Goal: Information Seeking & Learning: Check status

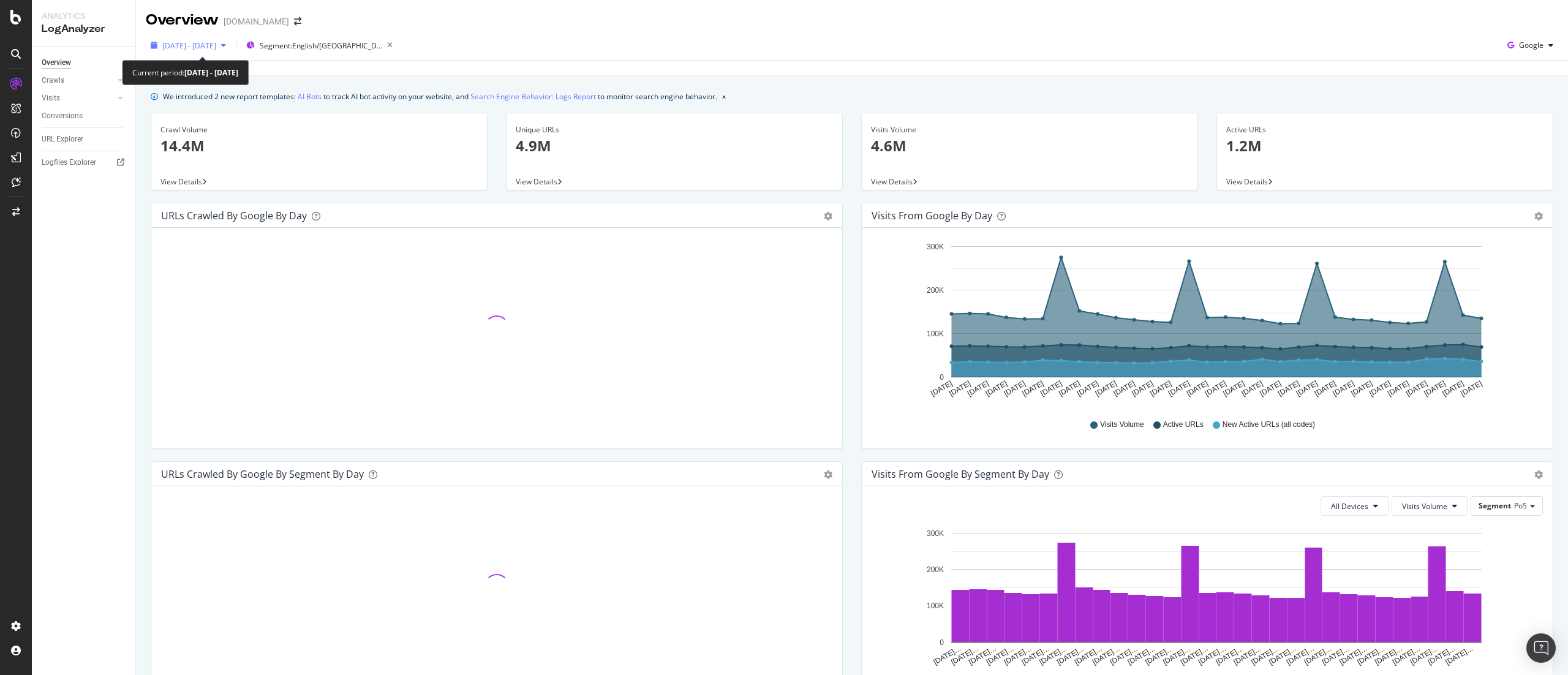
click at [194, 52] on div "2025 Aug. 4th - Sep. 2nd" at bounding box center [188, 45] width 86 height 18
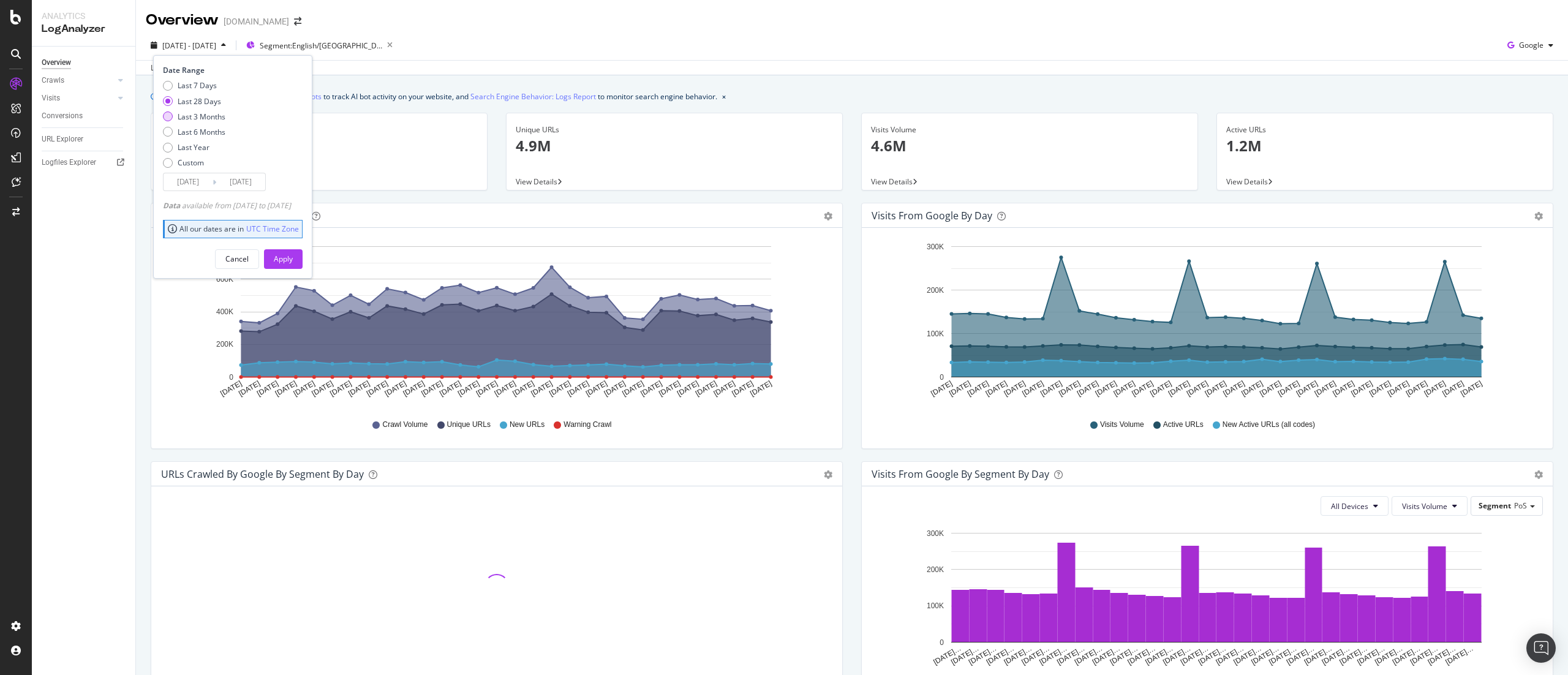
click at [213, 117] on div "Last 3 Months" at bounding box center [201, 116] width 48 height 10
type input "2025/06/03"
click at [293, 254] on div "Apply" at bounding box center [283, 258] width 19 height 10
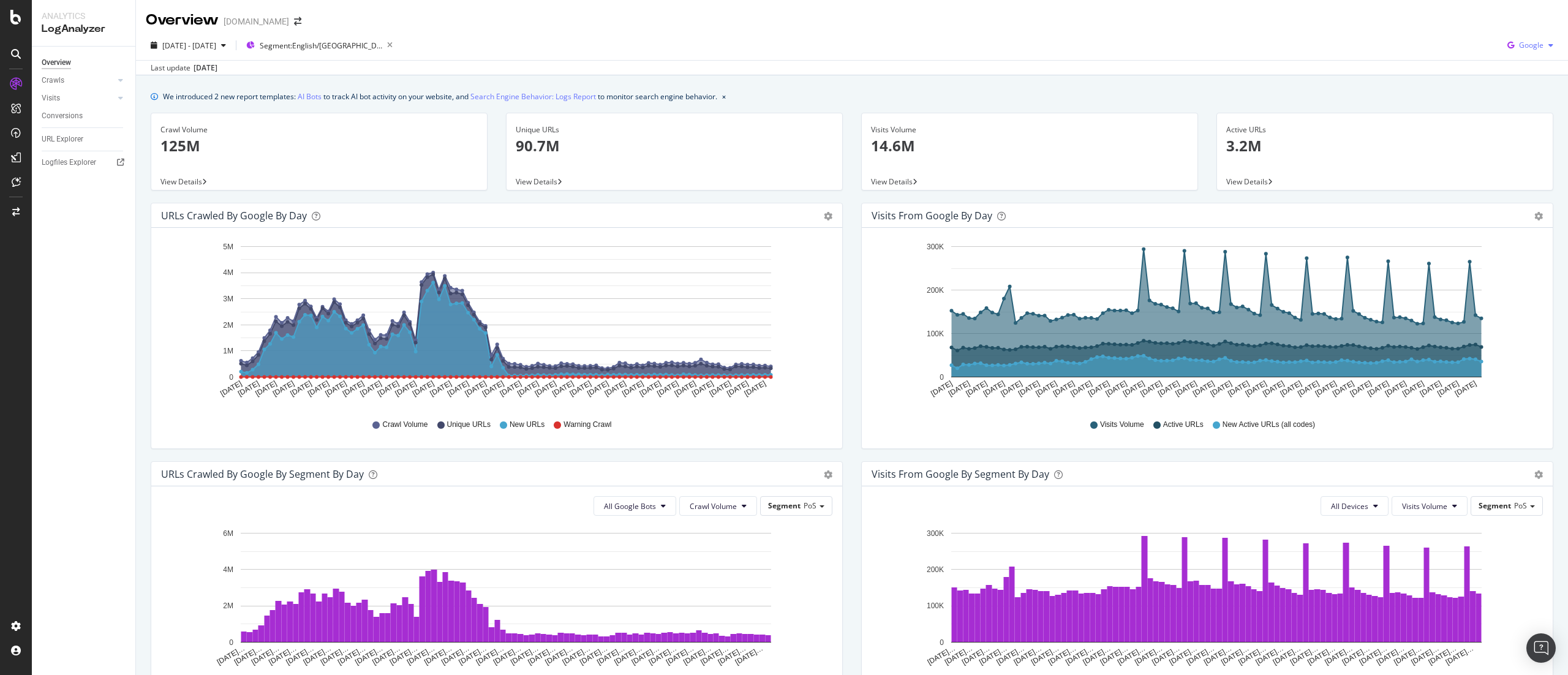
click at [1502, 44] on icon "button" at bounding box center [1511, 45] width 16 height 17
click at [1504, 98] on div "Bing" at bounding box center [1512, 93] width 85 height 18
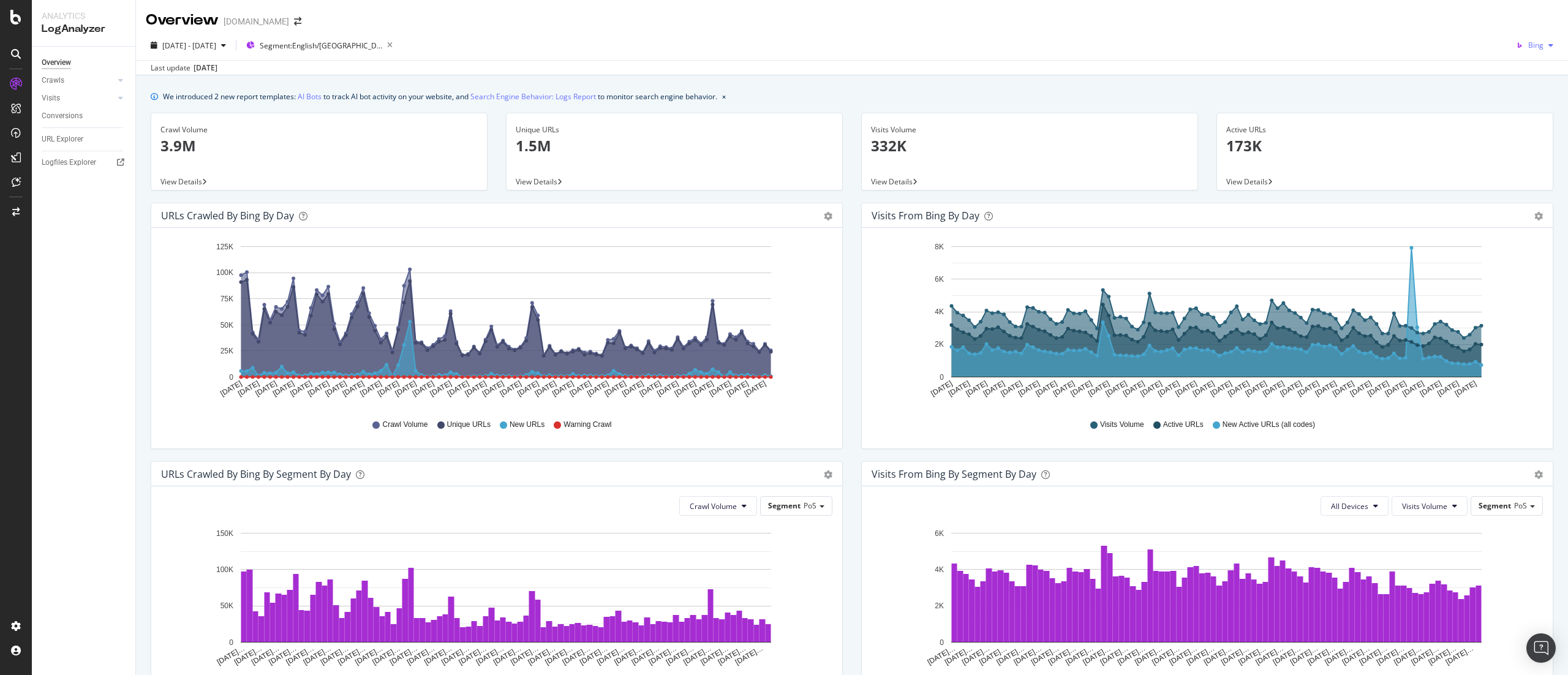
click at [1529, 49] on span "Bing" at bounding box center [1536, 45] width 15 height 10
click at [1508, 110] on span "OpenAI" at bounding box center [1527, 116] width 46 height 11
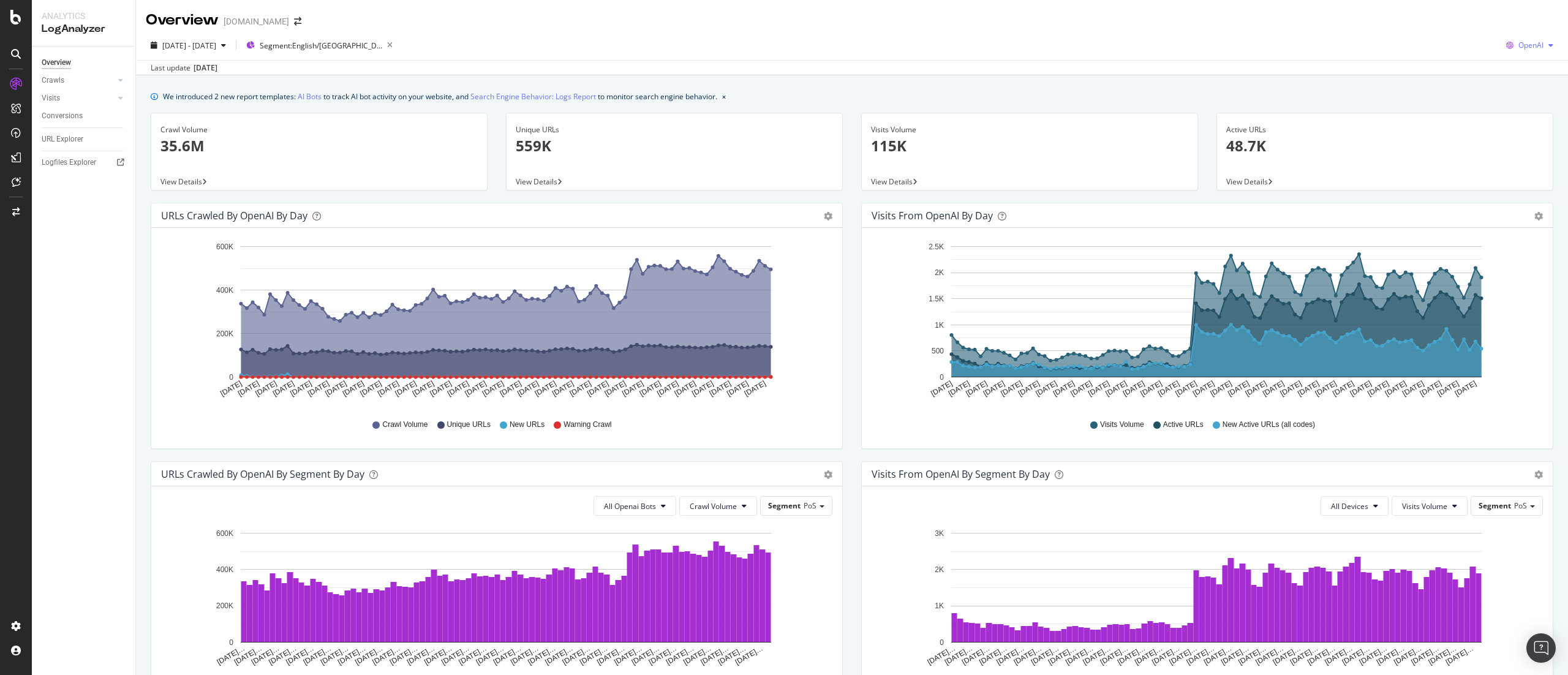
click at [1519, 43] on span "OpenAI" at bounding box center [1532, 45] width 25 height 10
click at [1525, 141] on span "Other AI Bots" at bounding box center [1522, 137] width 46 height 11
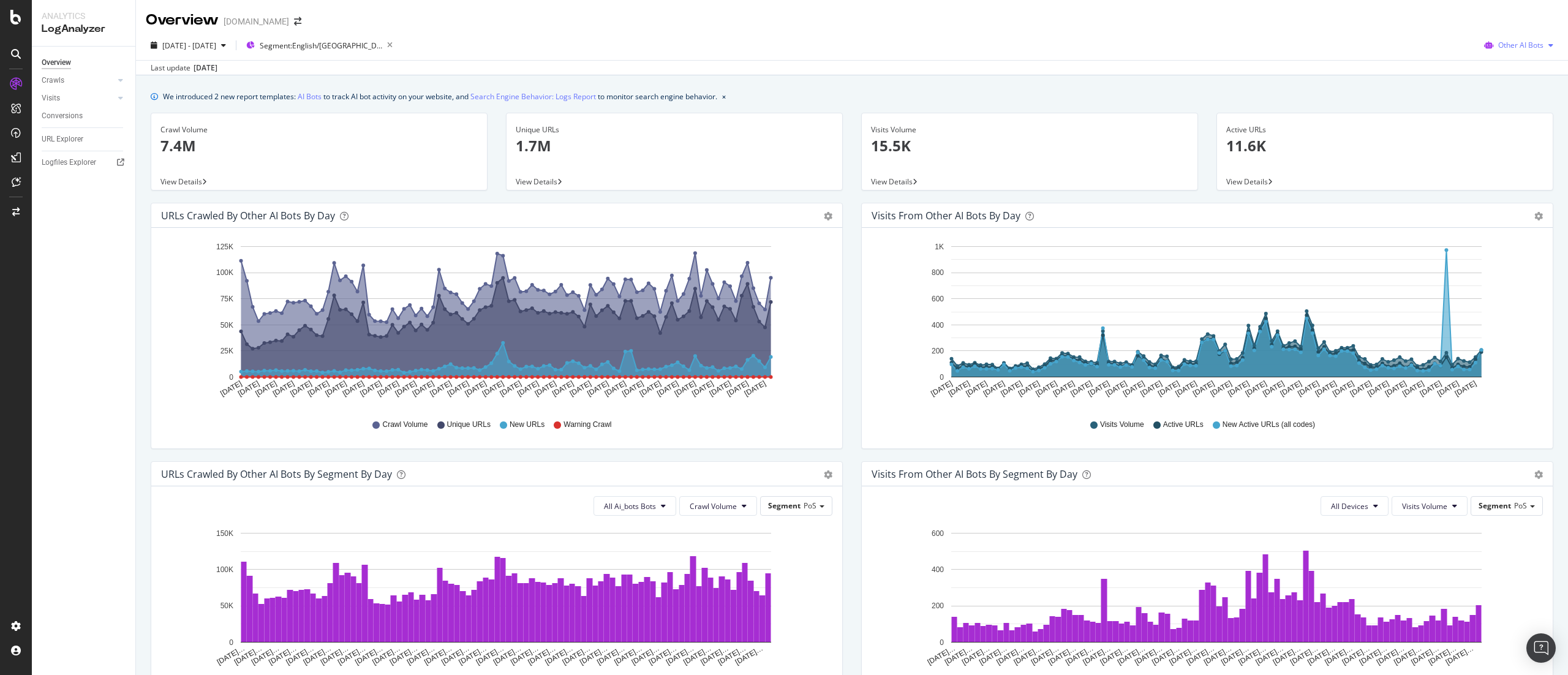
click at [1480, 38] on icon "button" at bounding box center [1489, 45] width 19 height 17
click at [1499, 67] on span "Google" at bounding box center [1515, 70] width 48 height 11
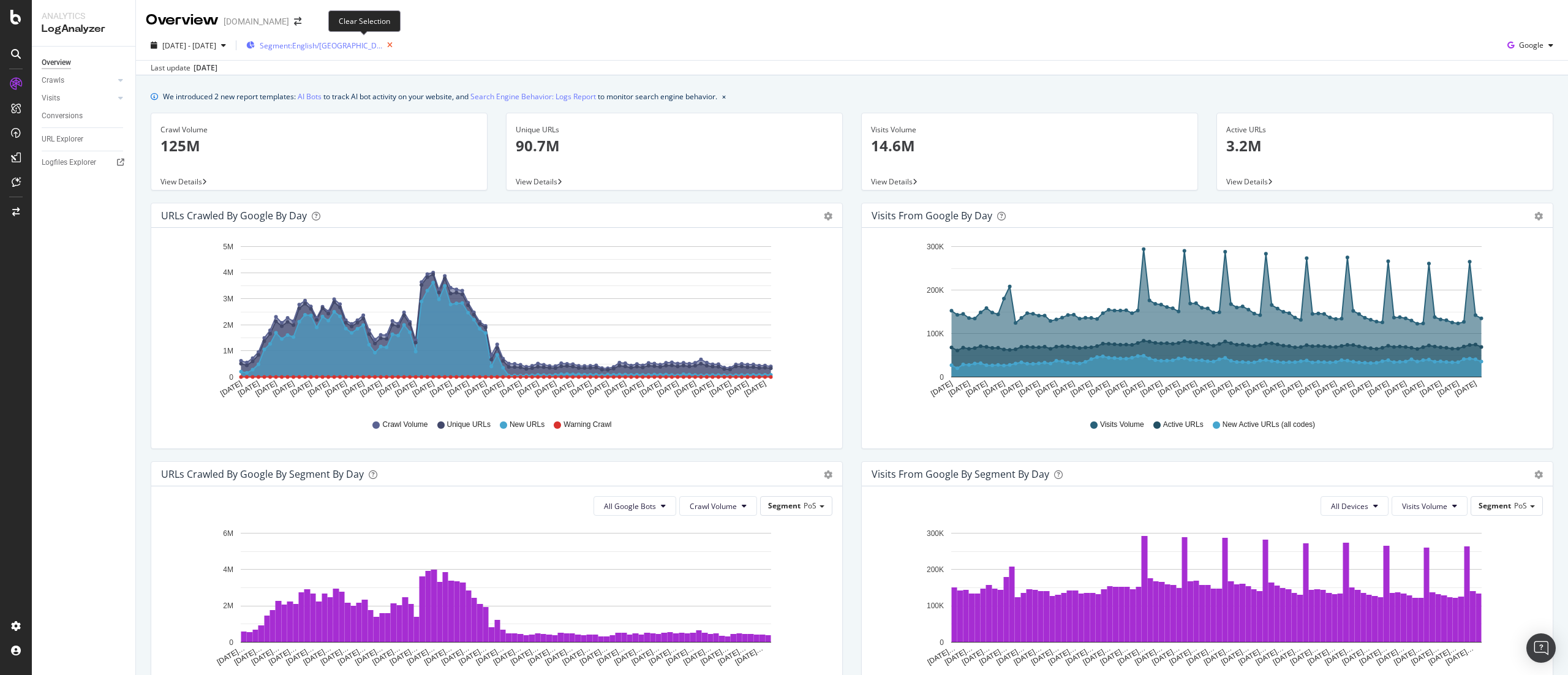
click at [382, 45] on icon "button" at bounding box center [389, 45] width 15 height 17
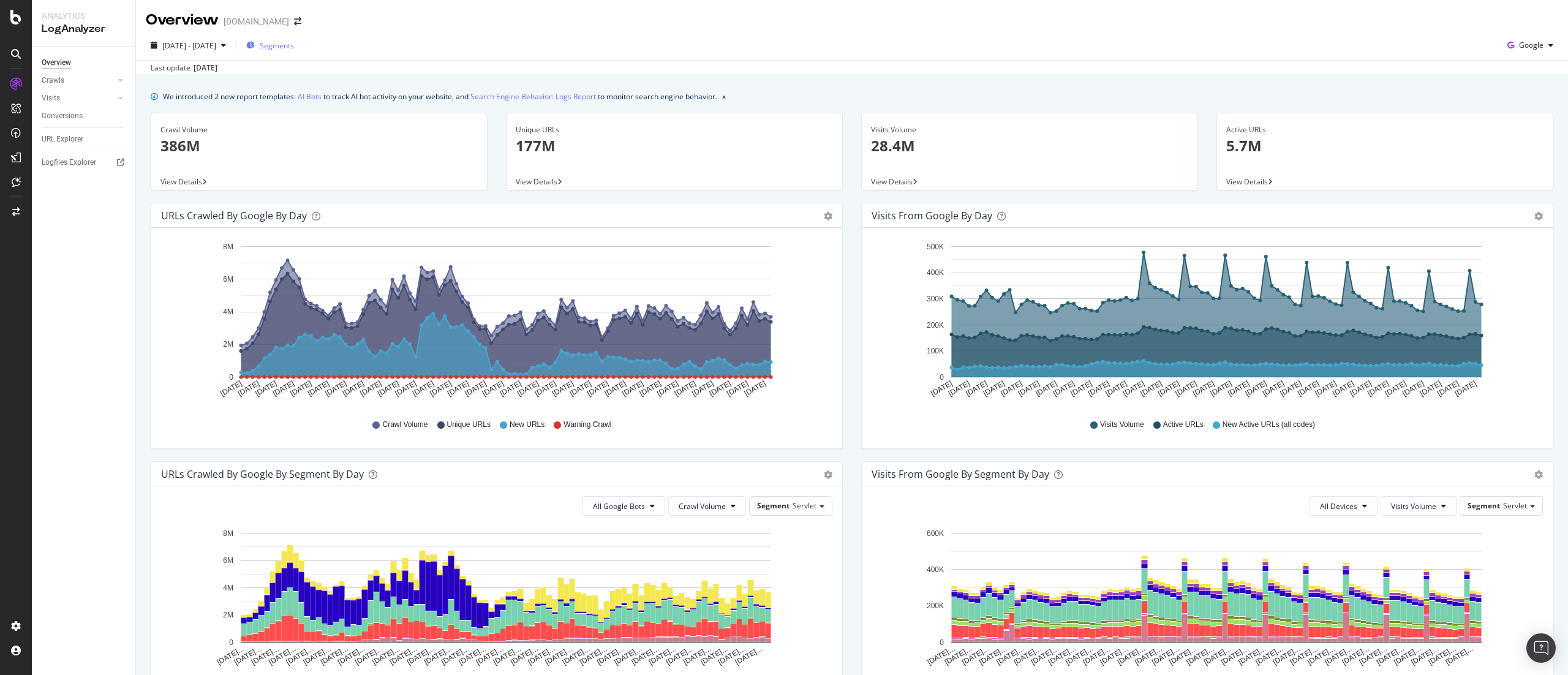
click at [290, 36] on div "Segments" at bounding box center [270, 45] width 48 height 18
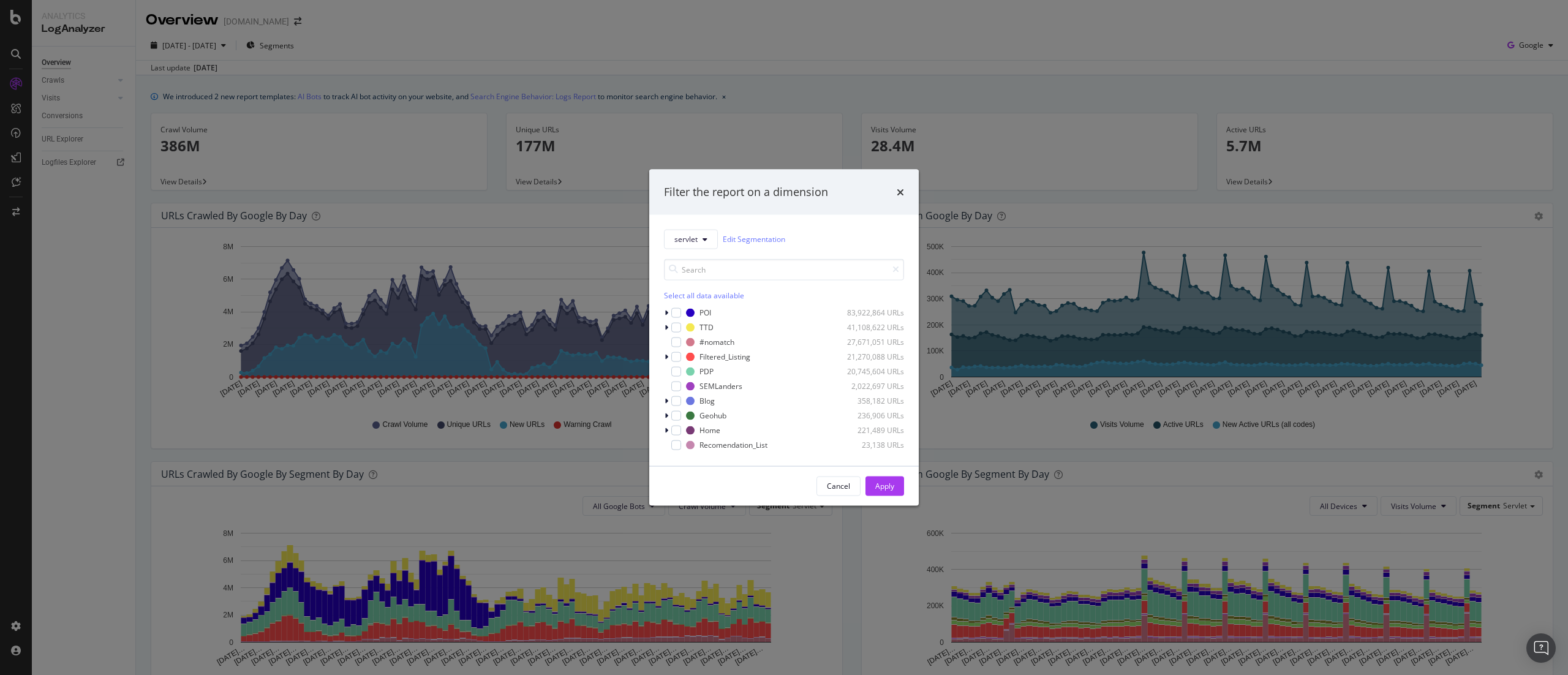
click at [683, 227] on div "servlet Edit Segmentation Select all data available POI 83,922,864 URLs TTD 41,…" at bounding box center [784, 340] width 269 height 251
click at [686, 234] on span "servlet" at bounding box center [686, 238] width 24 height 10
click at [706, 310] on span "PoS" at bounding box center [756, 306] width 164 height 11
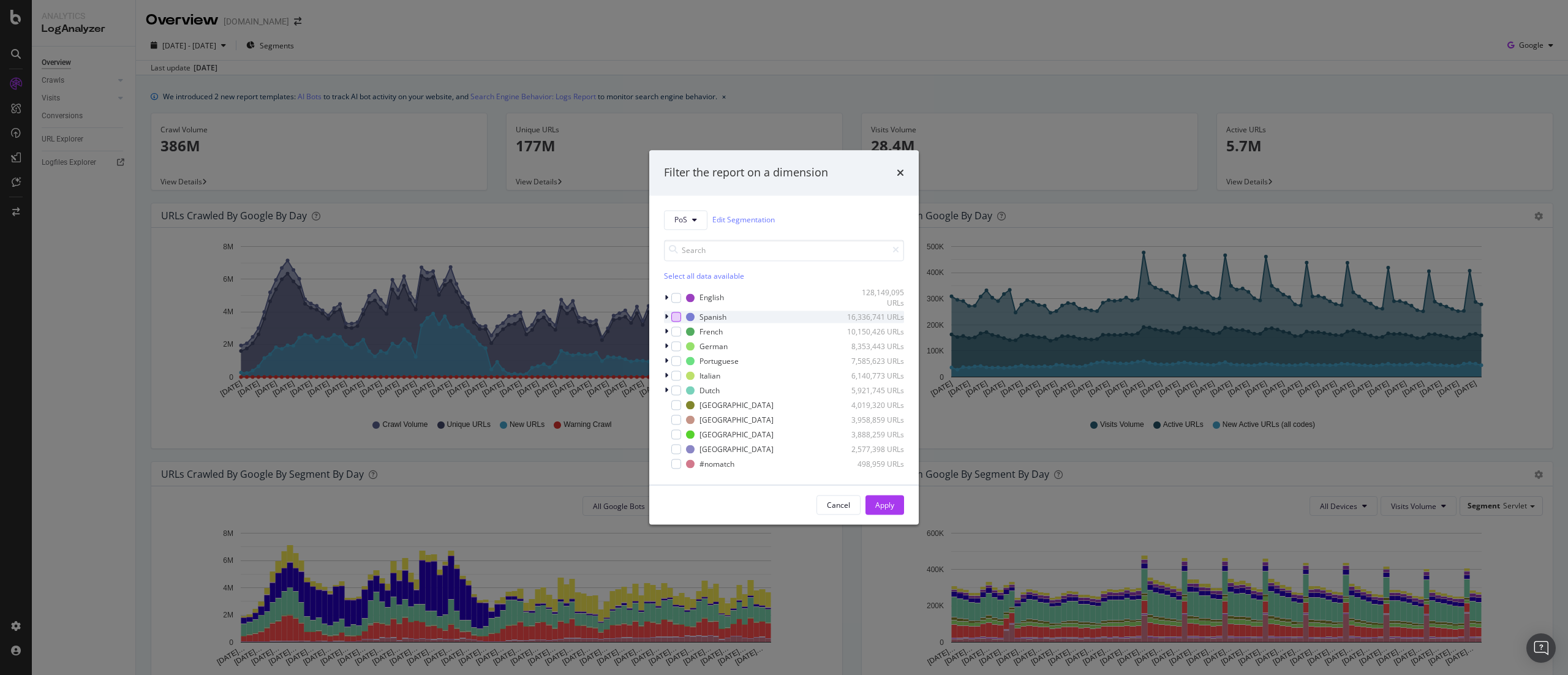
click at [677, 312] on div "modal" at bounding box center [676, 317] width 10 height 10
click at [674, 333] on div "modal" at bounding box center [676, 331] width 10 height 10
click at [678, 347] on div "modal" at bounding box center [676, 347] width 10 height 10
click at [674, 373] on div "modal" at bounding box center [676, 376] width 10 height 10
click at [870, 498] on button "Apply" at bounding box center [885, 506] width 38 height 20
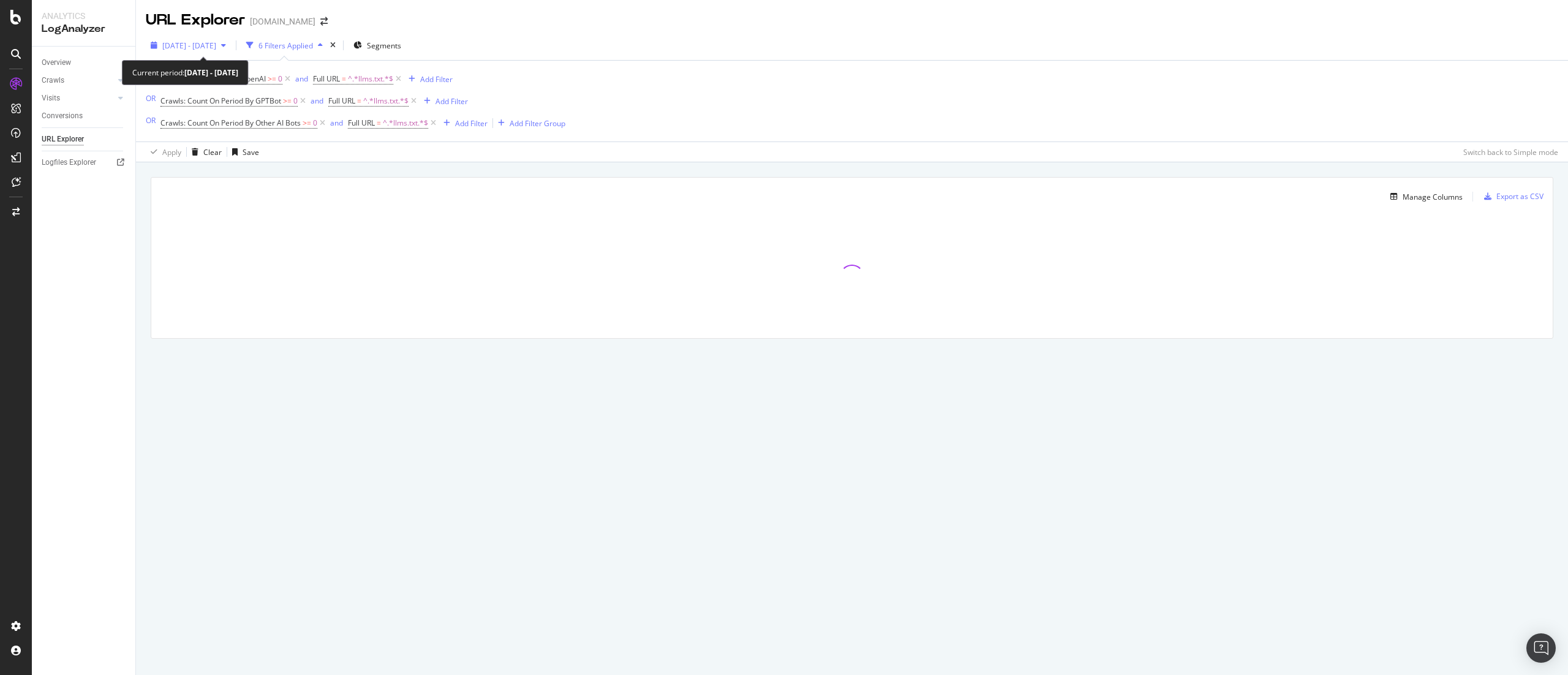
click at [217, 42] on span "2025 Jun. 23rd - Jul. 22nd" at bounding box center [188, 45] width 54 height 10
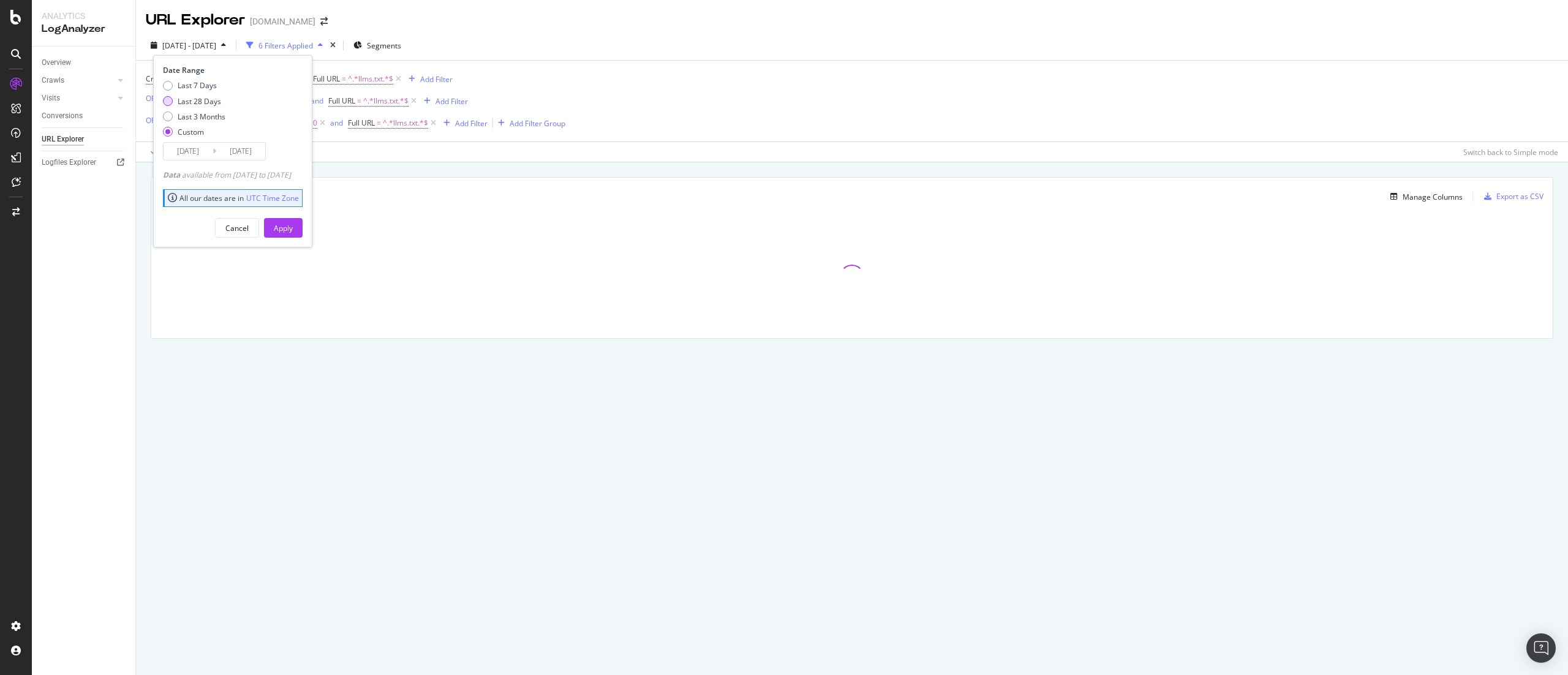
click at [209, 102] on div "Last 28 Days" at bounding box center [199, 101] width 44 height 10
type input "2025/08/06"
type input "2025/09/02"
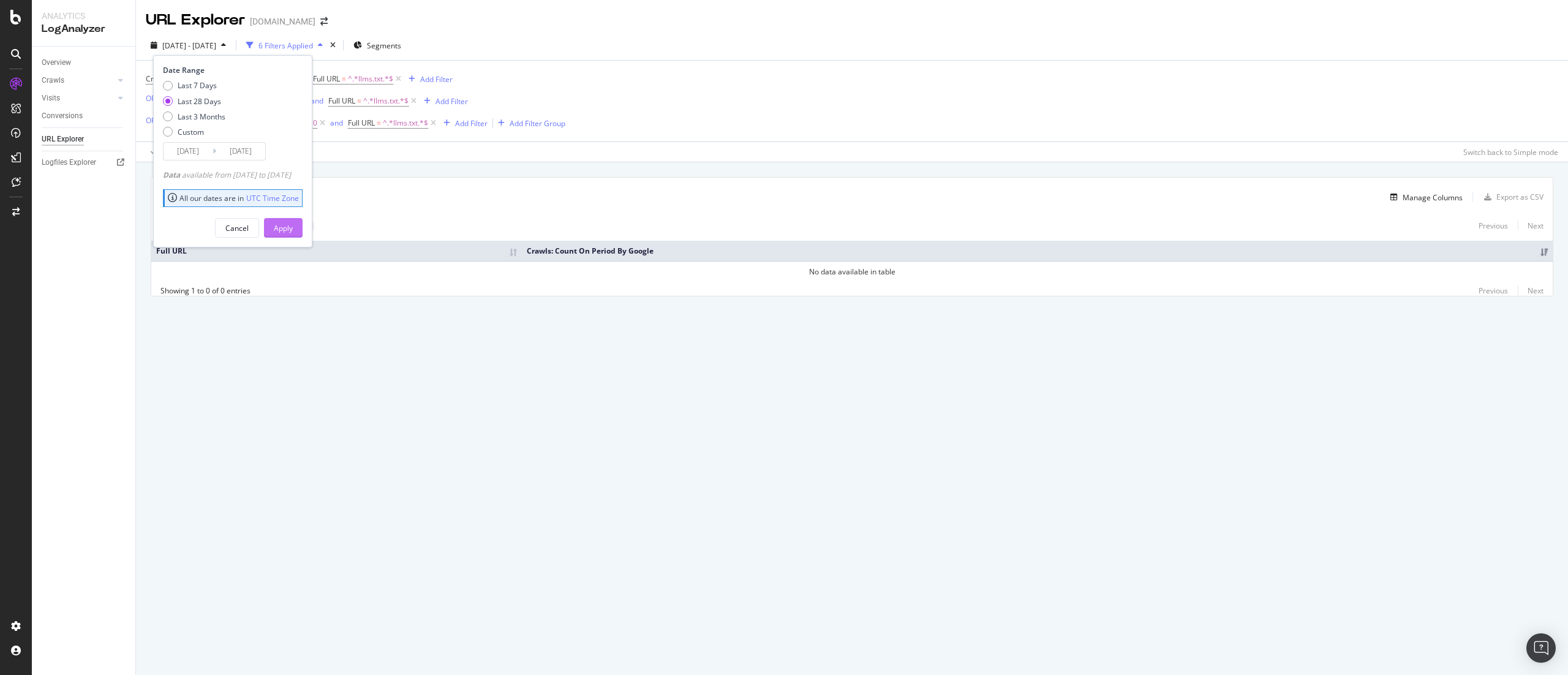
click at [293, 223] on div "Apply" at bounding box center [283, 227] width 19 height 10
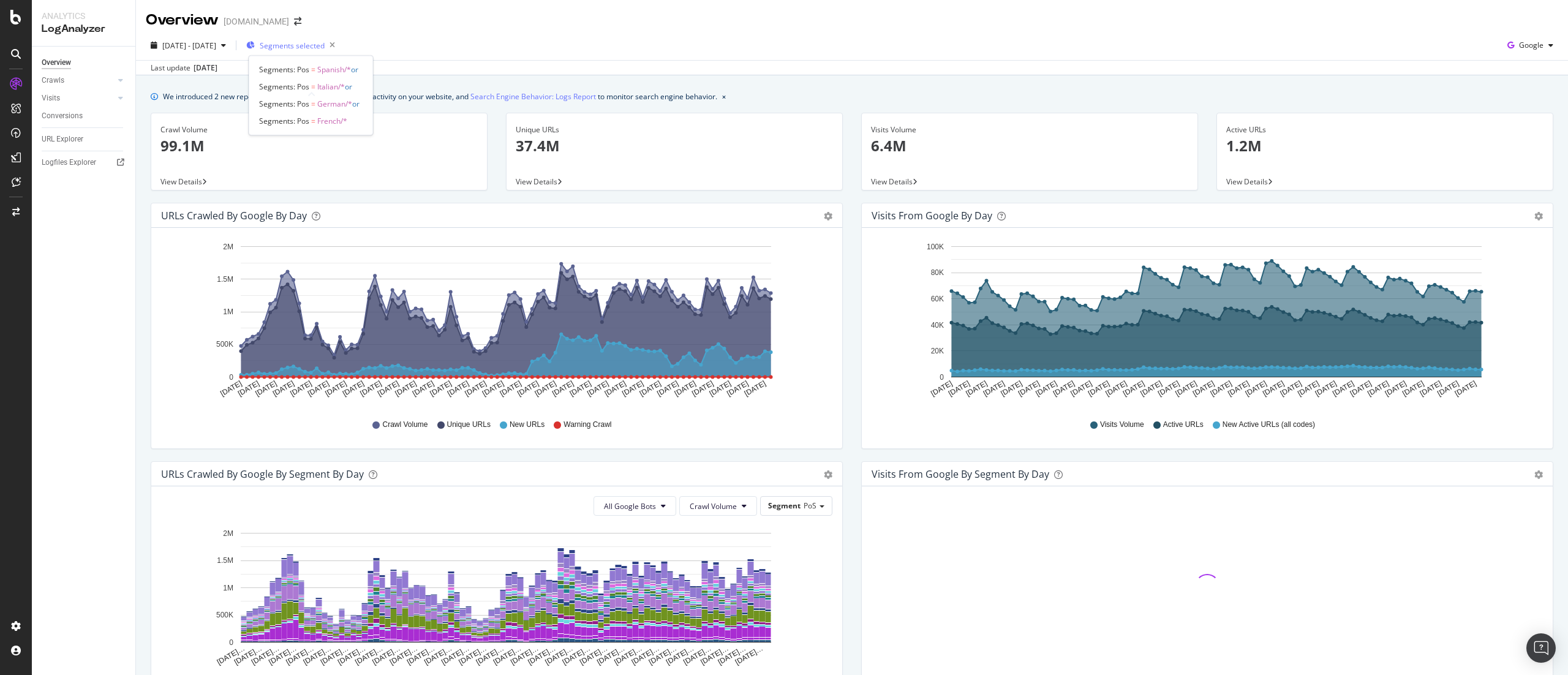
click at [325, 46] on span "Segments selected" at bounding box center [291, 45] width 65 height 10
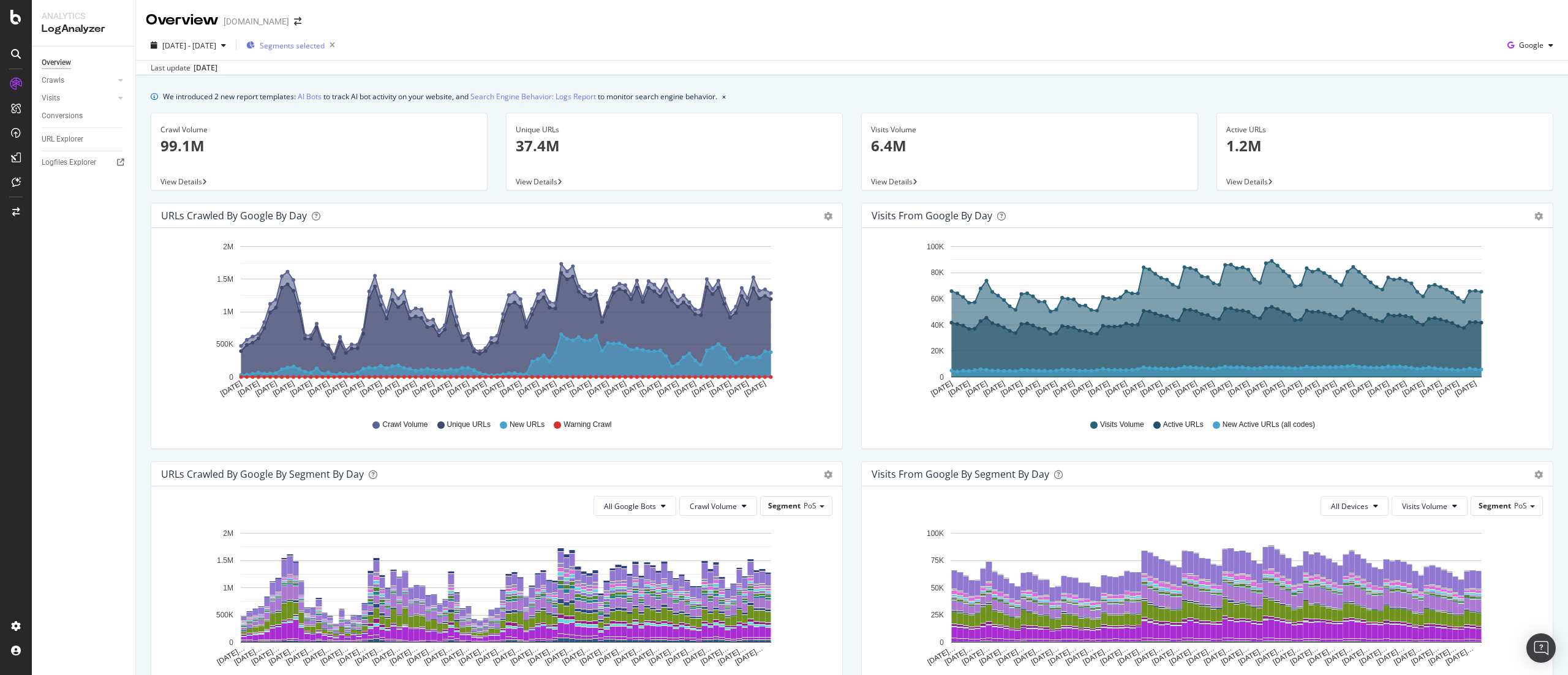
click at [311, 44] on span "Segments selected" at bounding box center [291, 45] width 65 height 10
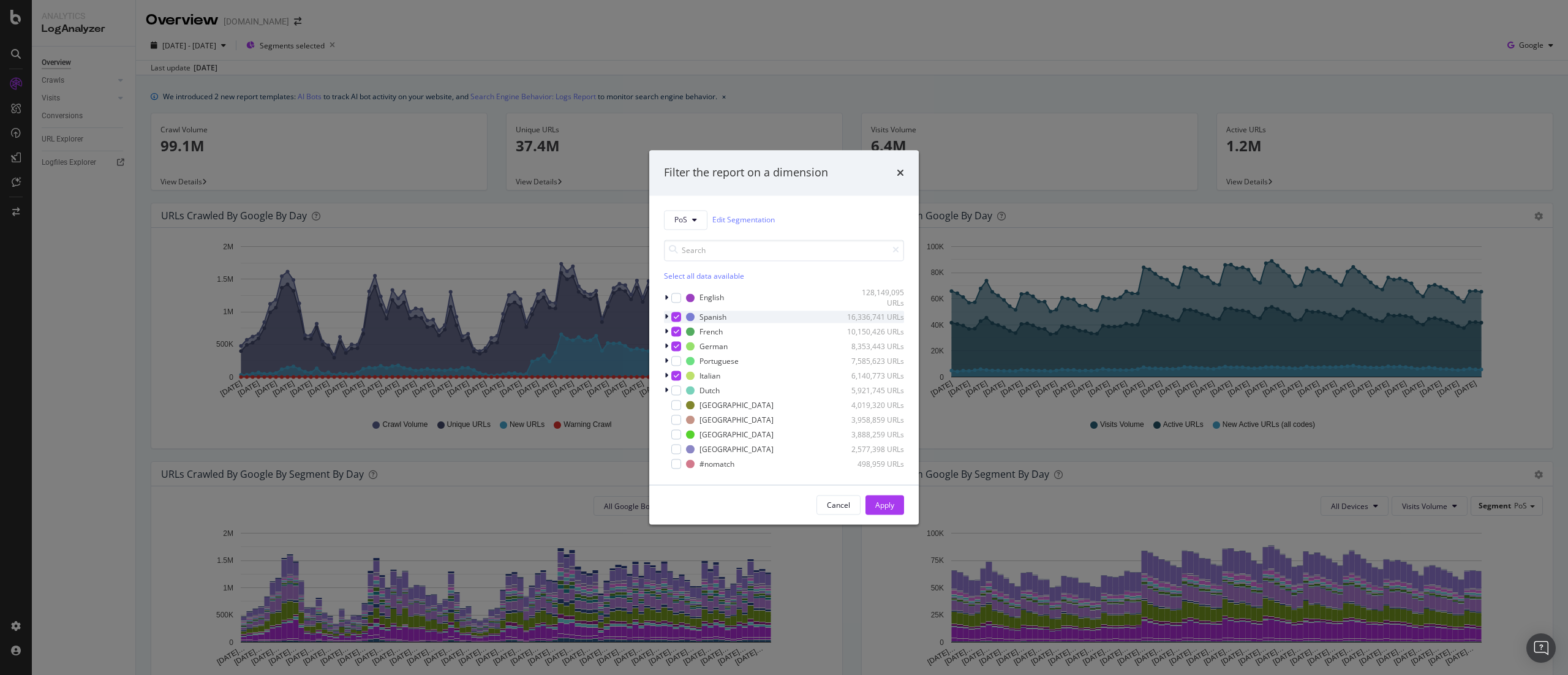
click at [673, 315] on div "modal" at bounding box center [676, 317] width 10 height 10
click at [673, 332] on div "modal" at bounding box center [676, 331] width 10 height 10
click at [676, 349] on icon "modal" at bounding box center [677, 347] width 5 height 6
click at [674, 373] on icon "modal" at bounding box center [677, 376] width 5 height 6
click at [668, 300] on div "modal" at bounding box center [668, 297] width 7 height 12
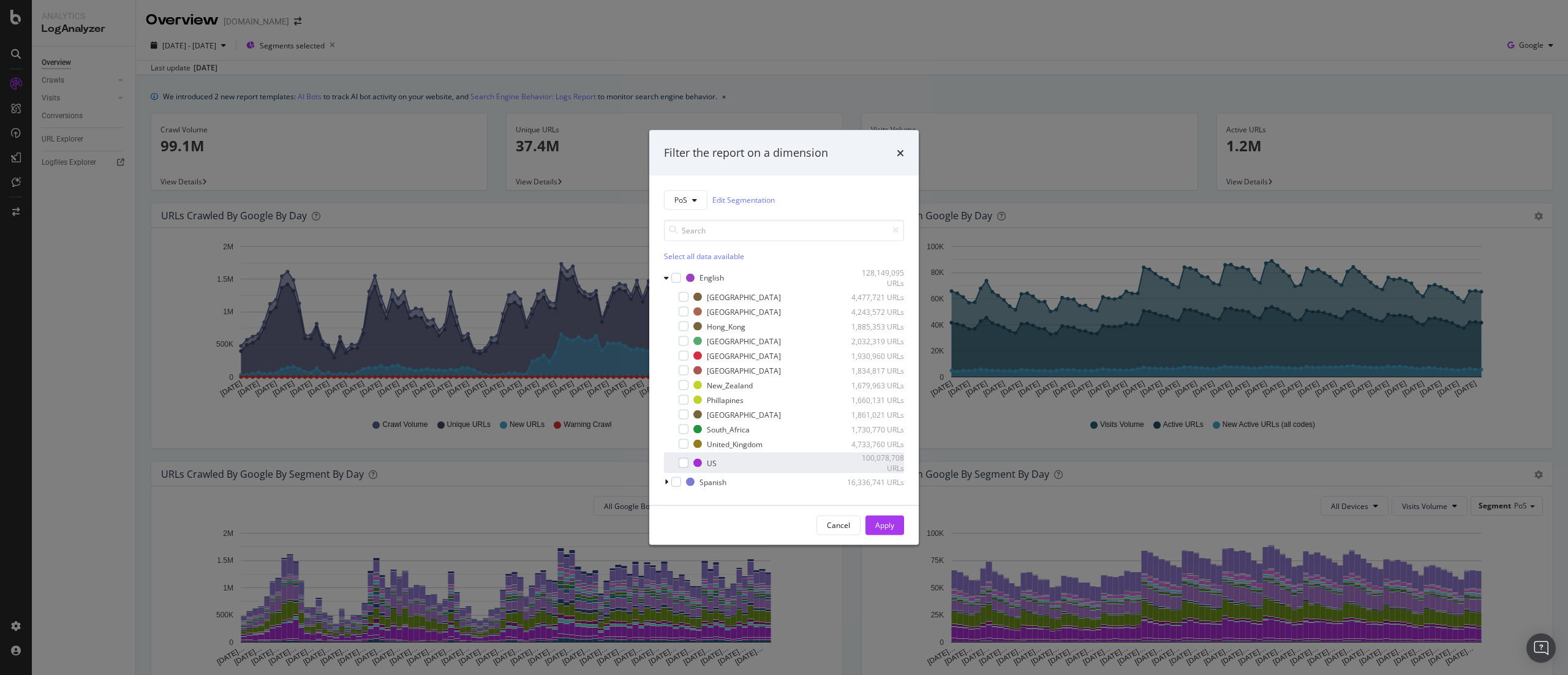
click at [689, 460] on div "US 100,078,708 URLs" at bounding box center [784, 463] width 240 height 21
click at [891, 527] on div "Apply" at bounding box center [885, 525] width 19 height 10
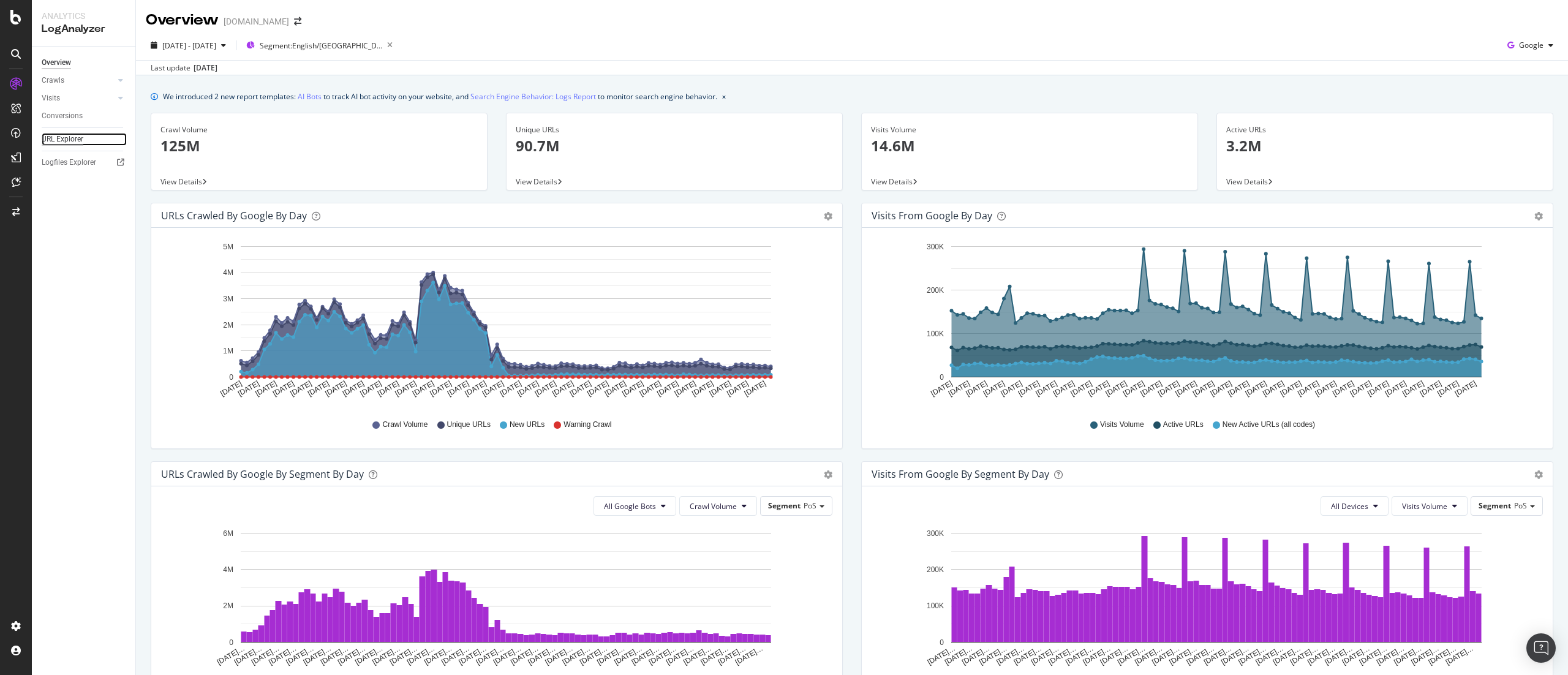
click at [65, 145] on div "URL Explorer" at bounding box center [63, 139] width 42 height 13
drag, startPoint x: 1542, startPoint y: 450, endPoint x: 1534, endPoint y: 646, distance: 196.2
click at [1534, 641] on img "Open Intercom Messenger" at bounding box center [1542, 649] width 16 height 16
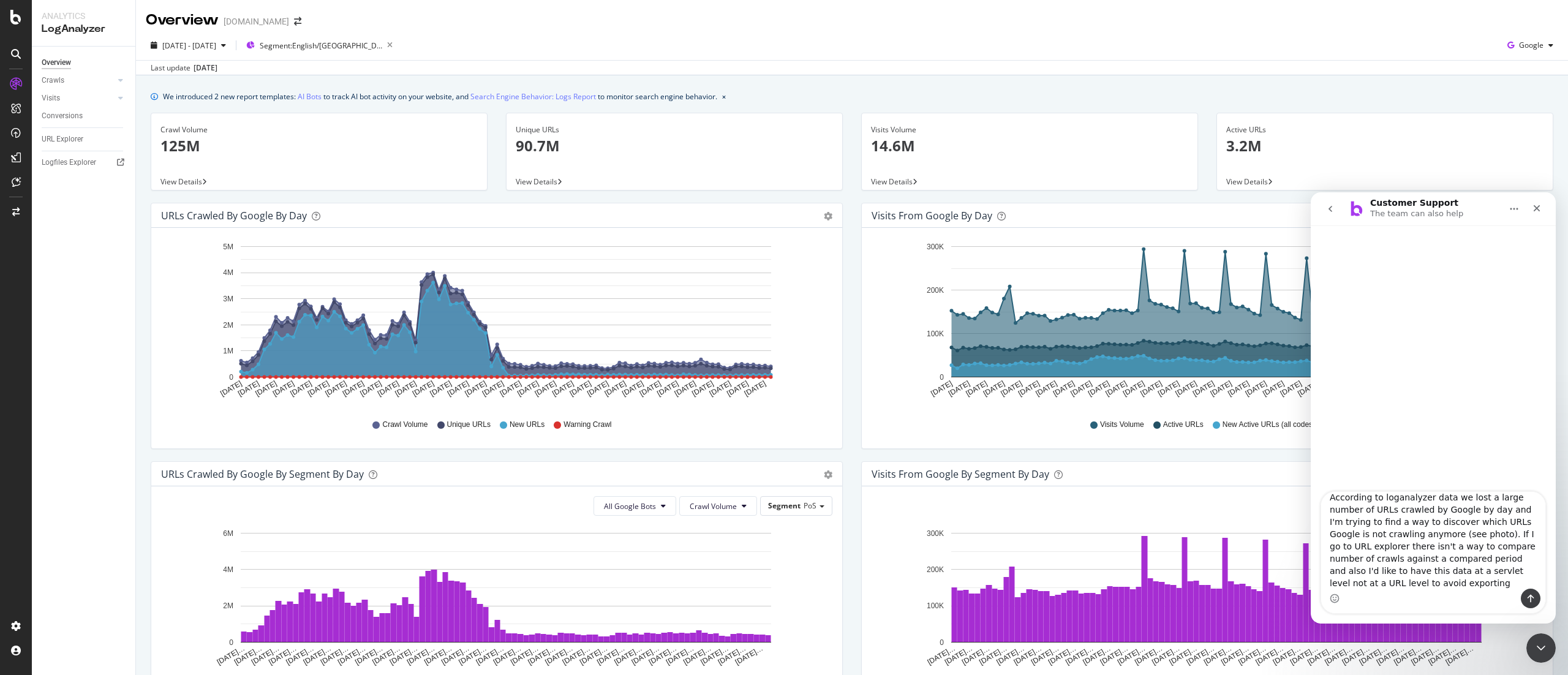
scroll to position [20, 0]
type textarea "According to loganalyzer data we lost a large number of URLs crawled by Google …"
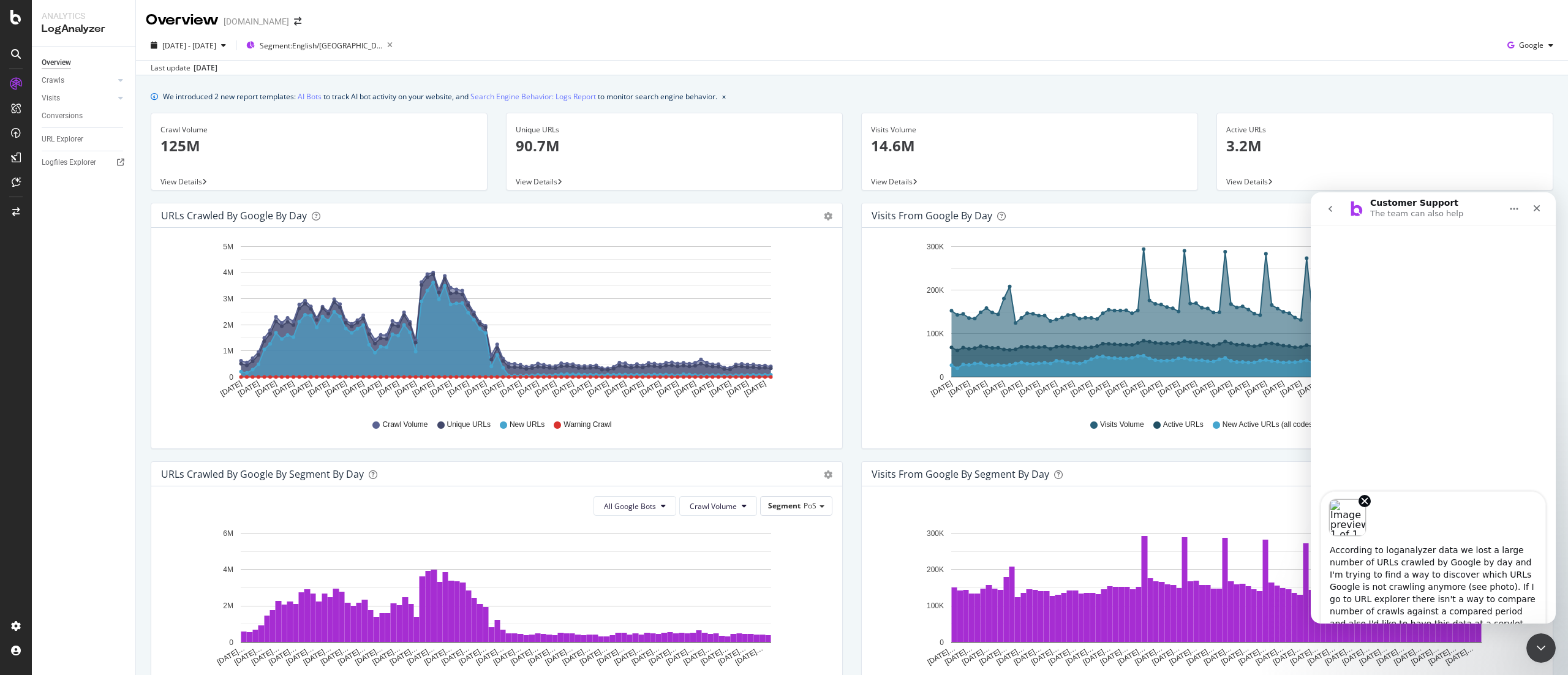
scroll to position [22, 0]
click at [1429, 607] on textarea "According to loganalyzer data we lost a large number of URLs crawled by Google …" at bounding box center [1433, 585] width 224 height 96
type textarea "According to loganalyzer data we lost a large number of URLs crawled by Google …"
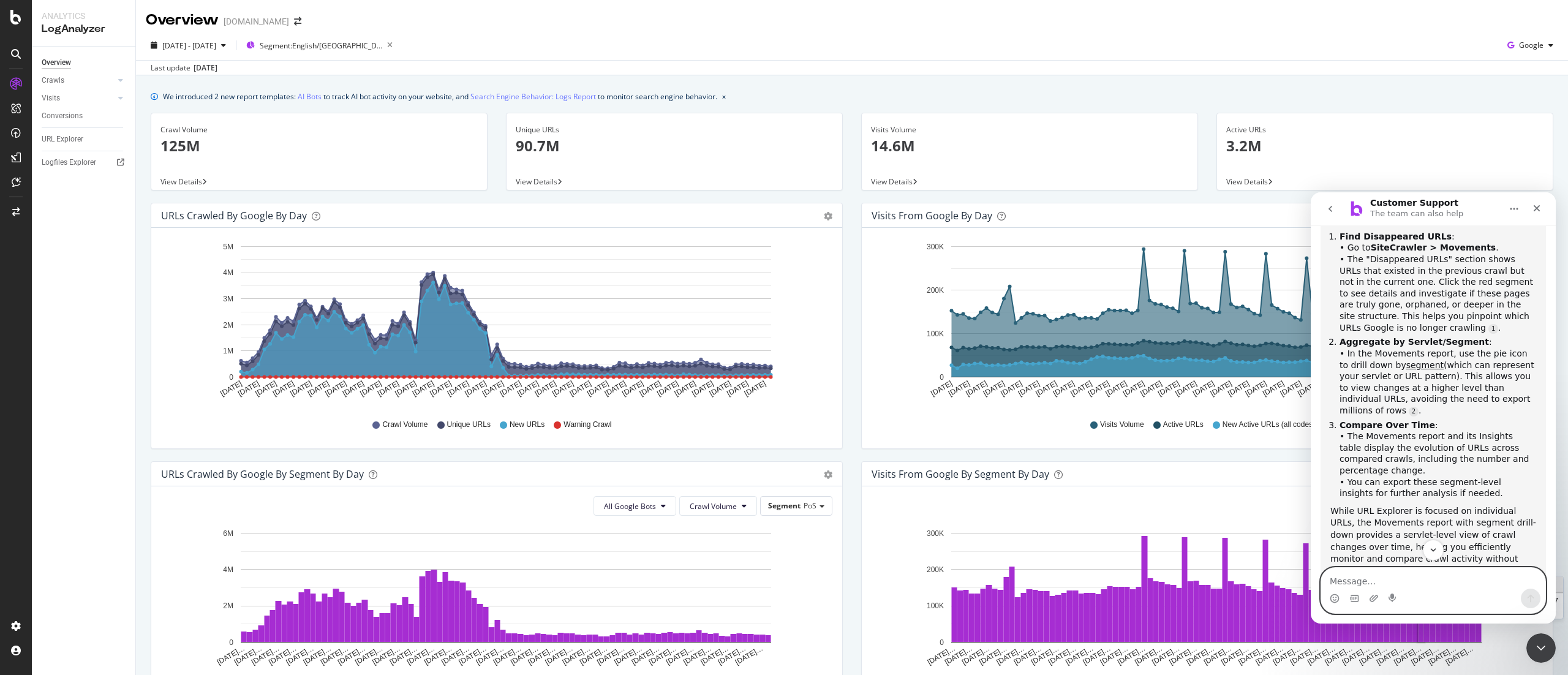
scroll to position [488, 0]
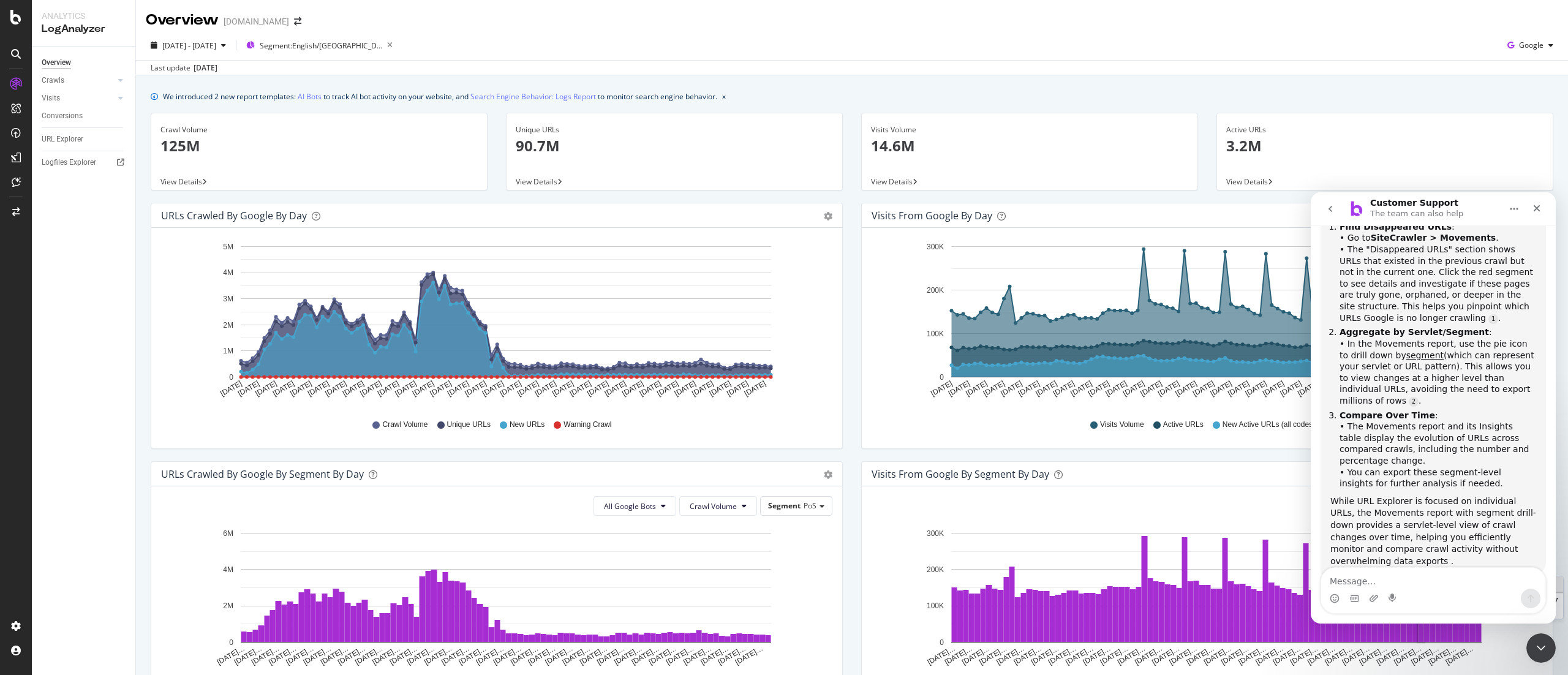
click at [1454, 348] on li "Aggregate by Servlet/Segment : • In the Movements report, use the pie icon to d…" at bounding box center [1438, 367] width 197 height 80
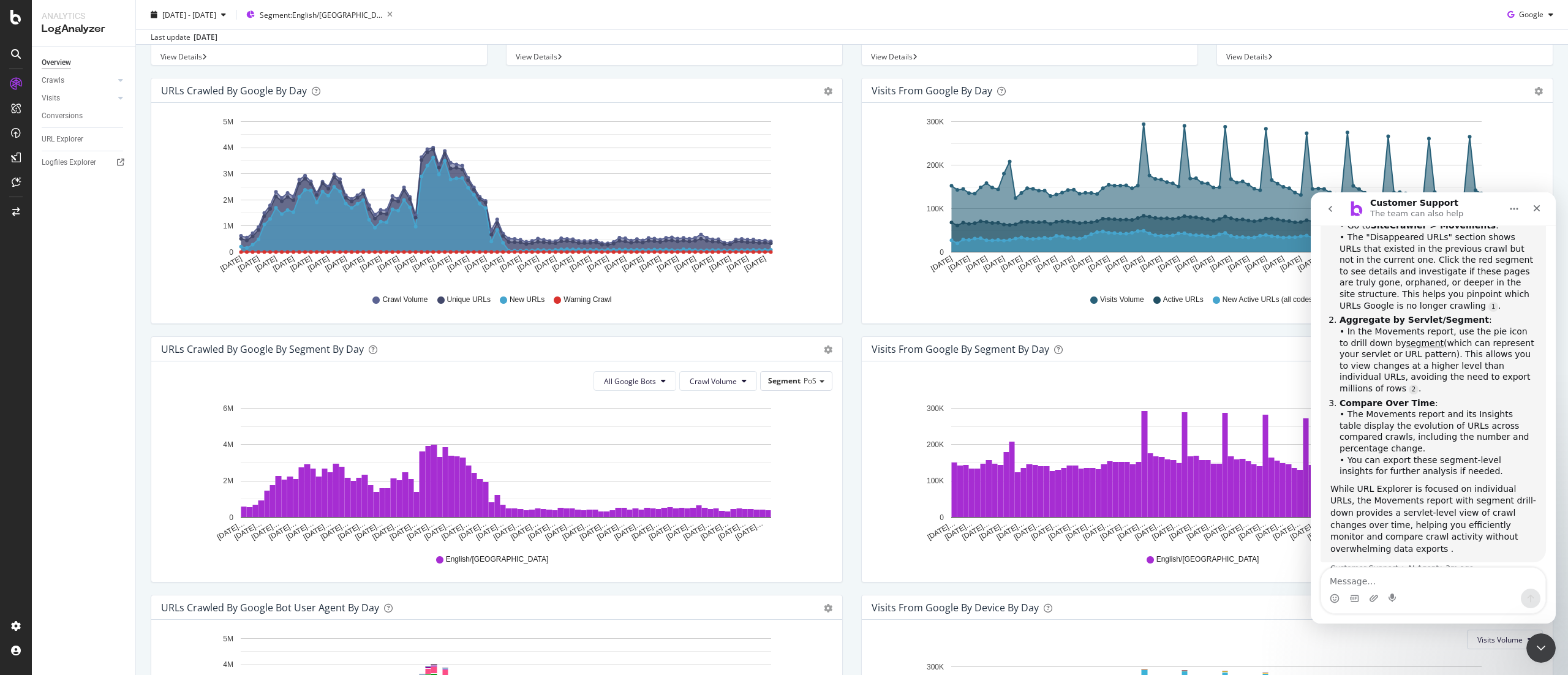
scroll to position [123, 0]
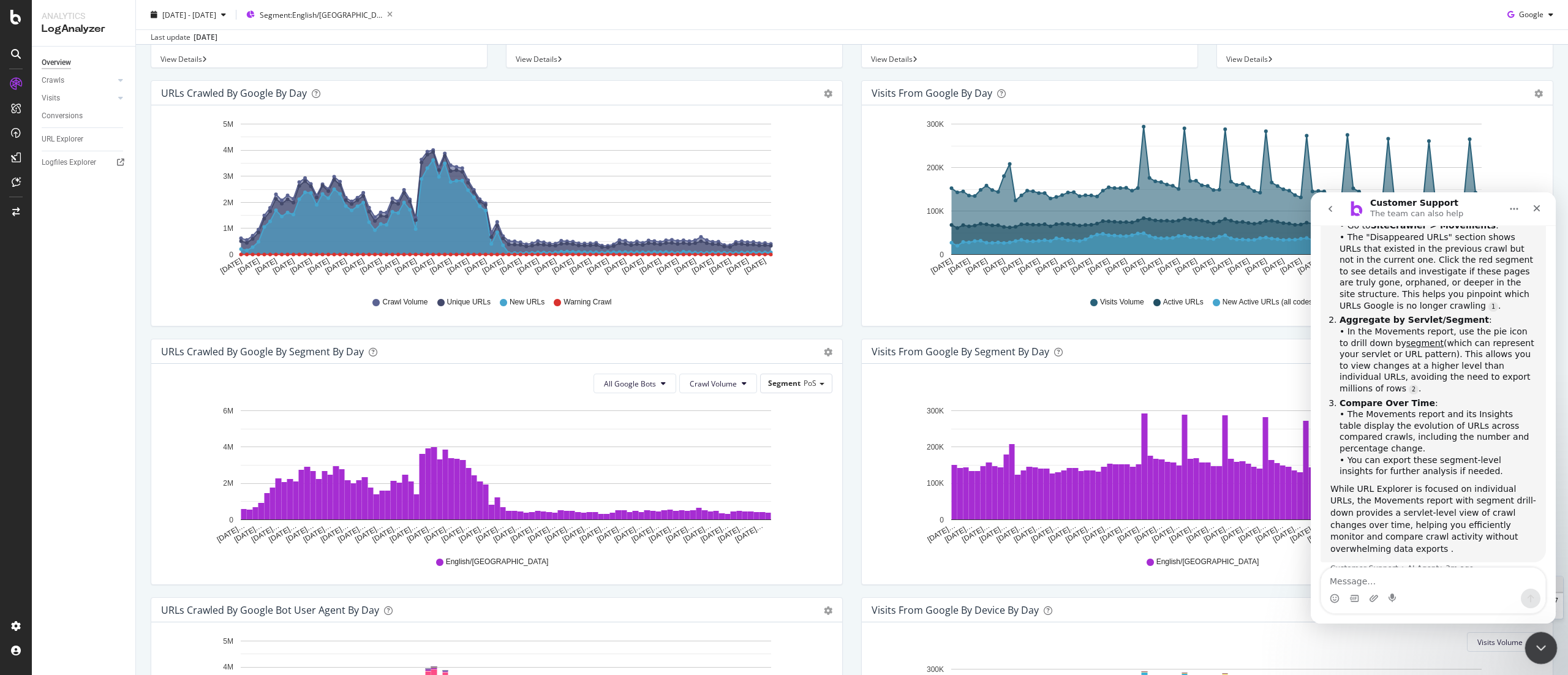
click at [1526, 634] on div "Close Intercom Messenger" at bounding box center [1540, 646] width 29 height 29
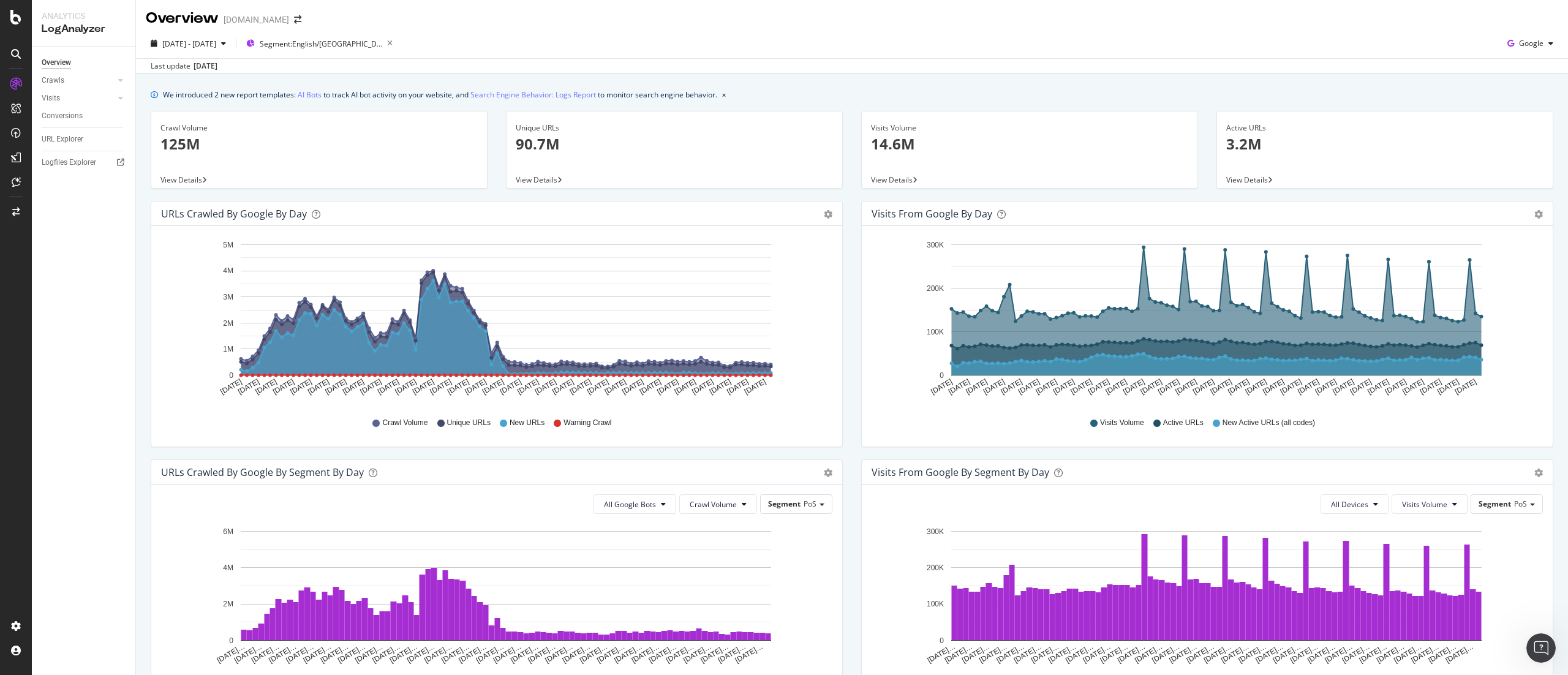
scroll to position [0, 0]
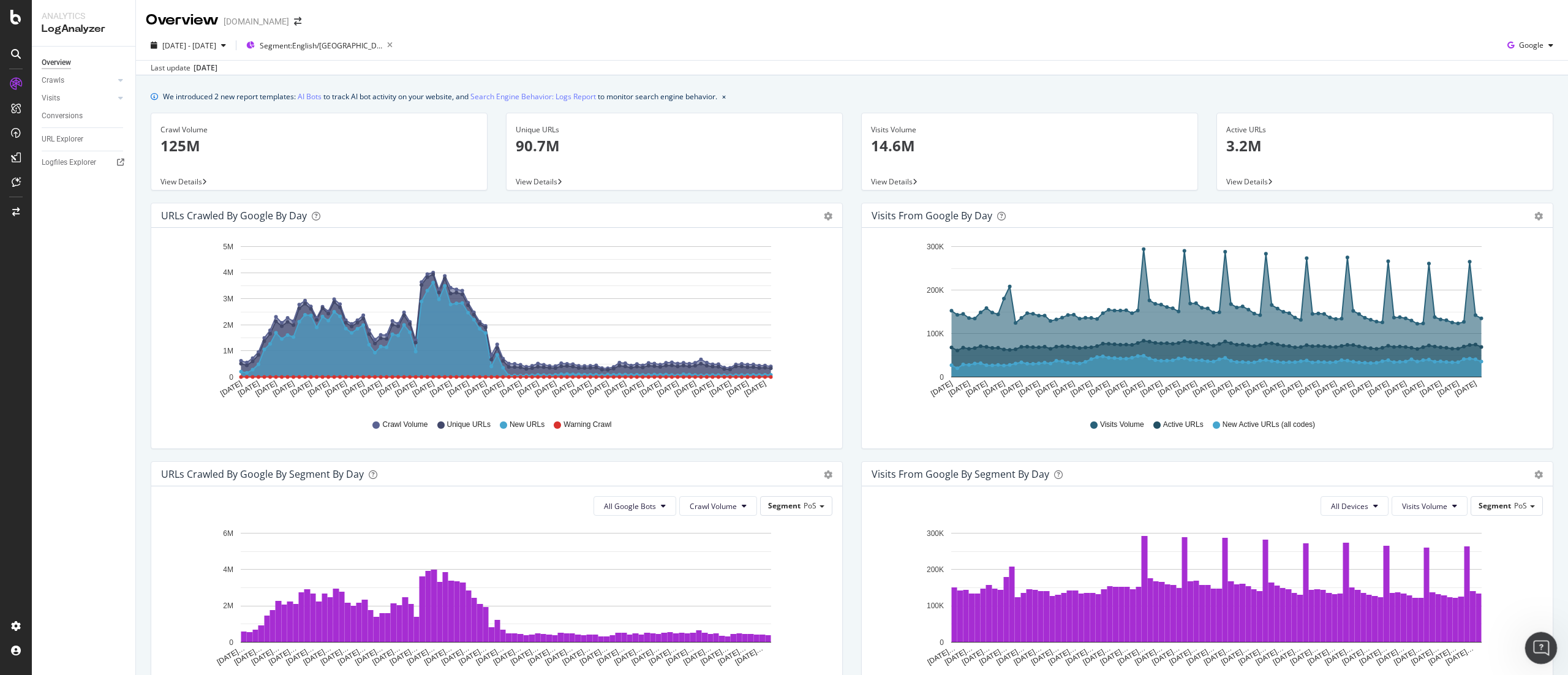
click at [1532, 646] on icon "Open Intercom Messenger" at bounding box center [1540, 646] width 20 height 20
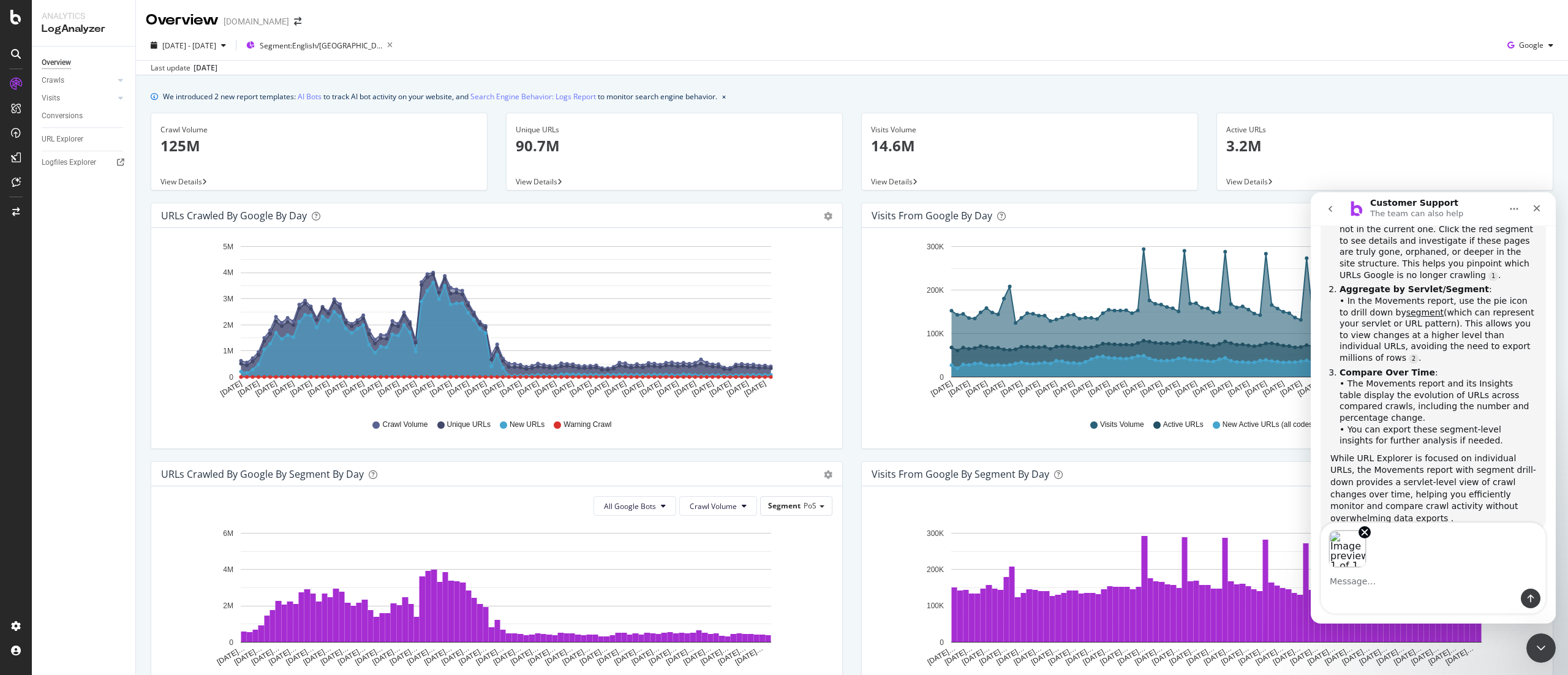
scroll to position [532, 0]
type textarea "I can see that the number of crawls decreased"
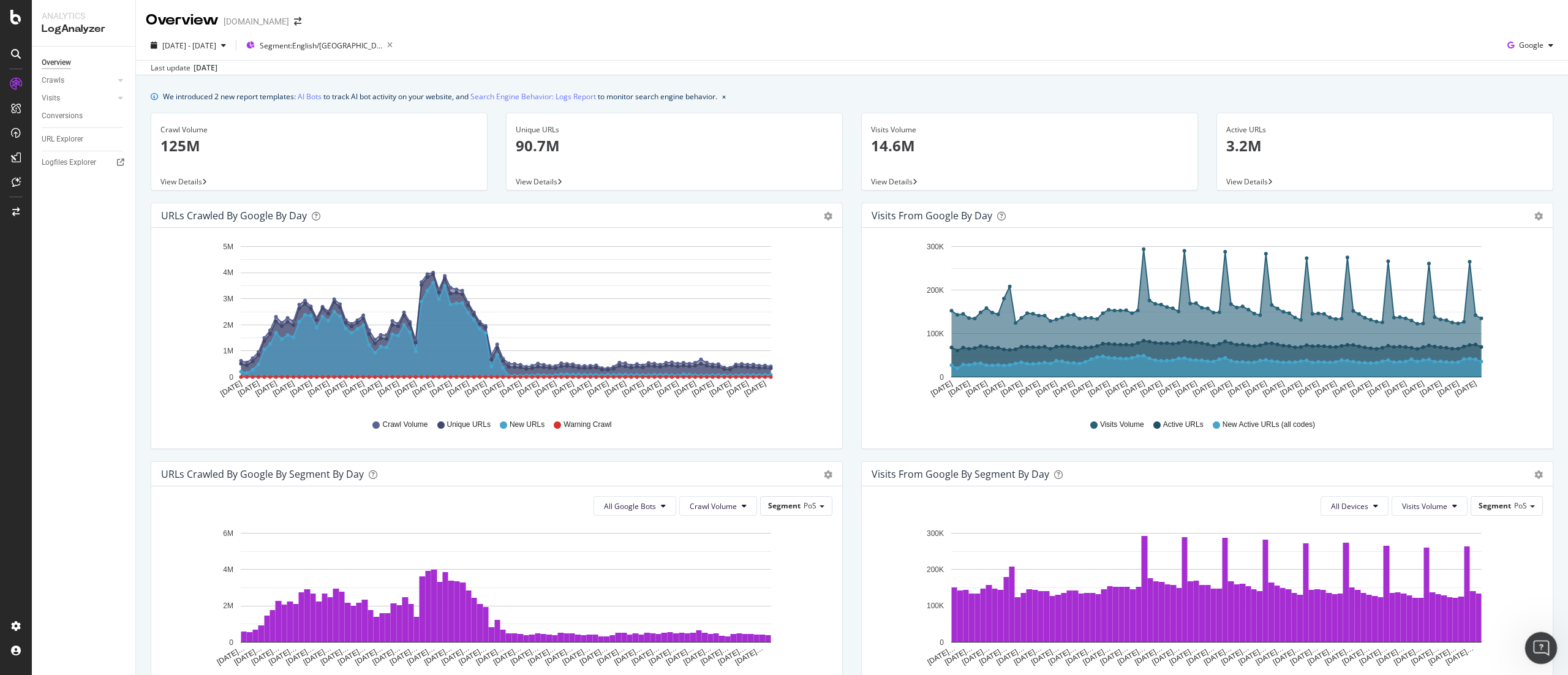
drag, startPoint x: 1535, startPoint y: 641, endPoint x: 1529, endPoint y: 638, distance: 6.7
click at [1533, 640] on div "Open Intercom Messenger" at bounding box center [1540, 646] width 40 height 40
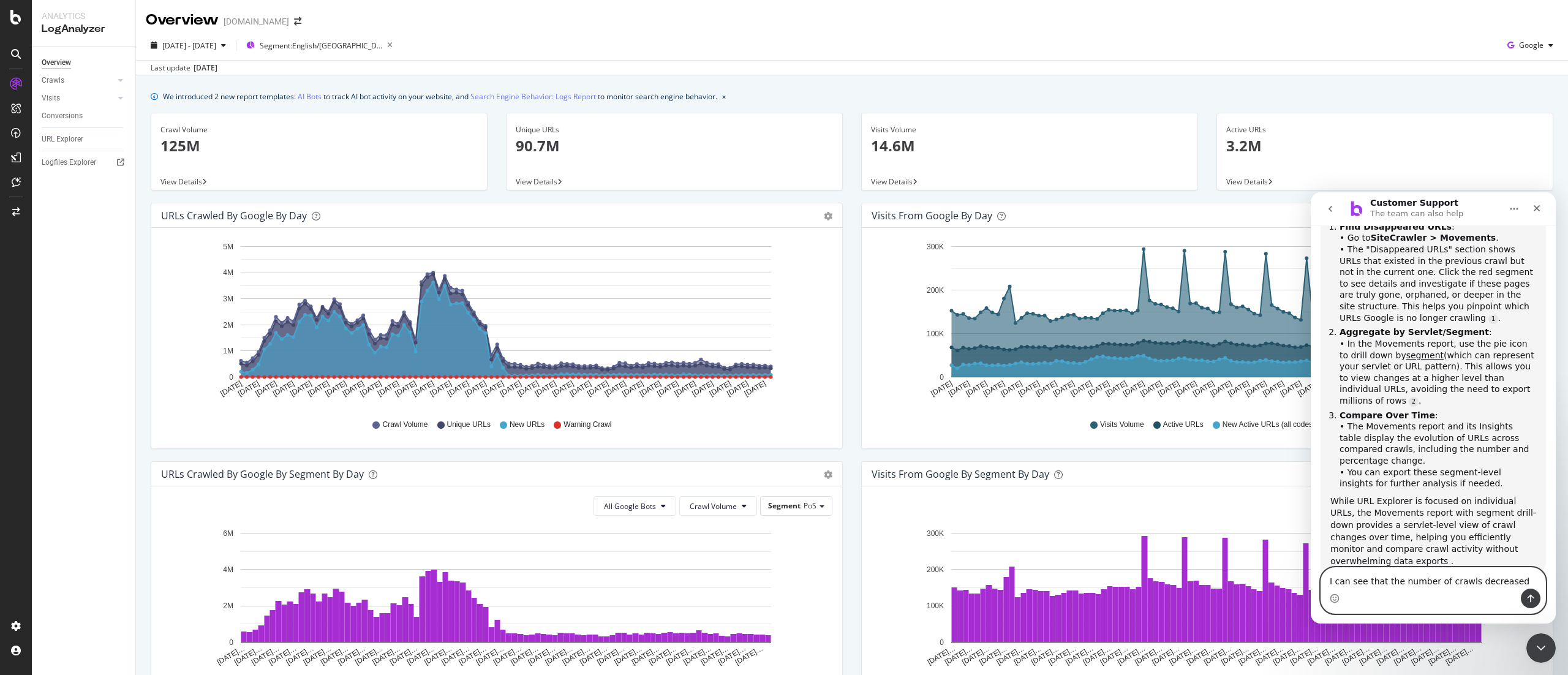
click at [1393, 574] on textarea "I can see that the number of crawls decreased" at bounding box center [1433, 578] width 224 height 21
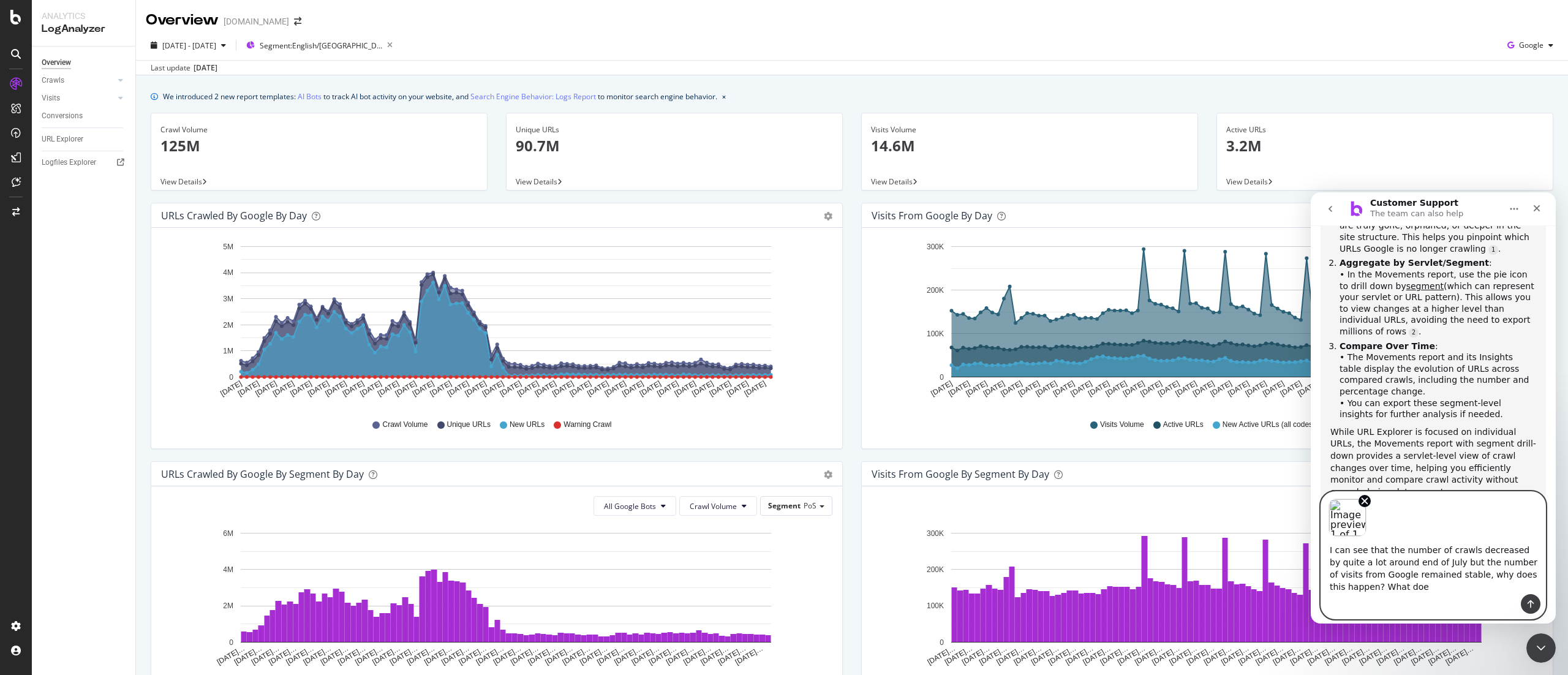
scroll to position [564, 0]
type textarea "I can see that the number of crawls decreased by quite a lot around end of July…"
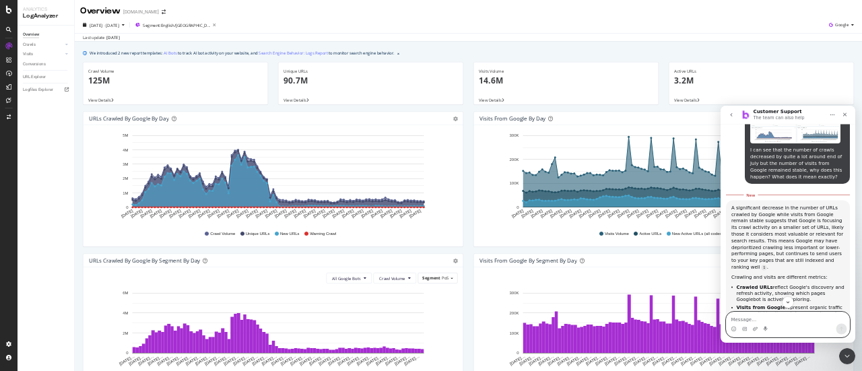
scroll to position [1124, 0]
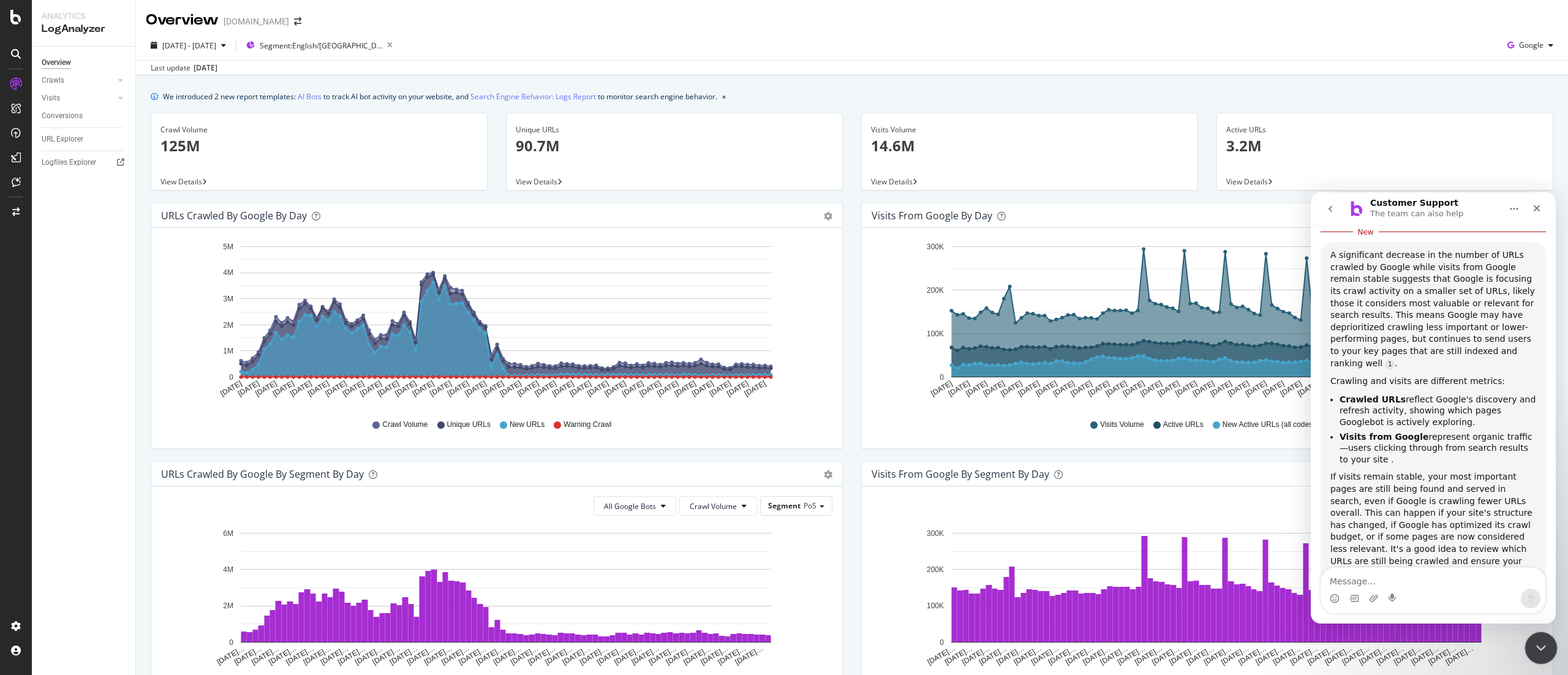
drag, startPoint x: 1534, startPoint y: 641, endPoint x: 2871, endPoint y: 1231, distance: 1461.4
click at [1533, 640] on icon "Close Intercom Messenger" at bounding box center [1540, 646] width 15 height 15
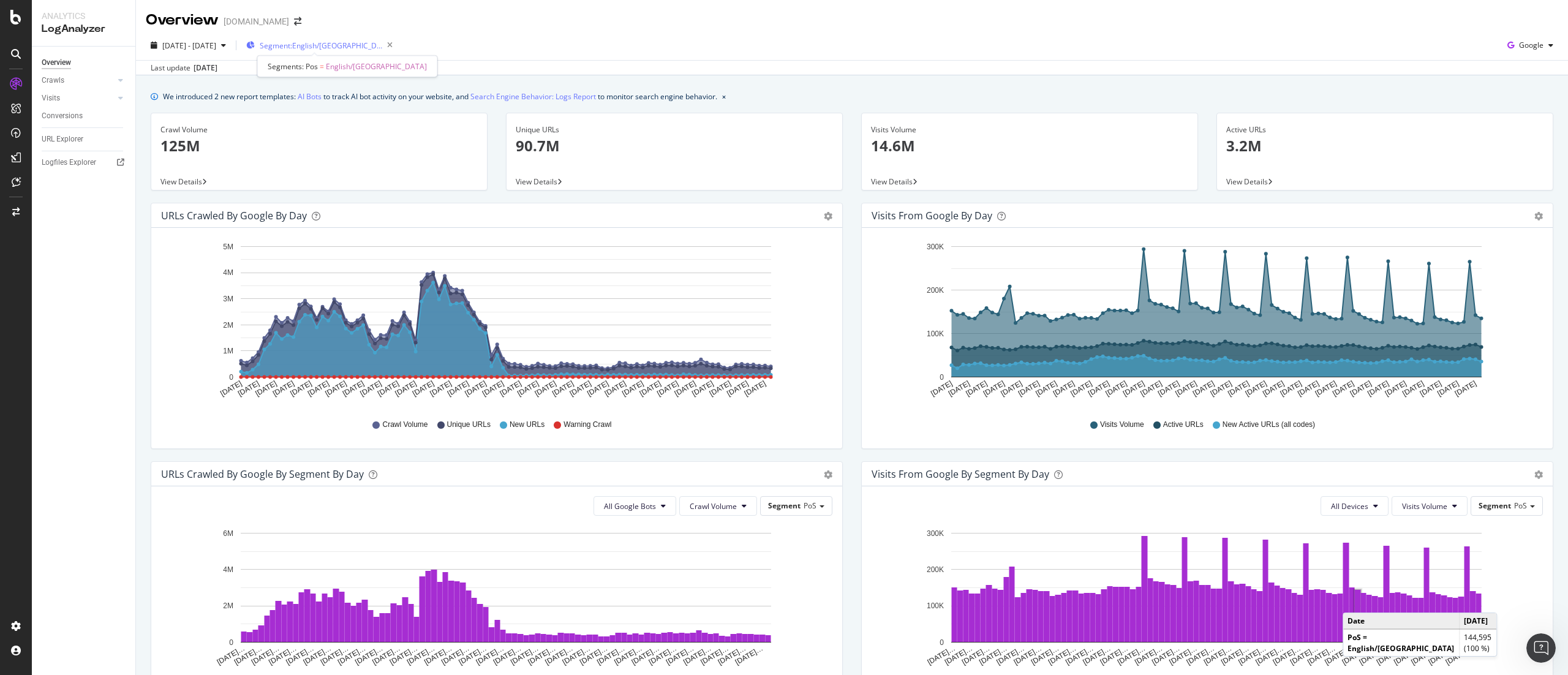
click at [335, 46] on span "Segment: English/US" at bounding box center [320, 45] width 123 height 10
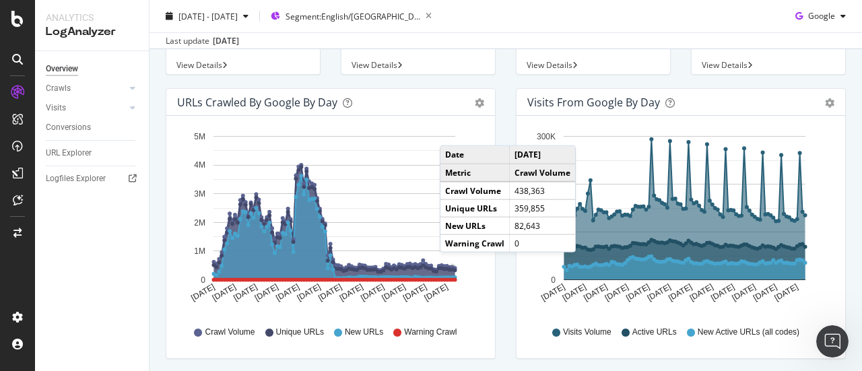
click at [708, 96] on div "Visits from Google by day" at bounding box center [665, 102] width 277 height 13
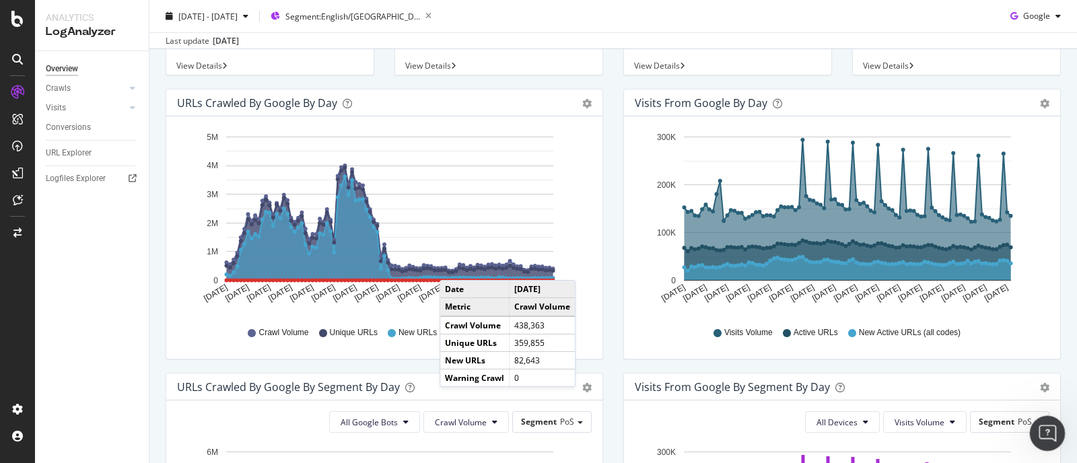
click at [1041, 420] on div "Open Intercom Messenger" at bounding box center [1045, 431] width 44 height 44
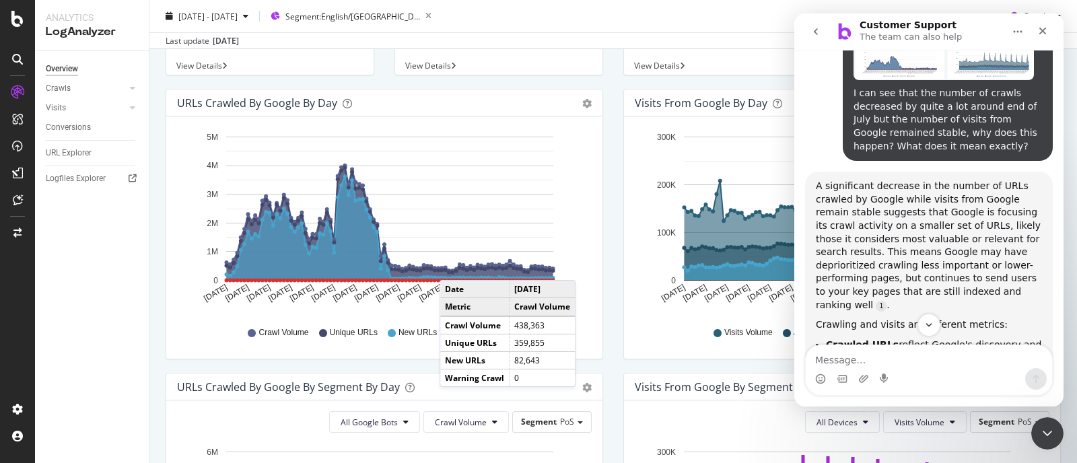
scroll to position [1001, 0]
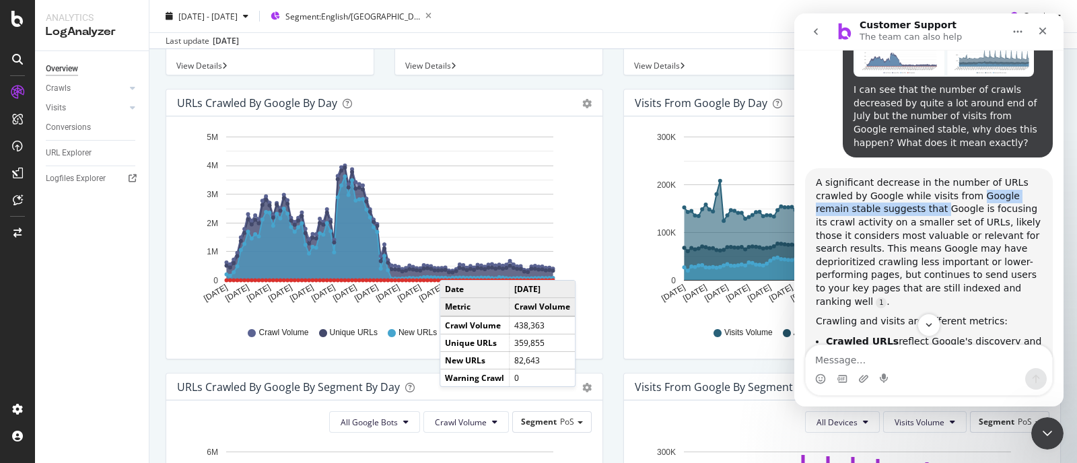
drag, startPoint x: 965, startPoint y: 116, endPoint x: 901, endPoint y: 133, distance: 65.5
click at [901, 176] on div "A significant decrease in the number of URLs crawled by Google while visits fro…" at bounding box center [929, 242] width 226 height 132
click at [920, 176] on div "A significant decrease in the number of URLs crawled by Google while visits fro…" at bounding box center [929, 242] width 226 height 132
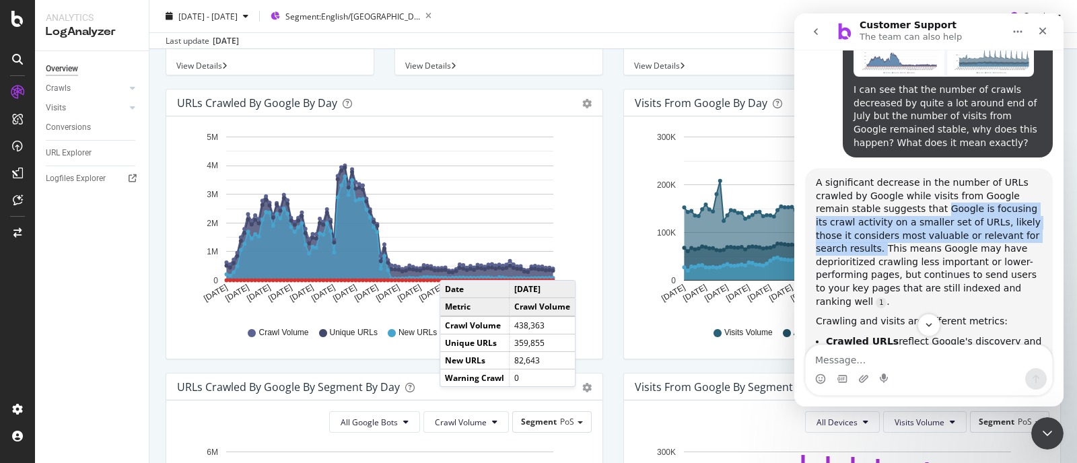
drag, startPoint x: 902, startPoint y: 128, endPoint x: 846, endPoint y: 172, distance: 71.0
click at [846, 176] on div "A significant decrease in the number of URLs crawled by Google while visits fro…" at bounding box center [929, 242] width 226 height 132
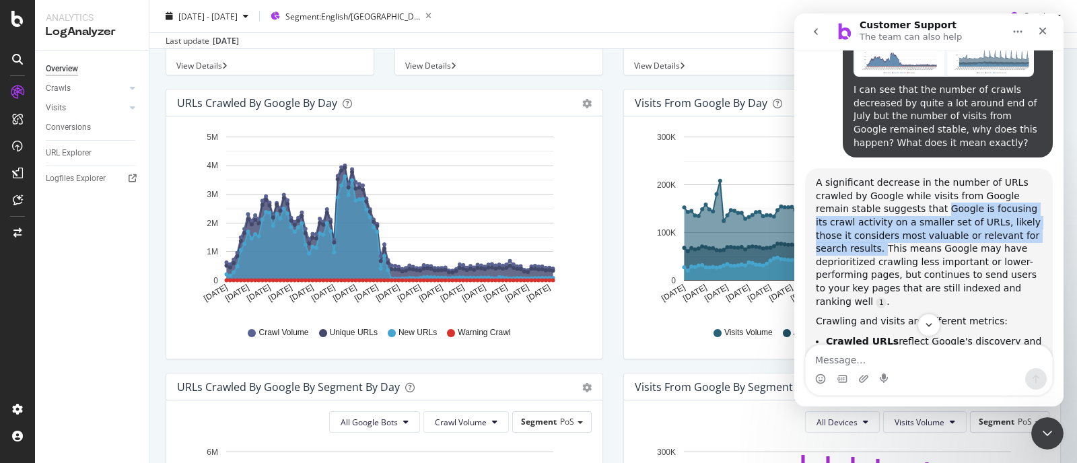
scroll to position [1183, 0]
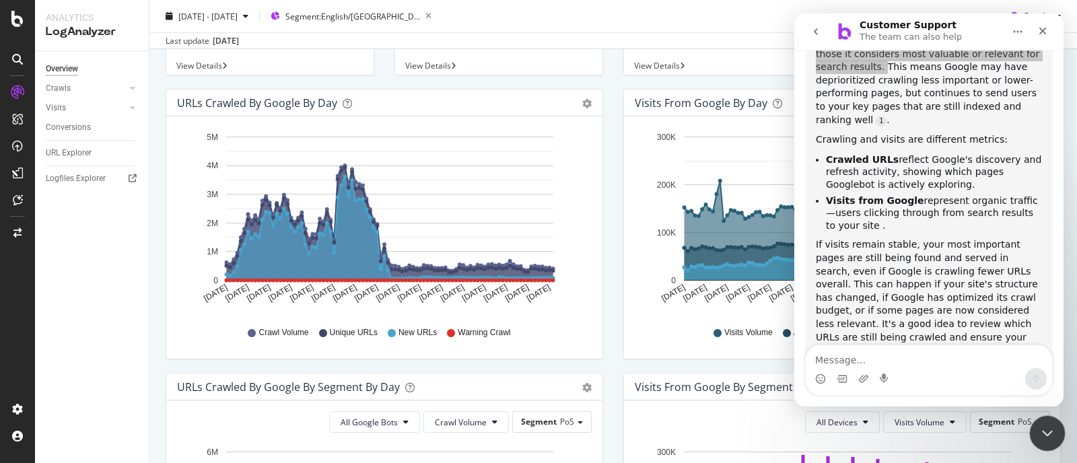
click at [1037, 435] on icon "Close Intercom Messenger" at bounding box center [1045, 431] width 16 height 16
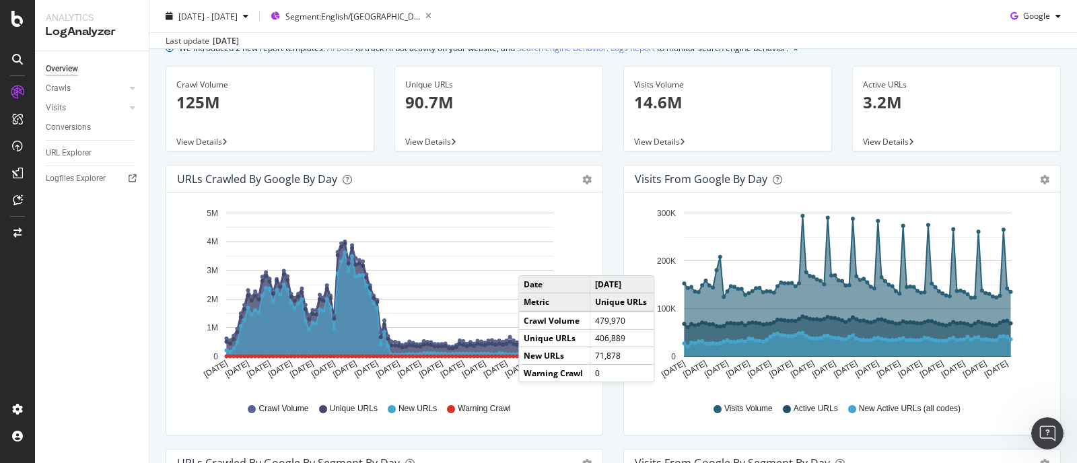
scroll to position [50, 0]
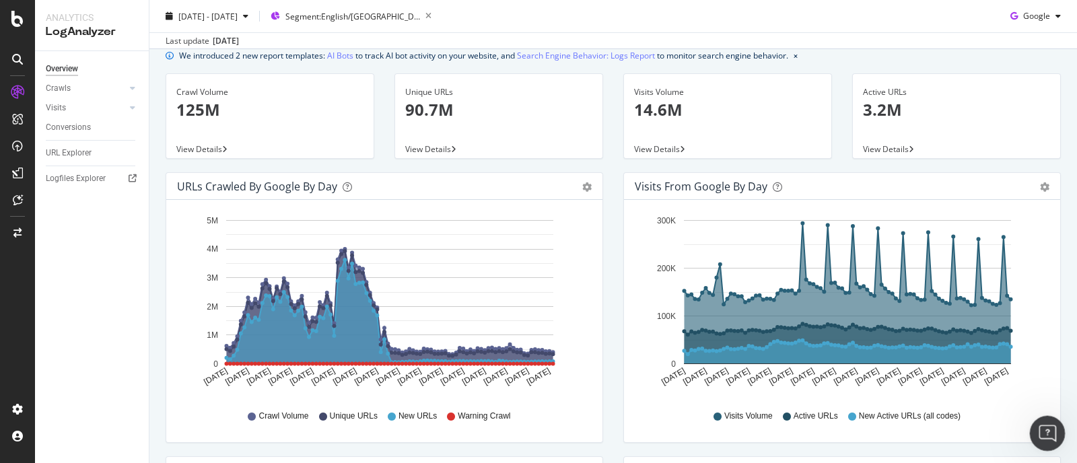
click at [1041, 435] on icon "Open Intercom Messenger" at bounding box center [1046, 432] width 22 height 22
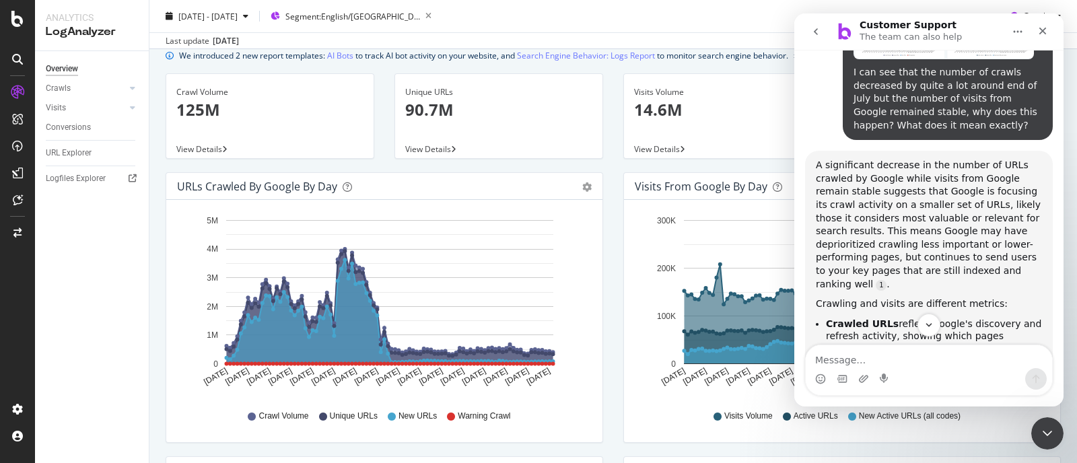
scroll to position [1001, 0]
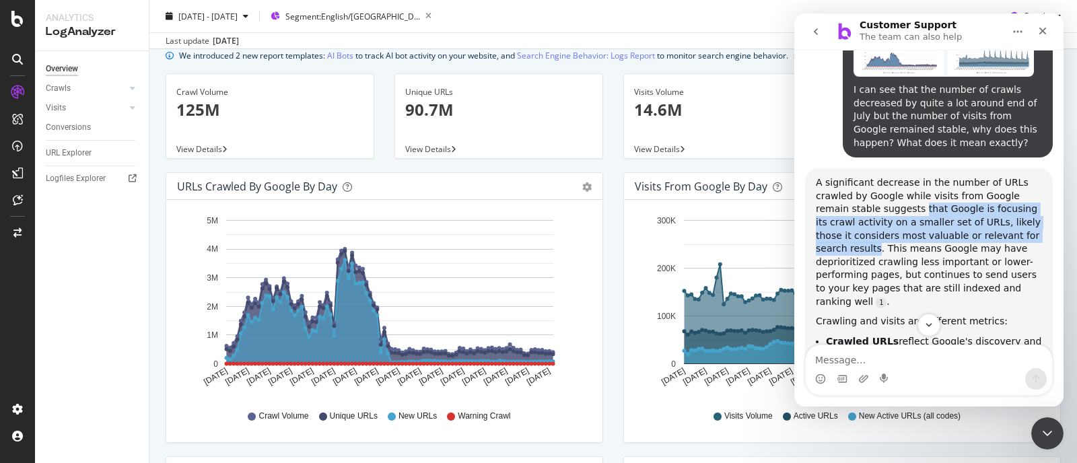
drag, startPoint x: 883, startPoint y: 131, endPoint x: 897, endPoint y: 164, distance: 36.5
click at [844, 176] on div "A significant decrease in the number of URLs crawled by Google while visits fro…" at bounding box center [929, 242] width 226 height 132
copy div "that Google is focusing its crawl activity on a smaller set of URLs, likely tho…"
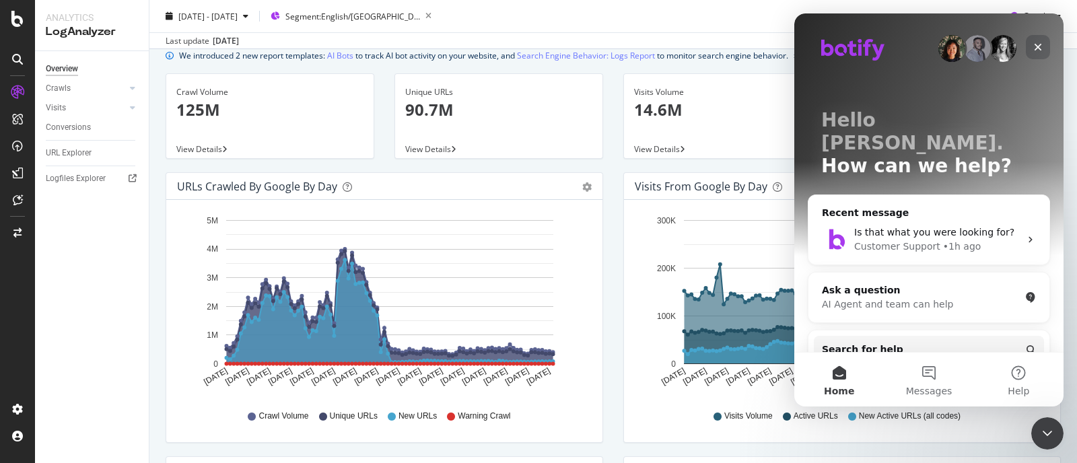
click at [1041, 47] on icon "Close" at bounding box center [1038, 47] width 11 height 11
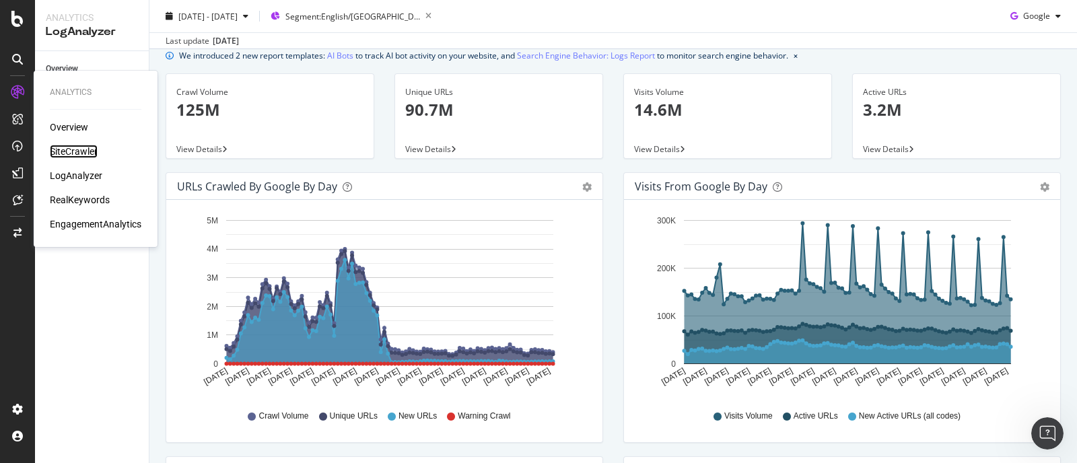
click at [64, 147] on div "SiteCrawler" at bounding box center [74, 151] width 48 height 13
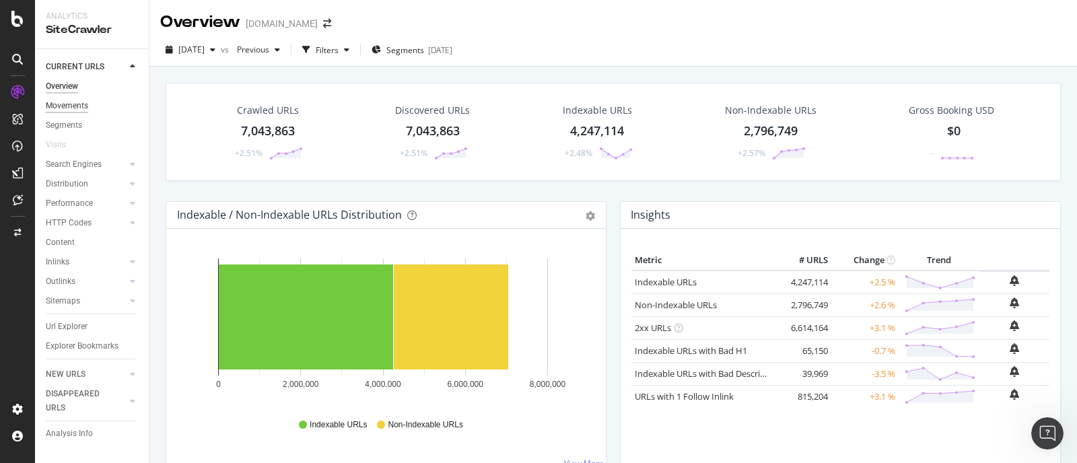
click at [79, 107] on div "Movements" at bounding box center [67, 106] width 42 height 14
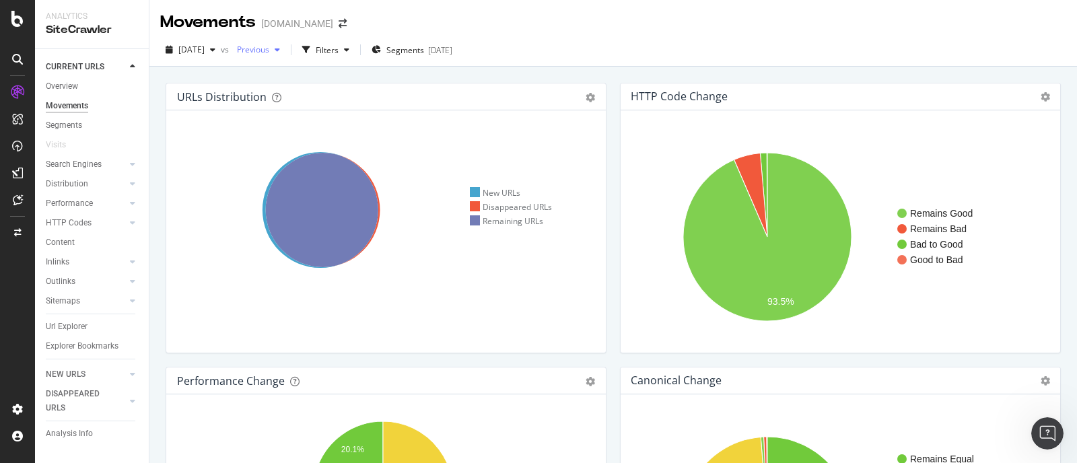
click at [269, 55] on span "Previous" at bounding box center [251, 49] width 38 height 11
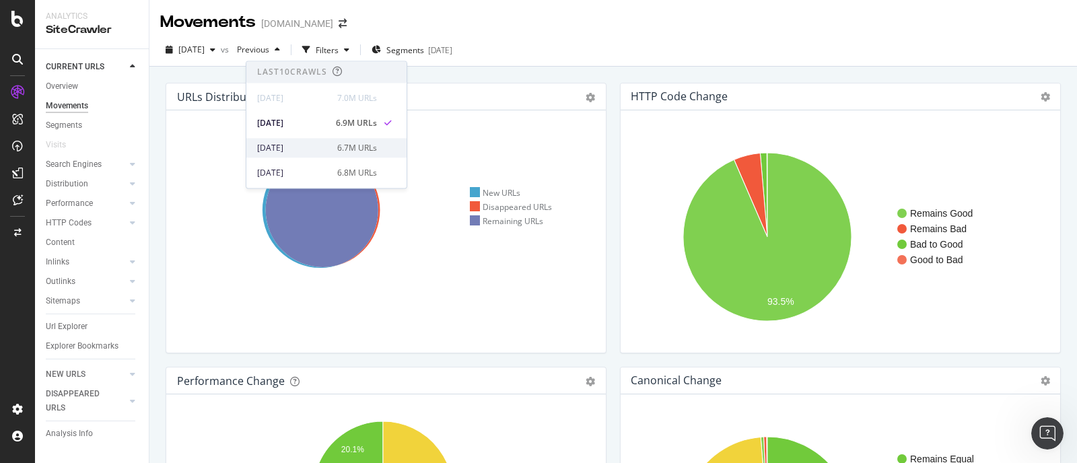
click at [298, 153] on div "[DATE]" at bounding box center [293, 148] width 72 height 12
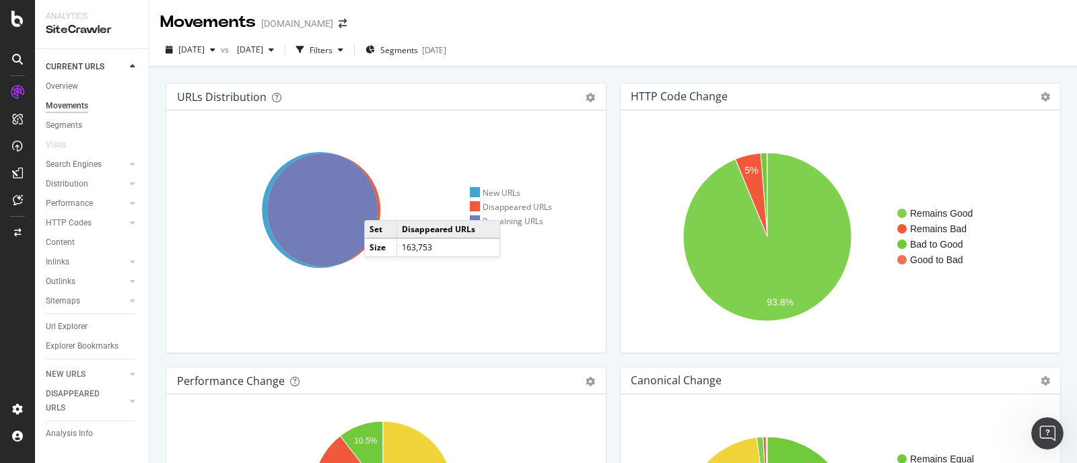
click at [378, 207] on icon at bounding box center [323, 209] width 113 height 113
click at [375, 48] on icon "button" at bounding box center [370, 50] width 9 height 8
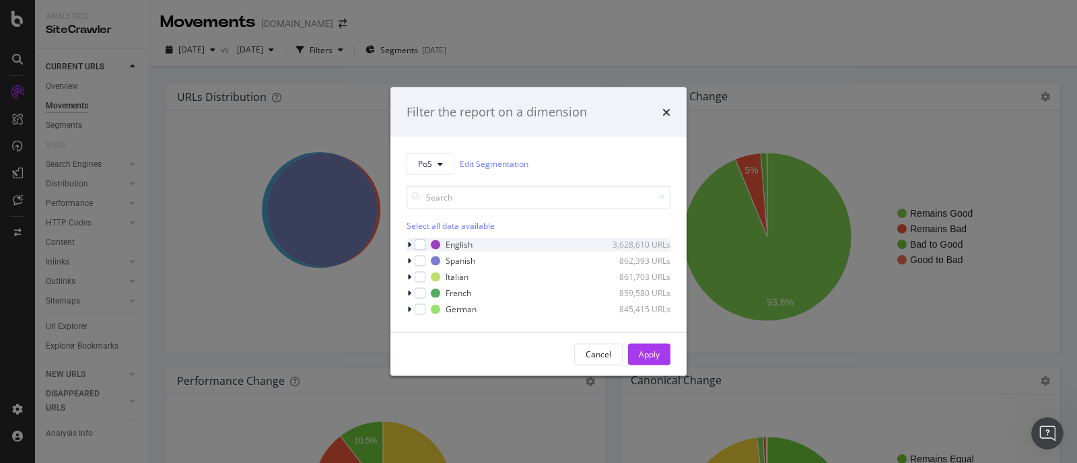
click at [407, 246] on icon "modal" at bounding box center [409, 244] width 4 height 8
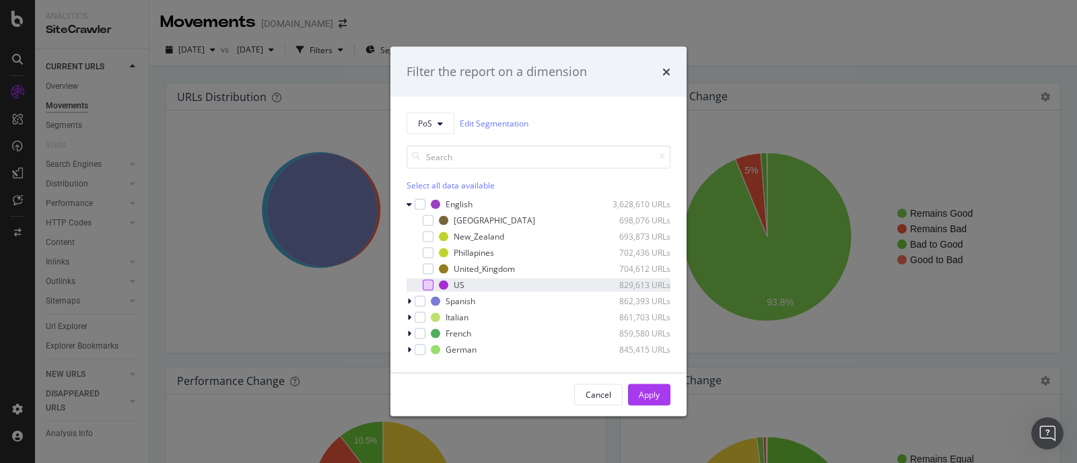
click at [429, 283] on div "modal" at bounding box center [428, 284] width 11 height 11
click at [640, 389] on div "Apply" at bounding box center [649, 394] width 21 height 11
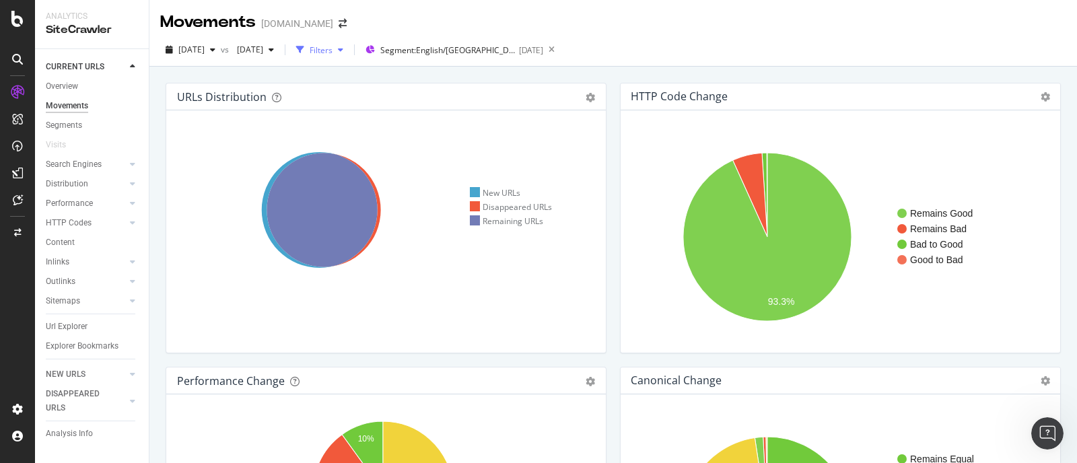
click at [333, 48] on div "Filters" at bounding box center [321, 49] width 23 height 11
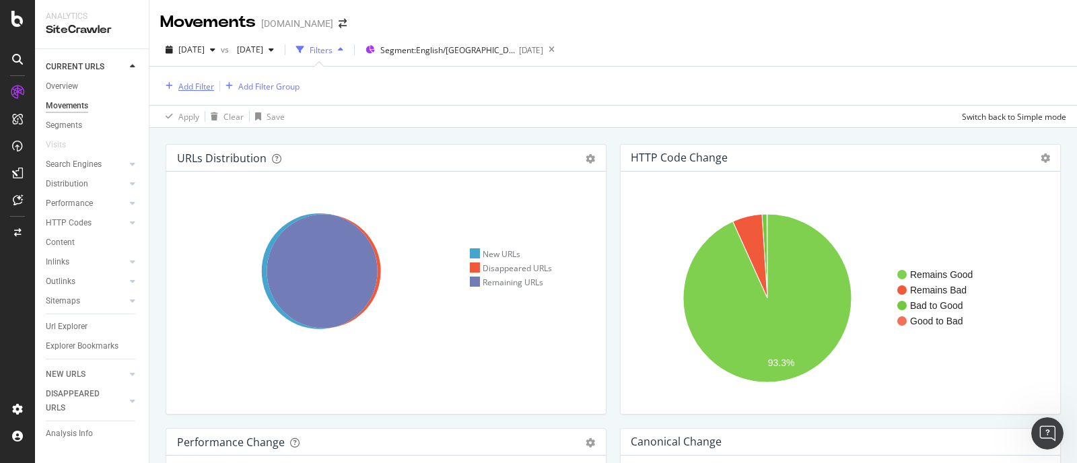
click at [198, 79] on div "Add Filter" at bounding box center [187, 86] width 54 height 15
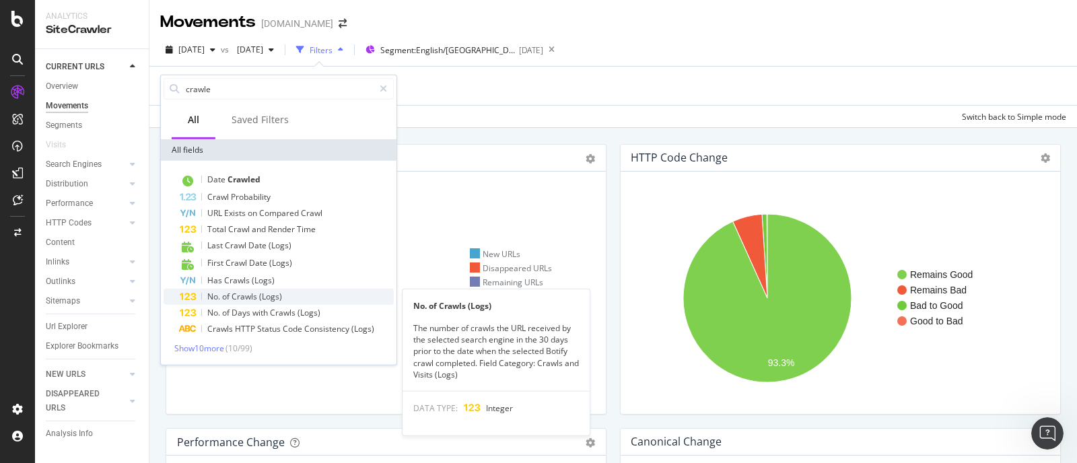
type input "crawle"
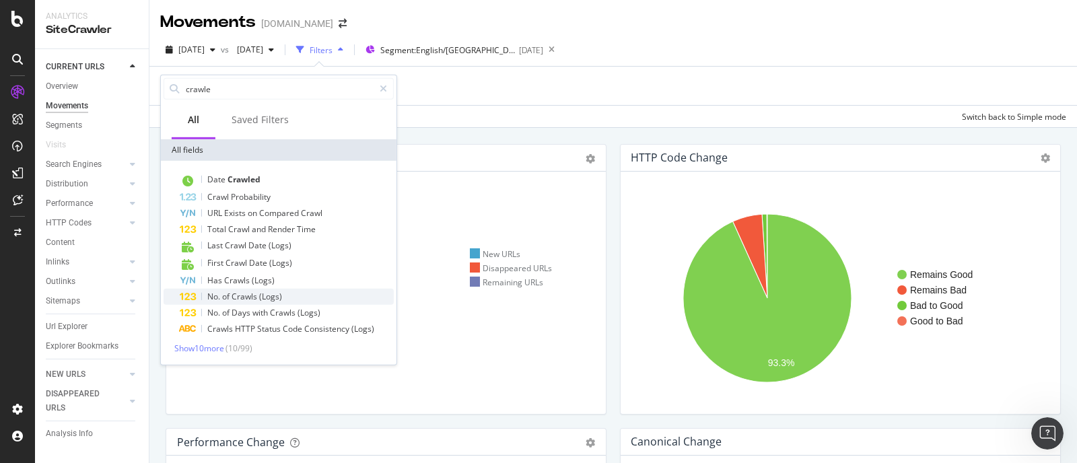
click at [287, 300] on div "No. of Crawls (Logs)" at bounding box center [287, 297] width 214 height 16
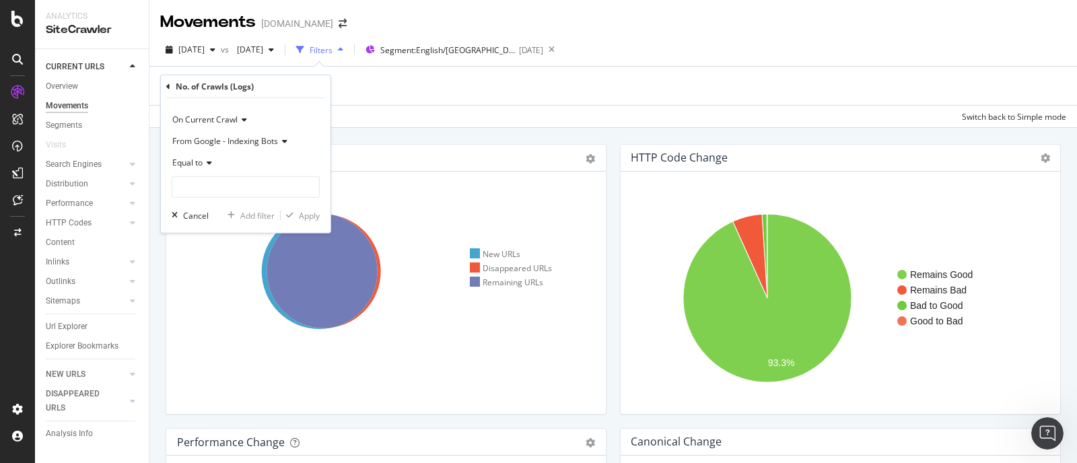
click at [207, 166] on icon at bounding box center [207, 163] width 9 height 8
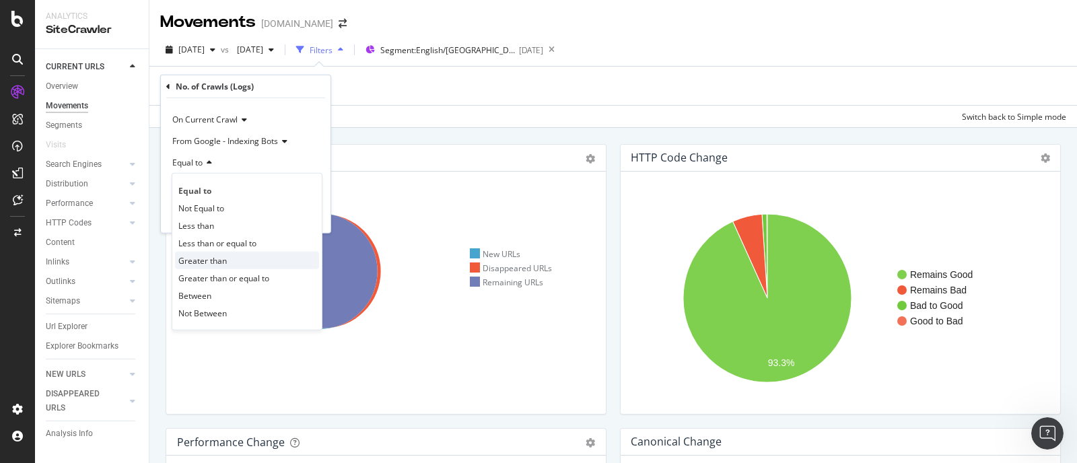
click at [219, 263] on span "Greater than" at bounding box center [202, 259] width 48 height 11
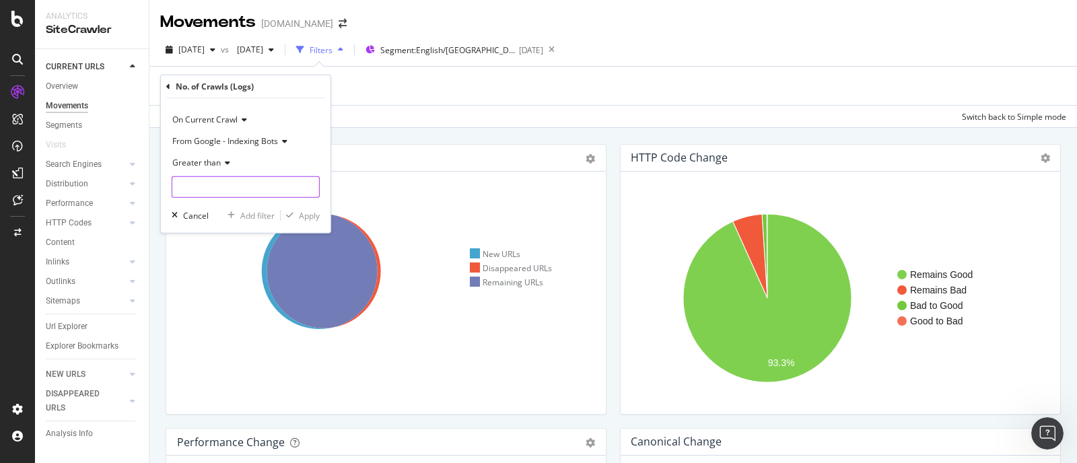
click at [243, 186] on input "number" at bounding box center [246, 187] width 148 height 22
type input "0"
click at [306, 219] on div "Apply" at bounding box center [309, 214] width 21 height 11
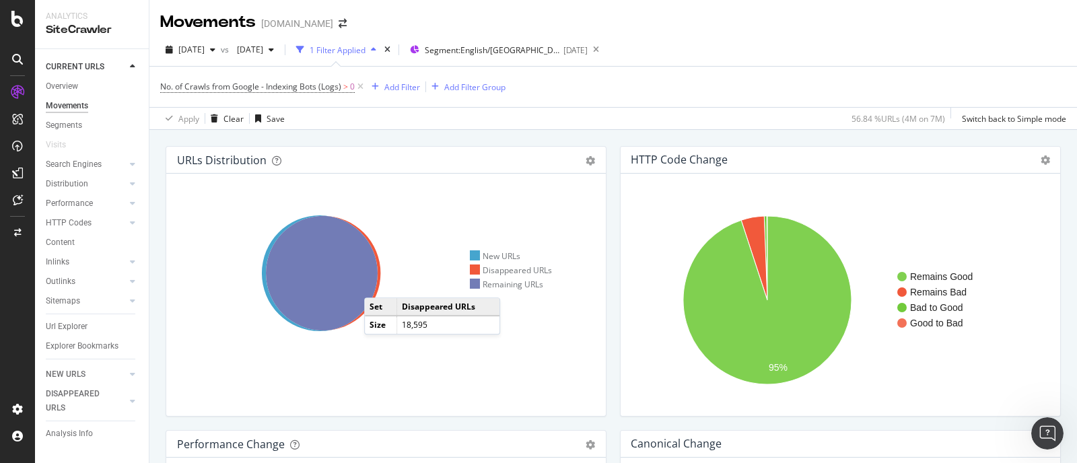
click at [378, 284] on icon at bounding box center [323, 273] width 114 height 114
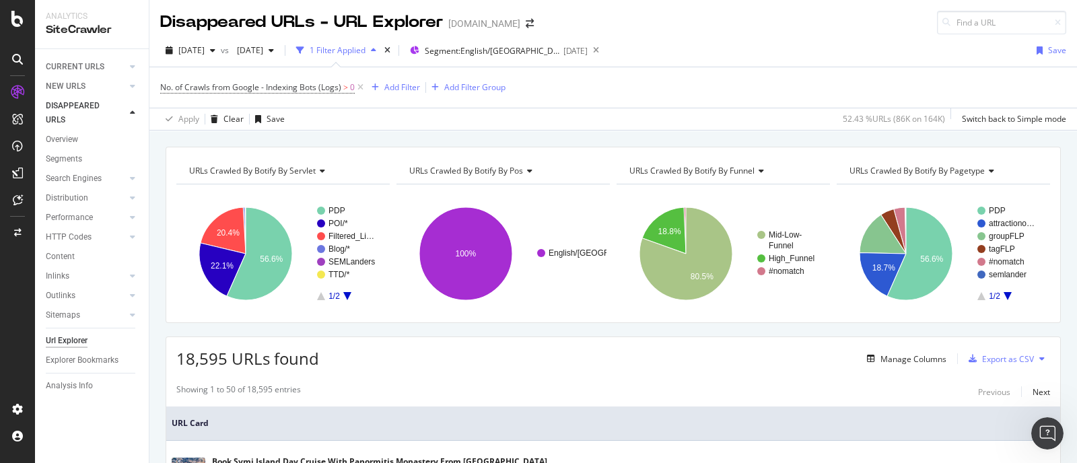
click at [906, 347] on div "Manage Columns Export as CSV" at bounding box center [956, 358] width 188 height 23
click at [891, 351] on div "Manage Columns" at bounding box center [904, 358] width 85 height 15
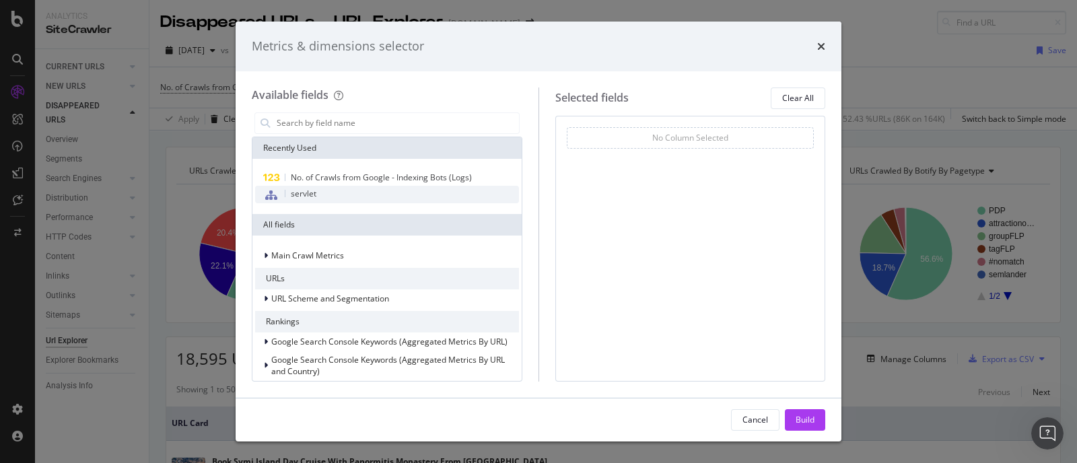
click at [424, 193] on div "servlet" at bounding box center [387, 195] width 264 height 18
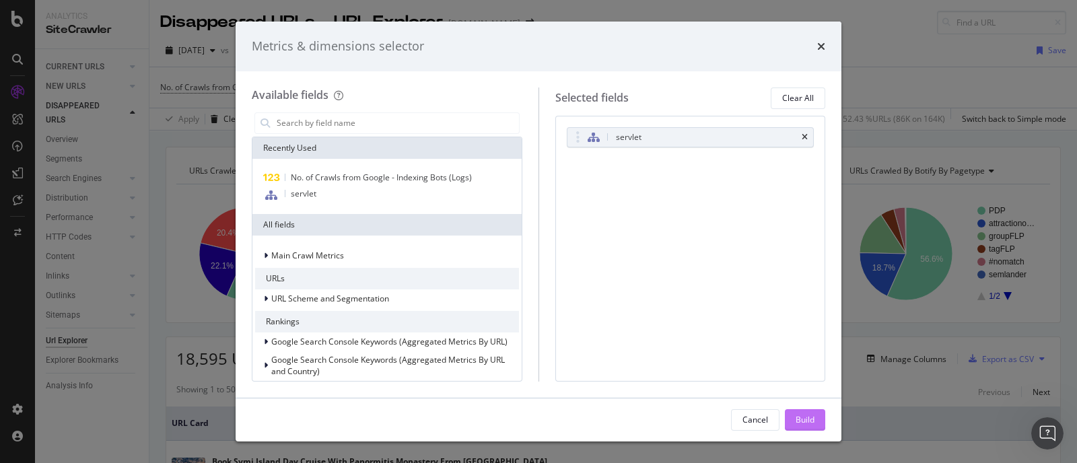
click at [794, 411] on button "Build" at bounding box center [805, 420] width 40 height 22
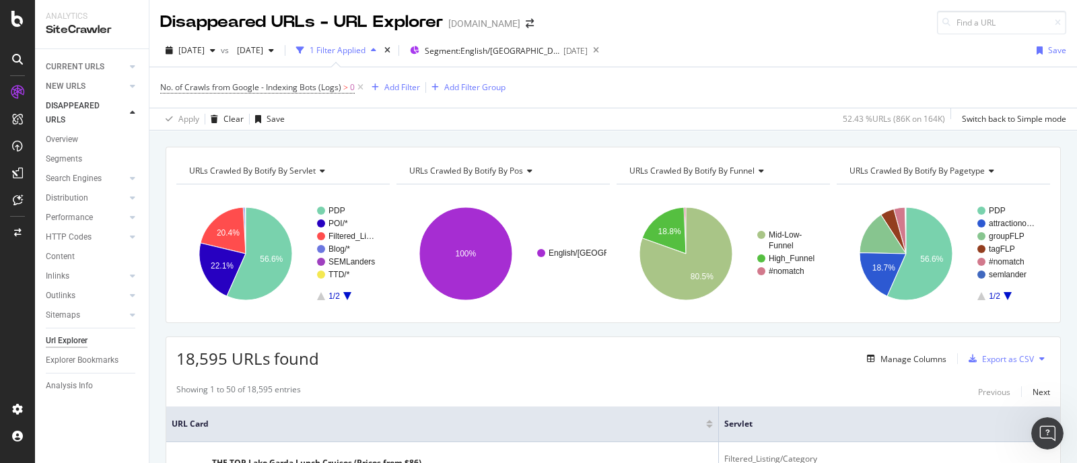
click at [716, 180] on div "URLs Crawled By Botify By funnel" at bounding box center [722, 171] width 191 height 22
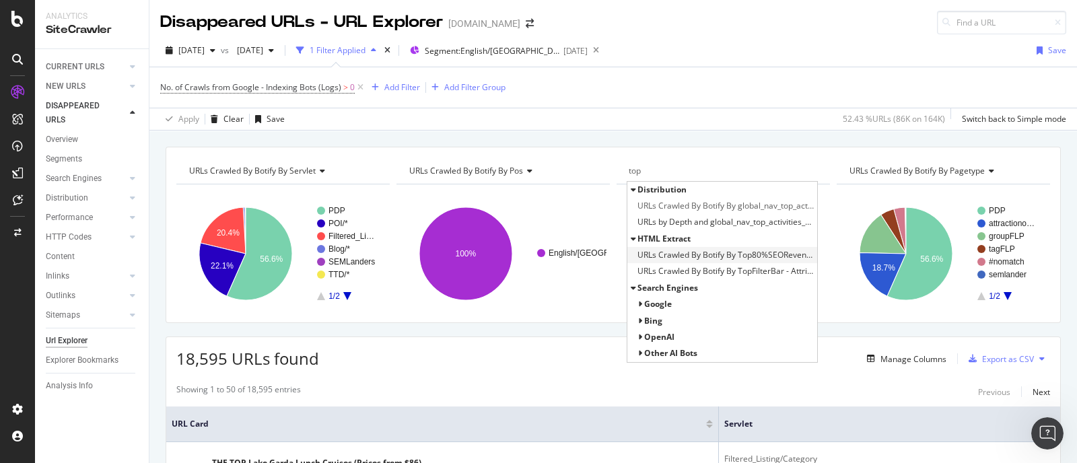
type input "top"
click at [737, 252] on span "URLs Crawled By Botify By Top80%SEORevenue" at bounding box center [726, 254] width 176 height 13
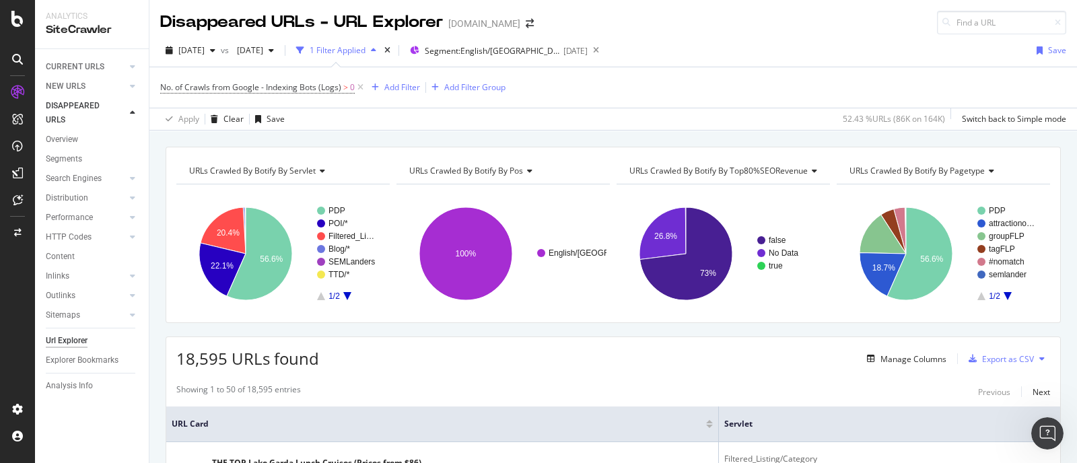
click at [737, 252] on rect "A chart." at bounding box center [722, 253] width 210 height 117
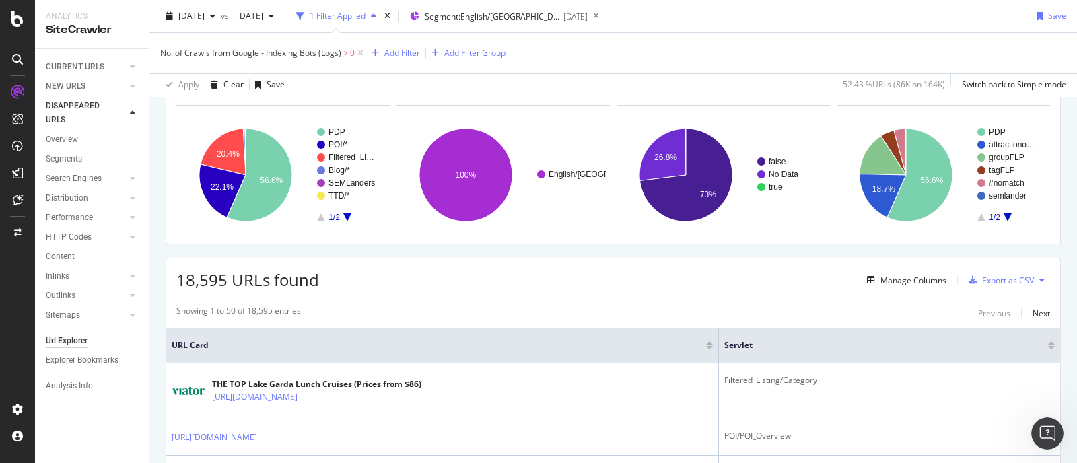
scroll to position [79, 0]
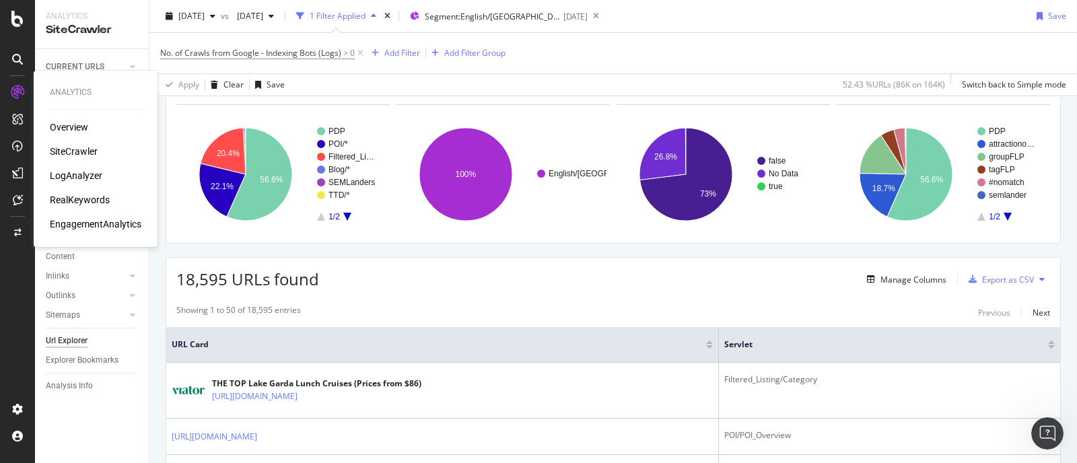
click at [86, 176] on div "LogAnalyzer" at bounding box center [76, 175] width 53 height 13
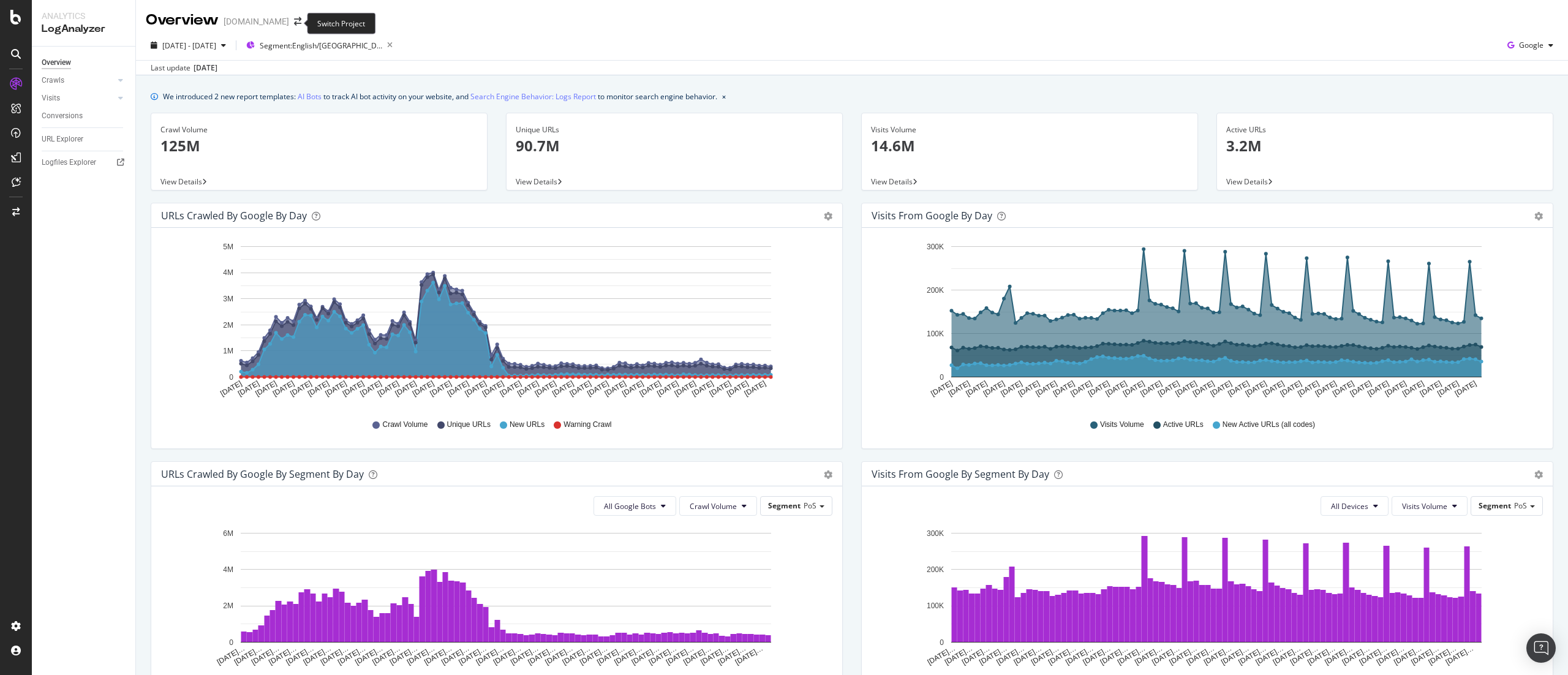
click at [315, 34] on div "2025 Jun. 3rd - Sep. 2nd Segment: English/US Google Last update Sep. 03, 2025" at bounding box center [852, 53] width 1432 height 45
click at [321, 46] on span "Segment: English/US" at bounding box center [320, 45] width 123 height 10
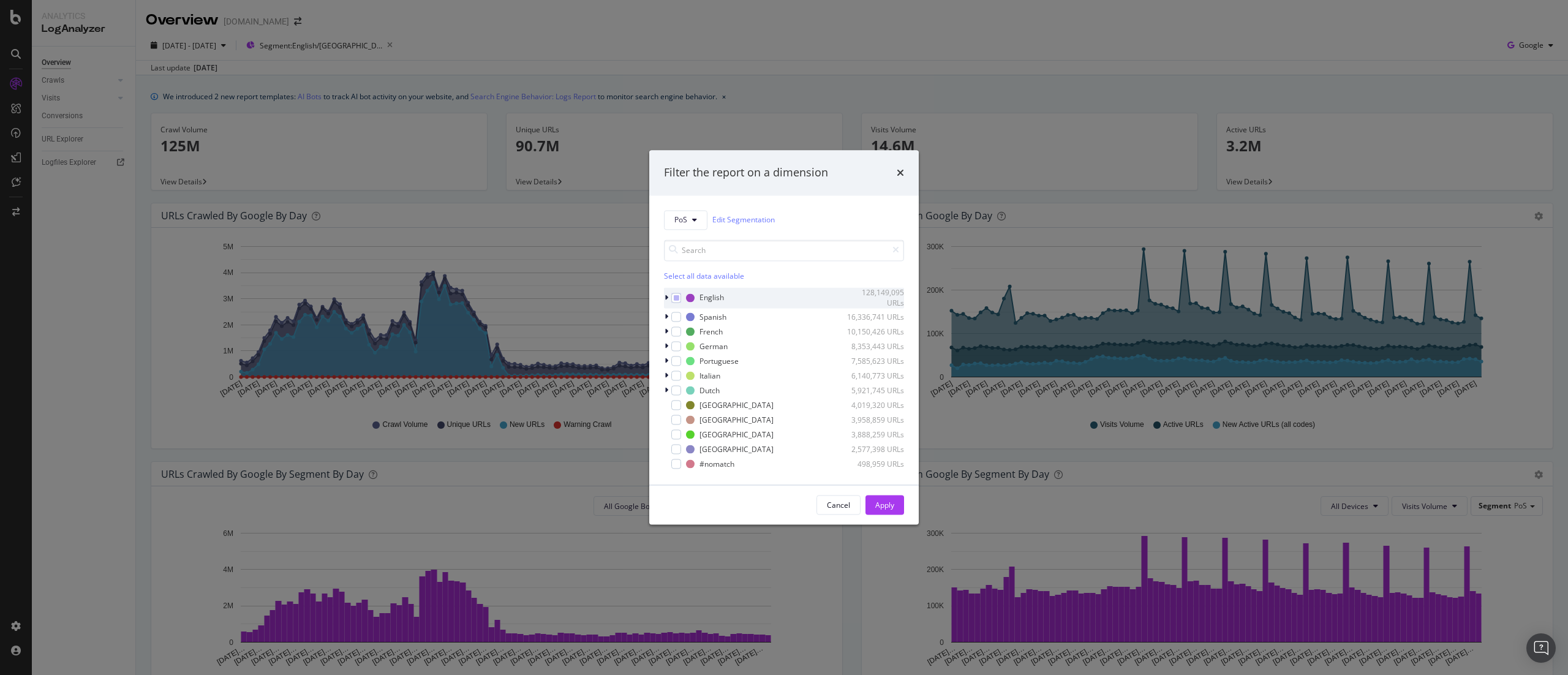
click at [668, 297] on icon "modal" at bounding box center [666, 297] width 4 height 7
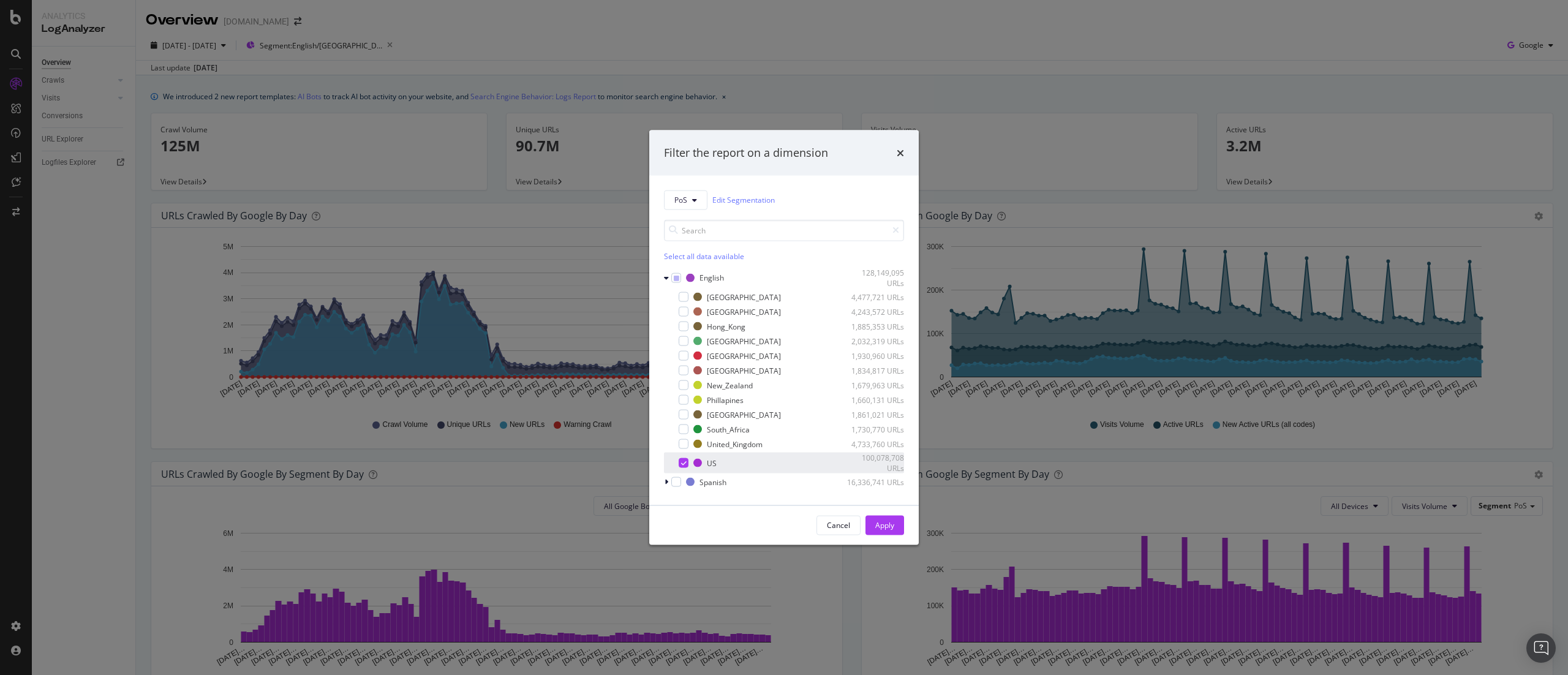
click at [682, 465] on icon "modal" at bounding box center [684, 463] width 5 height 6
click at [685, 298] on div "modal" at bounding box center [683, 297] width 10 height 10
click at [687, 312] on div "modal" at bounding box center [683, 311] width 10 height 10
click at [683, 444] on div "modal" at bounding box center [683, 444] width 10 height 10
click at [885, 517] on div "Apply" at bounding box center [885, 525] width 19 height 18
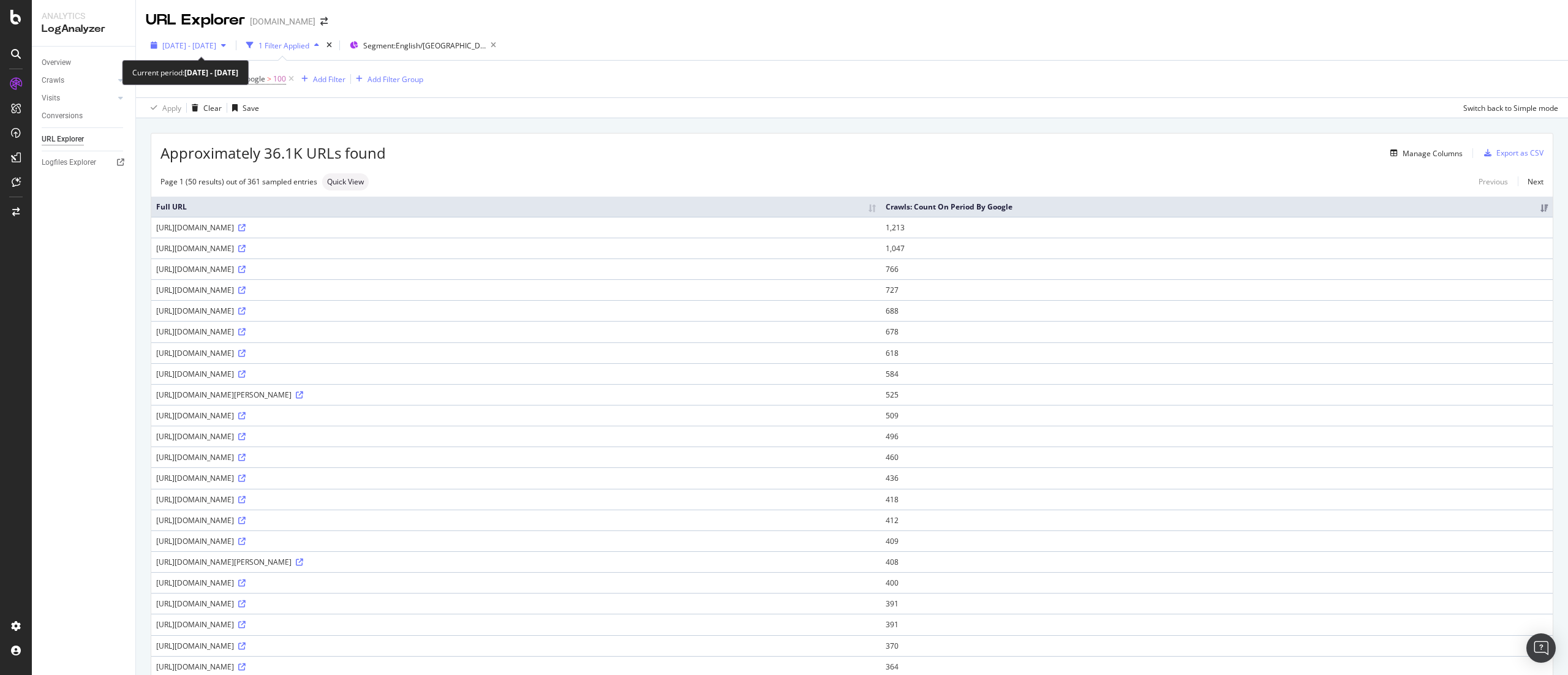
click at [180, 46] on span "[DATE] - [DATE]" at bounding box center [188, 45] width 54 height 10
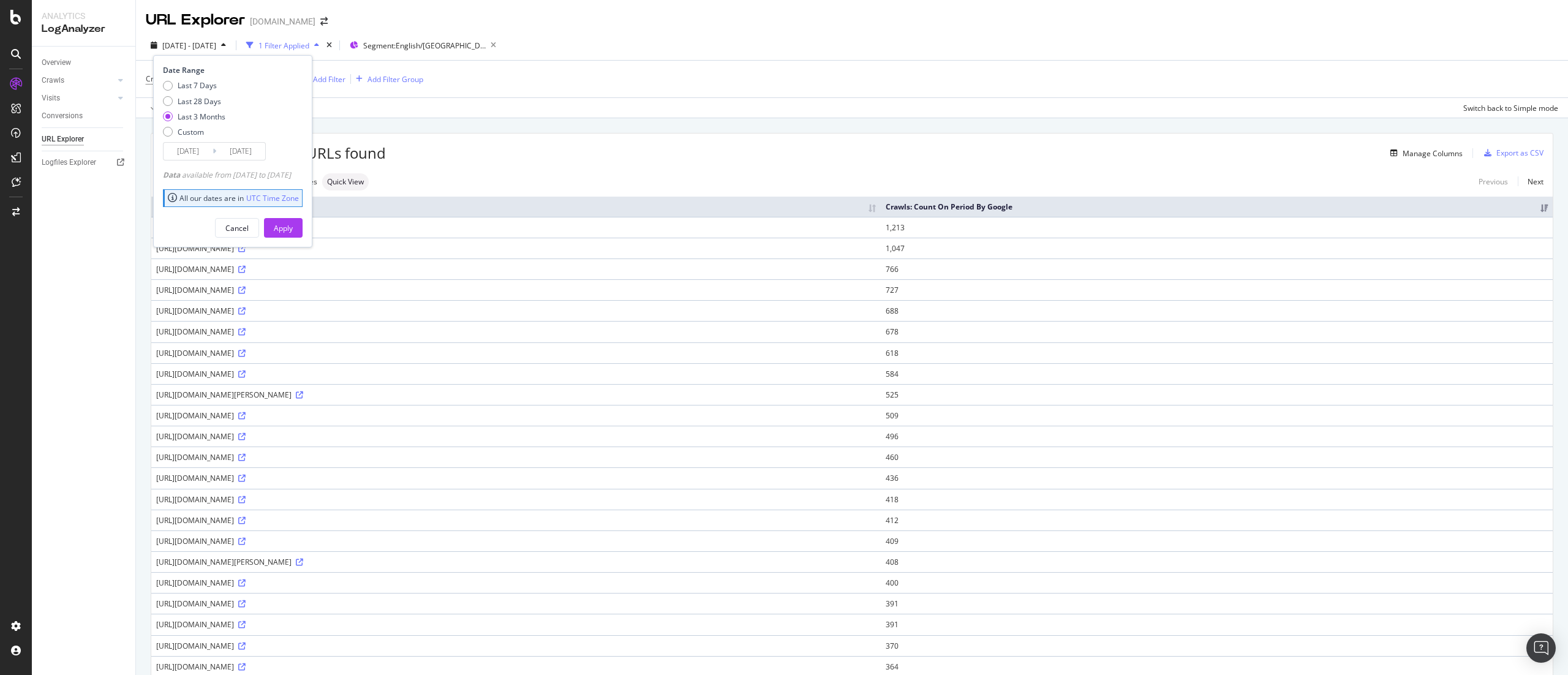
click at [201, 149] on input "[DATE]" at bounding box center [188, 151] width 49 height 17
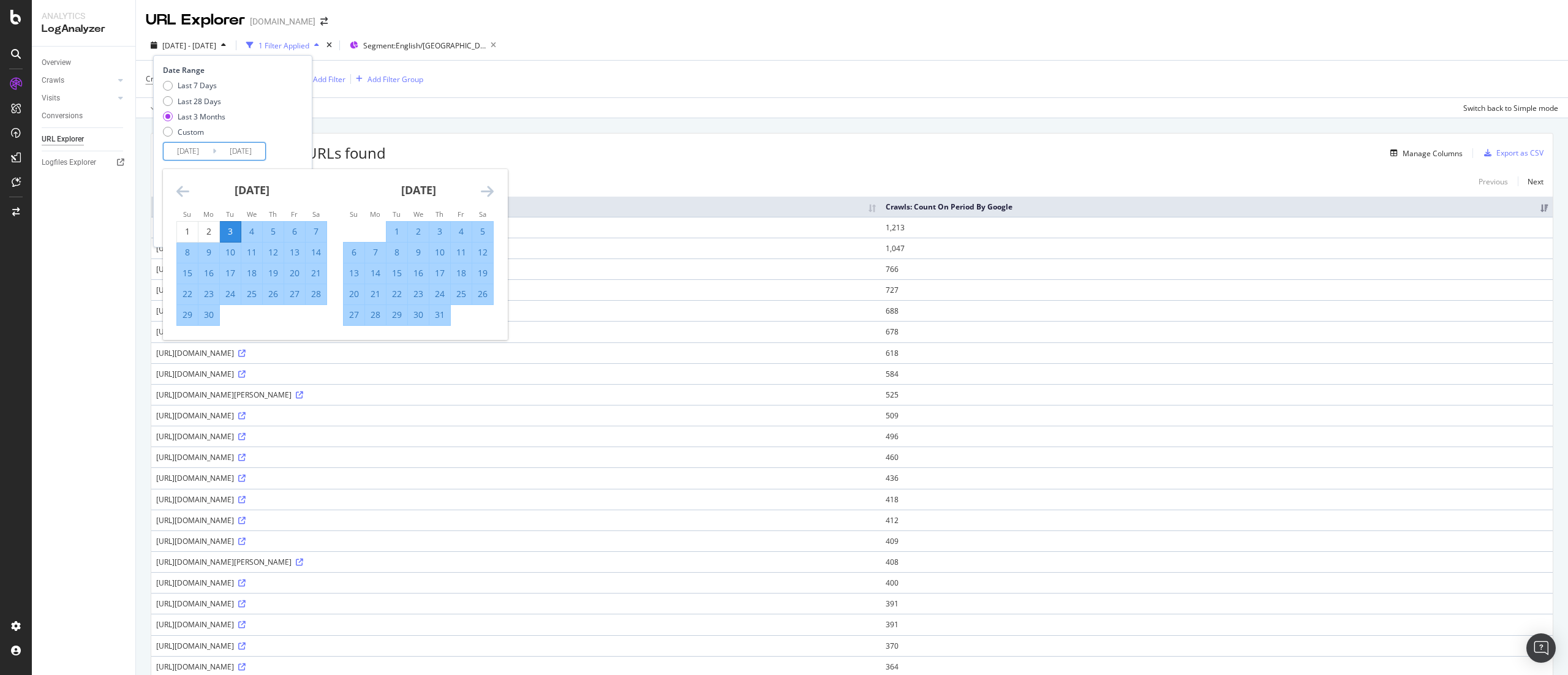
click at [349, 293] on div "20" at bounding box center [354, 293] width 21 height 12
type input "[DATE]"
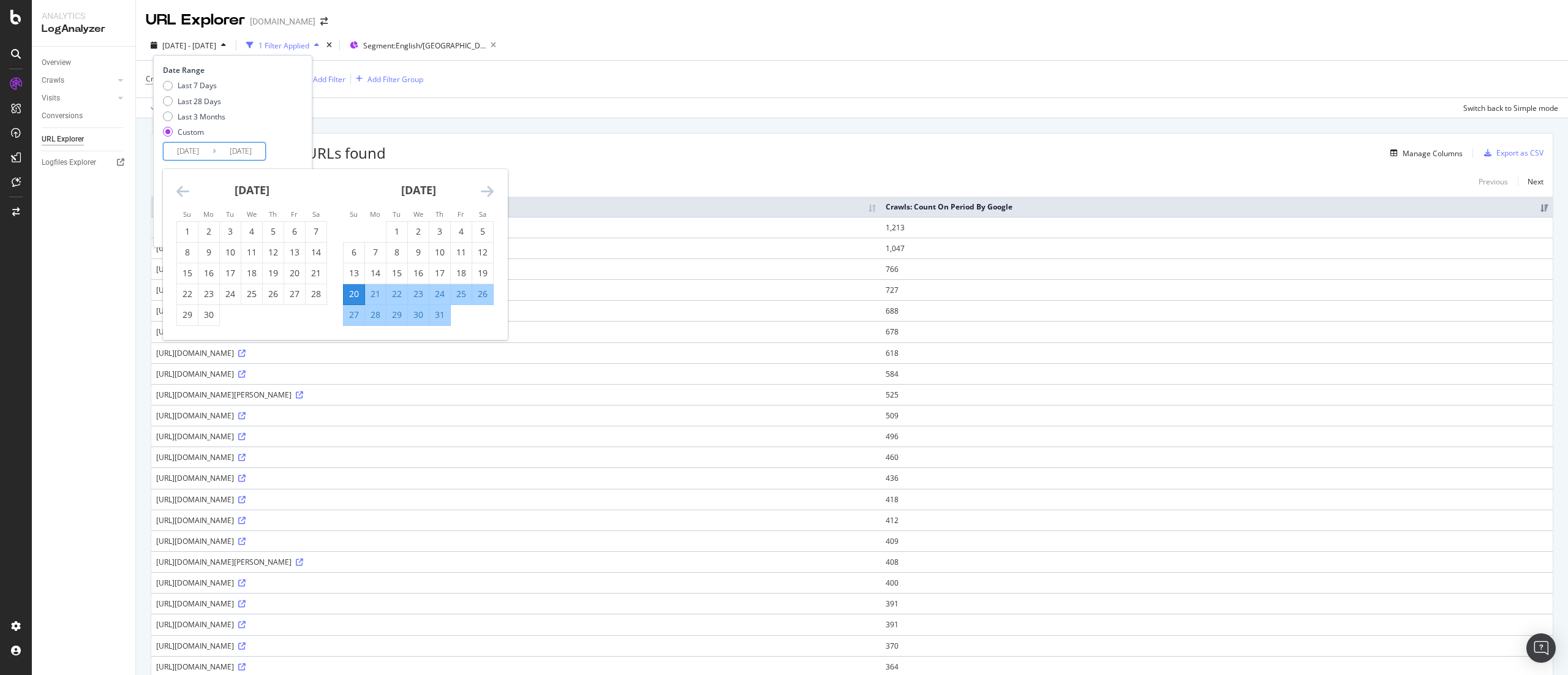
click at [488, 186] on icon "Move forward to switch to the next month." at bounding box center [487, 191] width 13 height 15
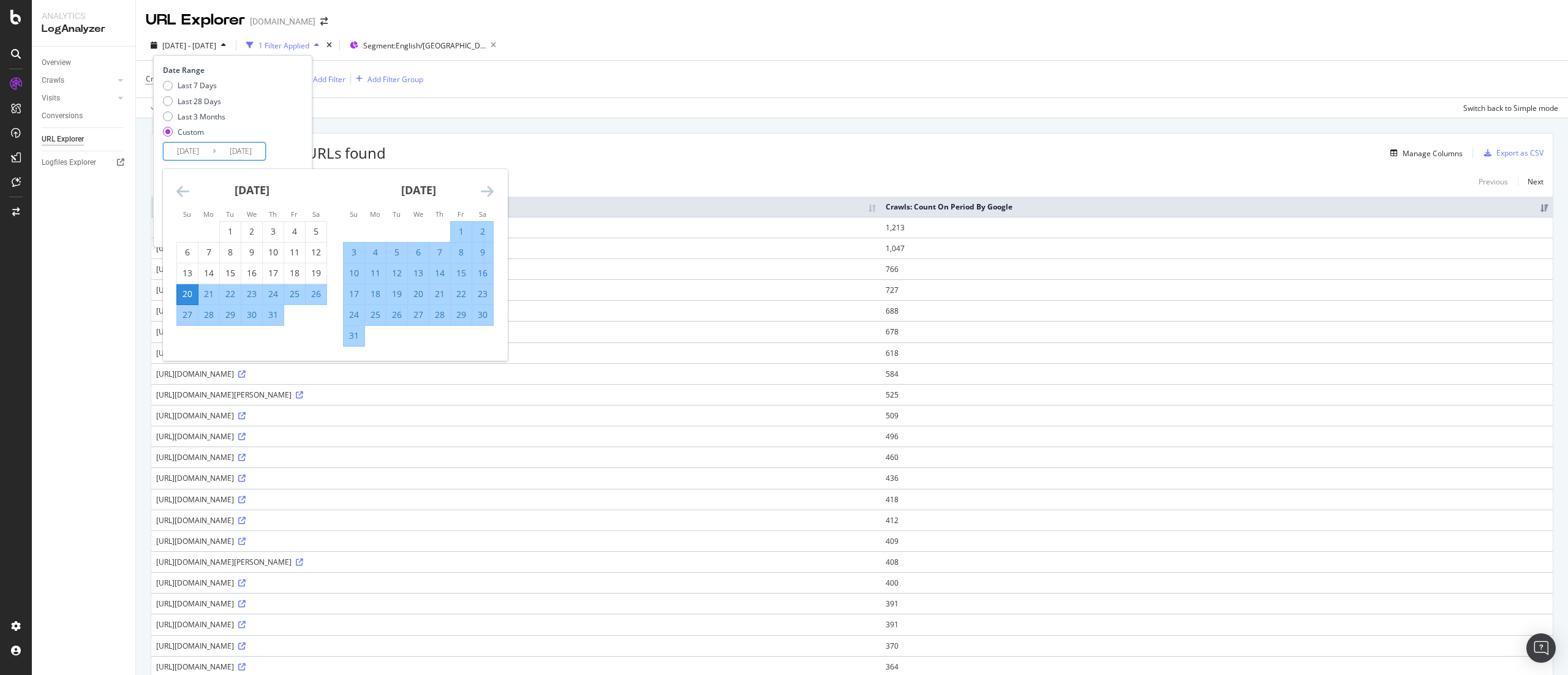
click at [488, 185] on icon "Move forward to switch to the next month." at bounding box center [487, 191] width 13 height 15
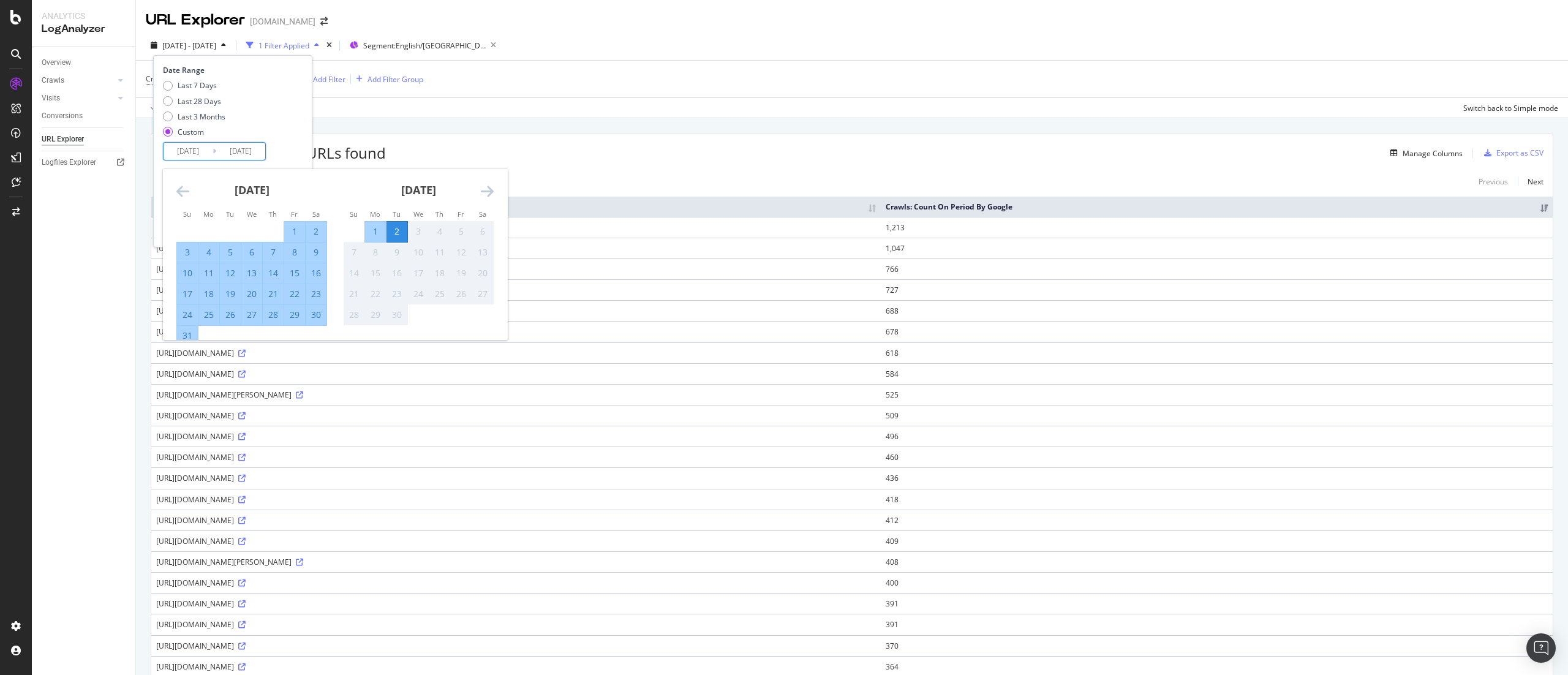
click at [488, 185] on icon "Move forward to switch to the next month." at bounding box center [487, 191] width 13 height 15
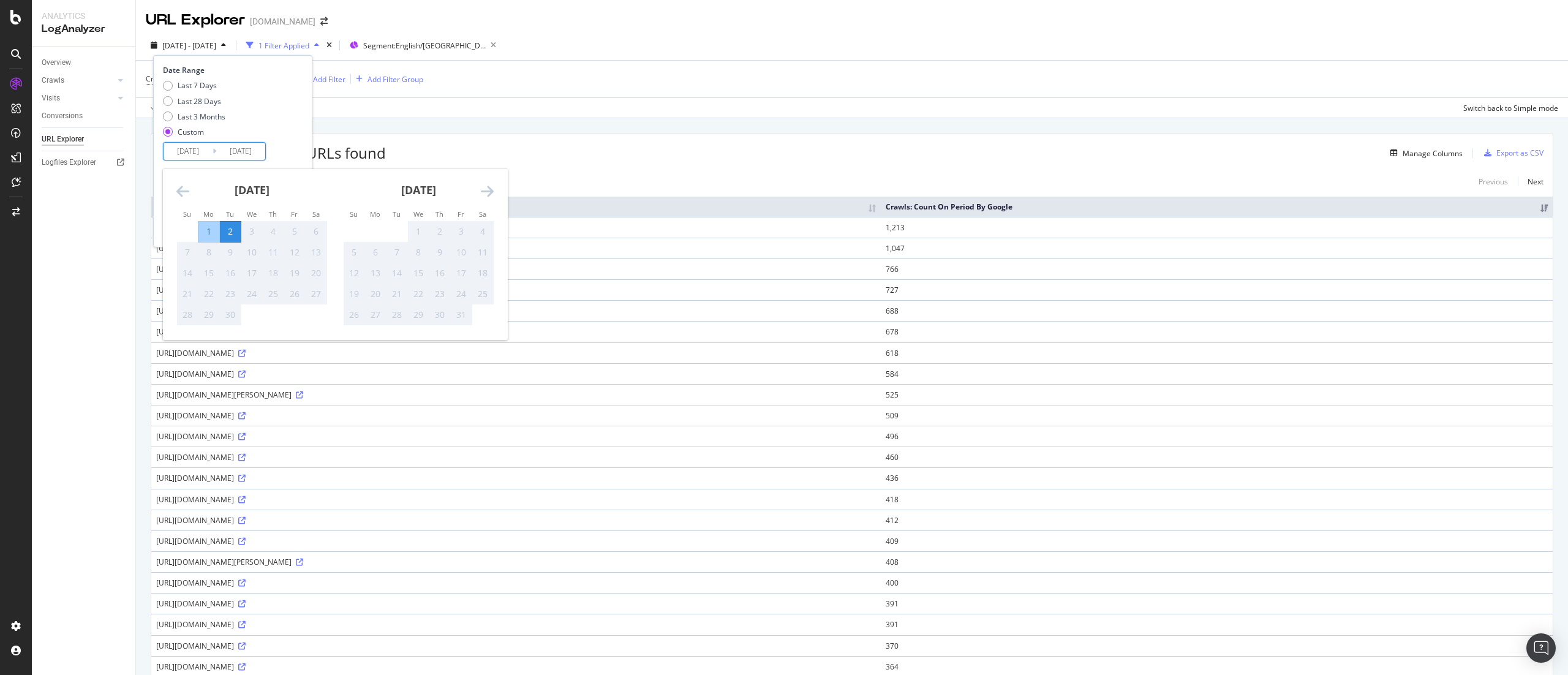
click at [226, 224] on div "2" at bounding box center [230, 232] width 21 height 20
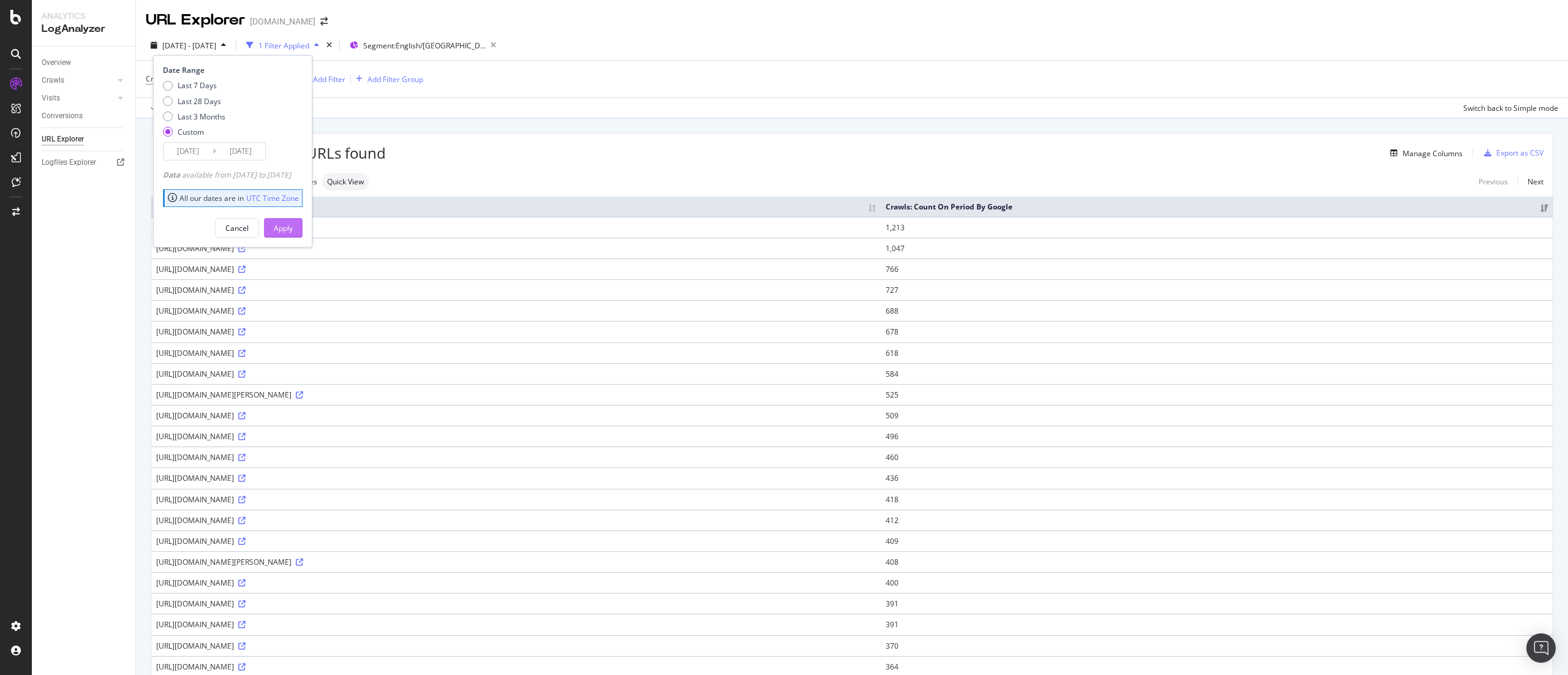
click at [293, 220] on div "Apply" at bounding box center [283, 227] width 19 height 18
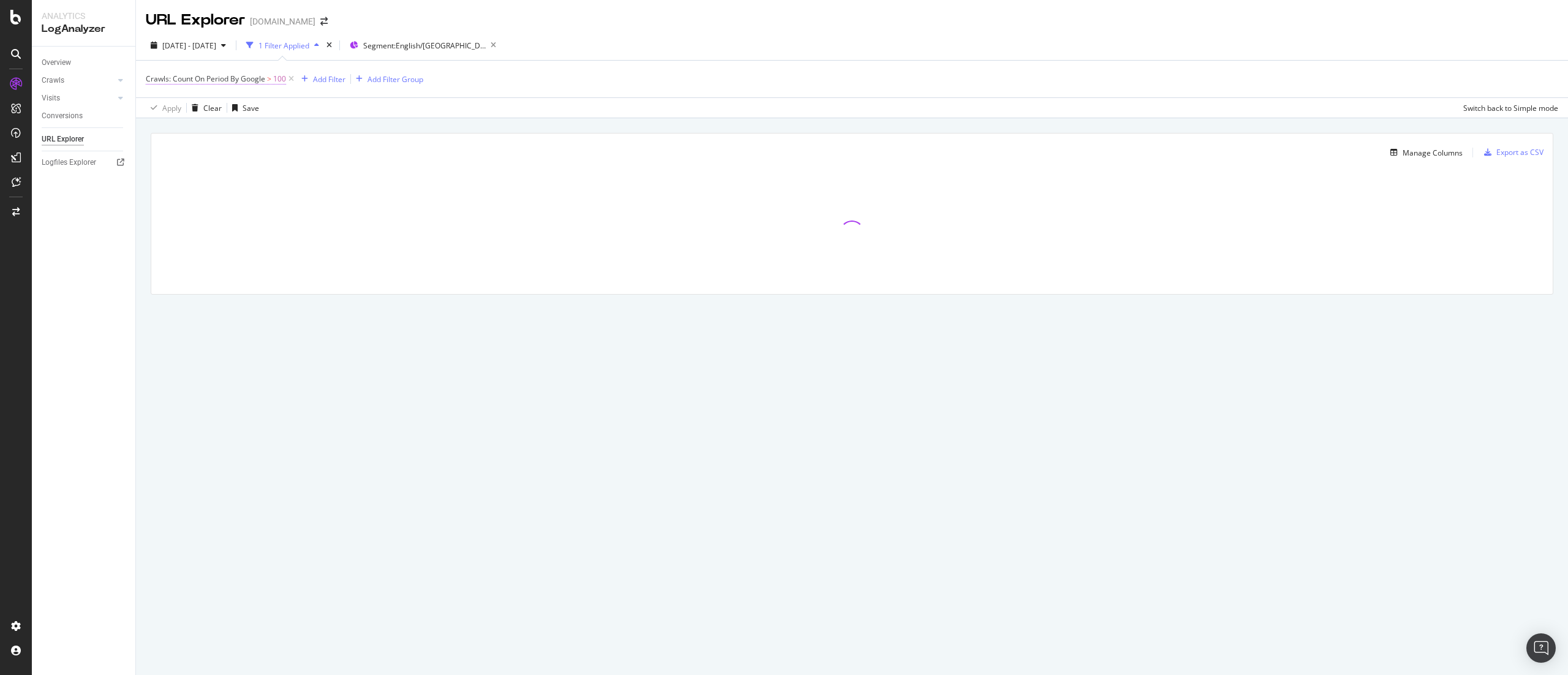
click at [239, 76] on span "Crawls: Count On Period By Google" at bounding box center [205, 78] width 119 height 10
click at [201, 130] on icon at bounding box center [205, 127] width 8 height 7
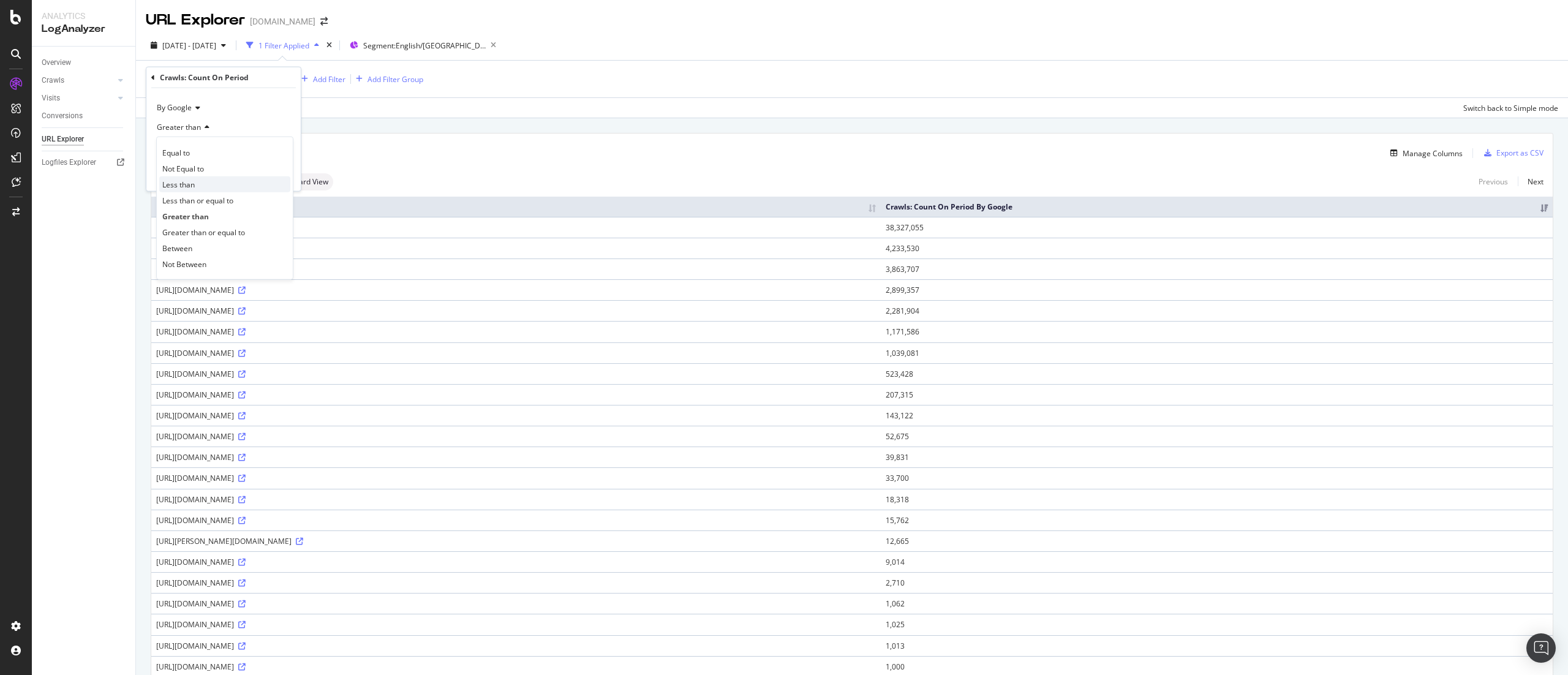
click at [215, 188] on div "Less than" at bounding box center [225, 185] width 131 height 16
click at [189, 123] on div "Less than" at bounding box center [224, 127] width 135 height 20
click at [216, 196] on span "Less than or equal to" at bounding box center [197, 199] width 71 height 10
click at [218, 153] on input "100" at bounding box center [224, 149] width 135 height 20
type input "500000"
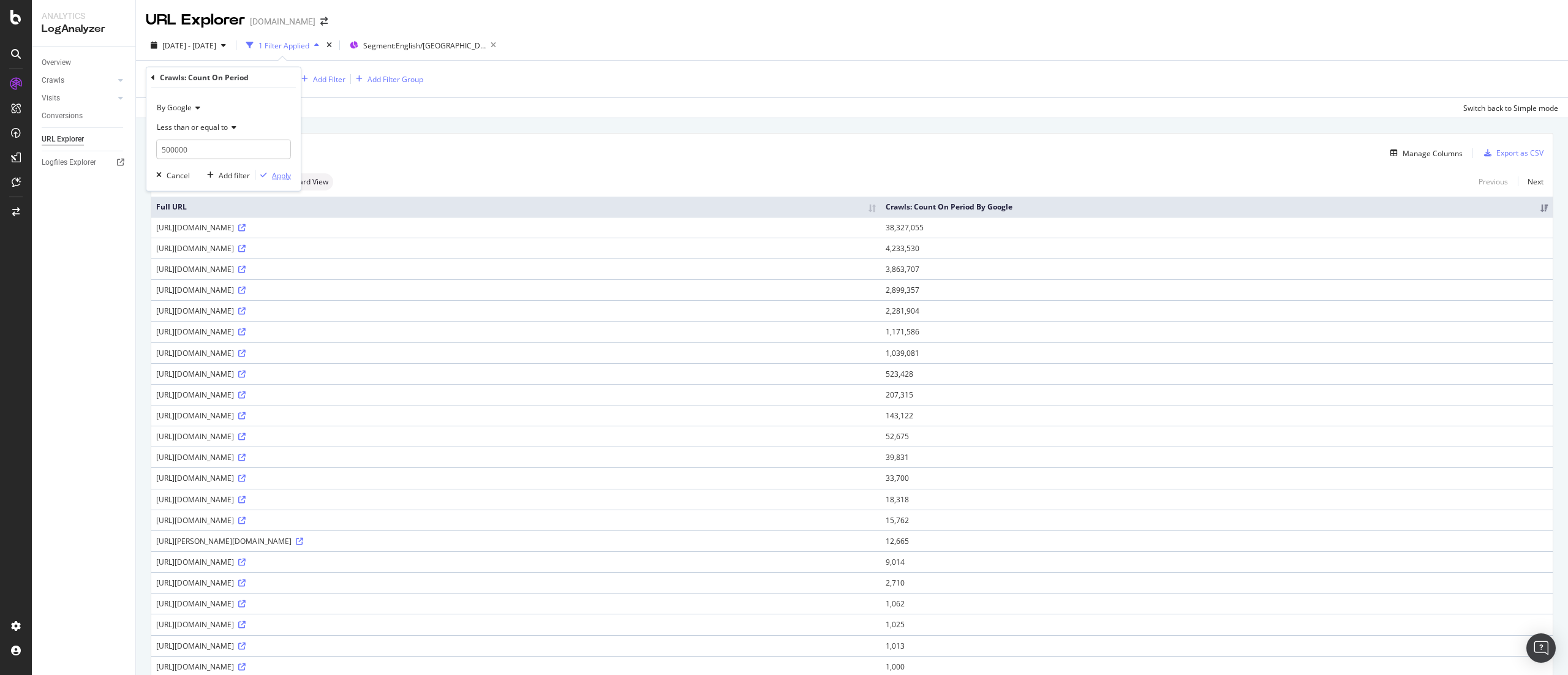
click at [288, 173] on div "Apply" at bounding box center [281, 174] width 19 height 10
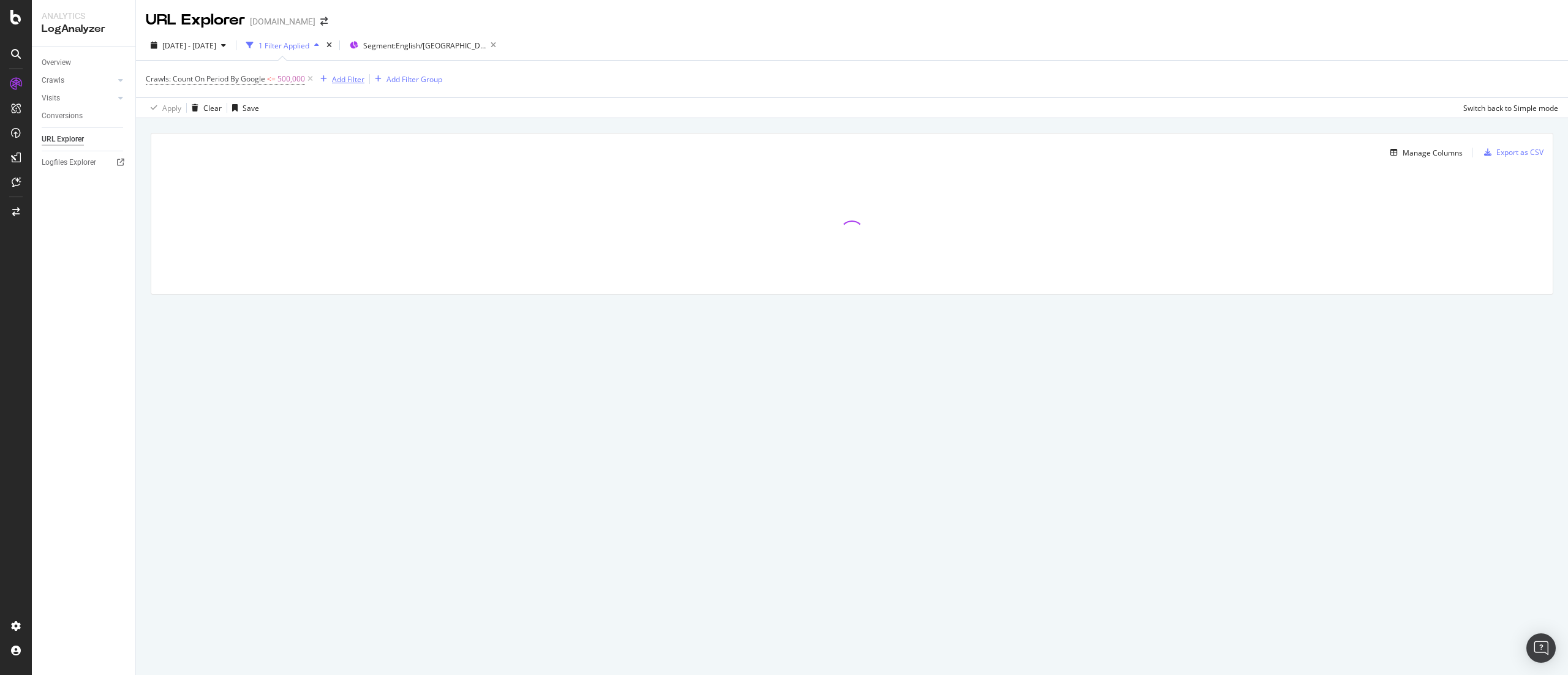
click at [343, 75] on div "Add Filter" at bounding box center [349, 78] width 33 height 10
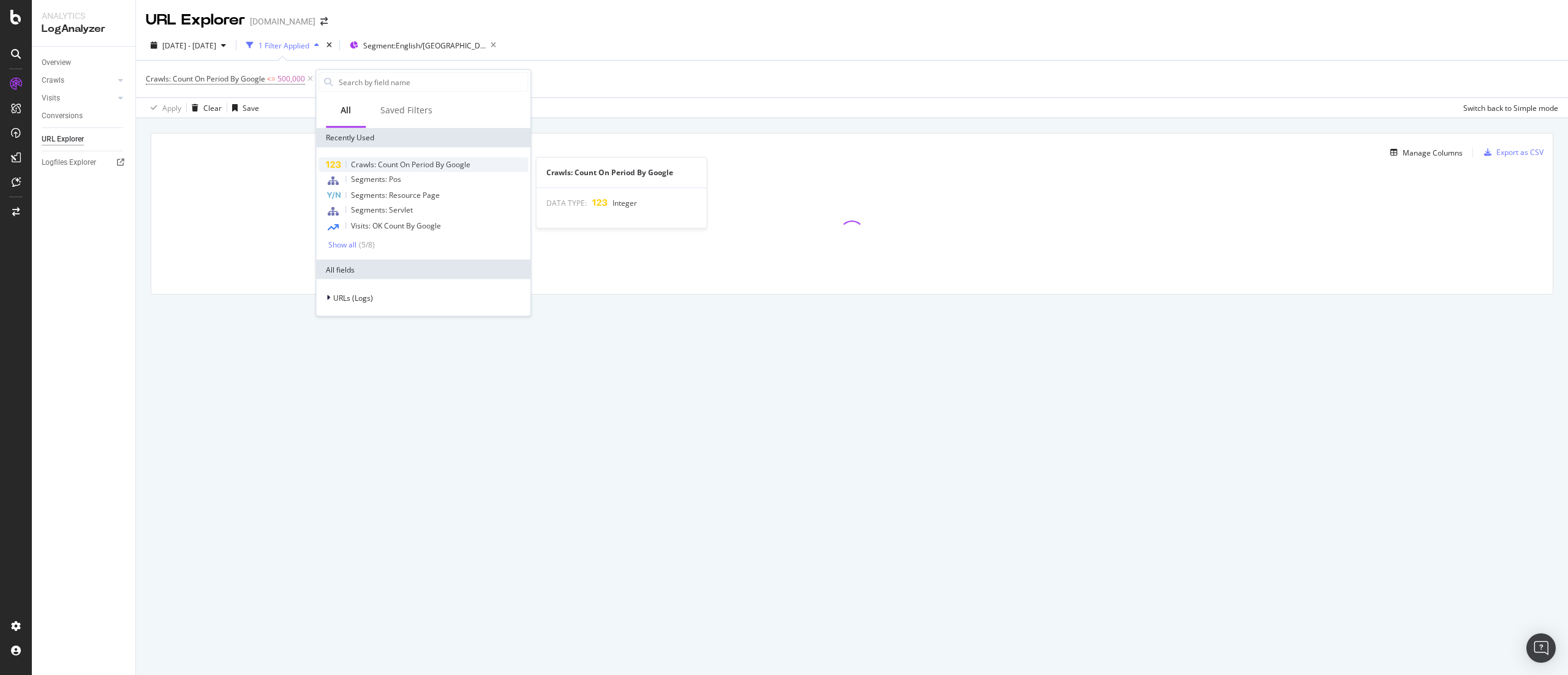
click at [368, 167] on span "Crawls: Count On Period By Google" at bounding box center [410, 164] width 119 height 10
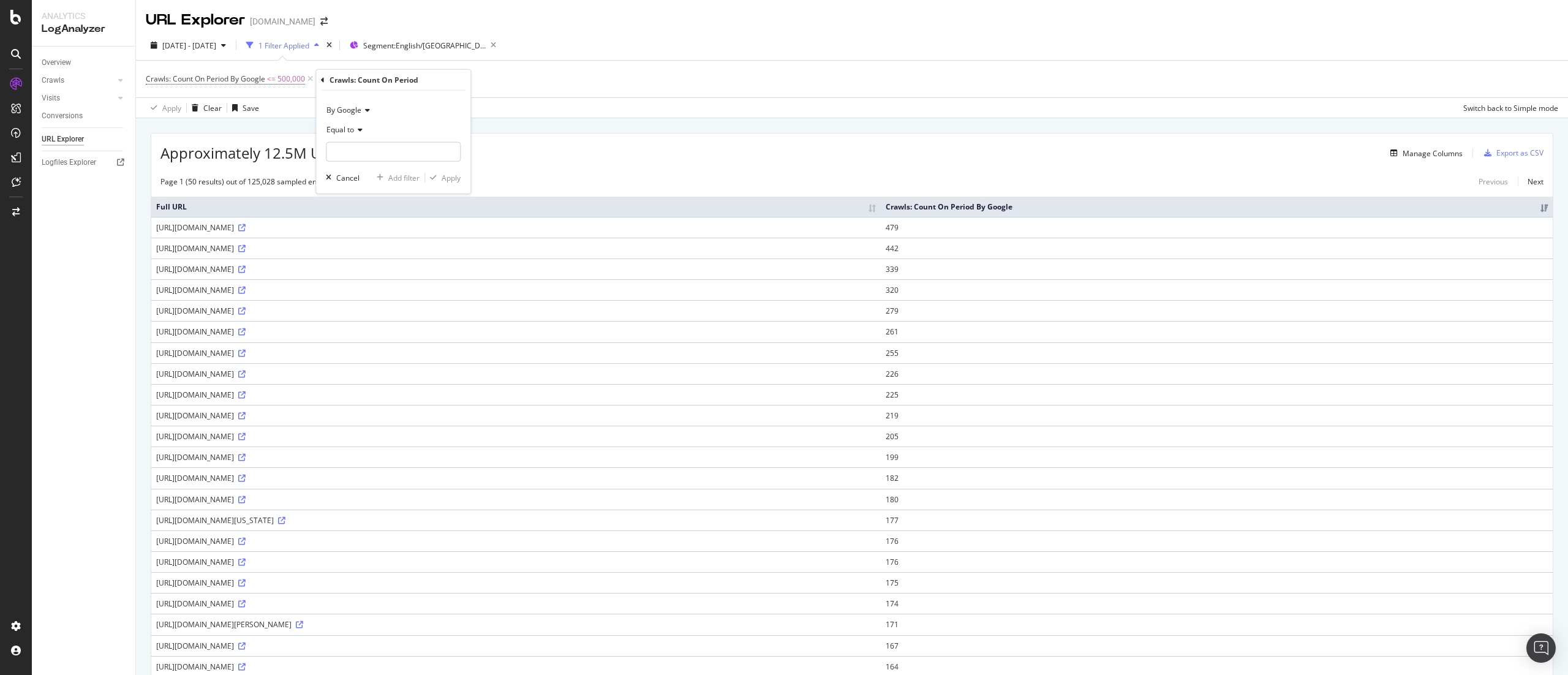
click at [323, 80] on icon at bounding box center [323, 79] width 4 height 7
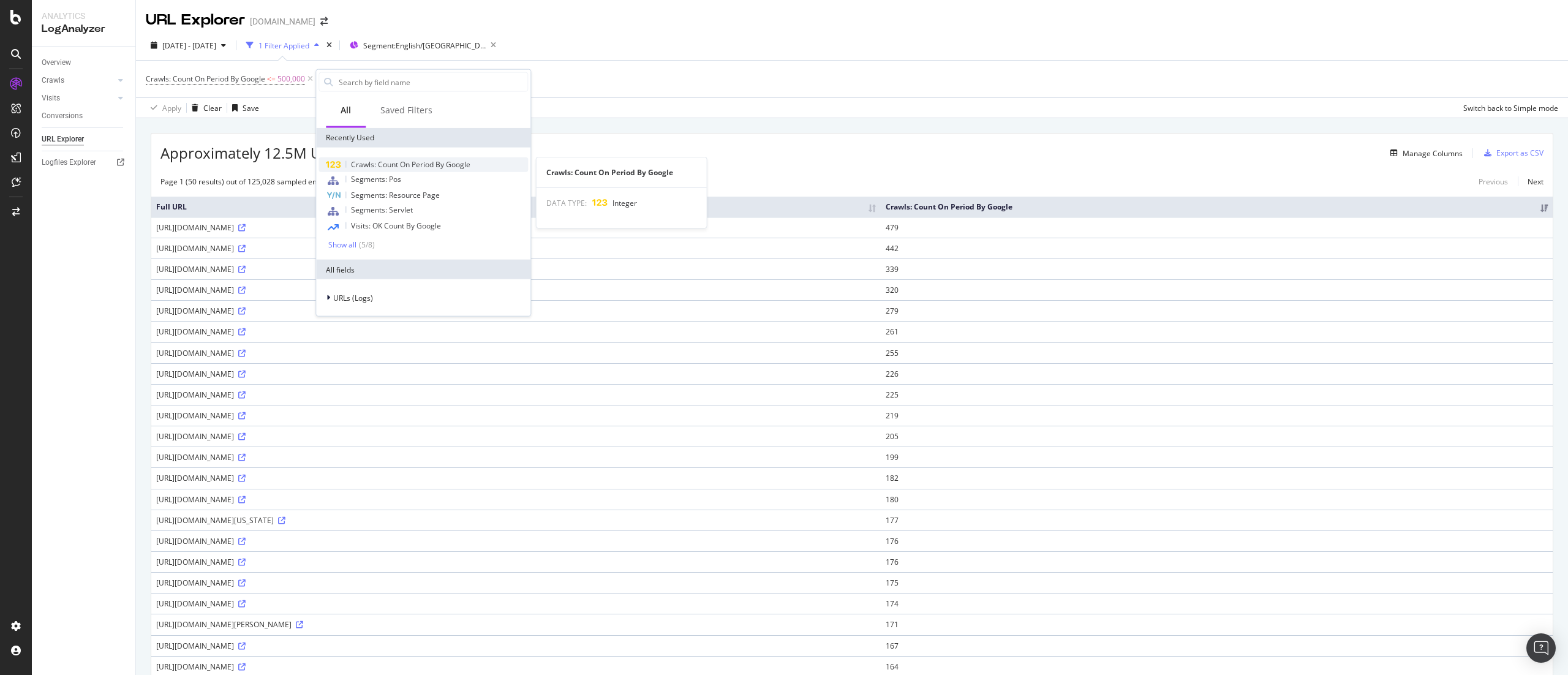
click at [445, 169] on div "Crawls: Count On Period By Google" at bounding box center [423, 165] width 209 height 15
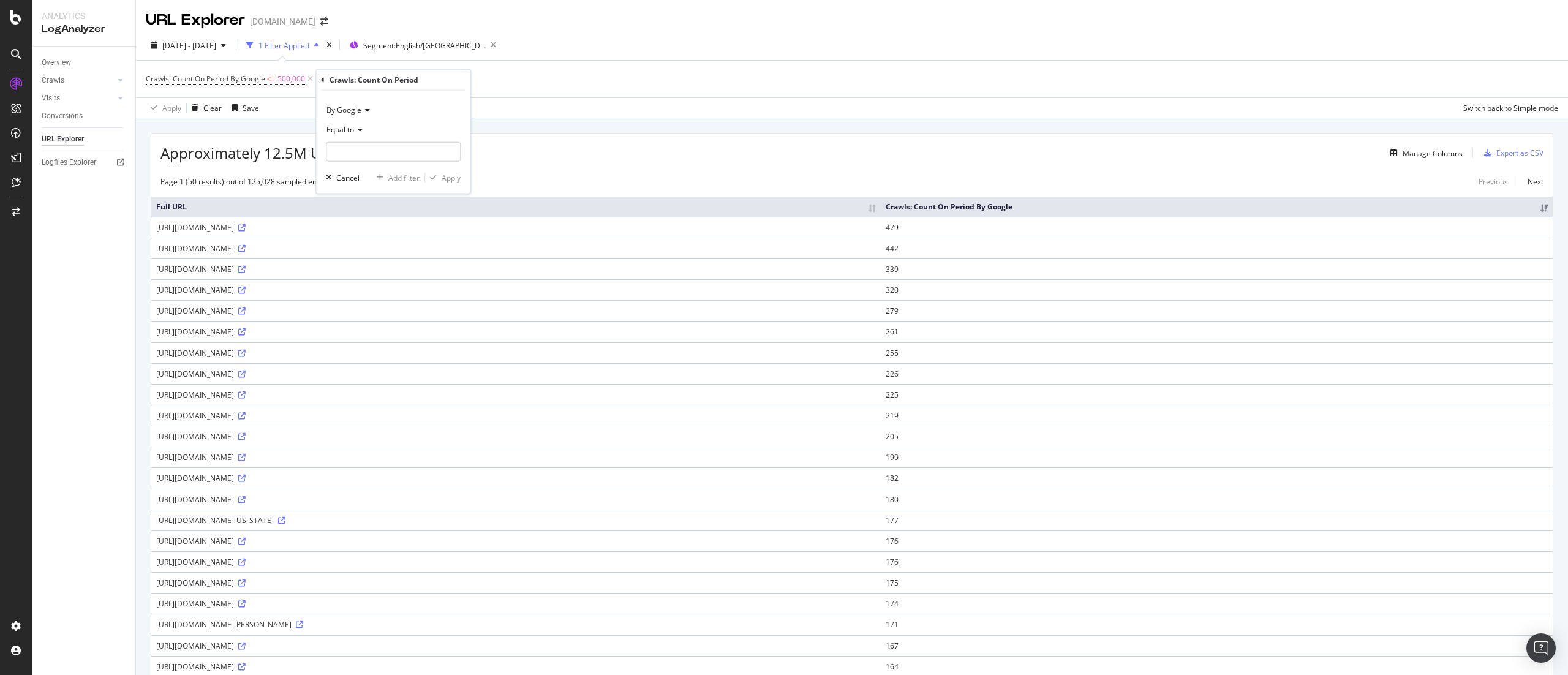
click at [381, 81] on div "Crawls: Count On Period" at bounding box center [374, 79] width 89 height 10
click at [364, 120] on div "Equal to" at bounding box center [393, 130] width 135 height 20
drag, startPoint x: 364, startPoint y: 120, endPoint x: 362, endPoint y: 107, distance: 13.2
click at [365, 120] on div "Equal to" at bounding box center [393, 130] width 135 height 20
click at [362, 105] on div "By Google" at bounding box center [393, 110] width 135 height 20
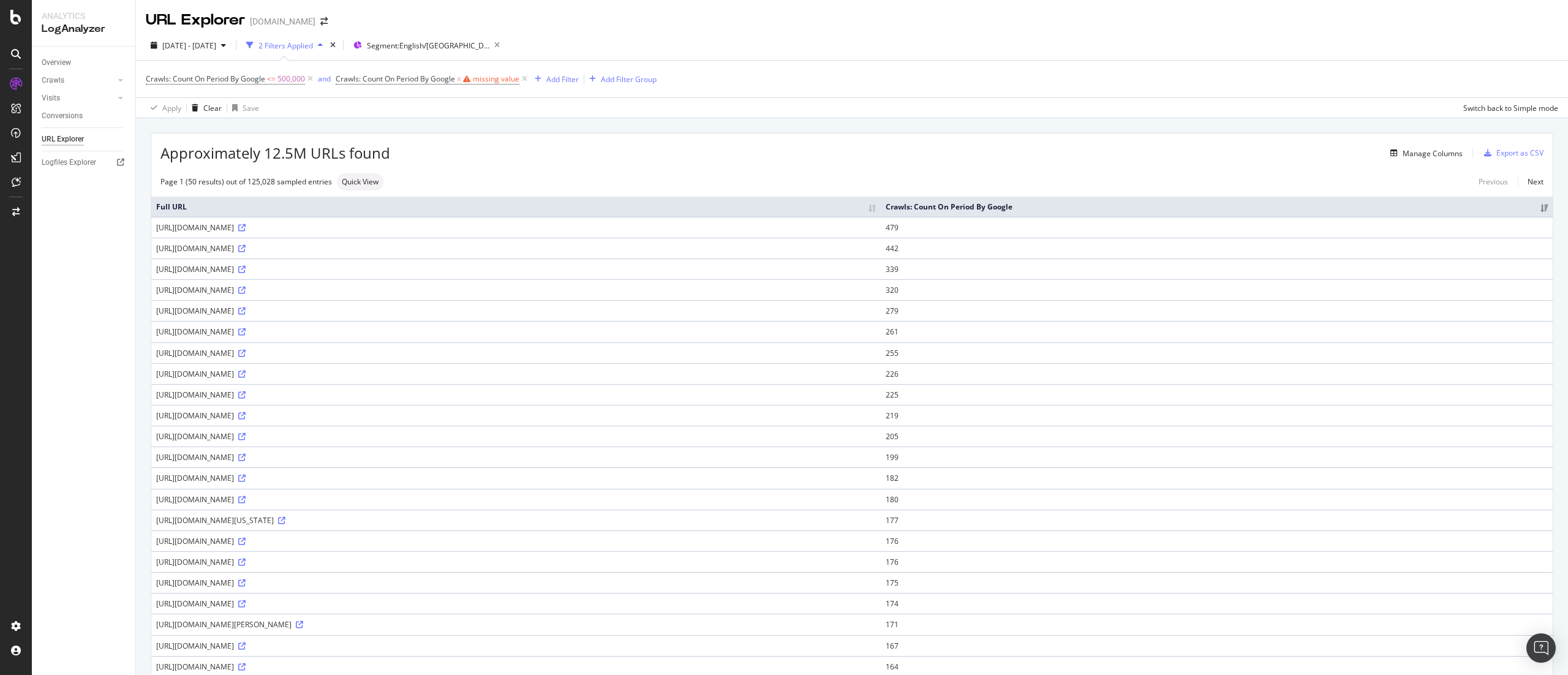
click at [572, 78] on div "Crawls: Count On Period By Google <= 500,000 and Crawls: Count On Period By Goo…" at bounding box center [852, 79] width 1412 height 36
click at [423, 85] on span "Crawls: Count On Period By Google = missing value" at bounding box center [432, 78] width 194 height 17
click at [417, 78] on span "Crawls: Count On Period By Google" at bounding box center [395, 78] width 119 height 10
click at [346, 78] on div "Crawls: Count On Period" at bounding box center [414, 77] width 145 height 21
click at [348, 85] on div "Crawls: Count On Period" at bounding box center [414, 77] width 145 height 21
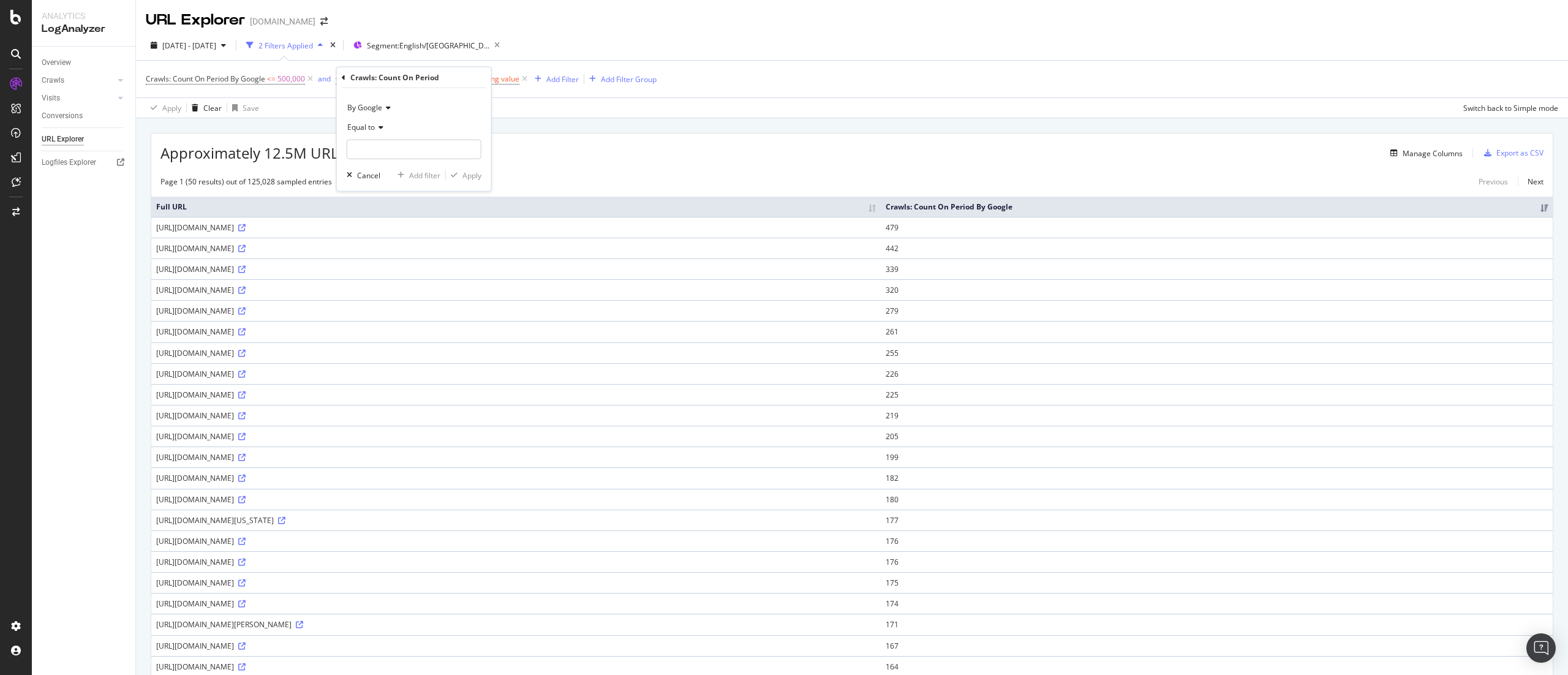
click at [346, 77] on div "Crawls: Count On Period" at bounding box center [414, 77] width 145 height 21
click at [340, 75] on div "Crawls: Count On Period By Google Equal to Cancel Add filter Apply" at bounding box center [414, 129] width 155 height 124
click at [346, 76] on div "Crawls: Count On Period" at bounding box center [414, 77] width 145 height 21
click at [344, 75] on icon at bounding box center [344, 77] width 4 height 7
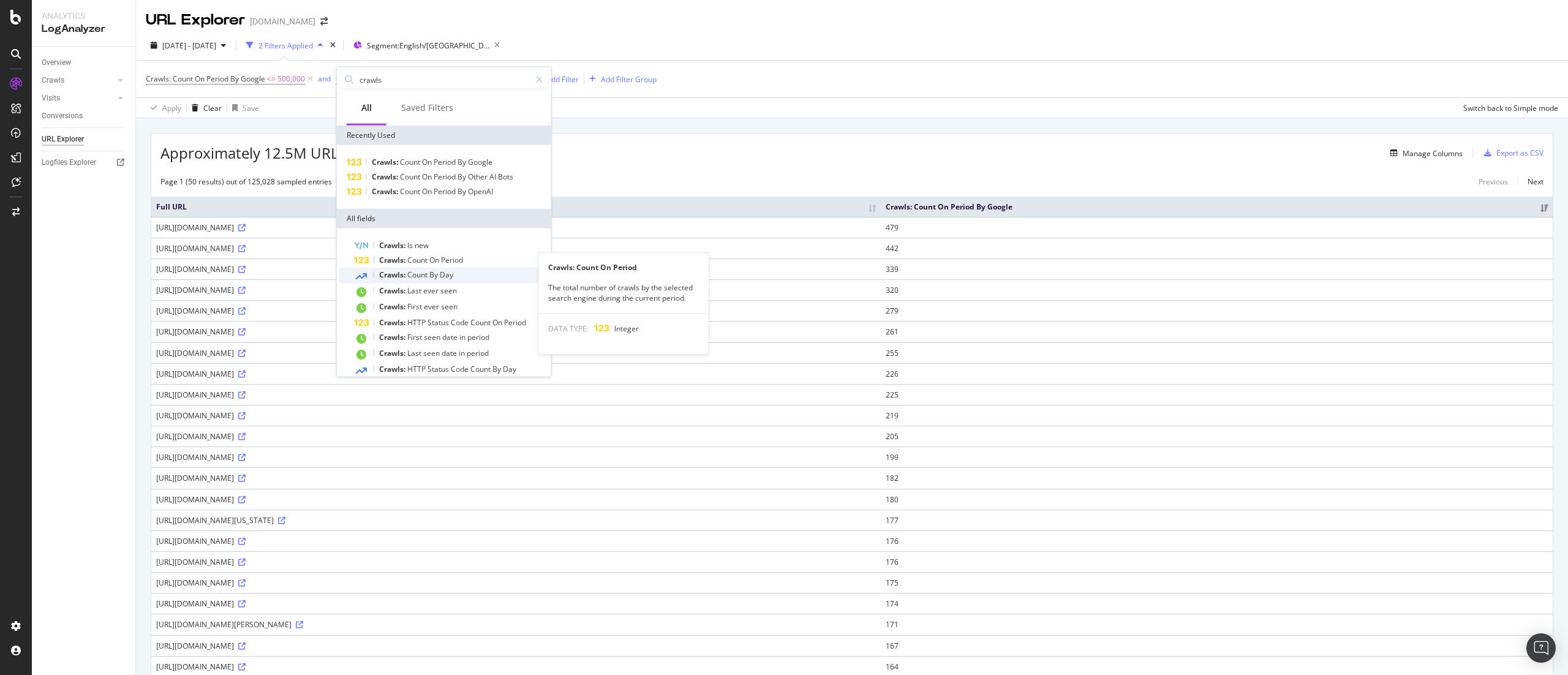
scroll to position [40, 0]
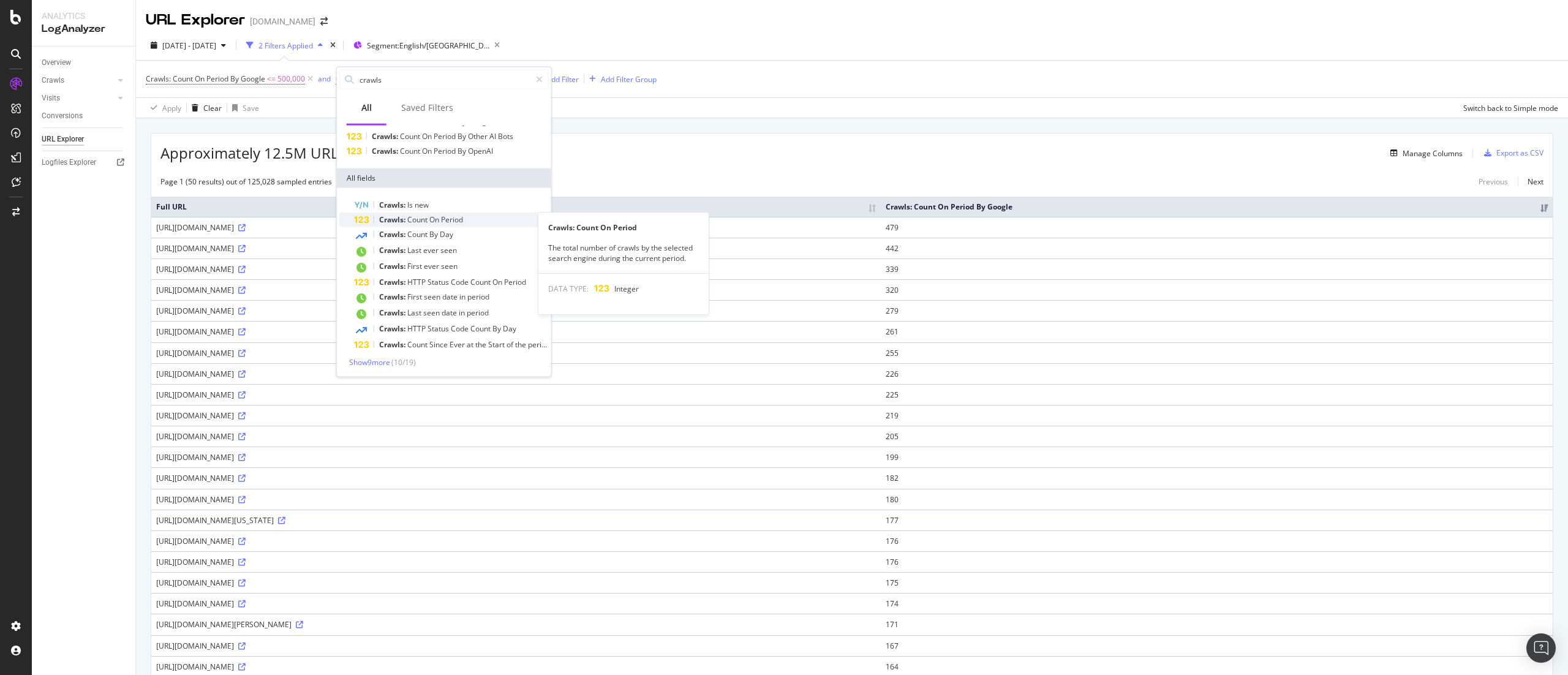
type input "crawls"
click at [491, 222] on div "Crawls: Count On Period" at bounding box center [451, 220] width 195 height 15
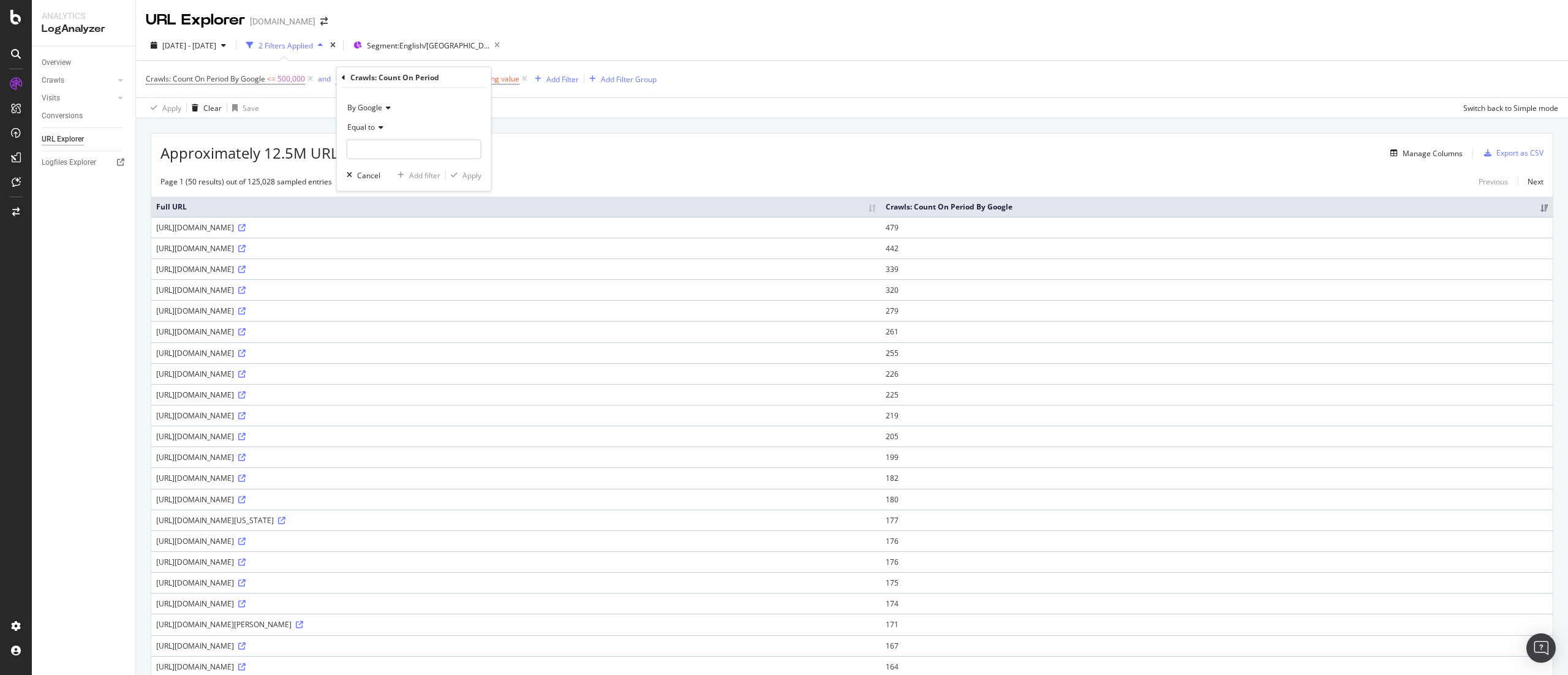
click at [372, 112] on span "By Google" at bounding box center [365, 106] width 35 height 10
click at [371, 107] on span "By Google" at bounding box center [365, 106] width 35 height 10
click at [379, 129] on icon at bounding box center [379, 127] width 8 height 7
click at [339, 80] on div "Crawls: Count On Period By Google Equal to Cancel Add filter Apply" at bounding box center [414, 129] width 155 height 124
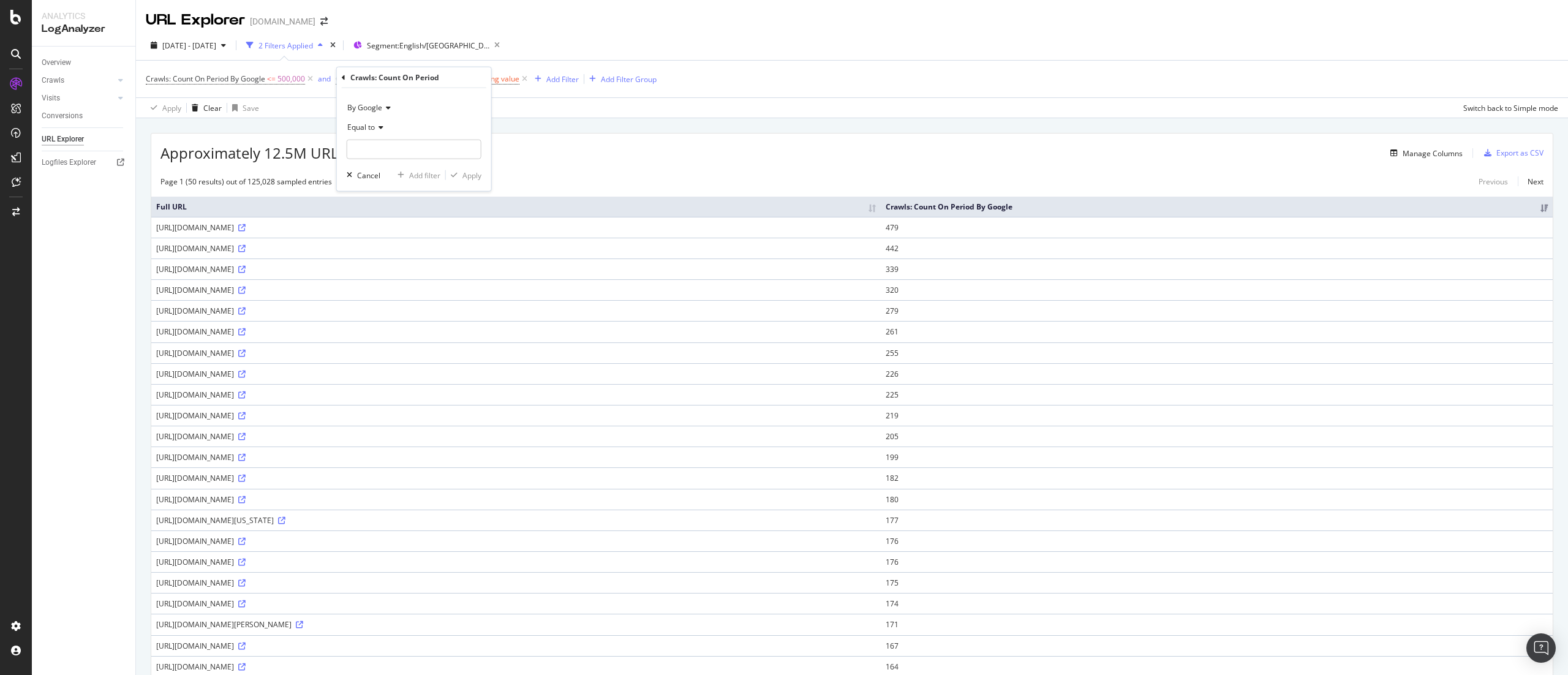
click at [342, 77] on icon at bounding box center [344, 77] width 4 height 7
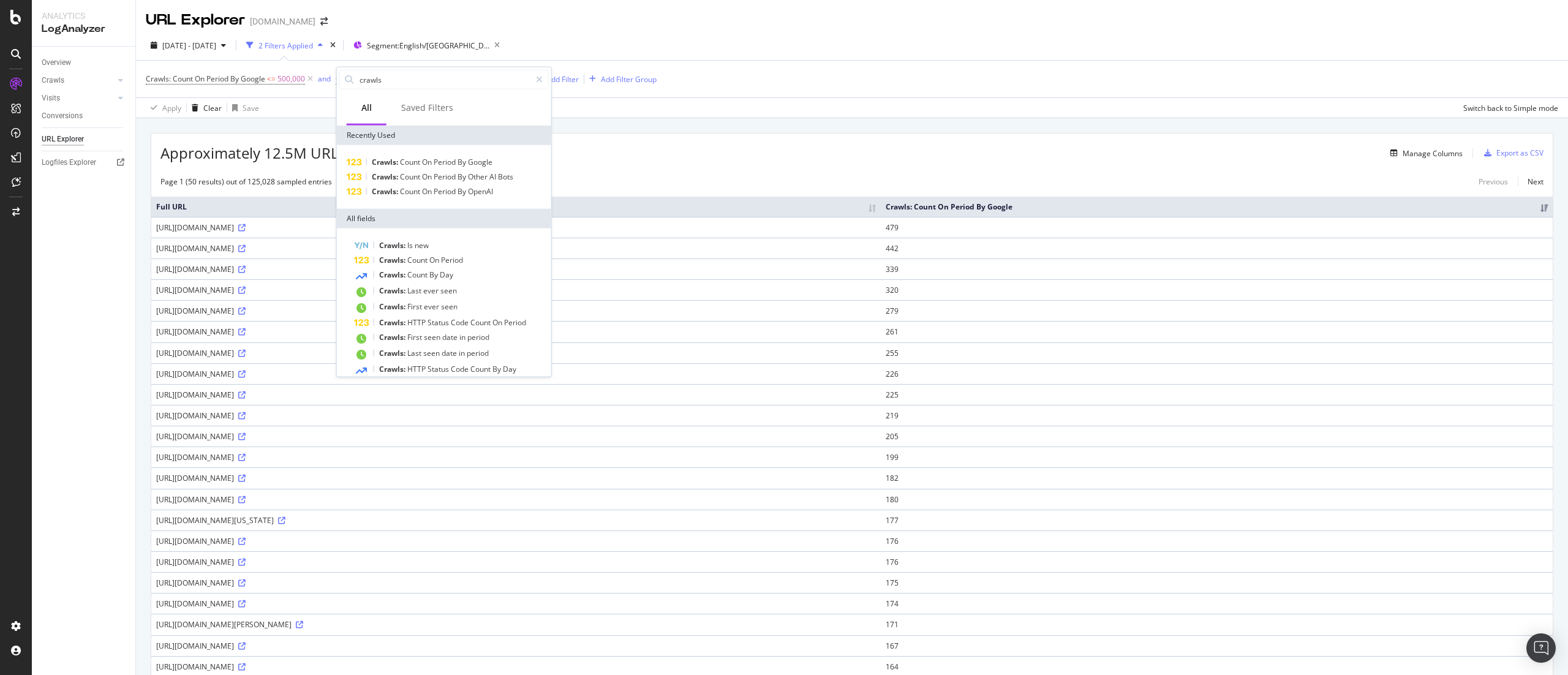
click at [652, 134] on div "Approximately 12.5M URLs found Manage Columns Export as CSV" at bounding box center [852, 148] width 1401 height 30
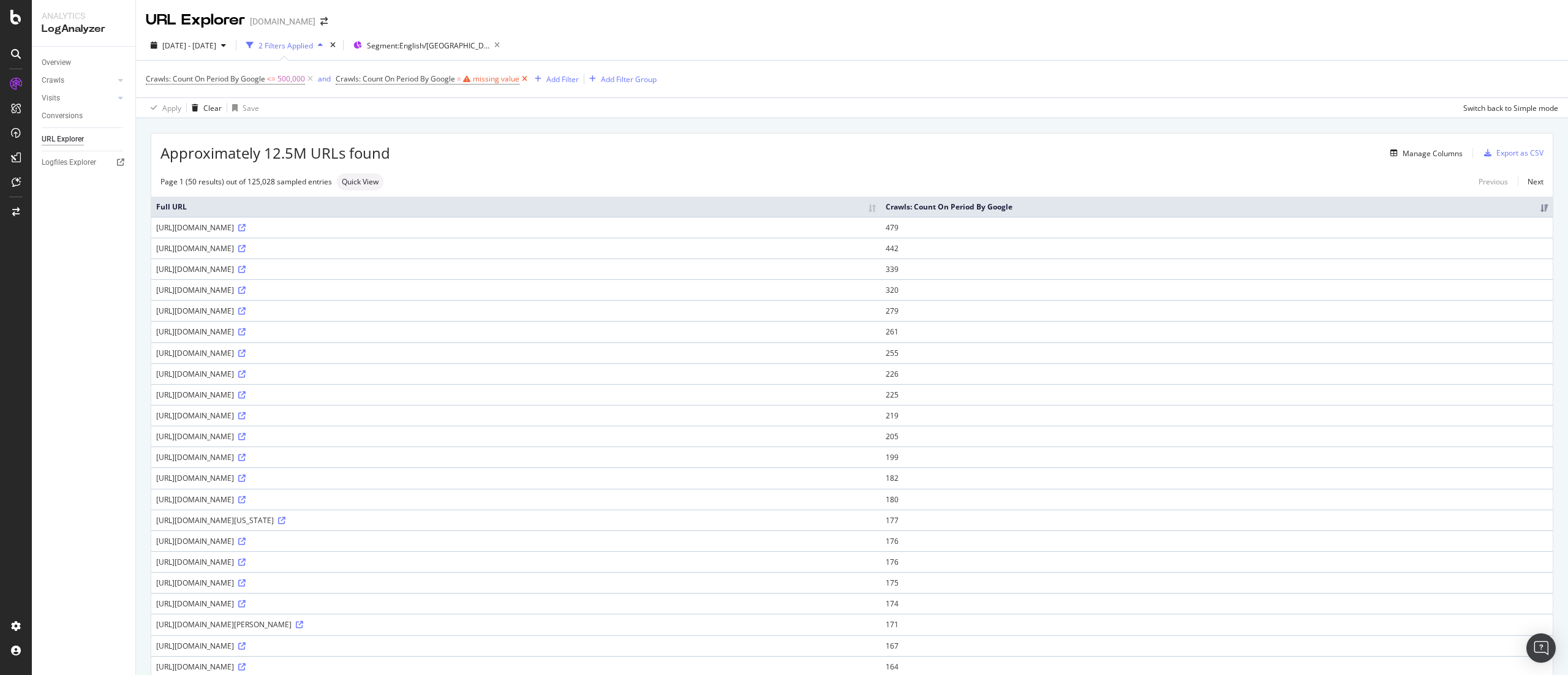
click at [526, 77] on icon at bounding box center [524, 78] width 10 height 12
click at [784, 150] on div "Export as CSV" at bounding box center [1521, 152] width 47 height 10
click at [784, 117] on div "Apply Clear Save Switch back to Simple mode" at bounding box center [852, 107] width 1432 height 20
click at [784, 153] on div "Manage Columns" at bounding box center [1433, 153] width 60 height 10
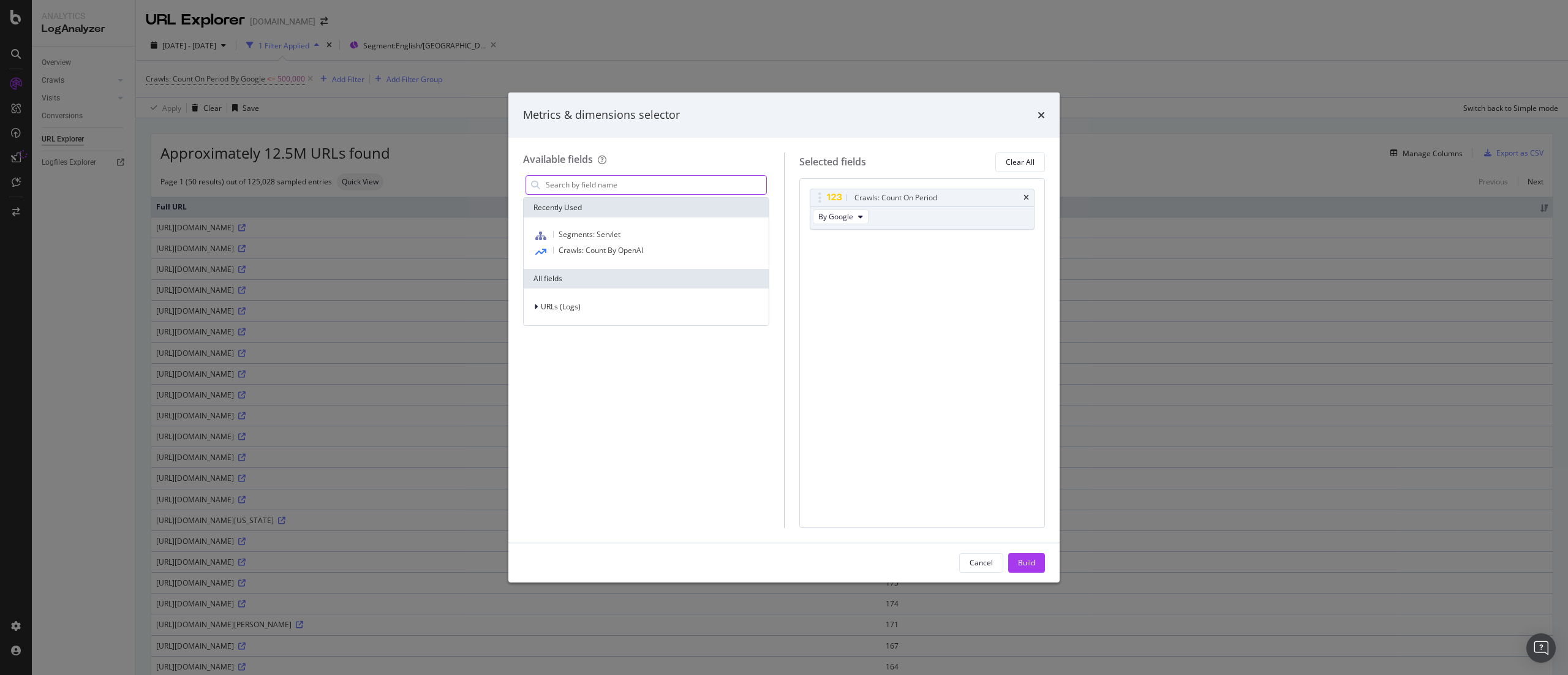
click at [637, 189] on input "modal" at bounding box center [655, 185] width 222 height 18
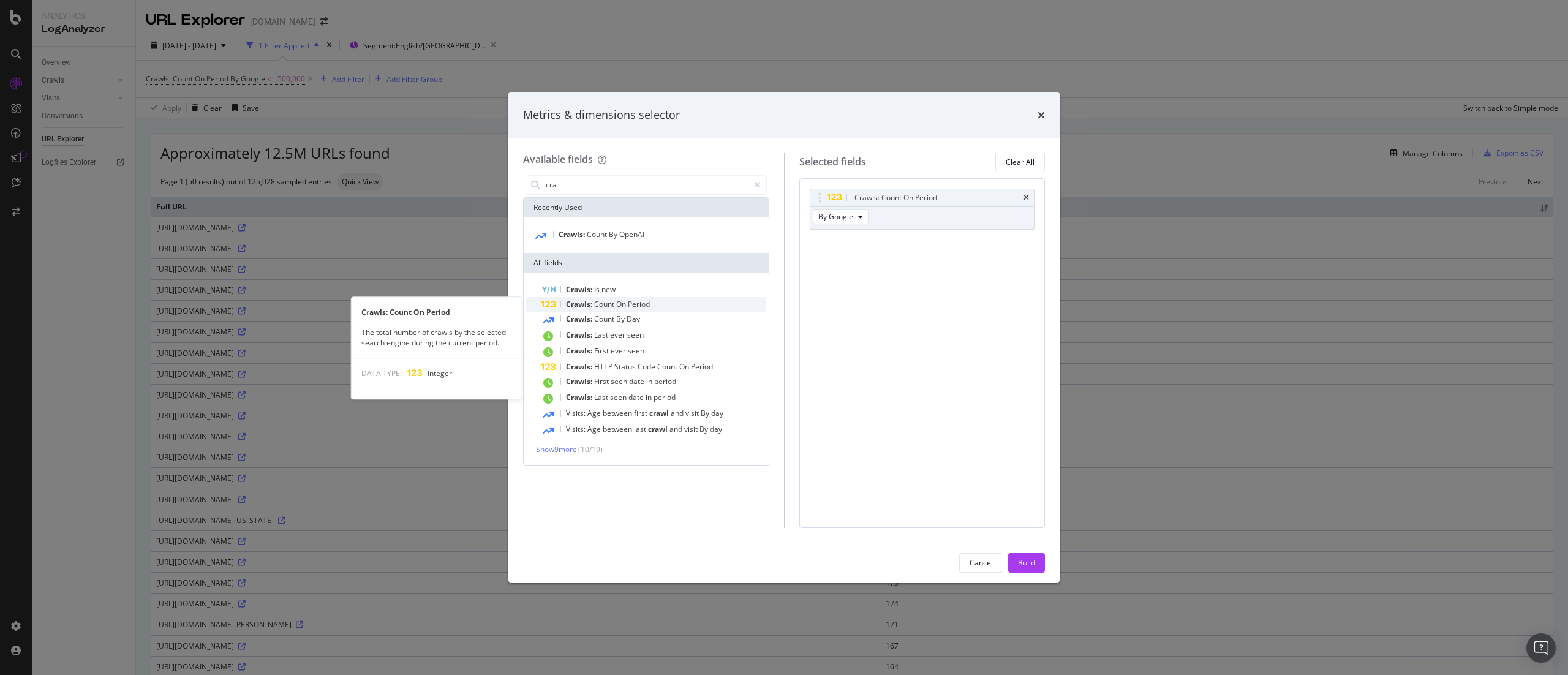
type input "cra"
click at [684, 301] on div "Crawls: Count On Period" at bounding box center [653, 305] width 226 height 15
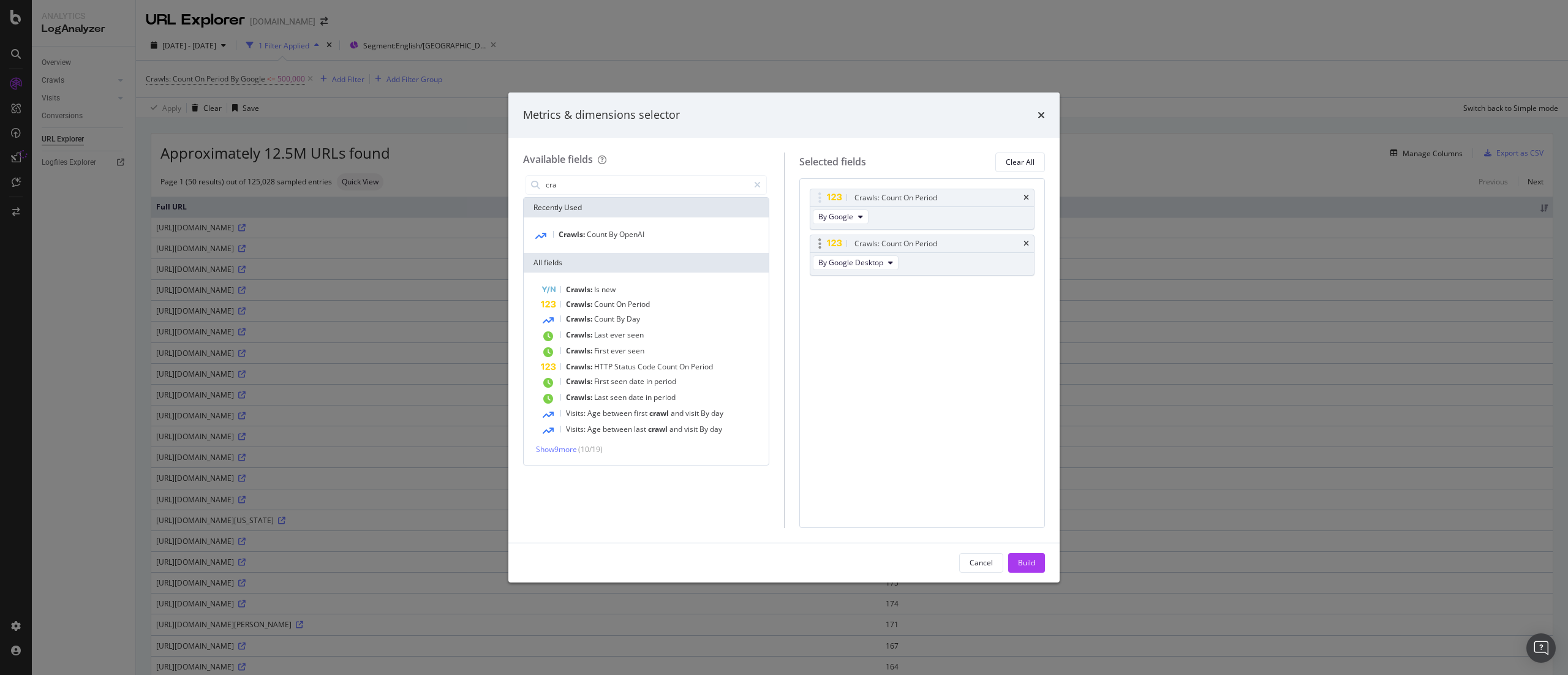
click at [784, 243] on div "Crawls: Count On Period" at bounding box center [936, 243] width 169 height 12
click at [784, 247] on div "Crawls: Count On Period" at bounding box center [923, 244] width 224 height 17
click at [784, 241] on icon "times" at bounding box center [1027, 244] width 5 height 7
click at [784, 116] on div "Metrics & dimensions selector" at bounding box center [784, 116] width 522 height 16
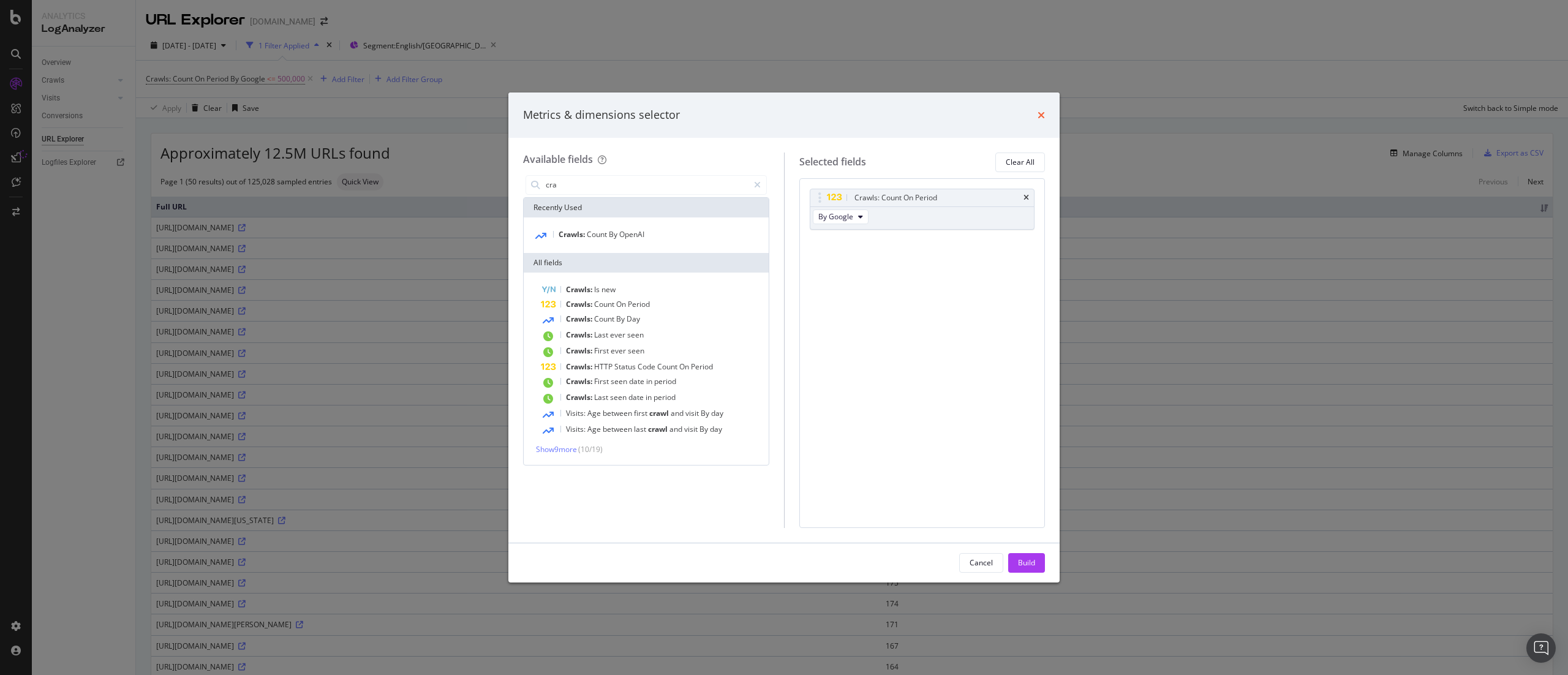
click at [784, 114] on icon "times" at bounding box center [1041, 115] width 7 height 10
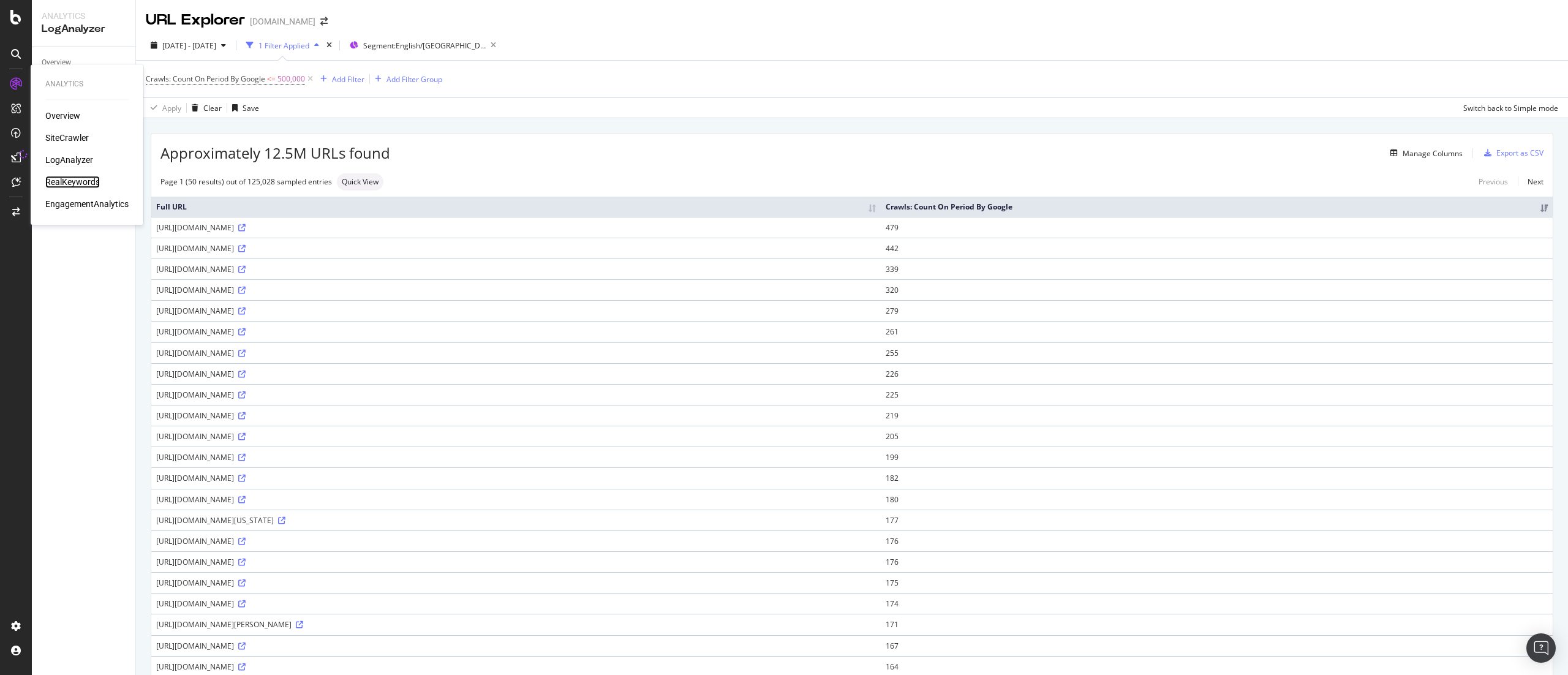
click at [77, 177] on div "RealKeywords" at bounding box center [73, 181] width 55 height 12
click at [201, 74] on span "Crawls: Count On Period By Google <= 500,000" at bounding box center [230, 78] width 169 height 17
click at [195, 81] on span "Crawls: Count On Period By Google" at bounding box center [205, 78] width 119 height 10
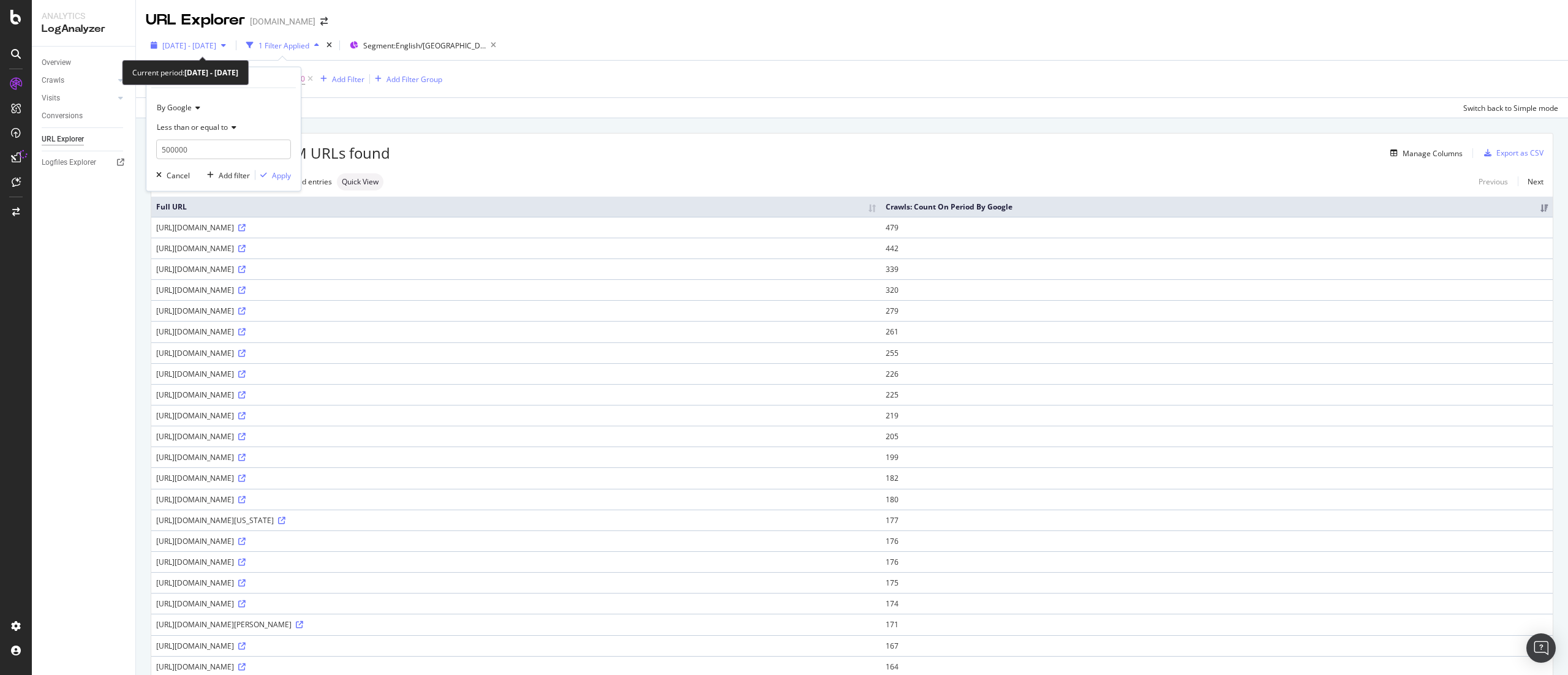
click at [178, 42] on span "[DATE] - [DATE]" at bounding box center [188, 45] width 54 height 10
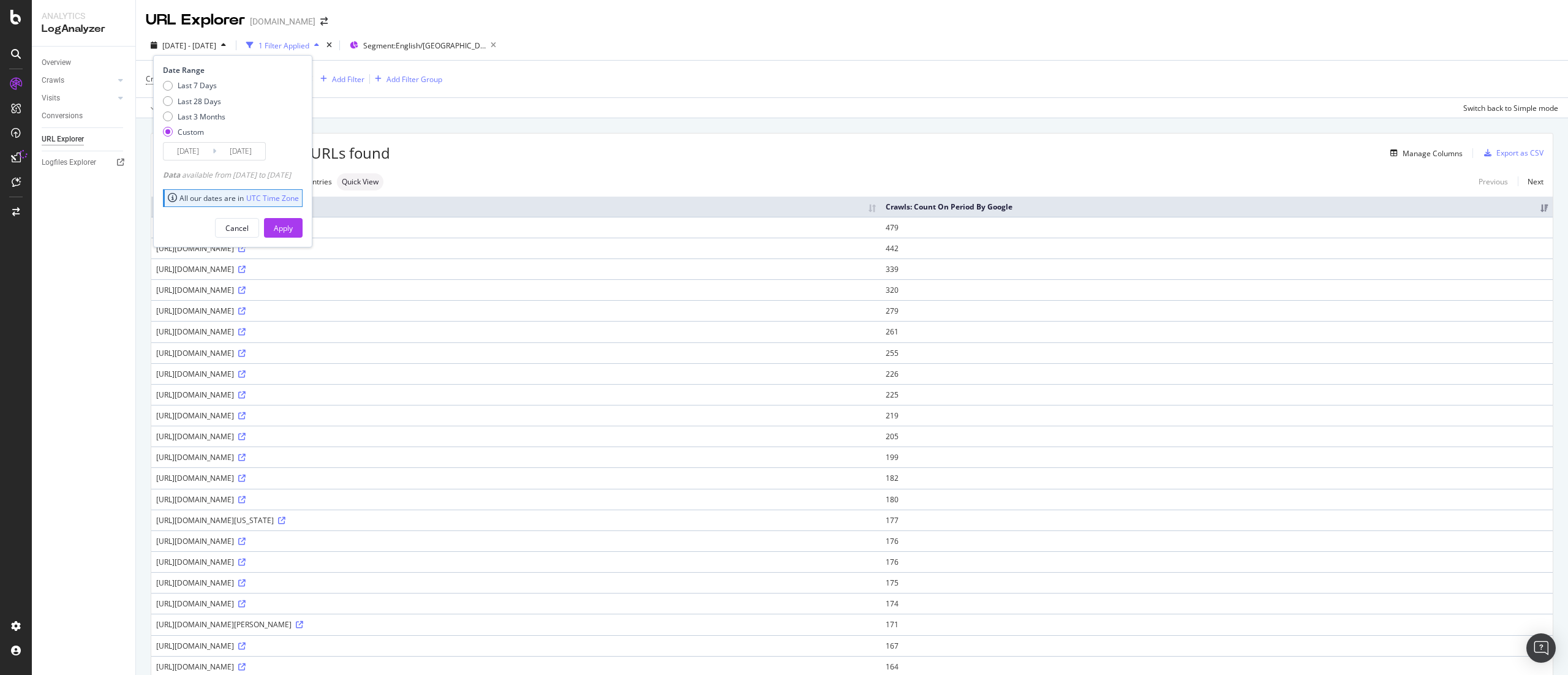
click at [197, 139] on div "Last 7 Days Last 28 Days Last 3 Months Custom" at bounding box center [194, 111] width 63 height 62
click at [195, 146] on input "[DATE]" at bounding box center [188, 151] width 49 height 17
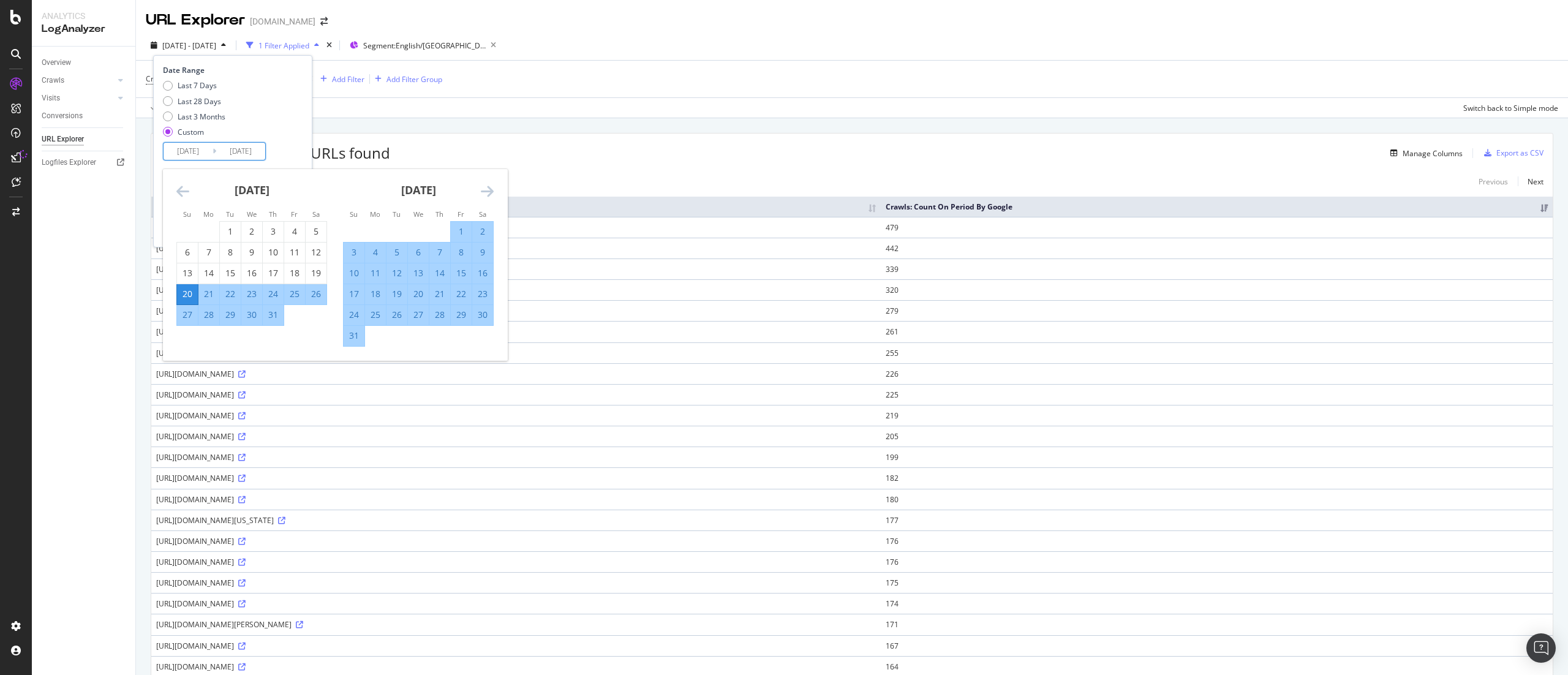
click at [187, 187] on icon "Move backward to switch to the previous month." at bounding box center [183, 191] width 13 height 15
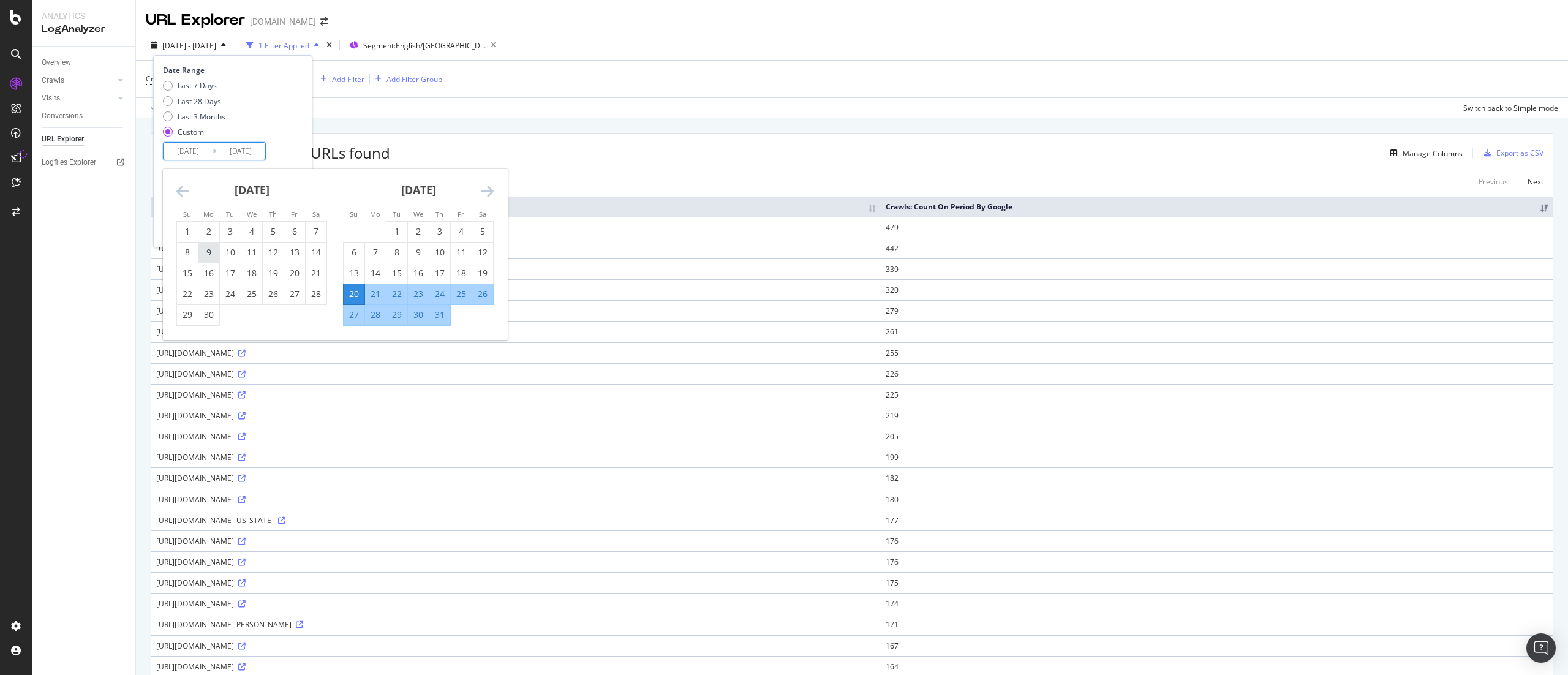
click at [206, 250] on div "9" at bounding box center [208, 252] width 21 height 12
type input "[DATE]"
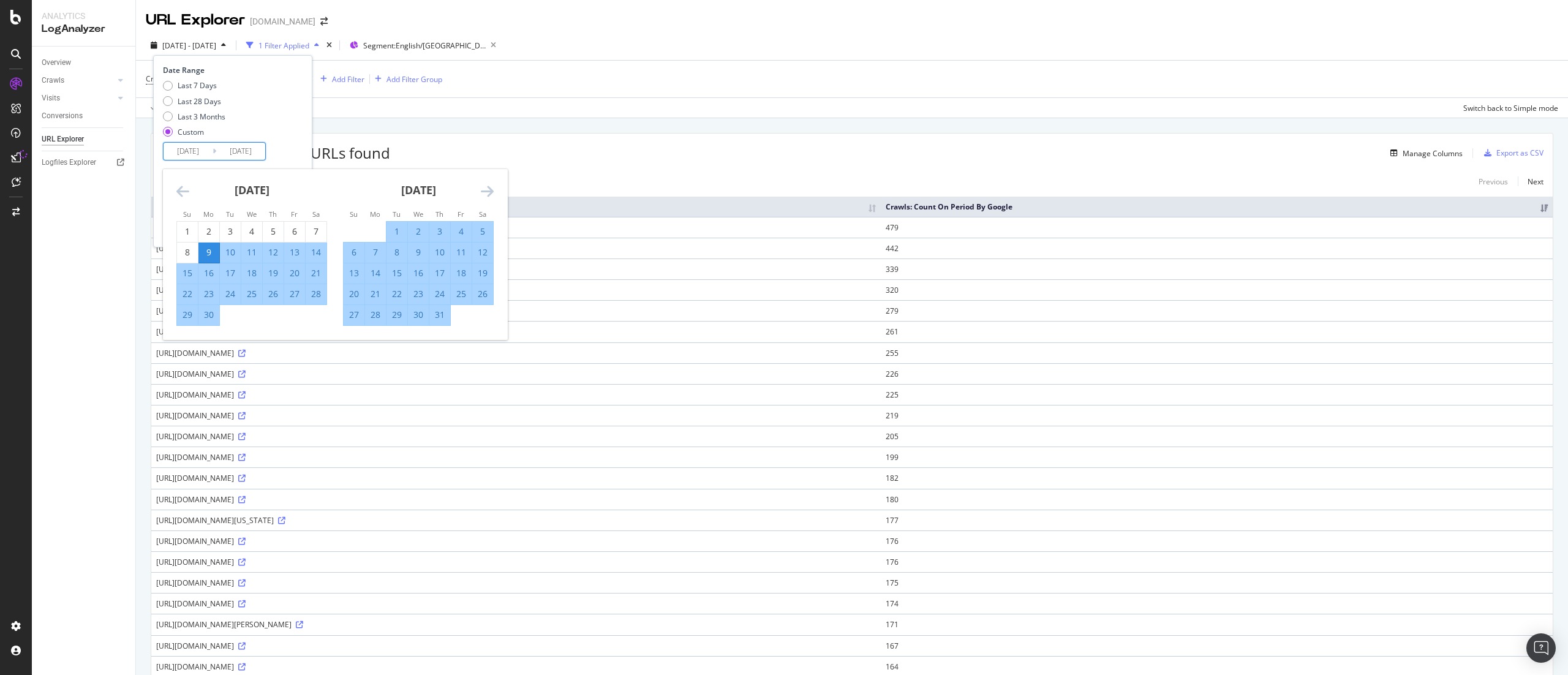
click at [484, 254] on div "12" at bounding box center [482, 252] width 21 height 12
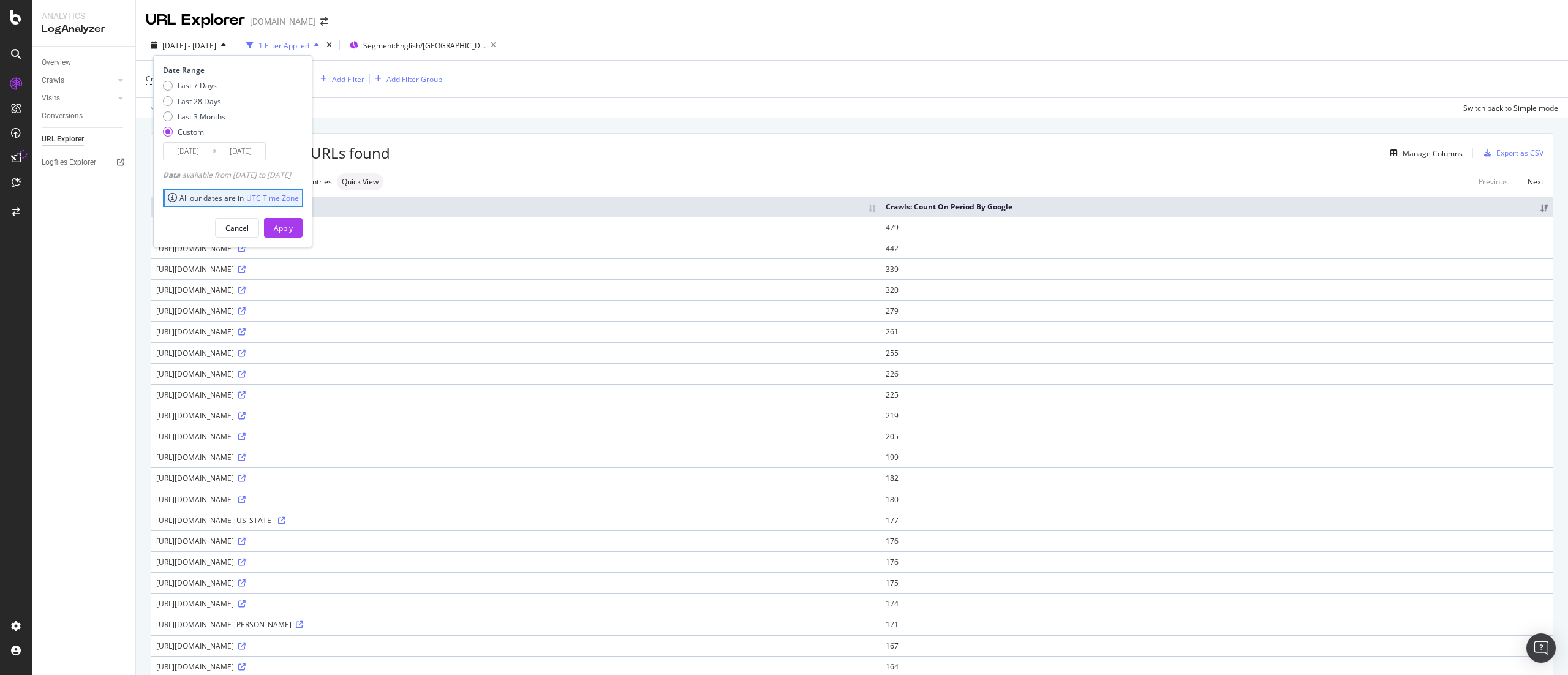
type input "[DATE]"
click at [293, 229] on div "Apply" at bounding box center [283, 227] width 19 height 10
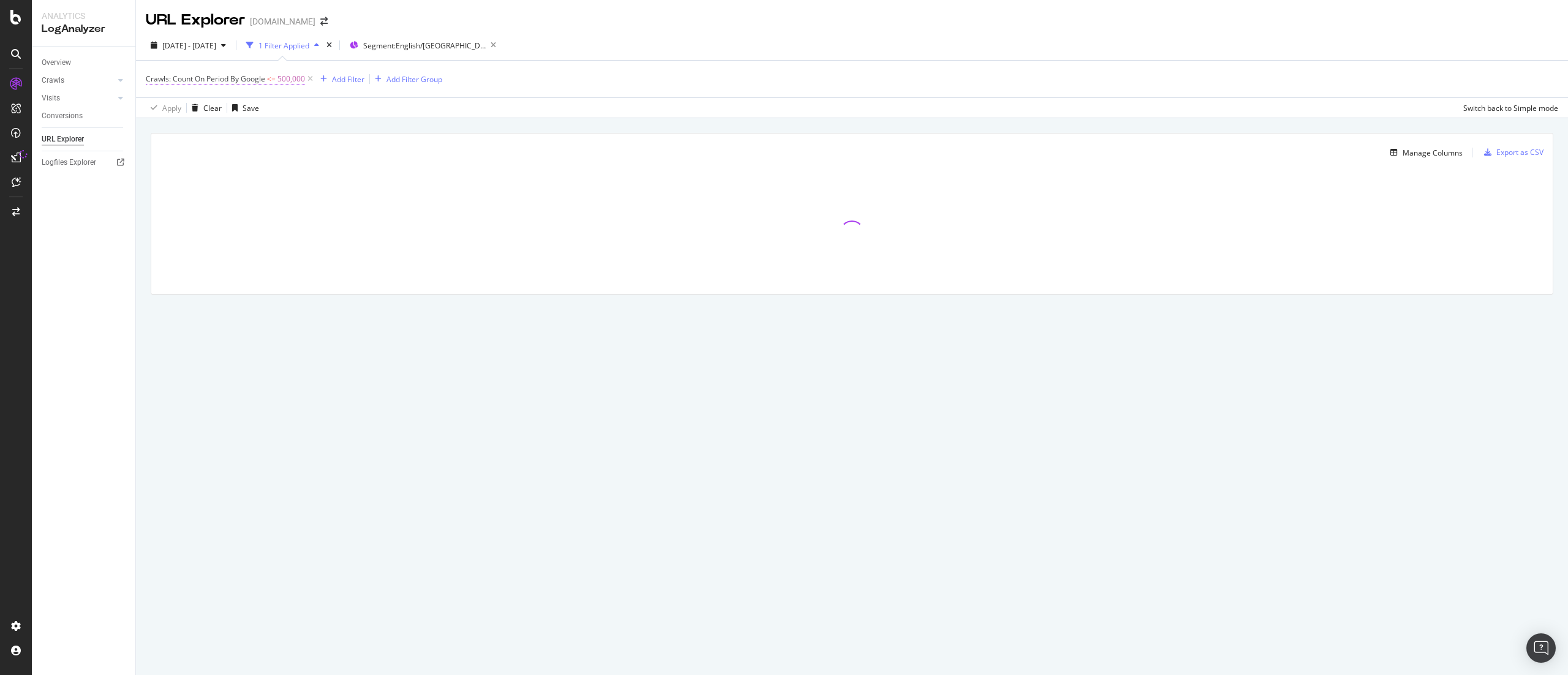
click at [273, 80] on span "<=" at bounding box center [271, 78] width 8 height 10
click at [182, 119] on div "Less than or equal to" at bounding box center [224, 127] width 135 height 20
click at [210, 227] on span "Greater than or equal to" at bounding box center [203, 231] width 83 height 10
click at [206, 151] on input "500000" at bounding box center [224, 149] width 135 height 20
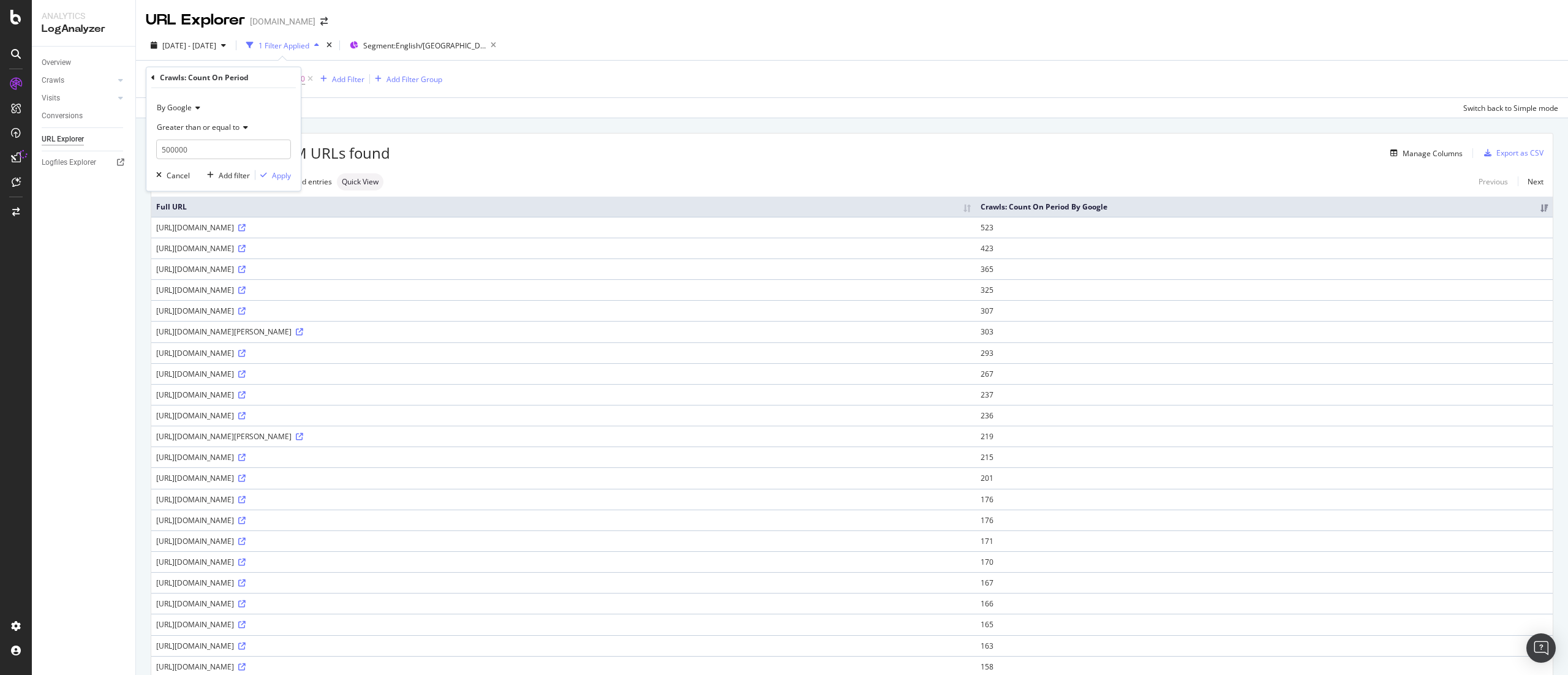
click at [742, 147] on div "Manage Columns" at bounding box center [926, 153] width 1073 height 15
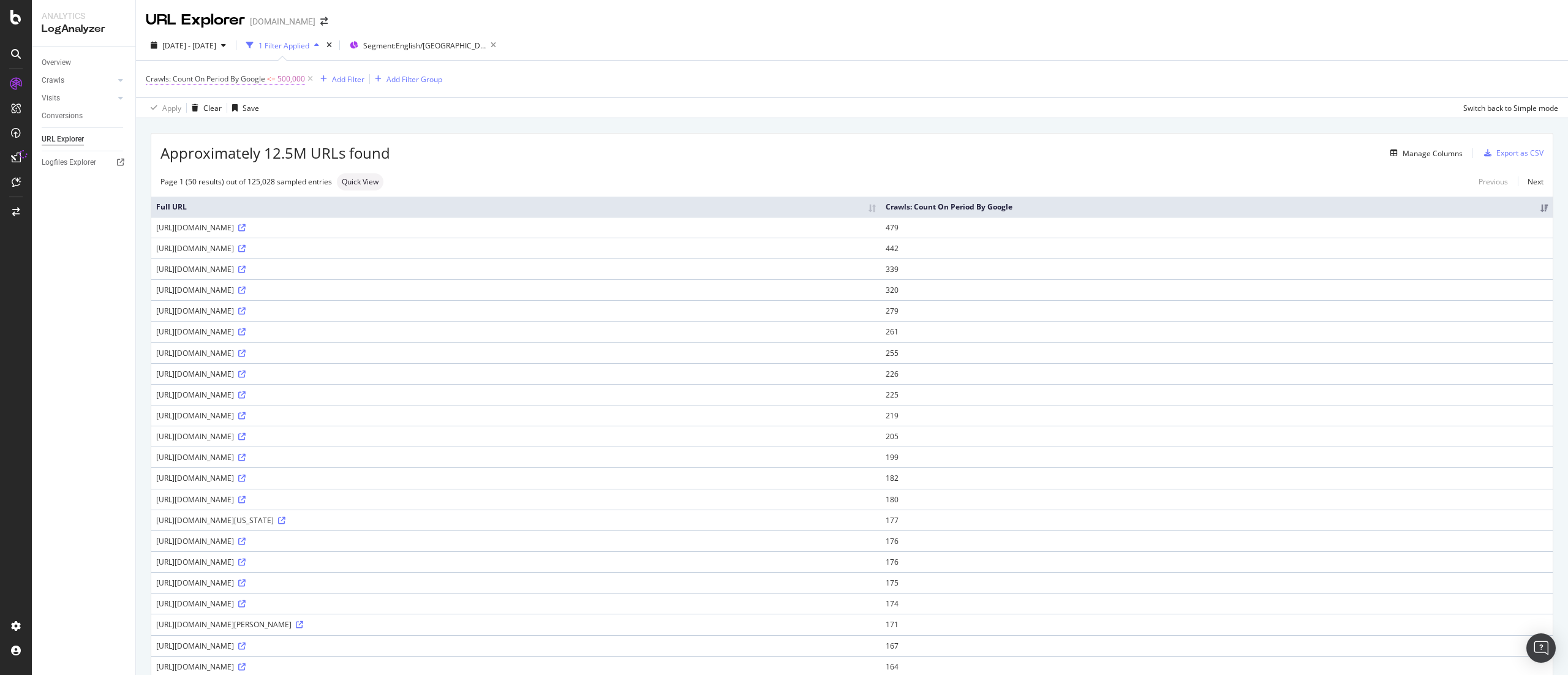
click at [250, 81] on span "Crawls: Count On Period By Google" at bounding box center [205, 78] width 119 height 10
click at [492, 145] on div "Approximately 12.5M URLs found Manage Columns Export as CSV" at bounding box center [852, 148] width 1401 height 30
click at [784, 151] on div "Manage Columns" at bounding box center [1433, 153] width 60 height 10
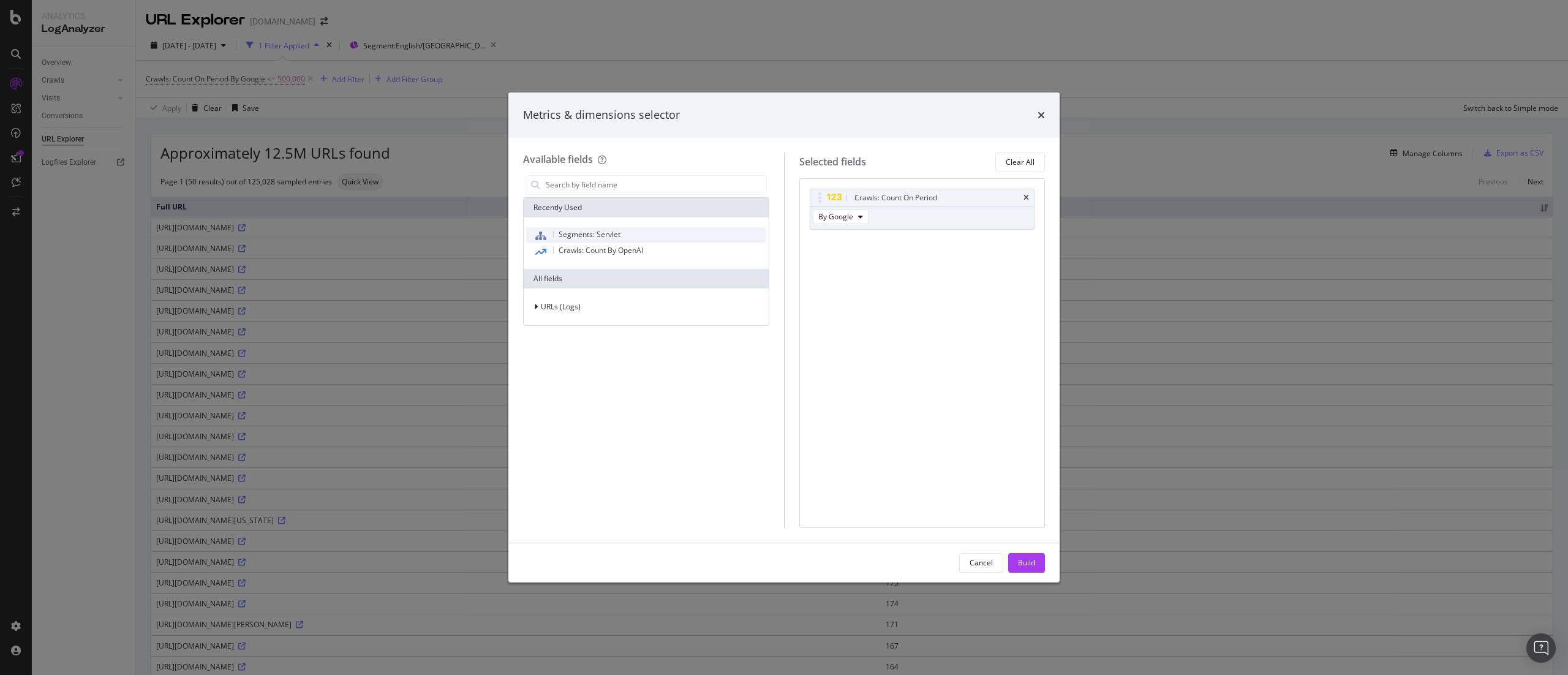
click at [614, 237] on span "Segments: Servlet" at bounding box center [590, 234] width 62 height 10
click at [784, 196] on icon "times" at bounding box center [1027, 197] width 5 height 7
click at [784, 337] on div "Build" at bounding box center [1027, 563] width 17 height 18
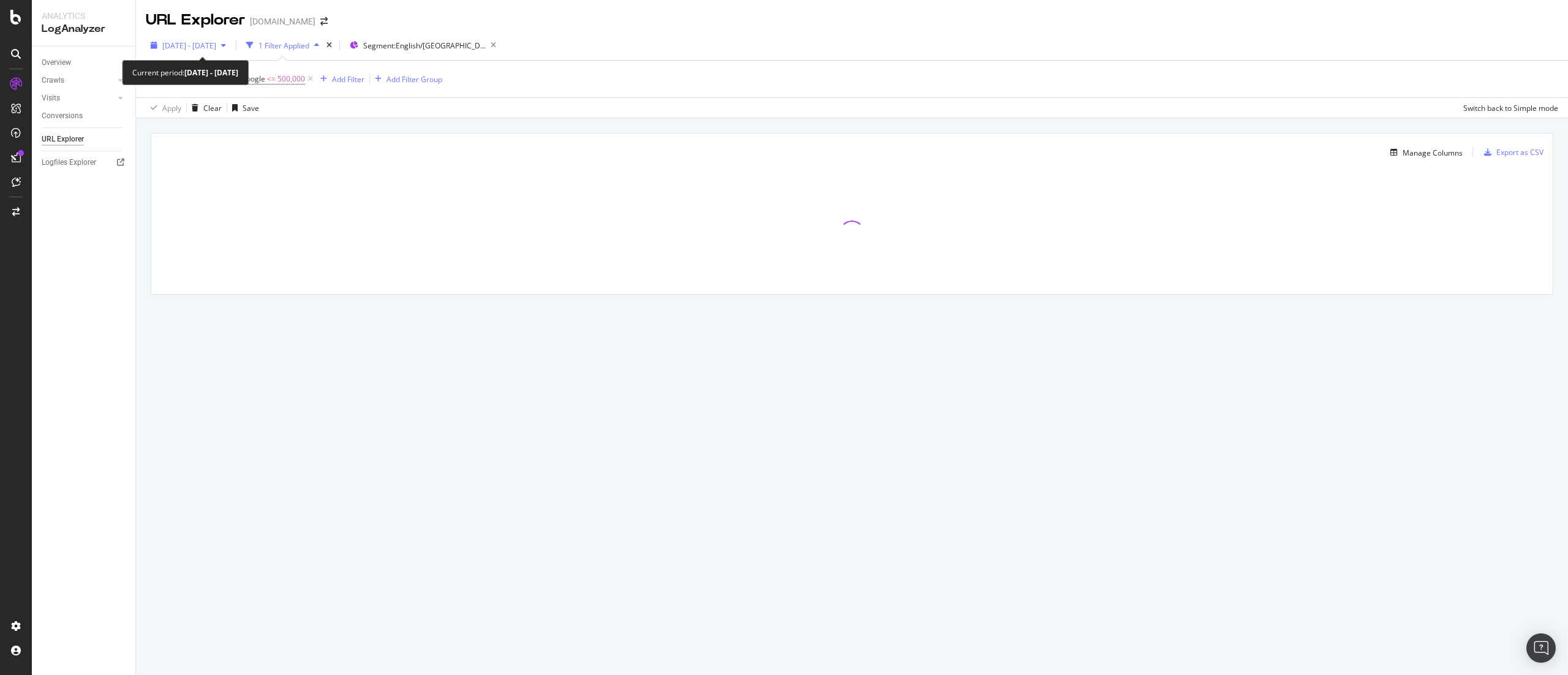
click at [213, 36] on div "[DATE] - [DATE]" at bounding box center [188, 45] width 86 height 18
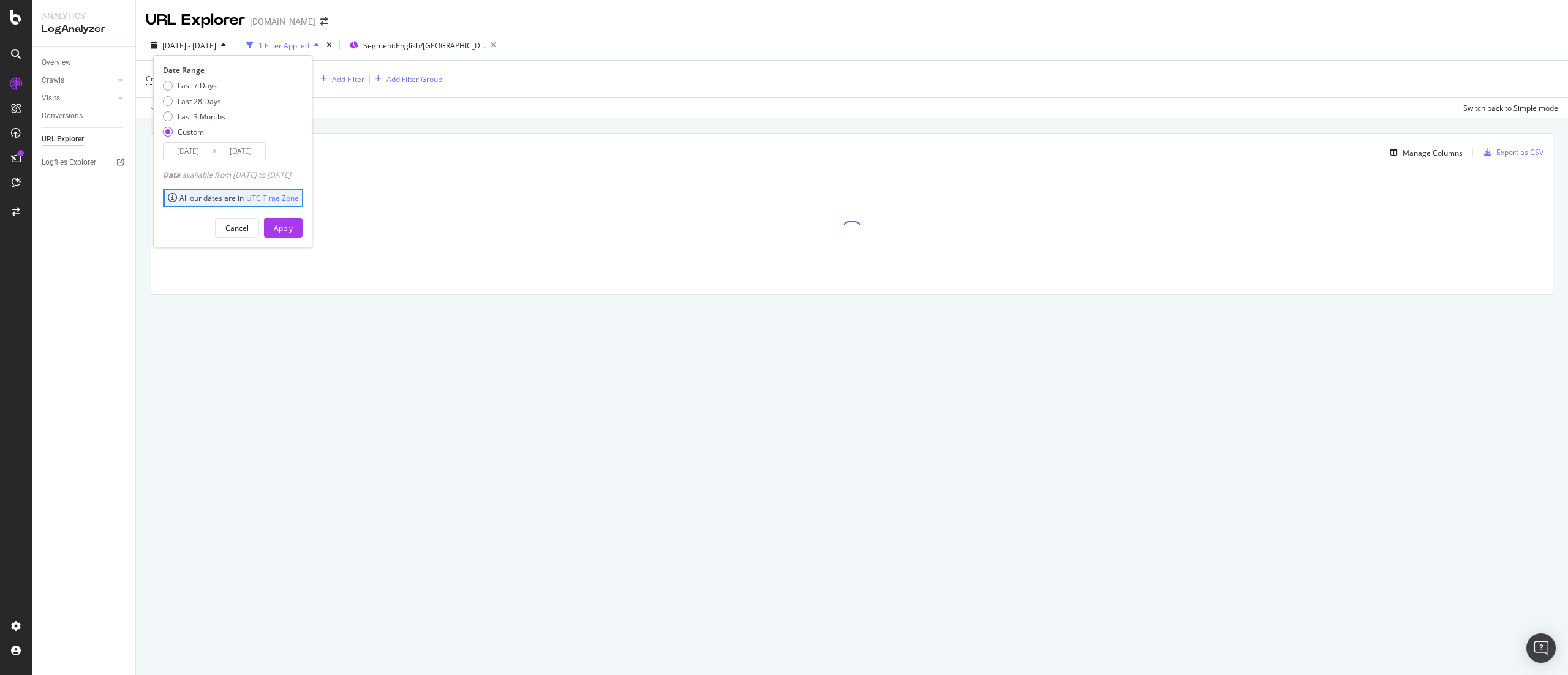
click at [576, 43] on div "[DATE] - [DATE] 1 Filter Applied Segment: English/US Date Range Last 7 Days Las…" at bounding box center [852, 47] width 1432 height 25
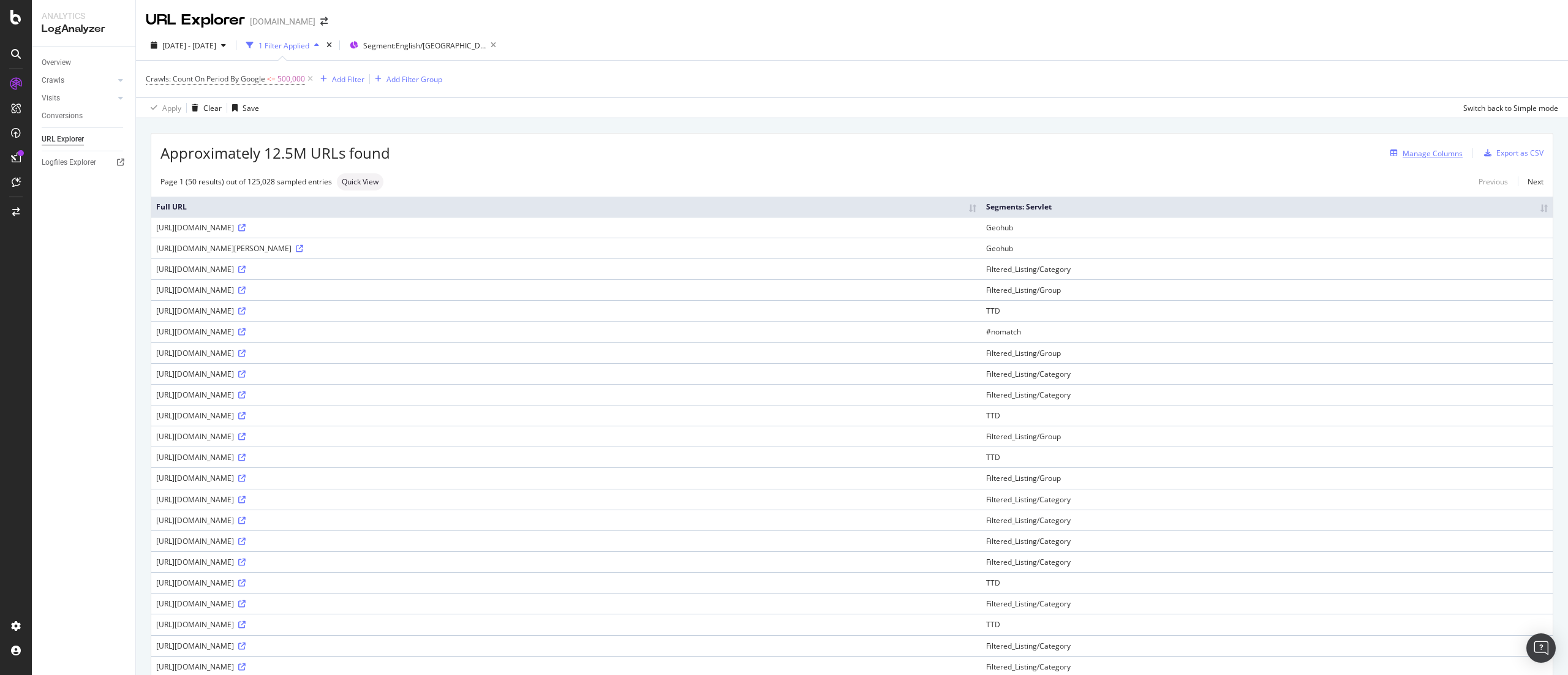
click at [784, 156] on div "Manage Columns" at bounding box center [1433, 153] width 60 height 10
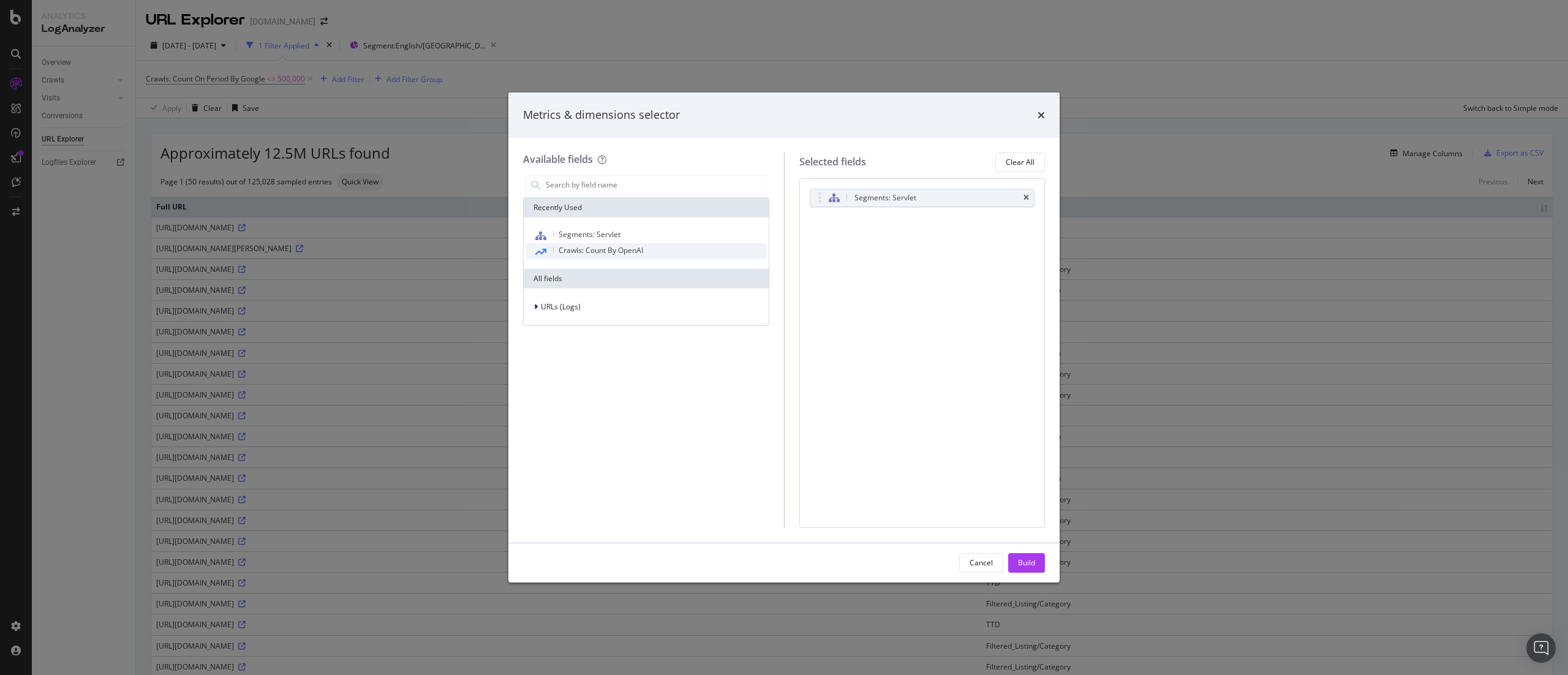
click at [646, 247] on div "Crawls: Count By OpenAI" at bounding box center [646, 251] width 240 height 16
click at [784, 239] on span "By Google" at bounding box center [835, 239] width 35 height 10
drag, startPoint x: 986, startPoint y: 301, endPoint x: 979, endPoint y: 301, distance: 7.0
click at [784, 301] on div "Segments: Servlet Crawls: Count By Day By Google You can use this field as a To…" at bounding box center [923, 353] width 247 height 349
click at [784, 337] on div "Build" at bounding box center [1027, 562] width 17 height 10
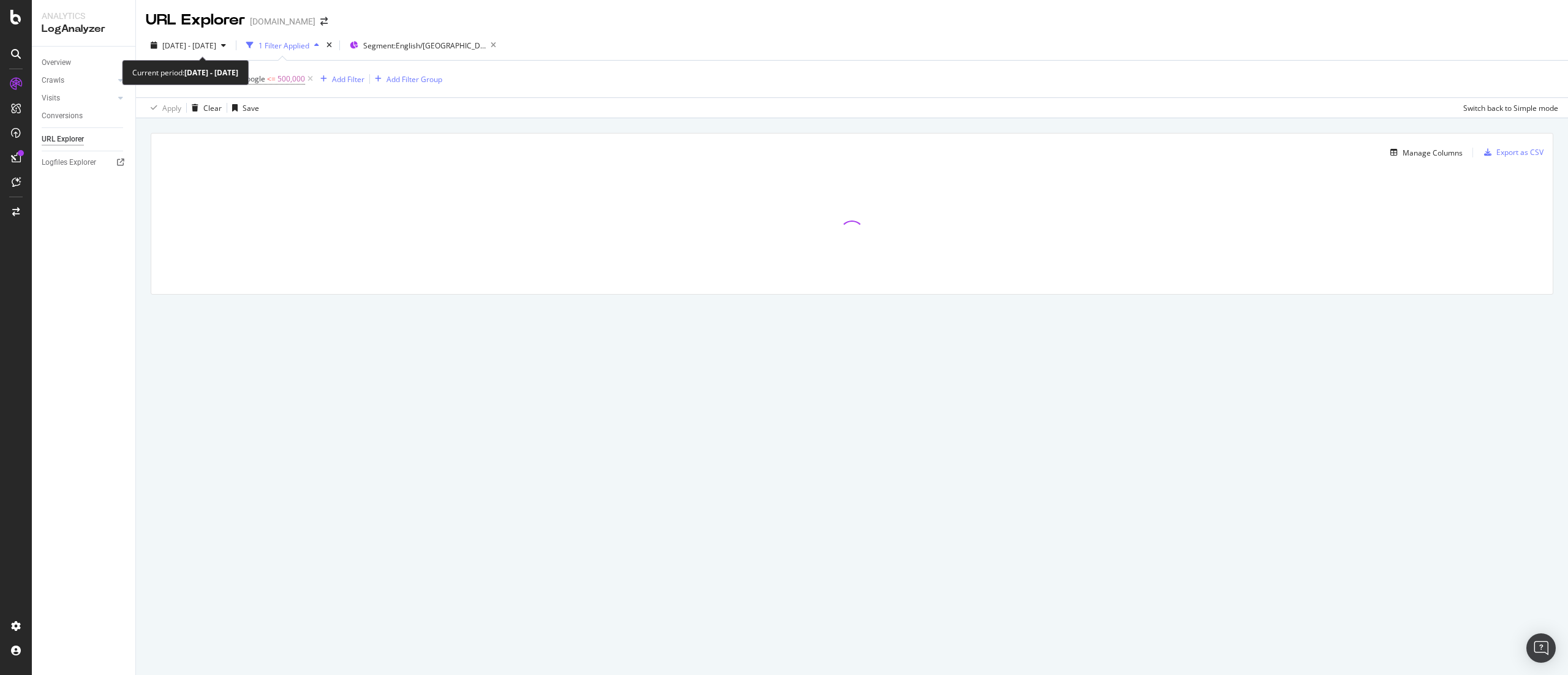
click at [199, 55] on div "[DATE] - [DATE] 1 Filter Applied Segment: English/[GEOGRAPHIC_DATA]" at bounding box center [852, 47] width 1432 height 25
click at [207, 78] on span "Crawls: Count On Period By Google" at bounding box center [205, 78] width 119 height 10
click at [180, 175] on div "Cancel" at bounding box center [178, 174] width 24 height 10
click at [309, 84] on icon at bounding box center [309, 78] width 10 height 12
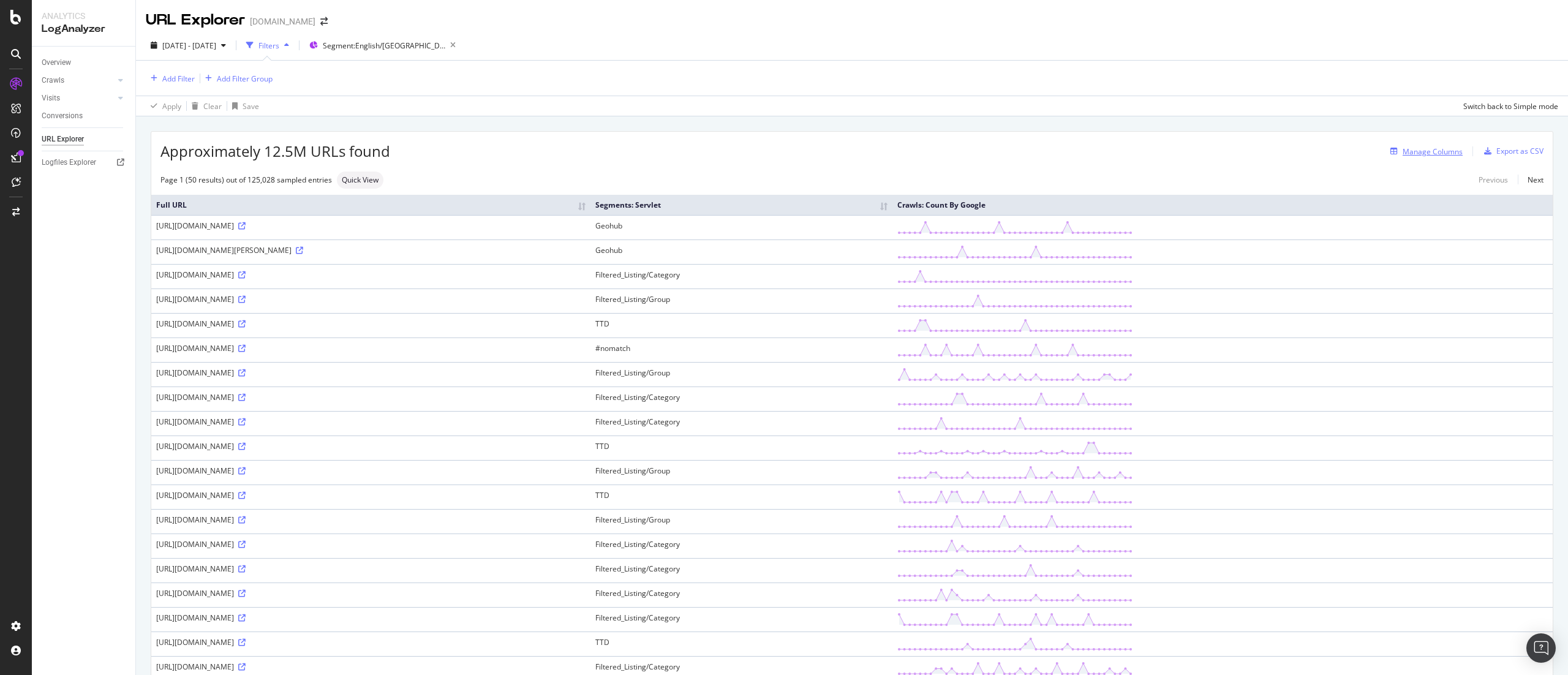
click at [784, 146] on div "Manage Columns" at bounding box center [1433, 151] width 60 height 10
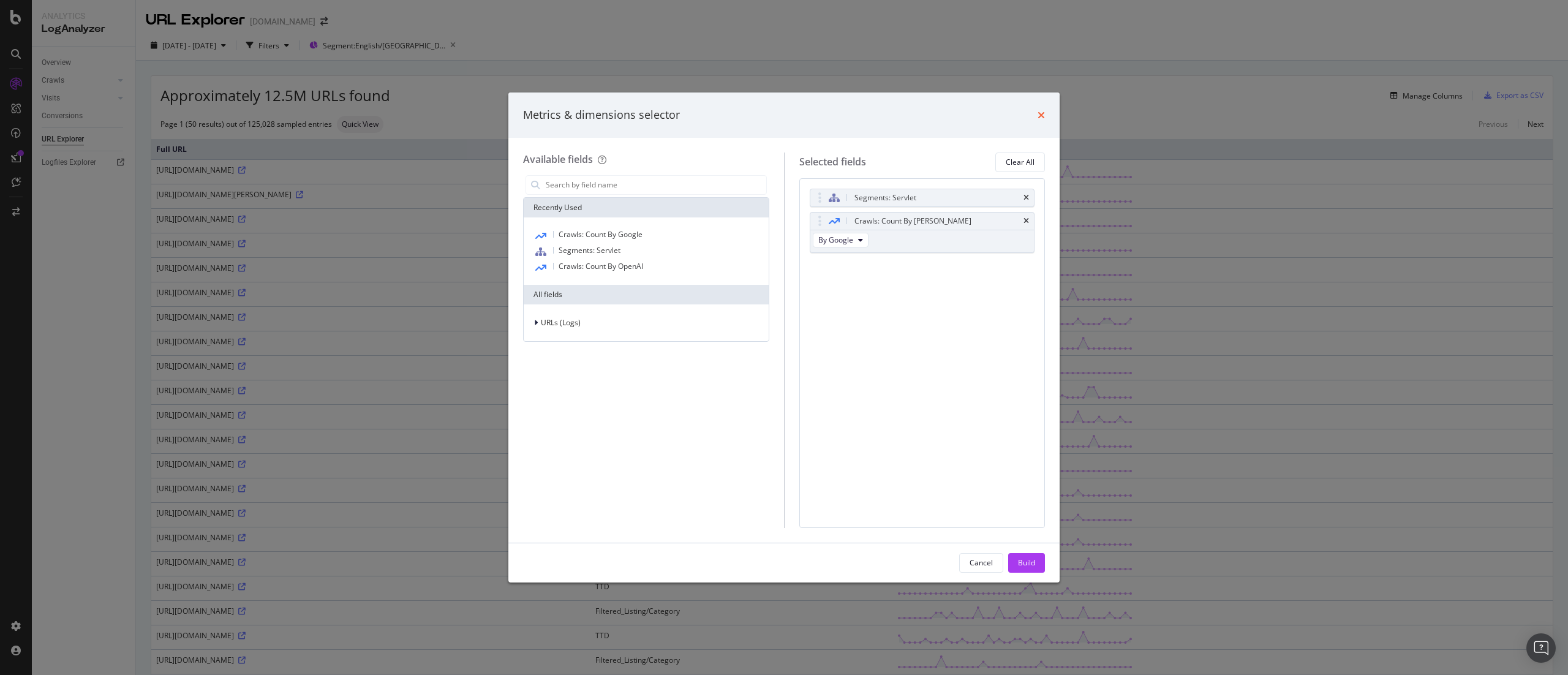
drag, startPoint x: 1038, startPoint y: 116, endPoint x: 988, endPoint y: 120, distance: 50.2
click at [784, 115] on div "Metrics & dimensions selector" at bounding box center [784, 116] width 522 height 16
click at [784, 113] on icon "times" at bounding box center [1041, 115] width 7 height 10
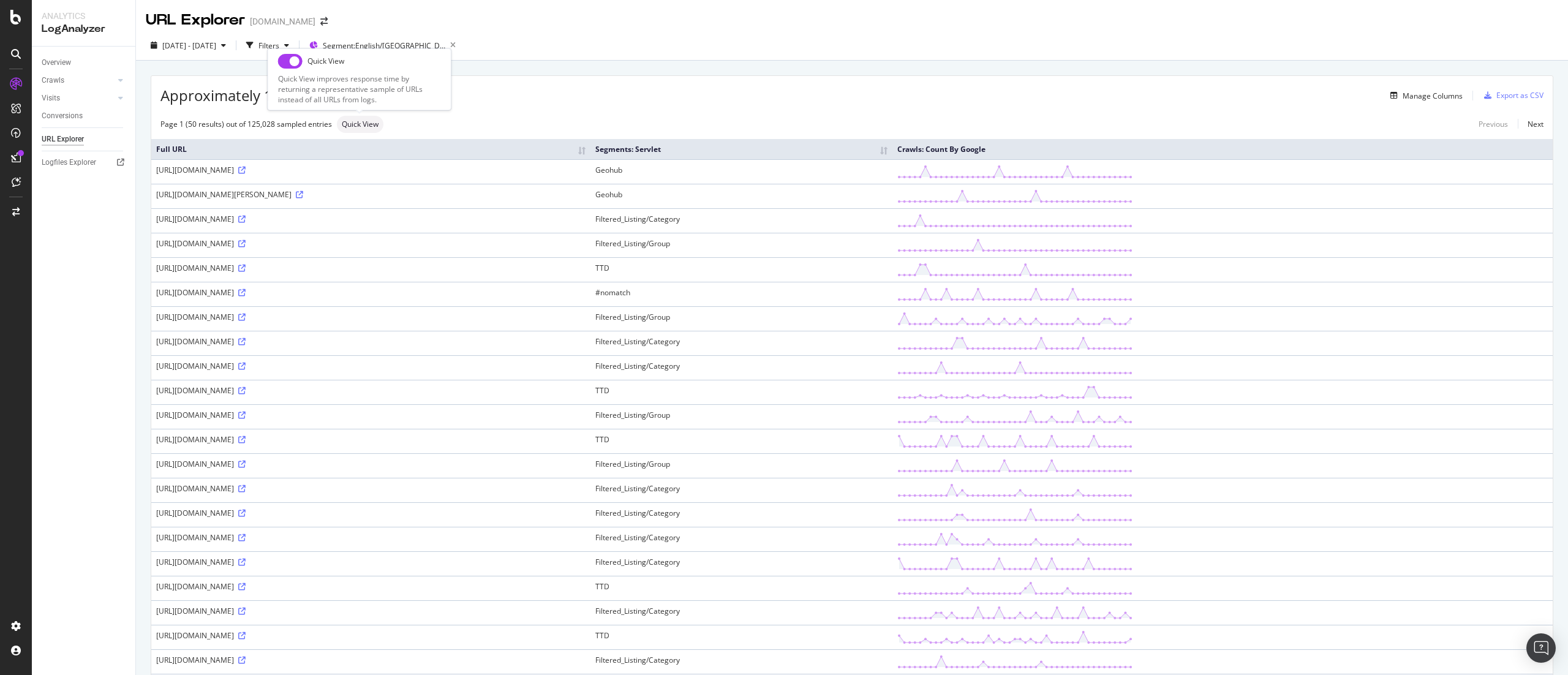
click at [354, 127] on span "Quick View" at bounding box center [360, 125] width 36 height 7
click at [349, 127] on span "Quick View" at bounding box center [360, 125] width 36 height 7
click at [294, 67] on input "checkbox" at bounding box center [290, 61] width 25 height 15
checkbox input "true"
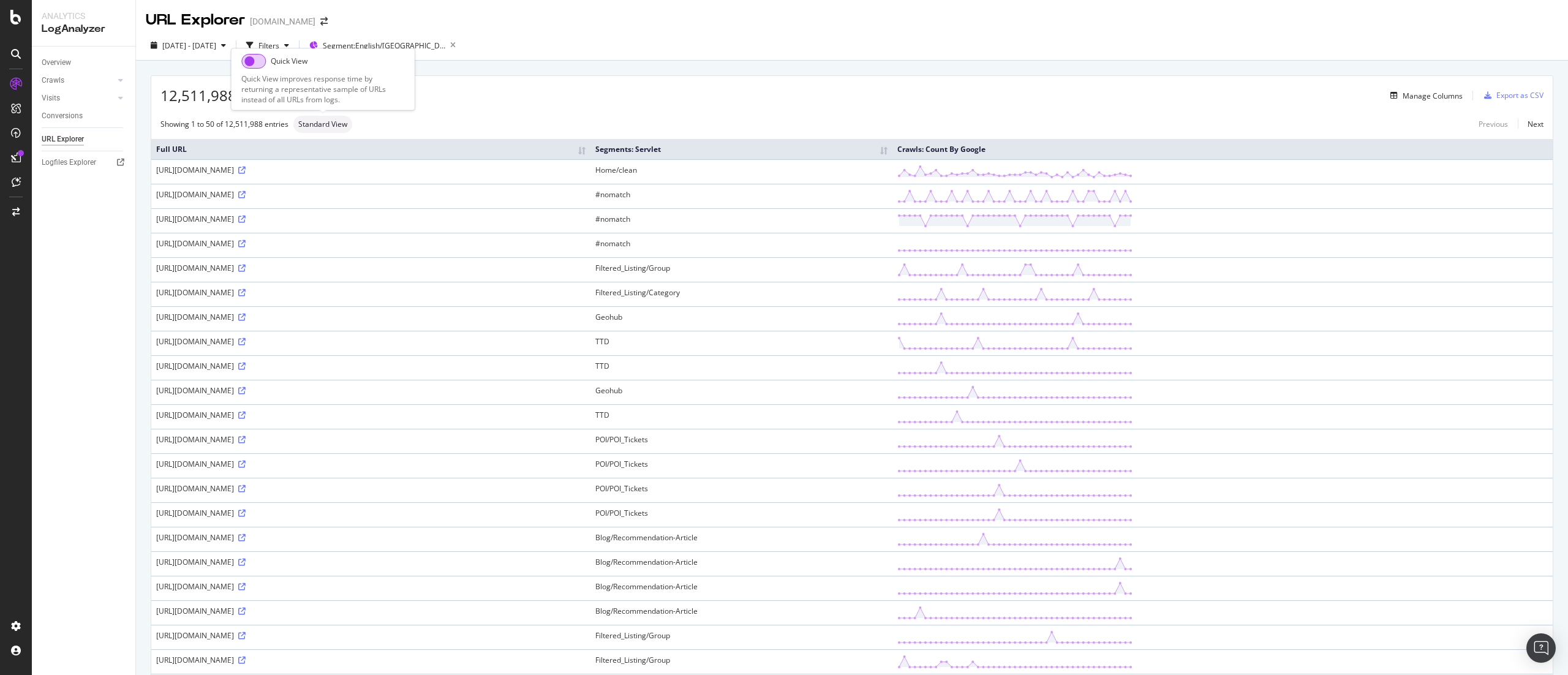
click at [262, 62] on input "checkbox" at bounding box center [253, 61] width 25 height 15
checkbox input "false"
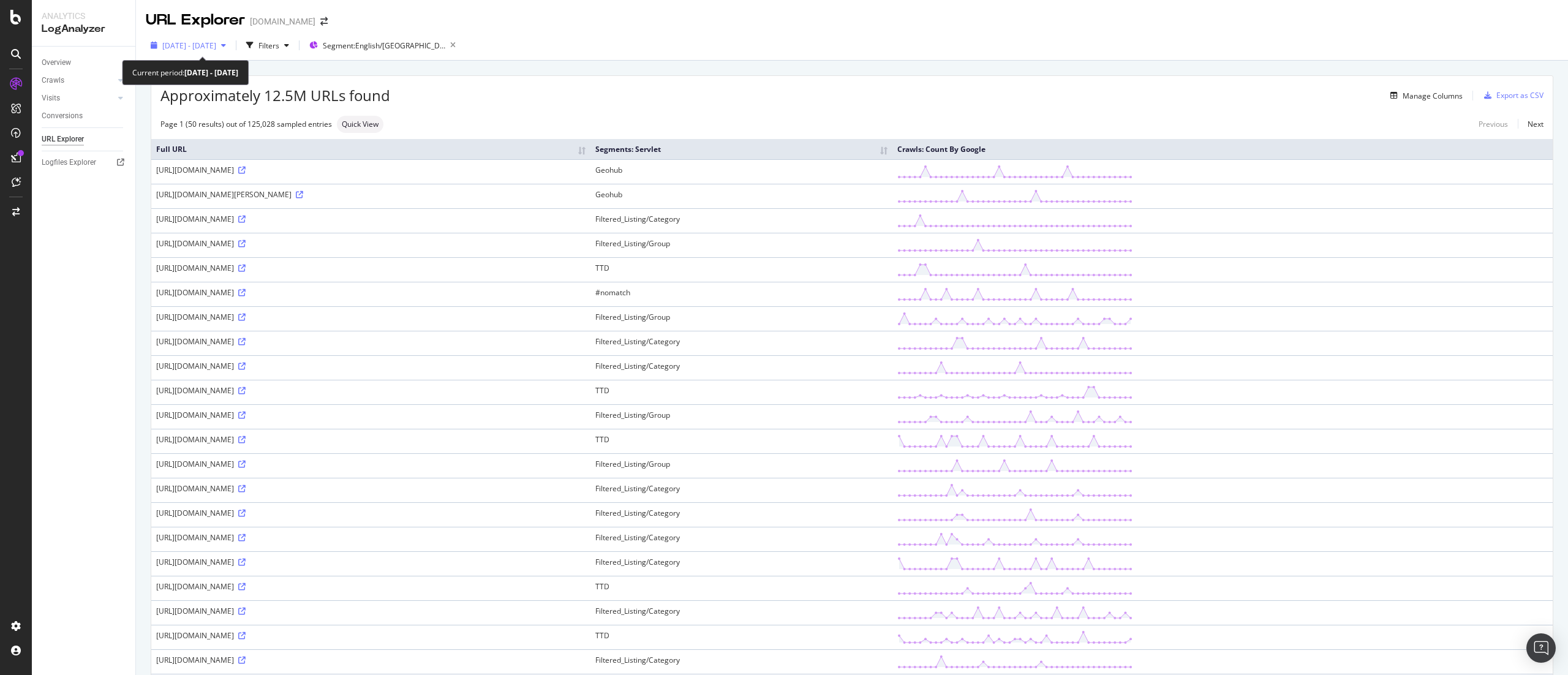
click at [217, 49] on span "2025 Jul. 20th - Sep. 2nd" at bounding box center [188, 45] width 54 height 10
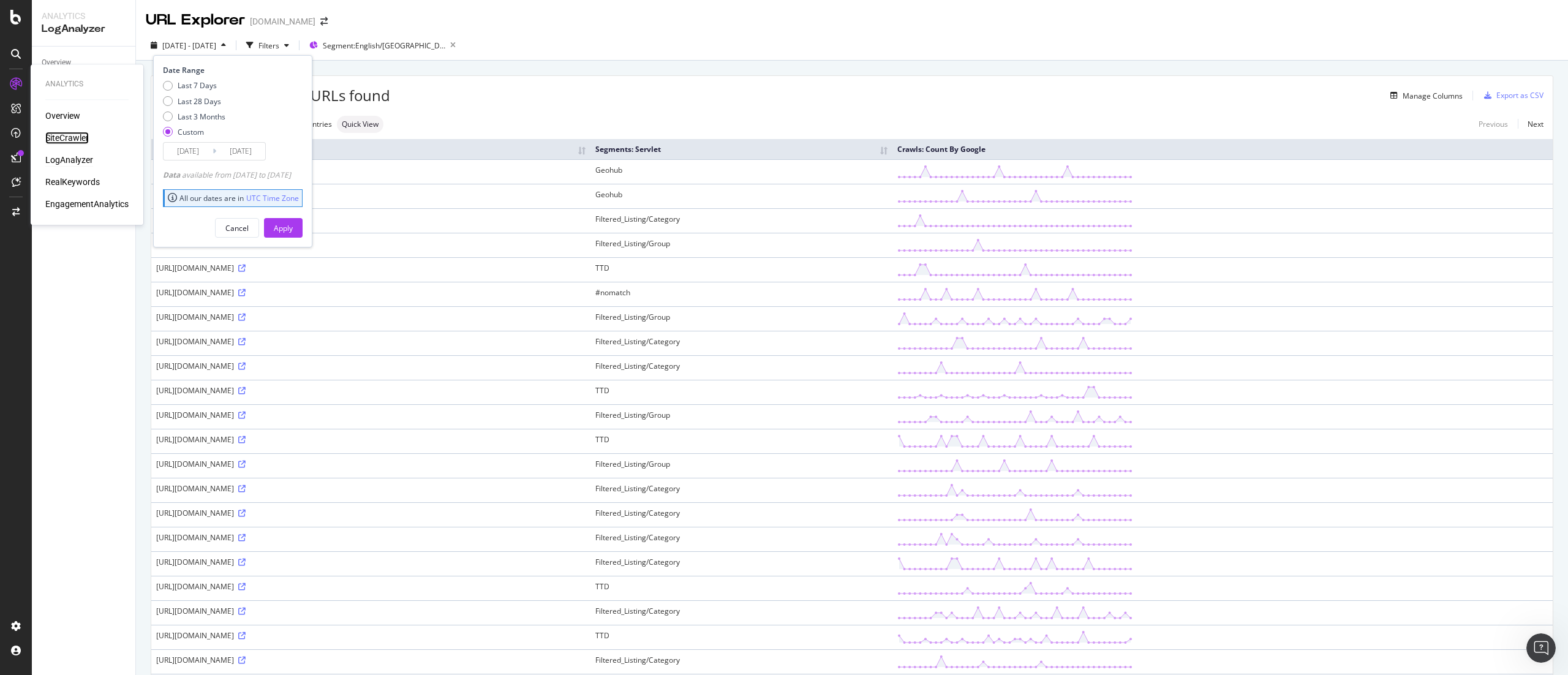
click at [71, 135] on div "SiteCrawler" at bounding box center [67, 137] width 44 height 12
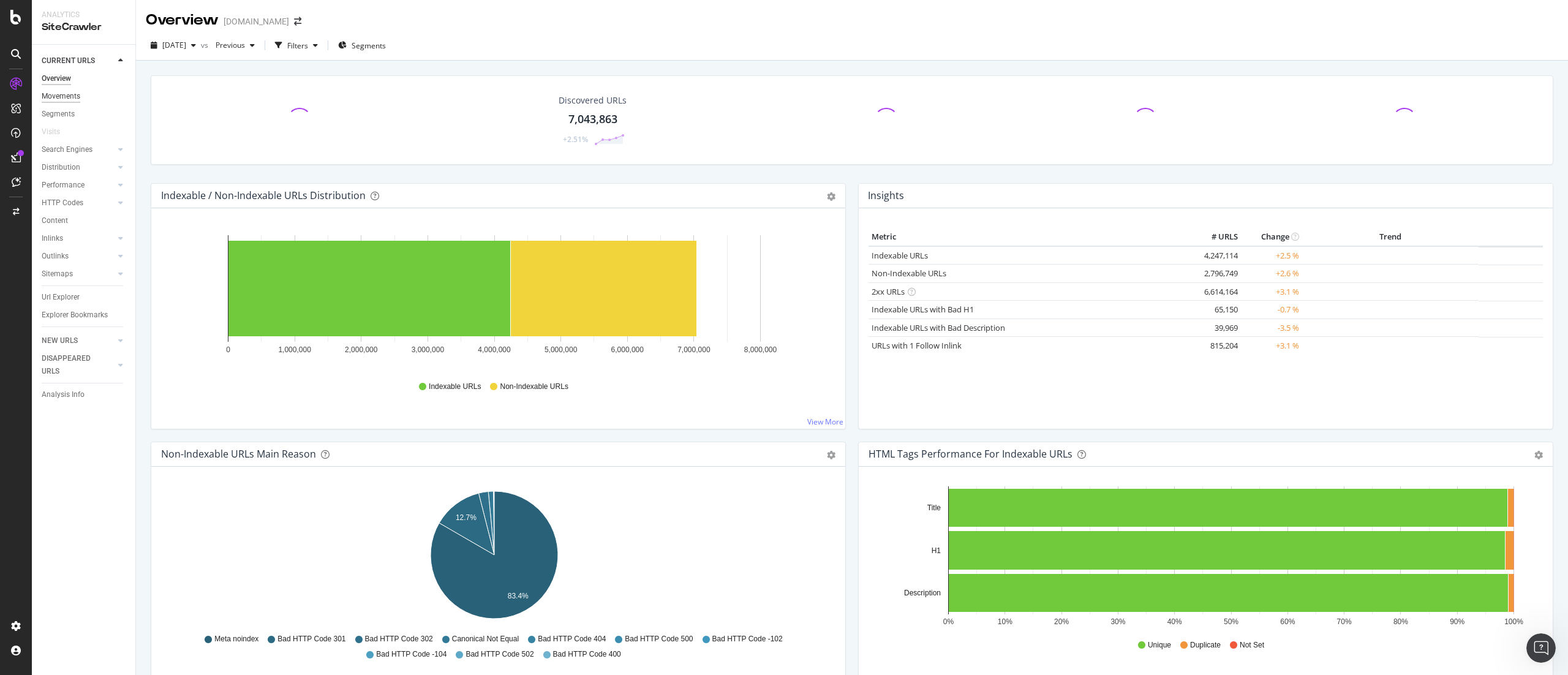
drag, startPoint x: 76, startPoint y: 94, endPoint x: 72, endPoint y: 100, distance: 7.2
click at [75, 94] on div "Movements" at bounding box center [61, 96] width 38 height 13
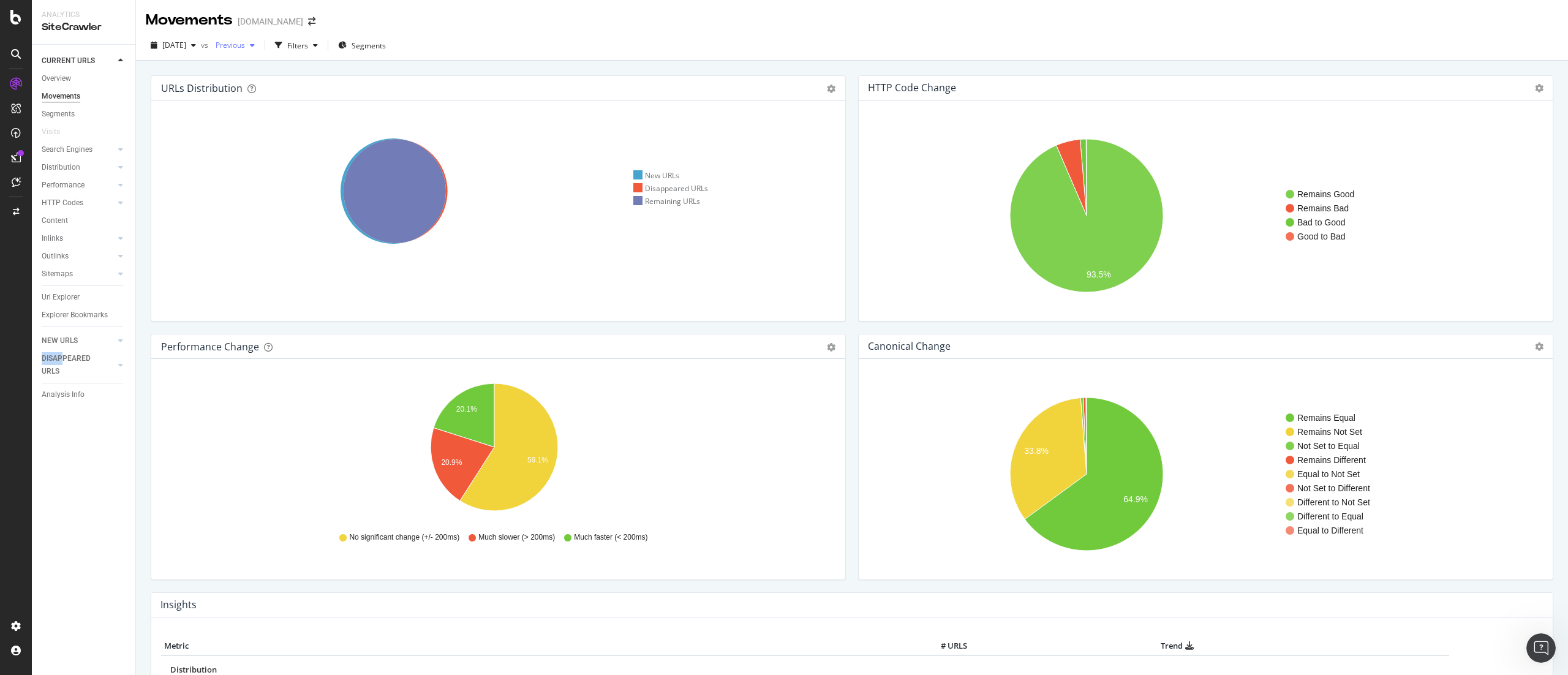
click at [245, 42] on span "Previous" at bounding box center [228, 45] width 35 height 10
click at [263, 134] on div "2025 Jun. 1st" at bounding box center [267, 135] width 66 height 11
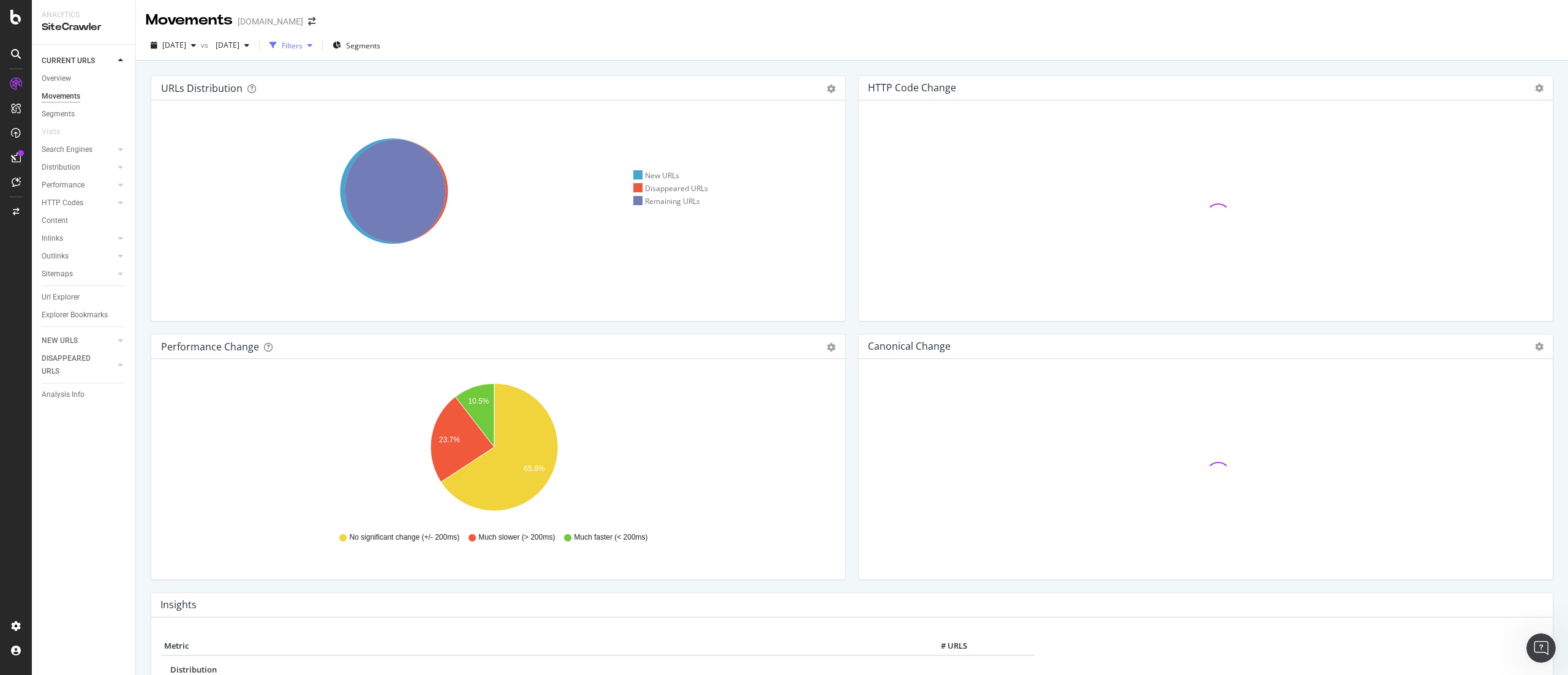
click at [303, 42] on div "Filters" at bounding box center [292, 45] width 21 height 10
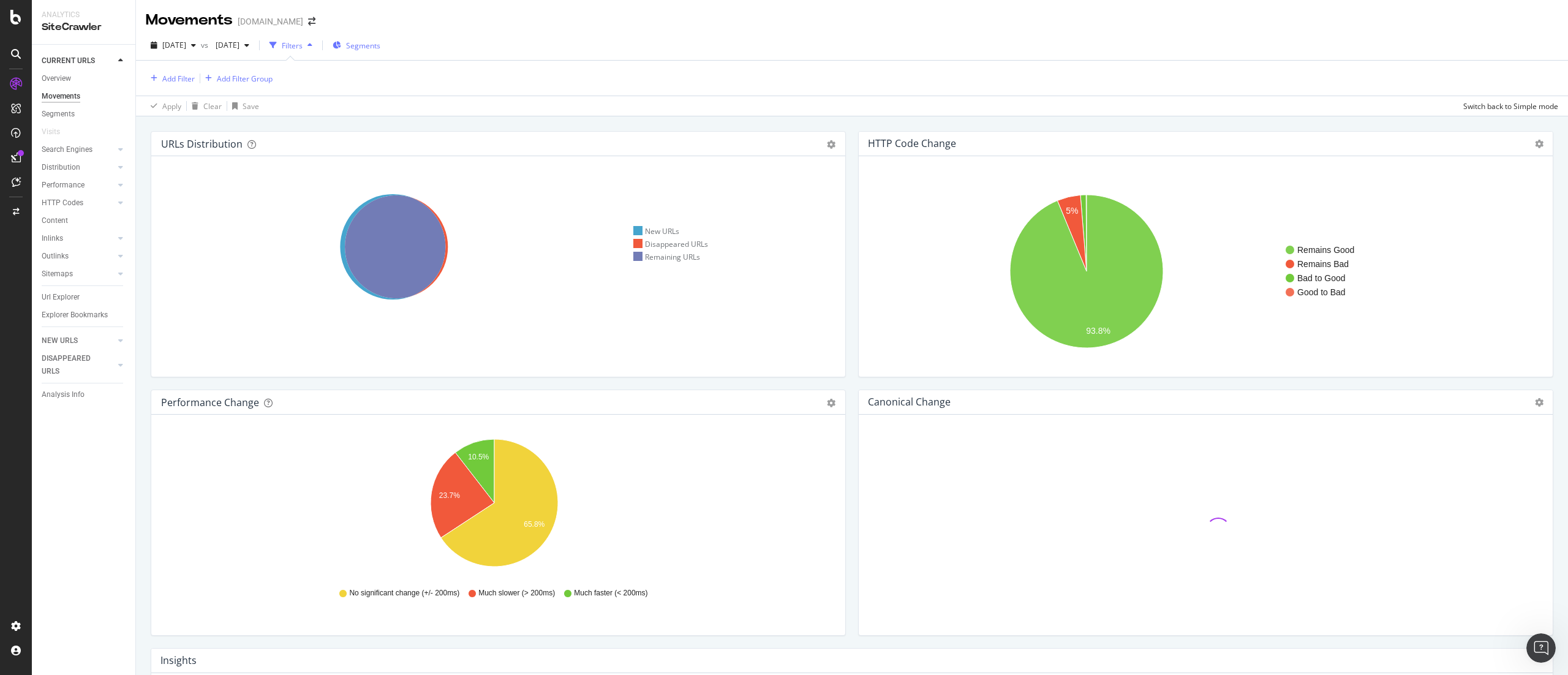
click at [380, 46] on div "Segments" at bounding box center [357, 45] width 48 height 10
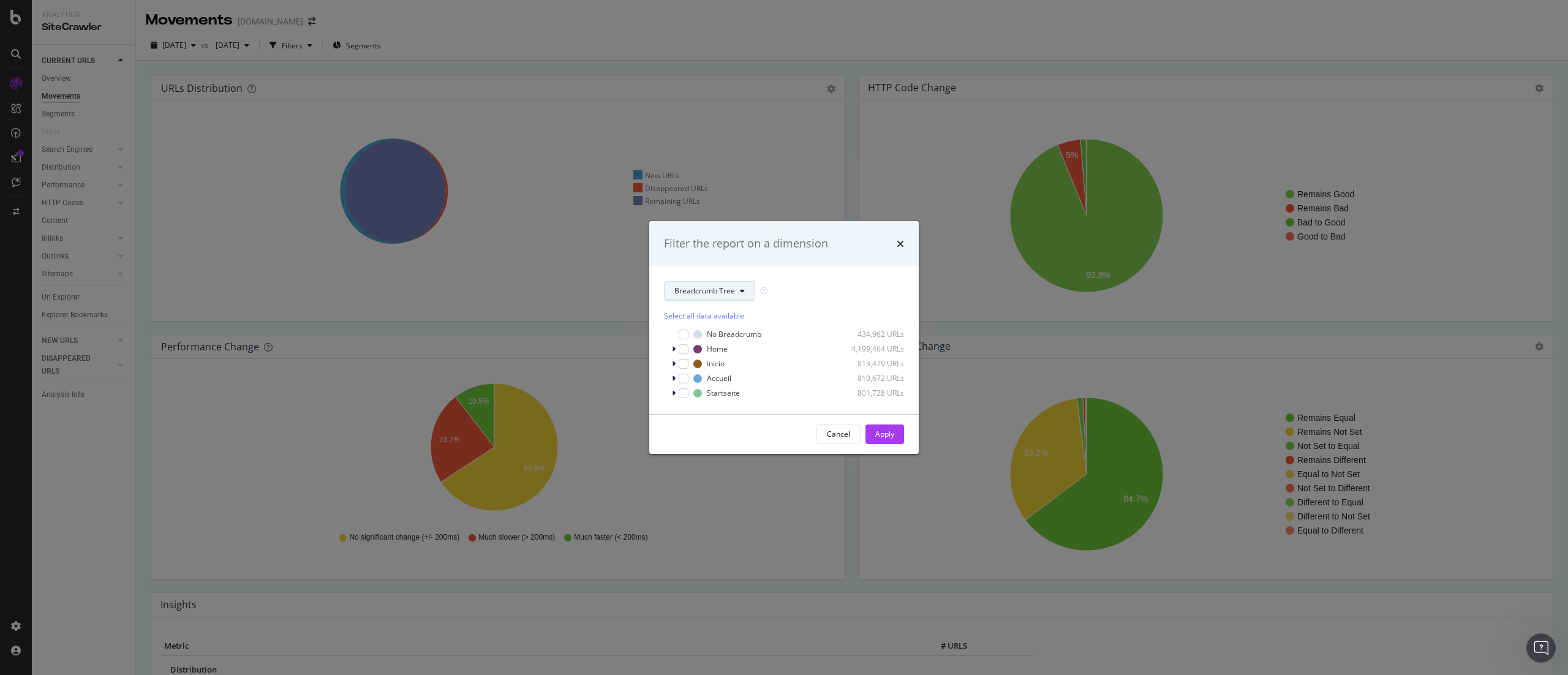
click at [703, 288] on span "Breadcrumb Tree" at bounding box center [704, 290] width 61 height 10
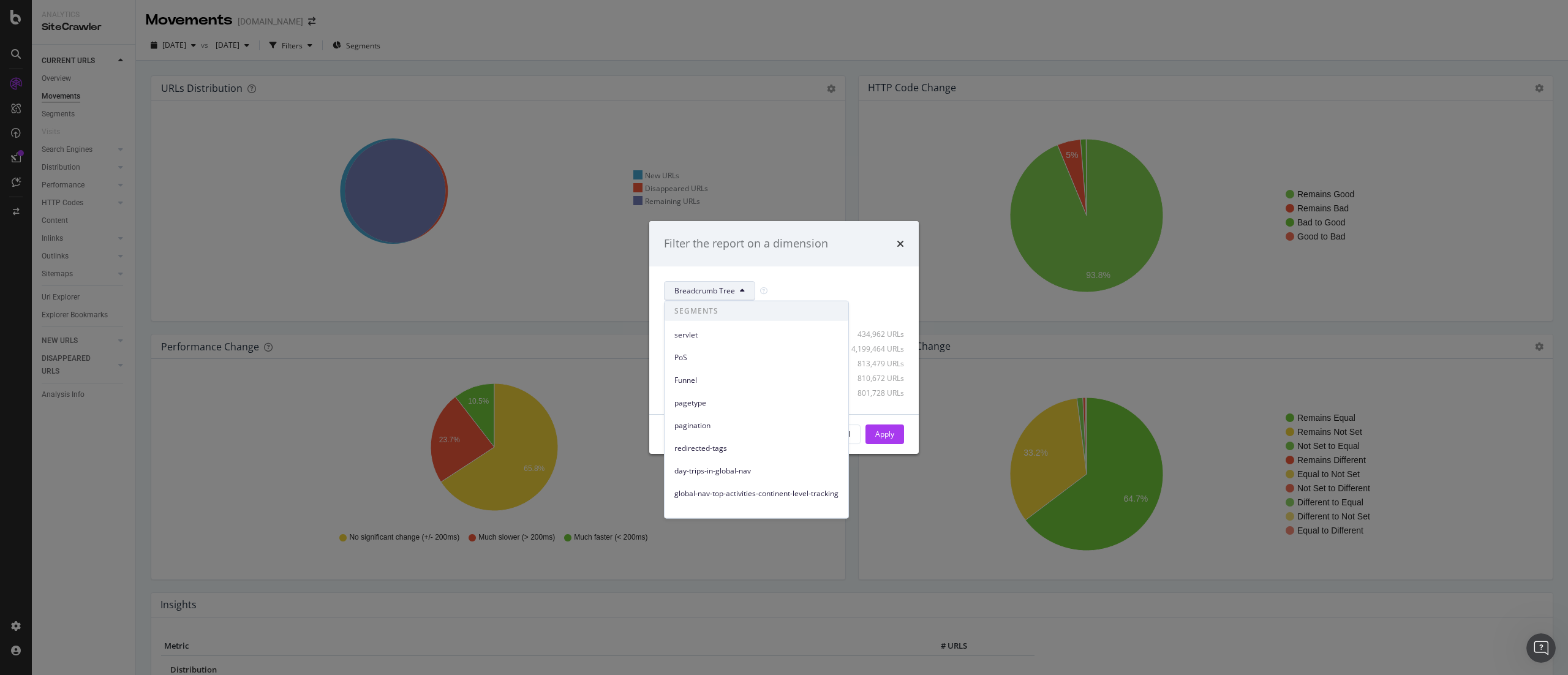
click at [701, 337] on div "PoS" at bounding box center [756, 355] width 184 height 23
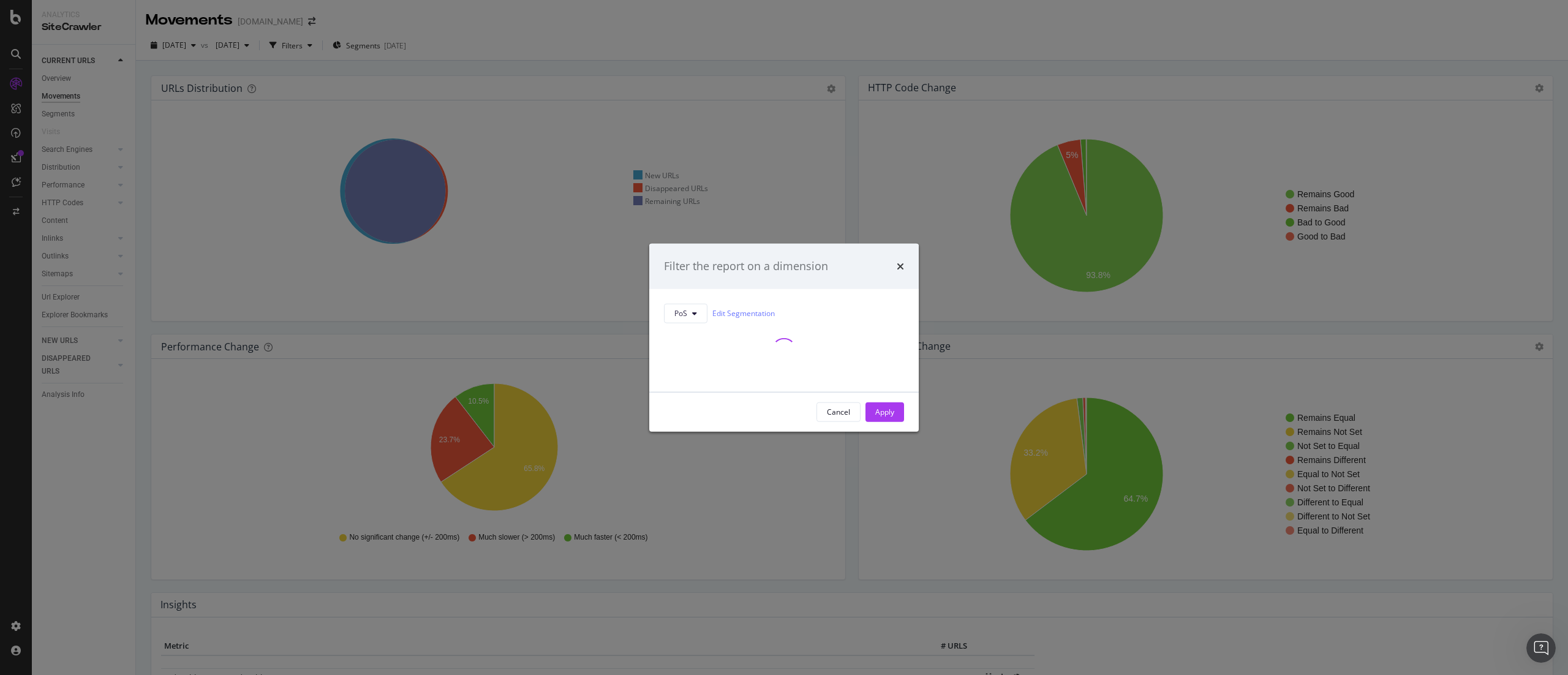
click at [697, 337] on div "modal" at bounding box center [784, 349] width 240 height 25
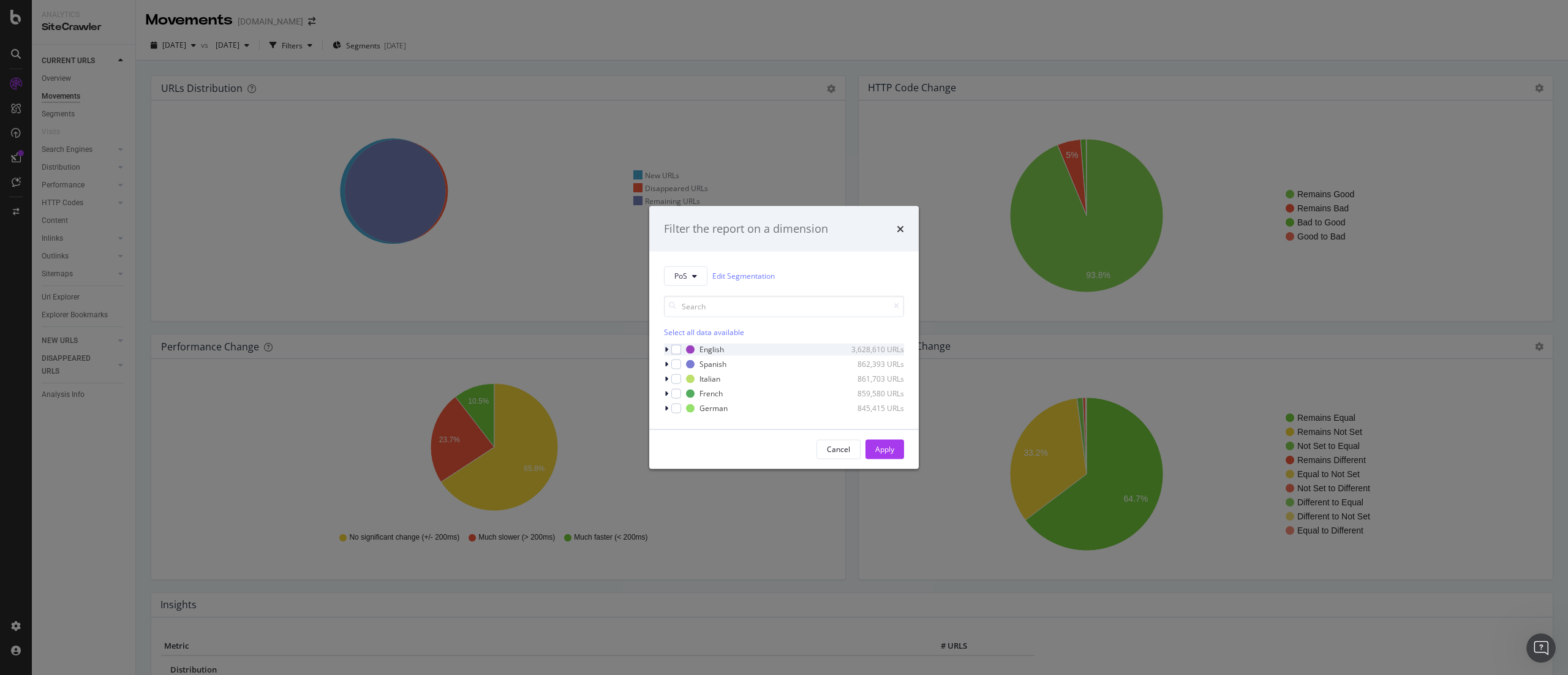
click at [668, 337] on div "modal" at bounding box center [668, 348] width 7 height 12
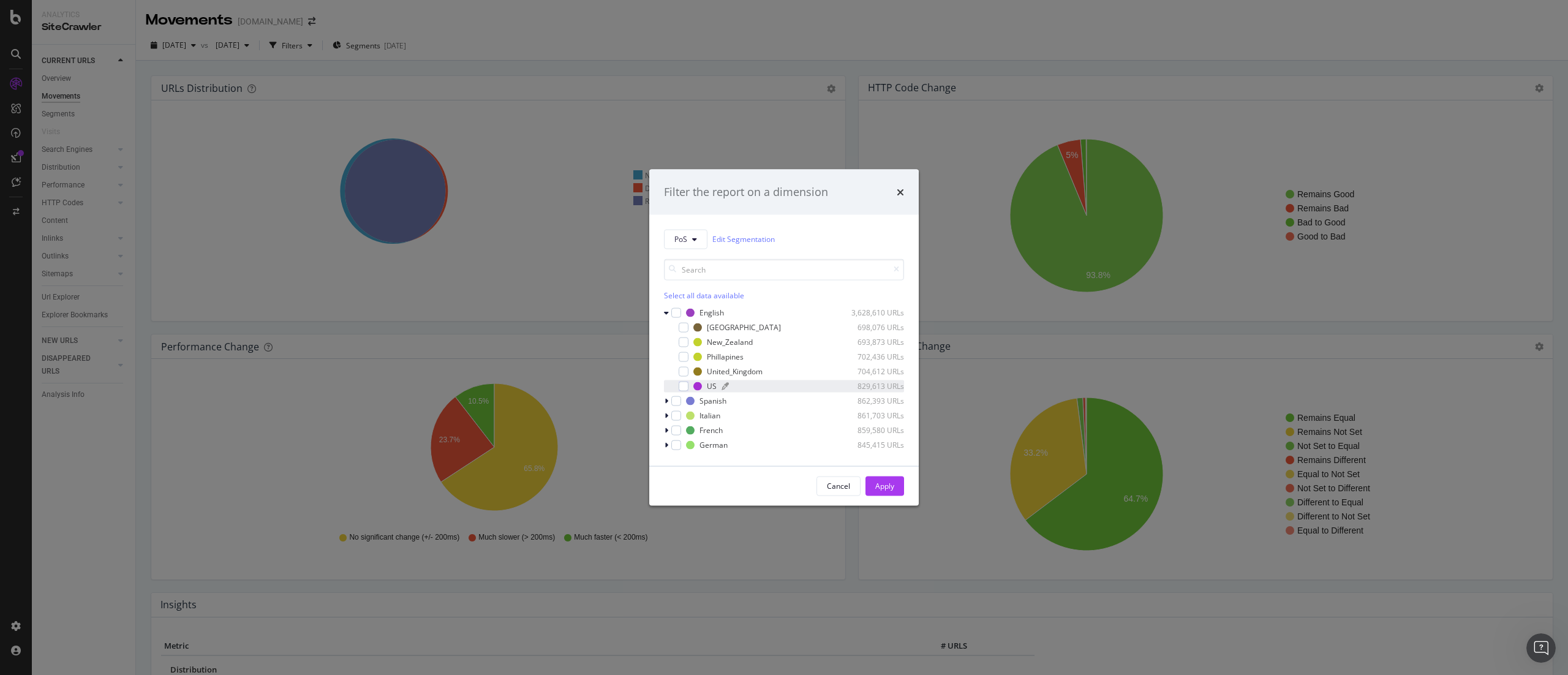
drag, startPoint x: 696, startPoint y: 385, endPoint x: 703, endPoint y: 385, distance: 7.0
click at [699, 337] on div "modal" at bounding box center [697, 385] width 8 height 8
click at [784, 337] on div "Apply" at bounding box center [885, 485] width 19 height 10
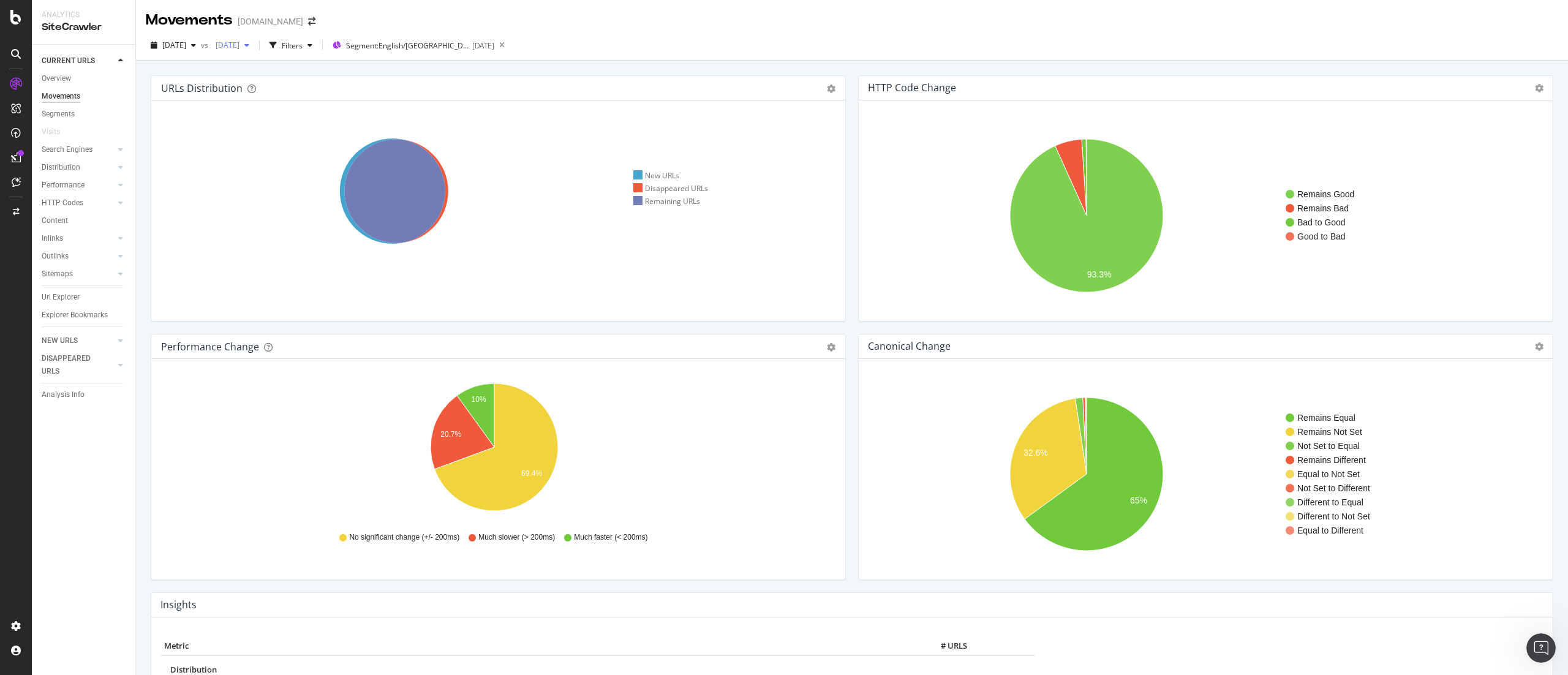
click at [239, 50] on span "2025 Jun. 1st" at bounding box center [226, 45] width 29 height 10
click at [282, 118] on div "2025 Jul. 1st 6.9M URLs" at bounding box center [297, 112] width 146 height 18
click at [245, 50] on span "Previous" at bounding box center [228, 45] width 35 height 10
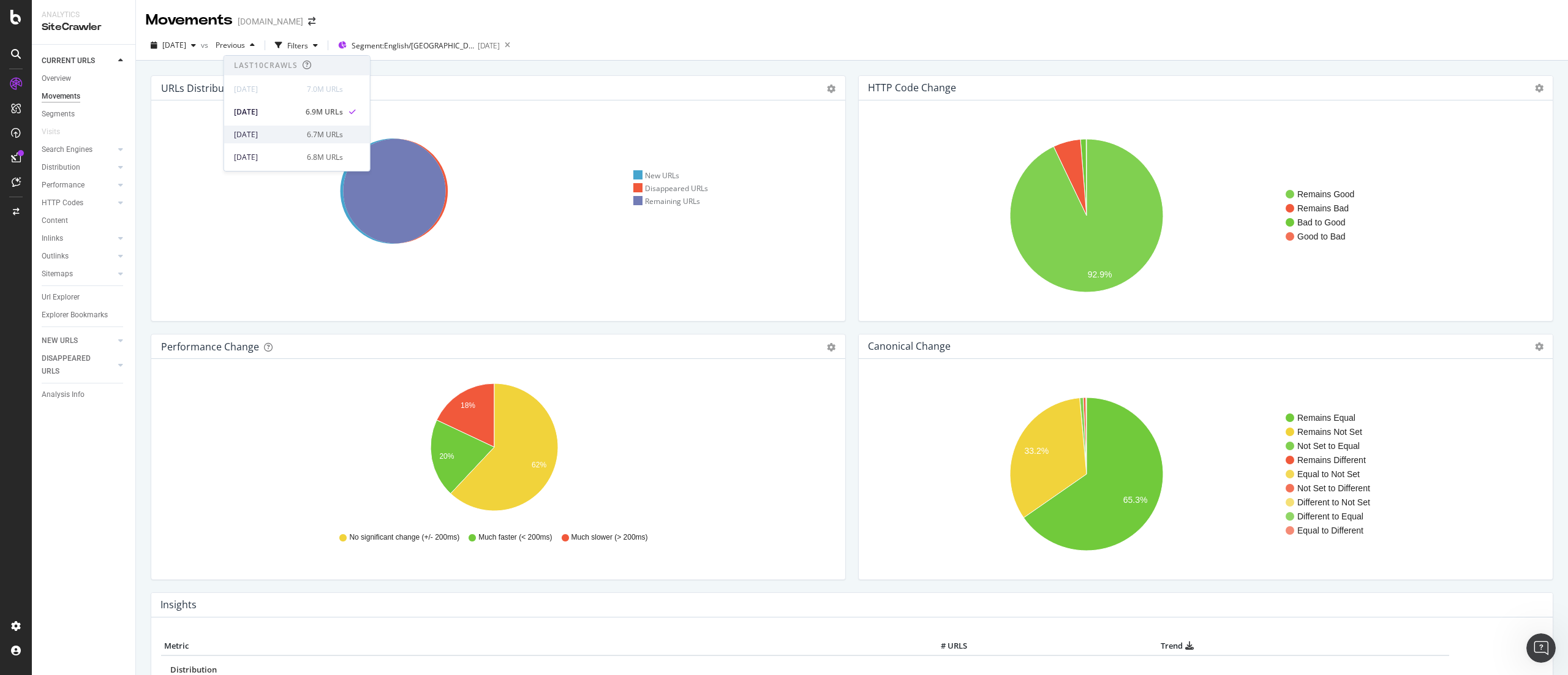
click at [283, 136] on div "2025 Jun. 1st" at bounding box center [267, 135] width 66 height 11
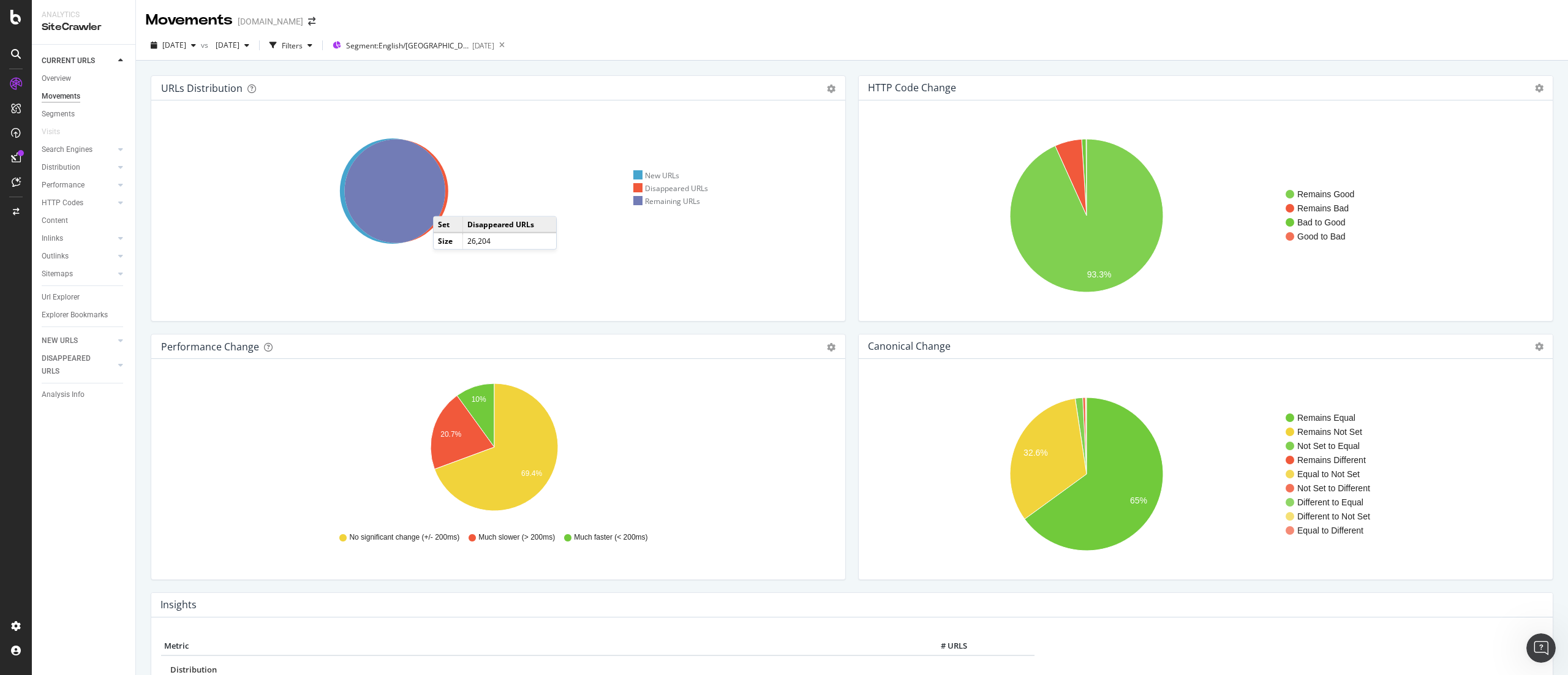
click at [445, 204] on icon at bounding box center [396, 191] width 104 height 104
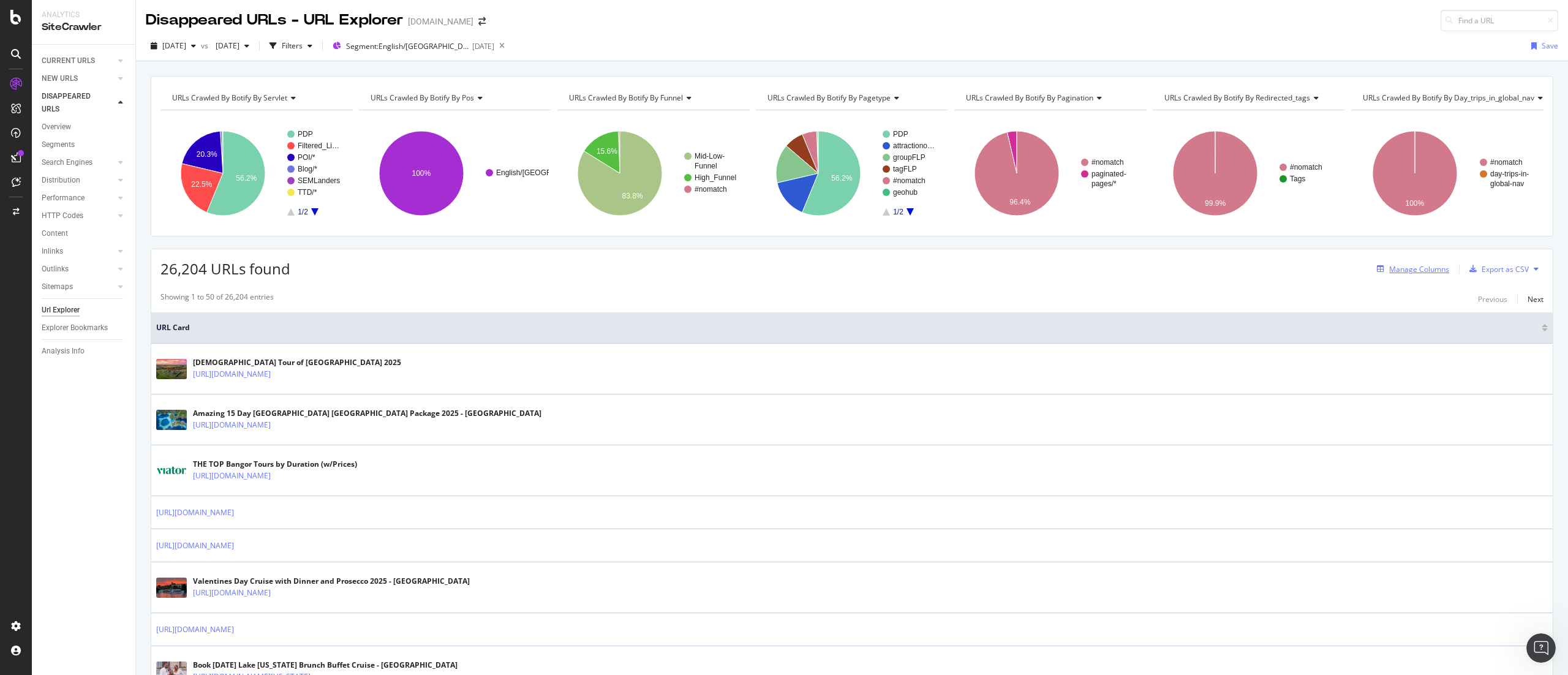
click at [784, 269] on div "Manage Columns" at bounding box center [1420, 268] width 60 height 10
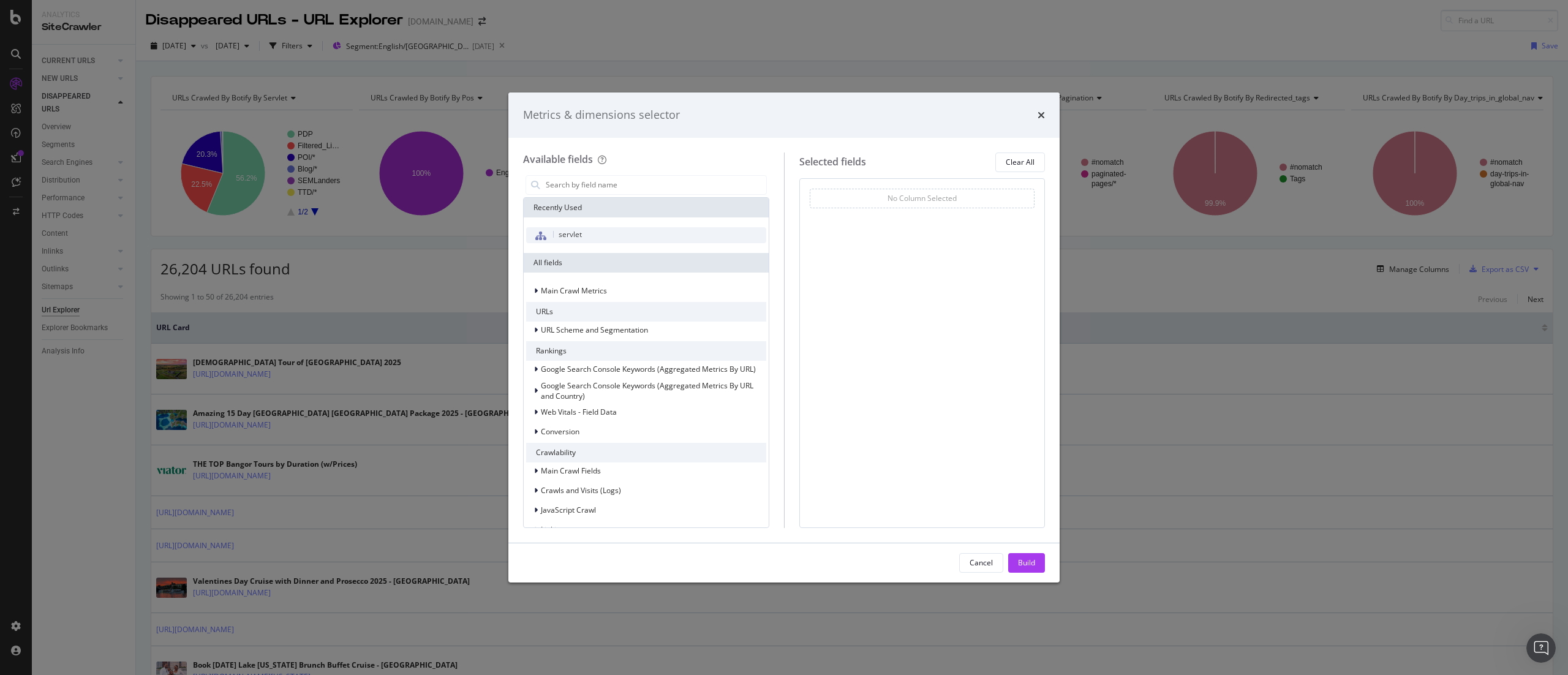
click at [593, 230] on div "servlet" at bounding box center [646, 236] width 240 height 16
click at [603, 186] on input "modal" at bounding box center [655, 185] width 222 height 18
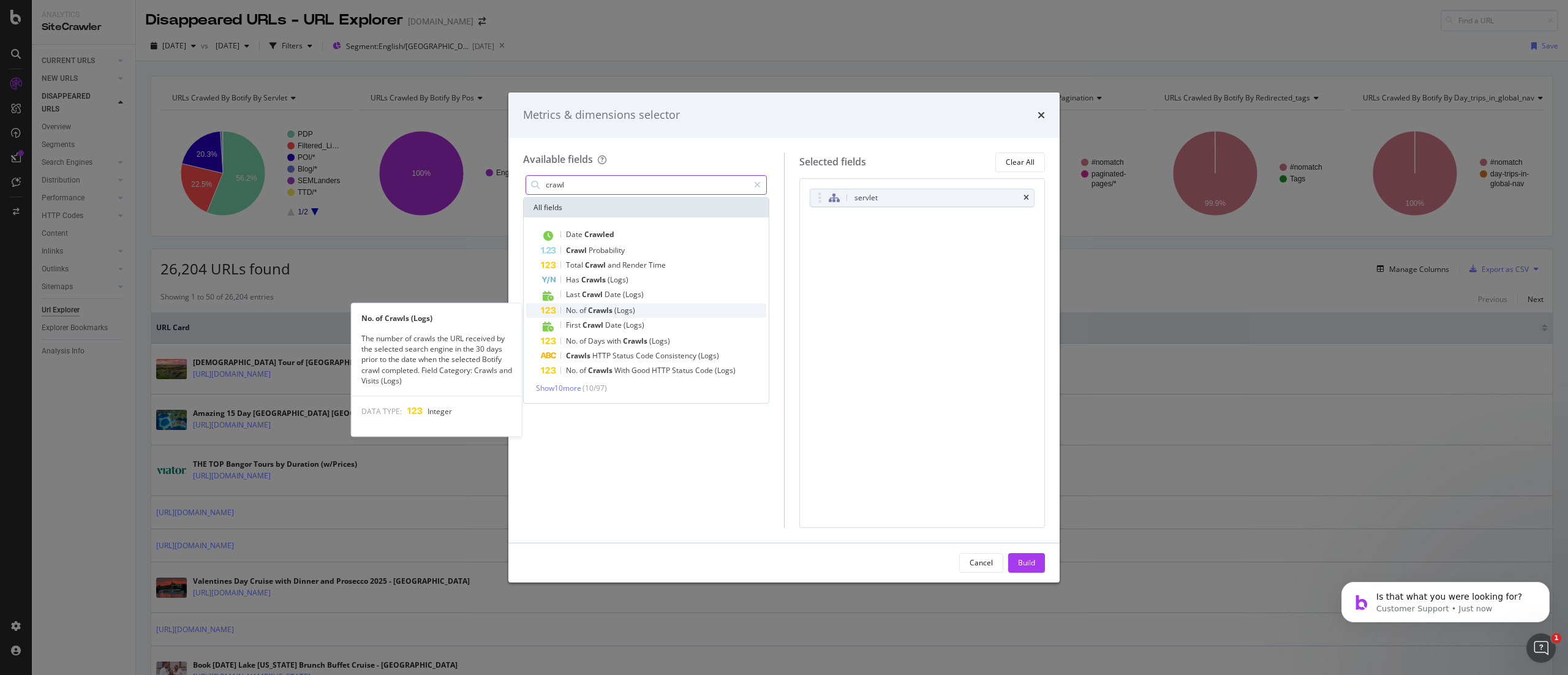
type input "crawl"
click at [710, 304] on div "No. of Crawls (Logs)" at bounding box center [653, 310] width 226 height 15
click at [676, 314] on div "No. of Crawls (Logs)" at bounding box center [653, 310] width 226 height 15
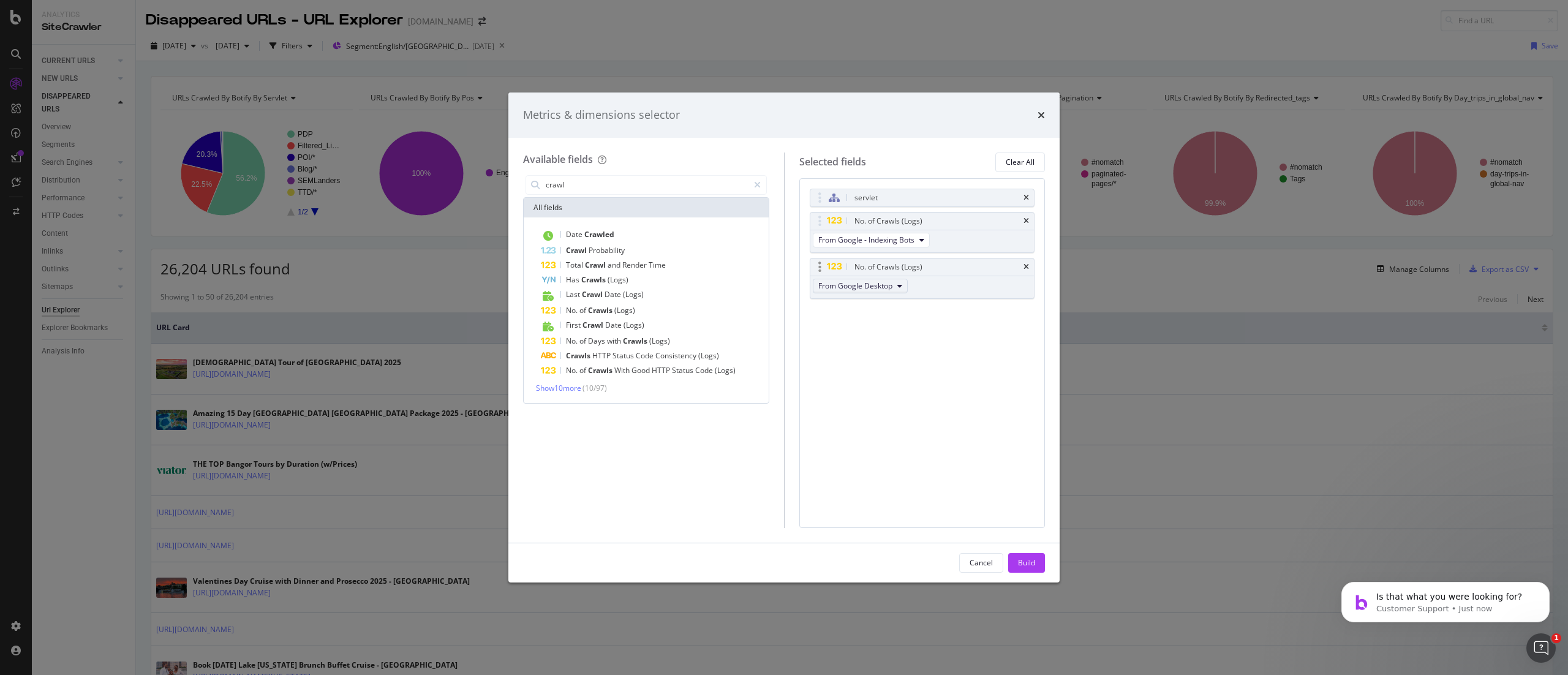
click at [784, 286] on span "From Google Desktop" at bounding box center [855, 285] width 74 height 10
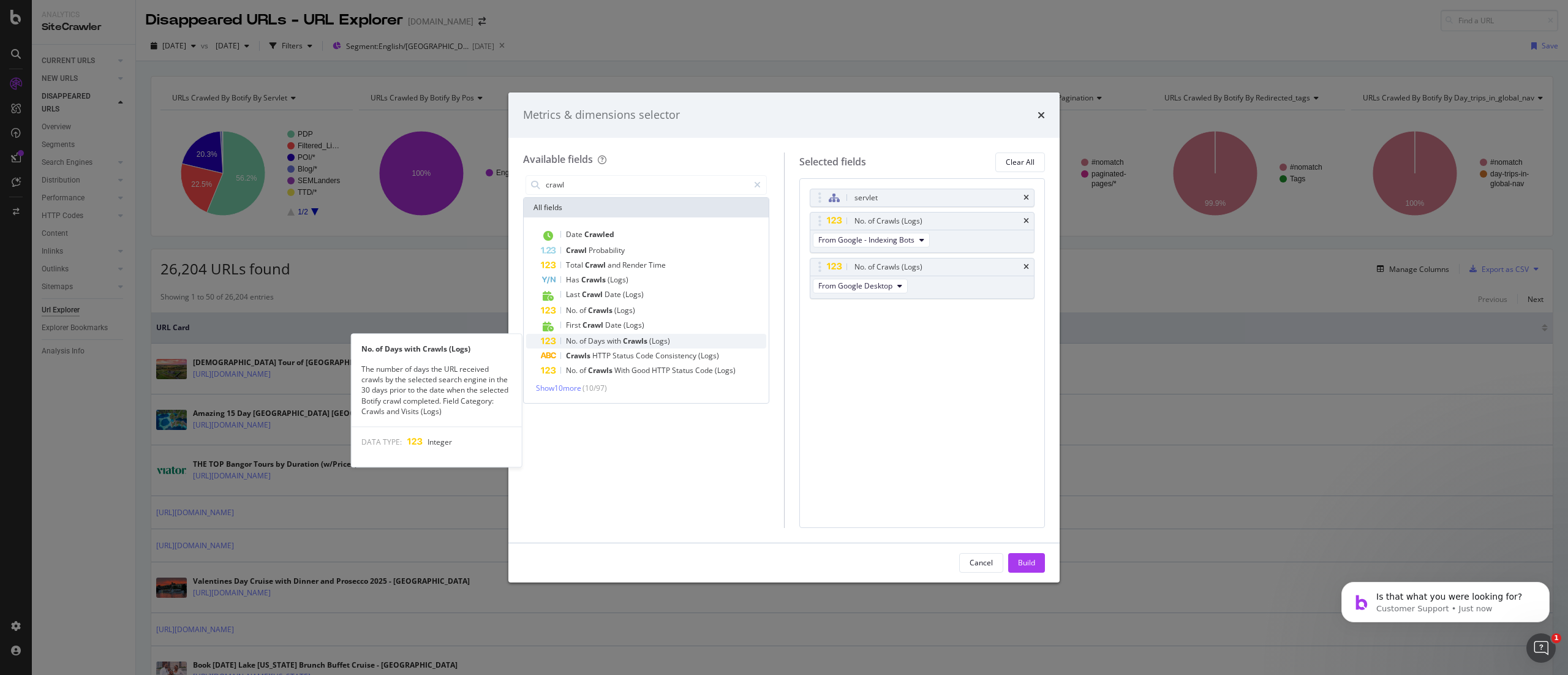
click at [637, 337] on span "Crawls" at bounding box center [636, 340] width 26 height 10
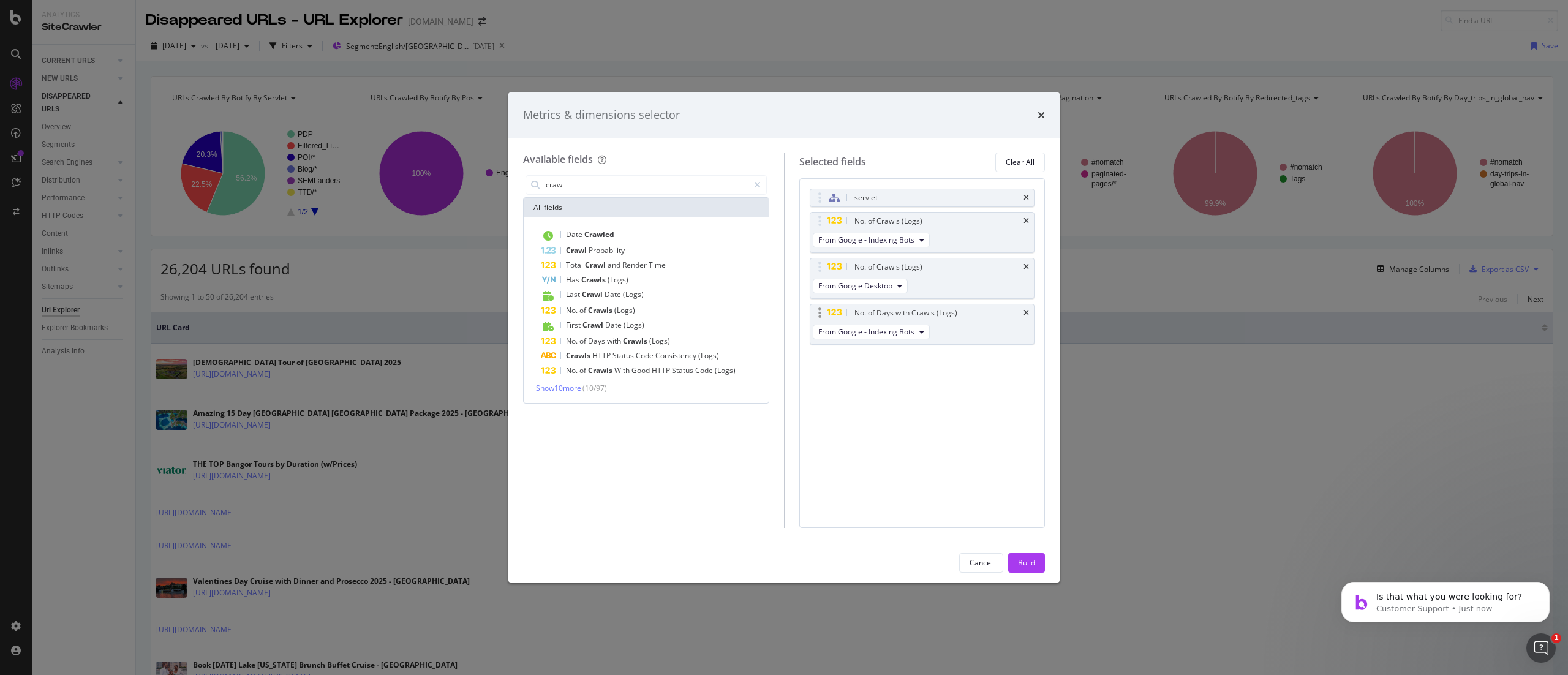
click at [784, 311] on div "No. of Days with Crawls (Logs)" at bounding box center [923, 313] width 224 height 17
click at [784, 315] on div "No. of Days with Crawls (Logs)" at bounding box center [923, 313] width 224 height 17
click at [784, 312] on icon "times" at bounding box center [1027, 313] width 5 height 7
click at [784, 244] on span "From Google - Indexing Bots" at bounding box center [866, 239] width 96 height 10
click at [784, 337] on div "servlet No. of Crawls (Logs) From Google - Indexing Bots No. of Crawls (Logs) F…" at bounding box center [923, 353] width 247 height 349
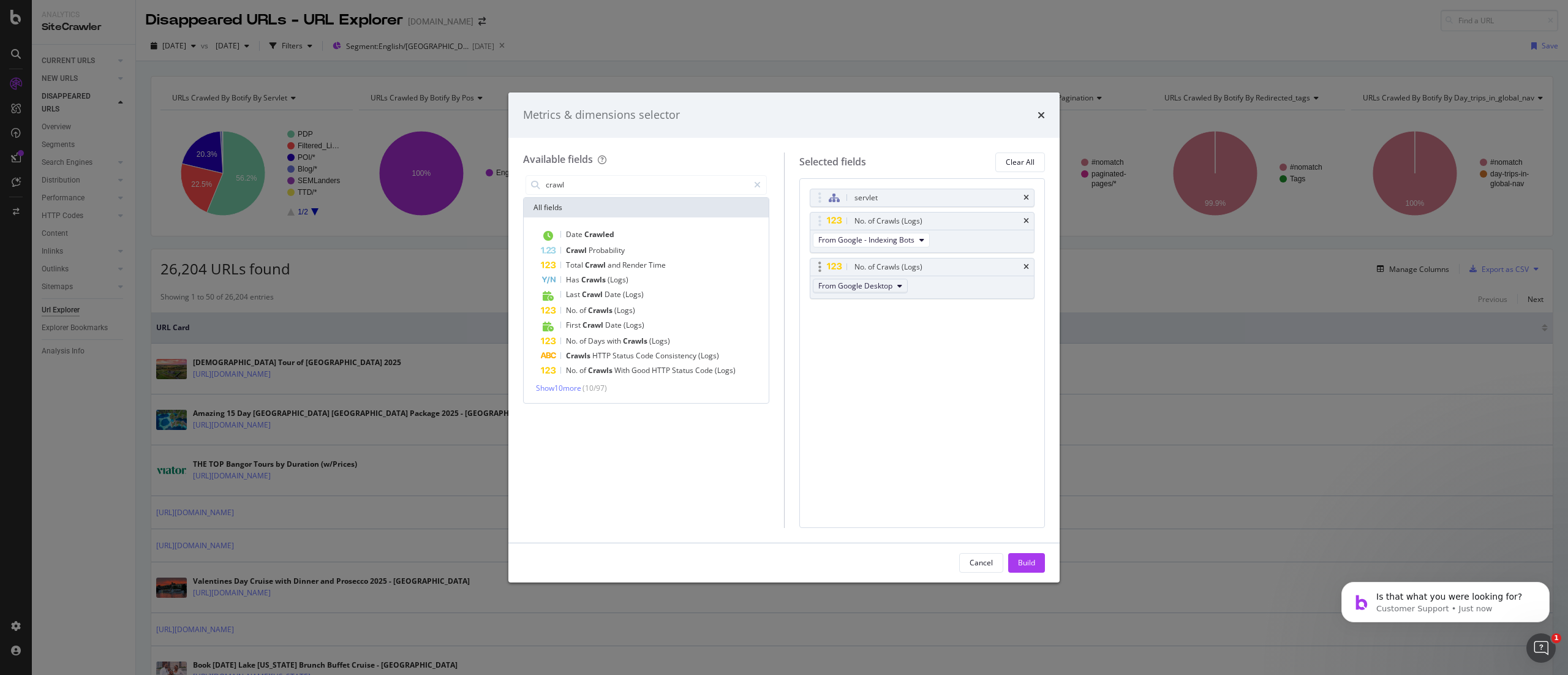
click at [784, 286] on span "From Google Desktop" at bounding box center [855, 285] width 74 height 10
click at [784, 337] on div "servlet No. of Crawls (Logs) From Google - Indexing Bots No. of Crawls (Logs) F…" at bounding box center [923, 353] width 247 height 349
click at [784, 268] on icon "times" at bounding box center [1027, 267] width 5 height 7
click at [784, 337] on div "Build" at bounding box center [1027, 562] width 17 height 10
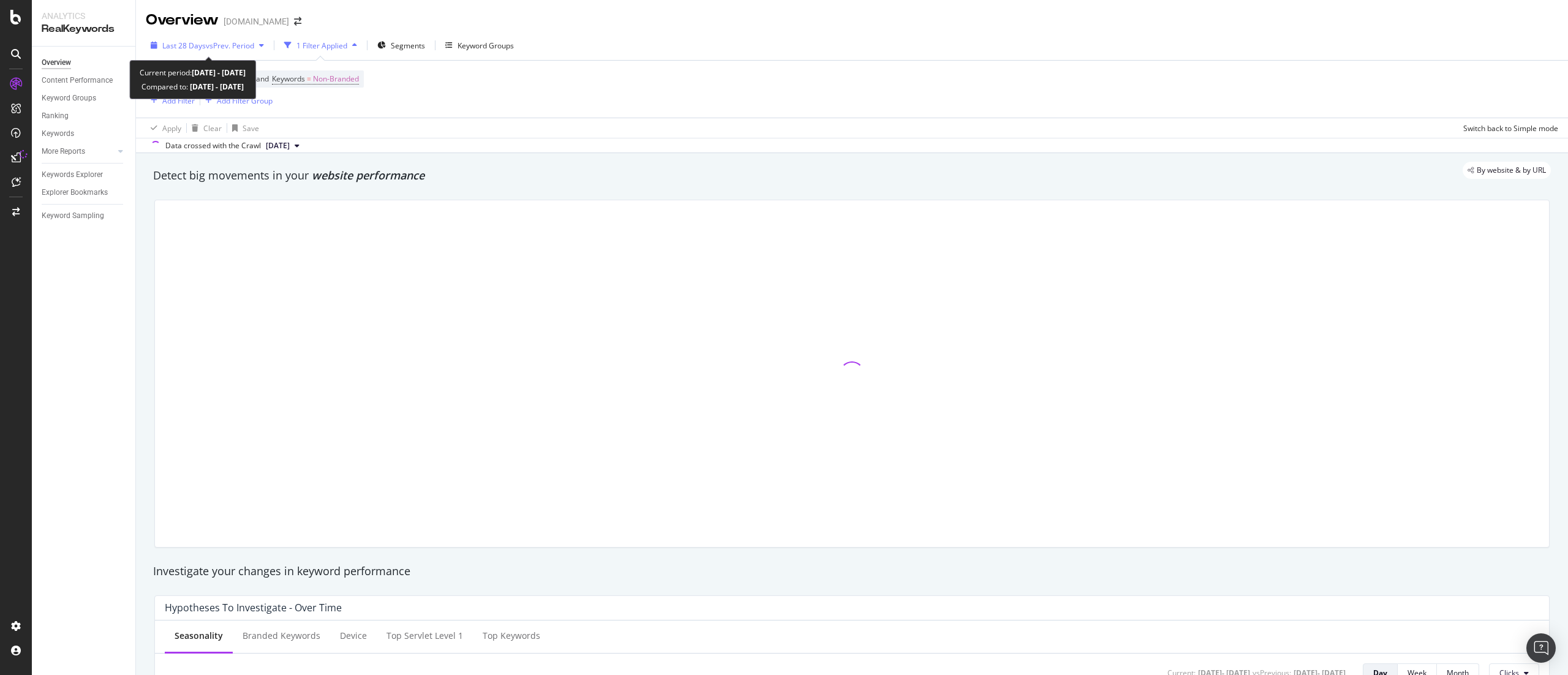
click at [228, 40] on span "vs Prev. Period" at bounding box center [229, 45] width 48 height 10
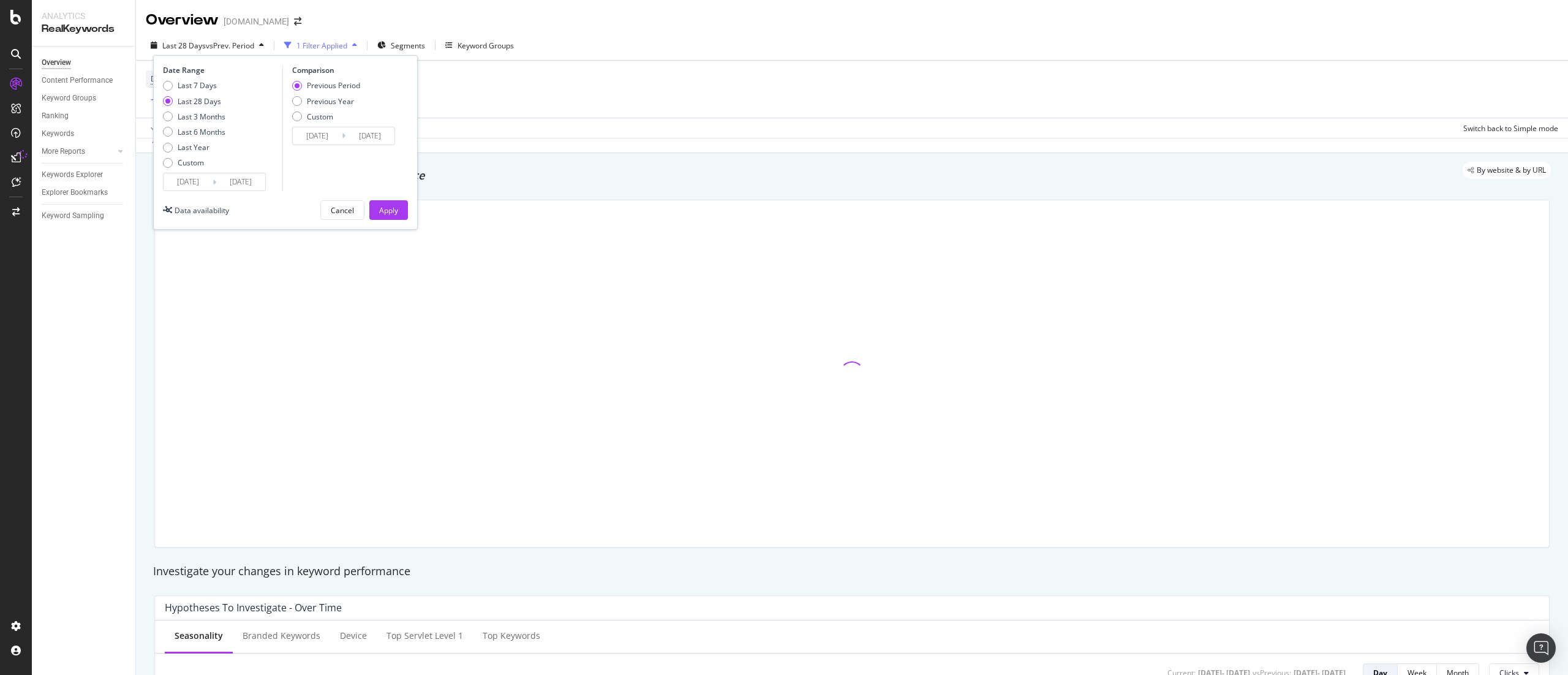
click at [201, 177] on input "[DATE]" at bounding box center [188, 182] width 49 height 17
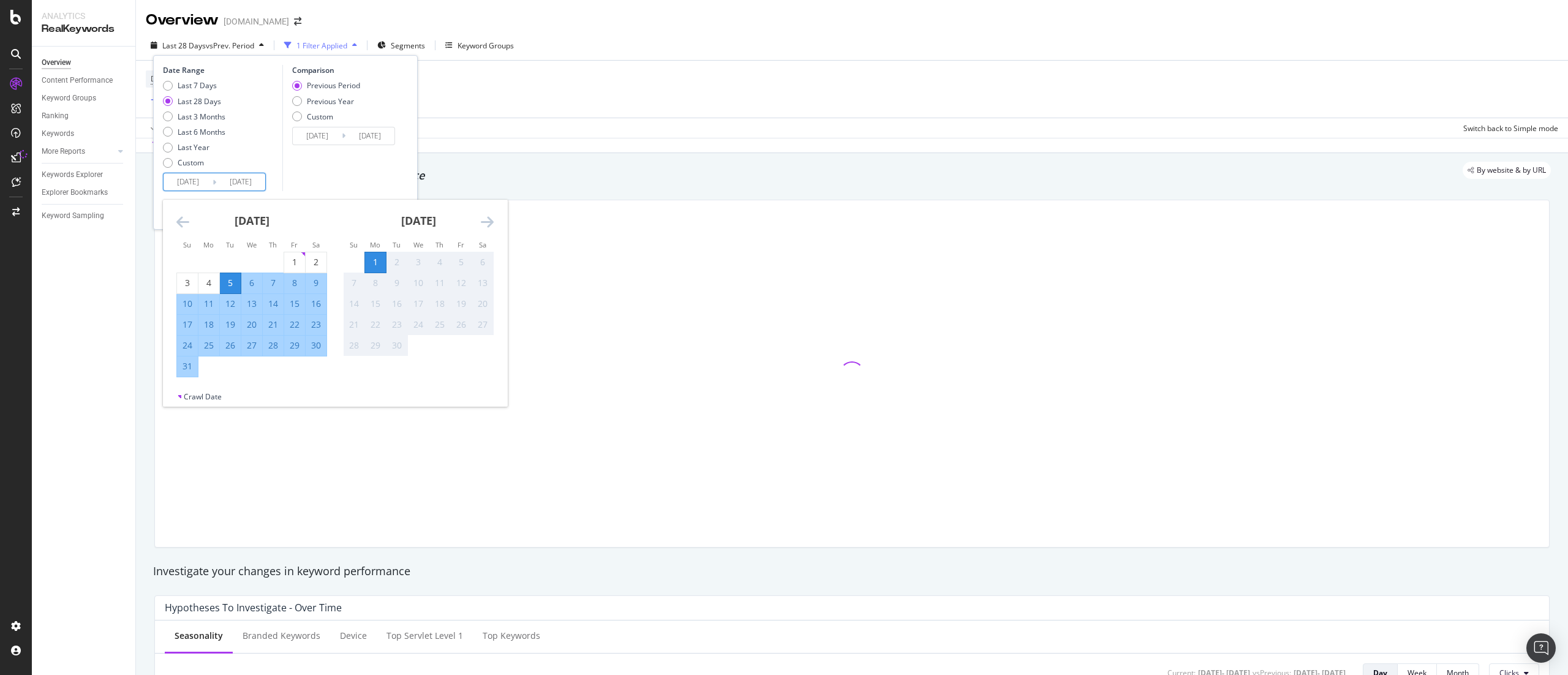
click at [172, 218] on div "[DATE] 1 2 3 4 5 6 7 8 9 10 11 12 13 14 15 16 17 18 19 20 21 22 23 24 25 26 27 …" at bounding box center [251, 287] width 167 height 177
click at [180, 219] on icon "Move backward to switch to the previous month." at bounding box center [183, 222] width 13 height 15
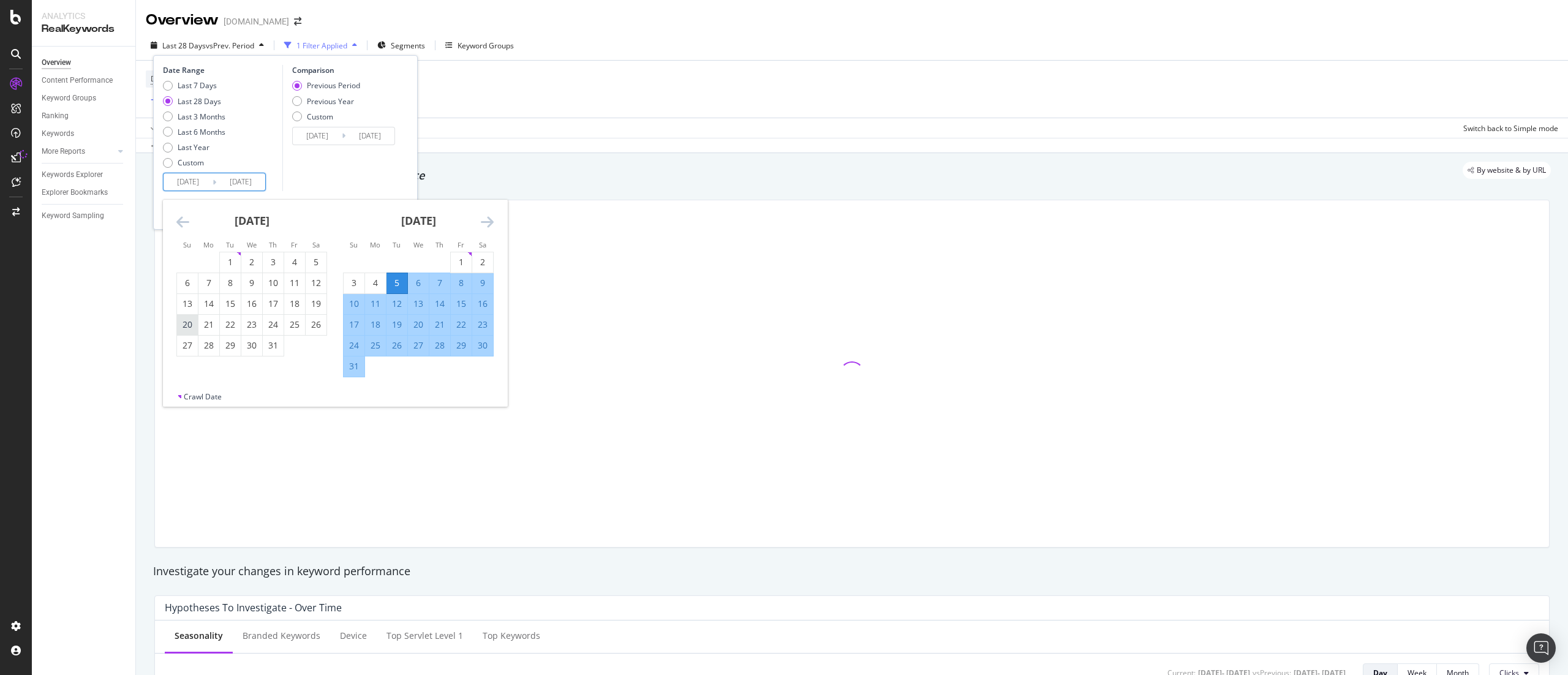
click at [194, 323] on div "20" at bounding box center [187, 324] width 21 height 12
type input "[DATE]"
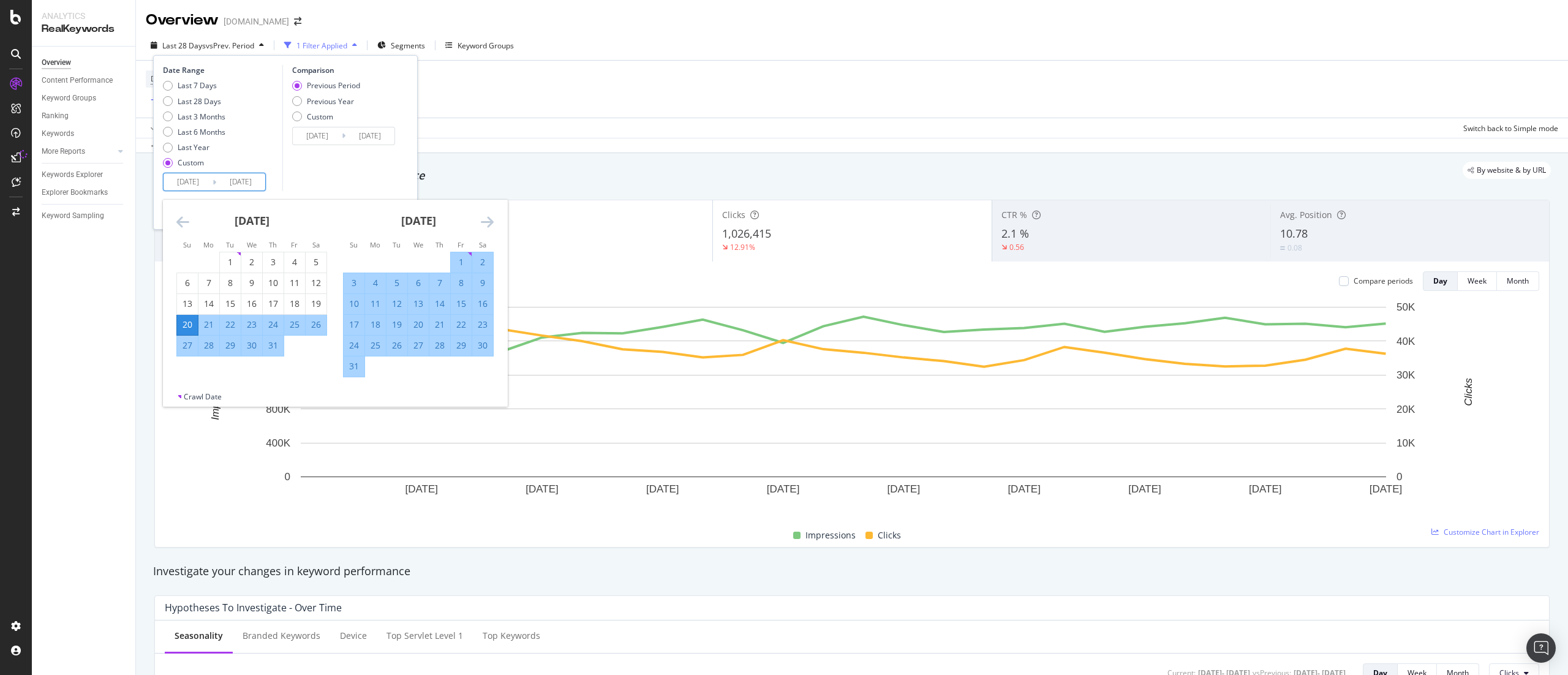
drag, startPoint x: 481, startPoint y: 220, endPoint x: 470, endPoint y: 231, distance: 15.6
click at [481, 219] on icon "Move forward to switch to the next month." at bounding box center [487, 222] width 13 height 15
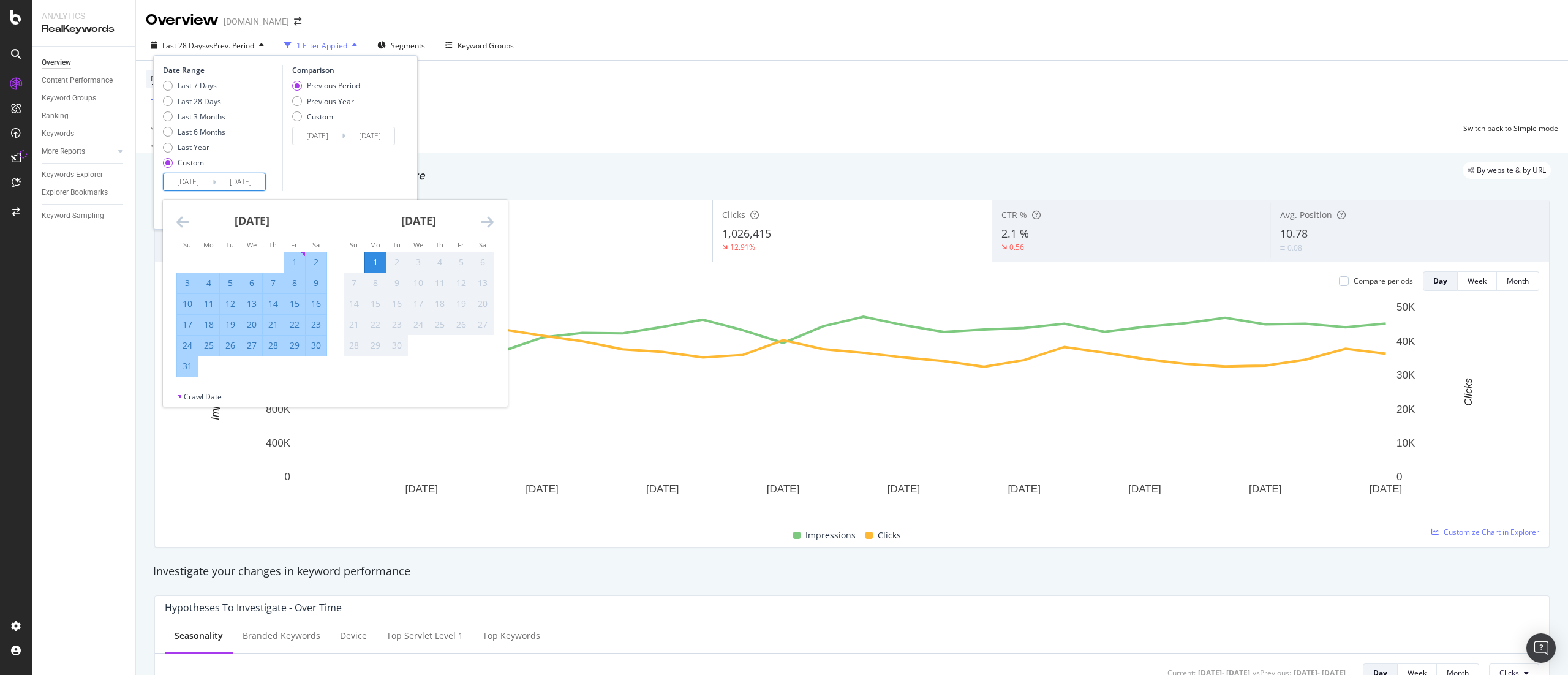
click at [379, 262] on div "1" at bounding box center [375, 261] width 21 height 12
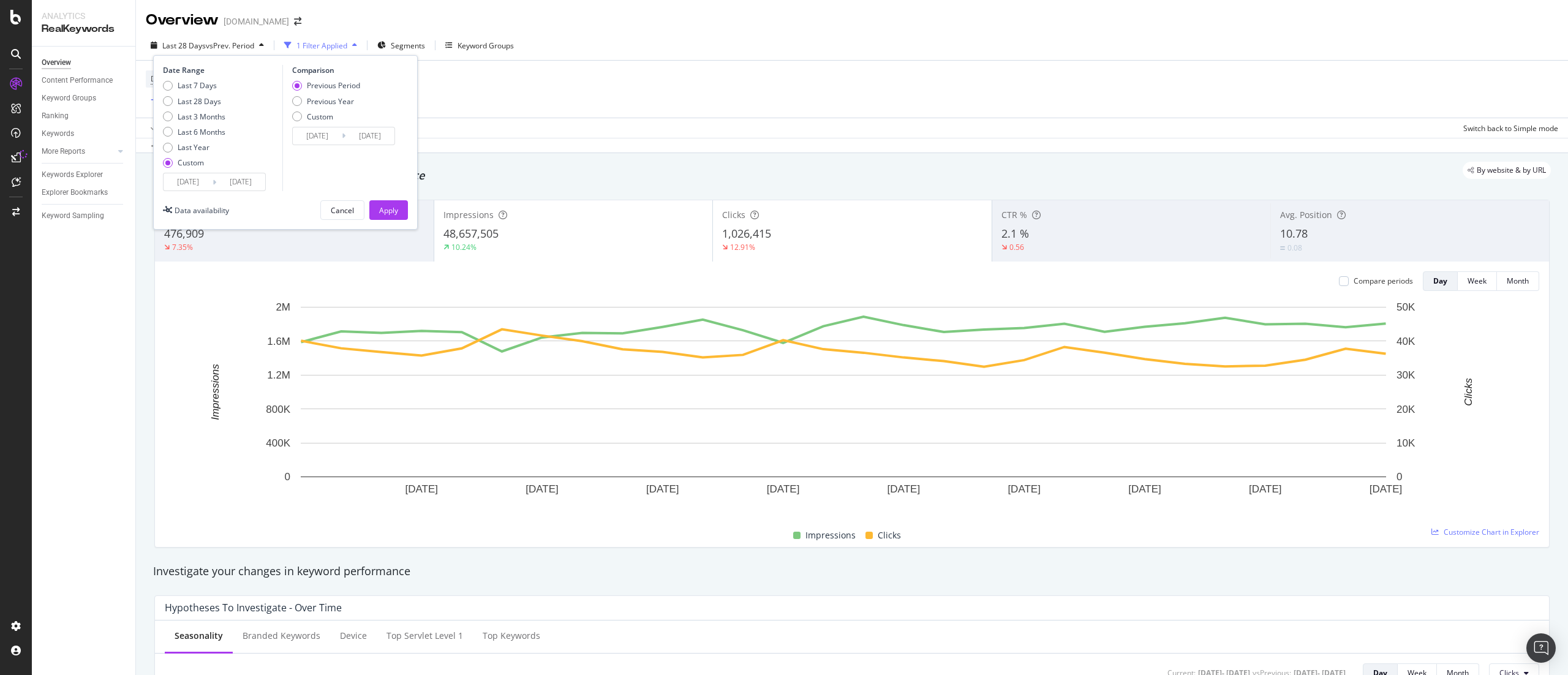
click at [395, 206] on div "Apply" at bounding box center [389, 210] width 19 height 10
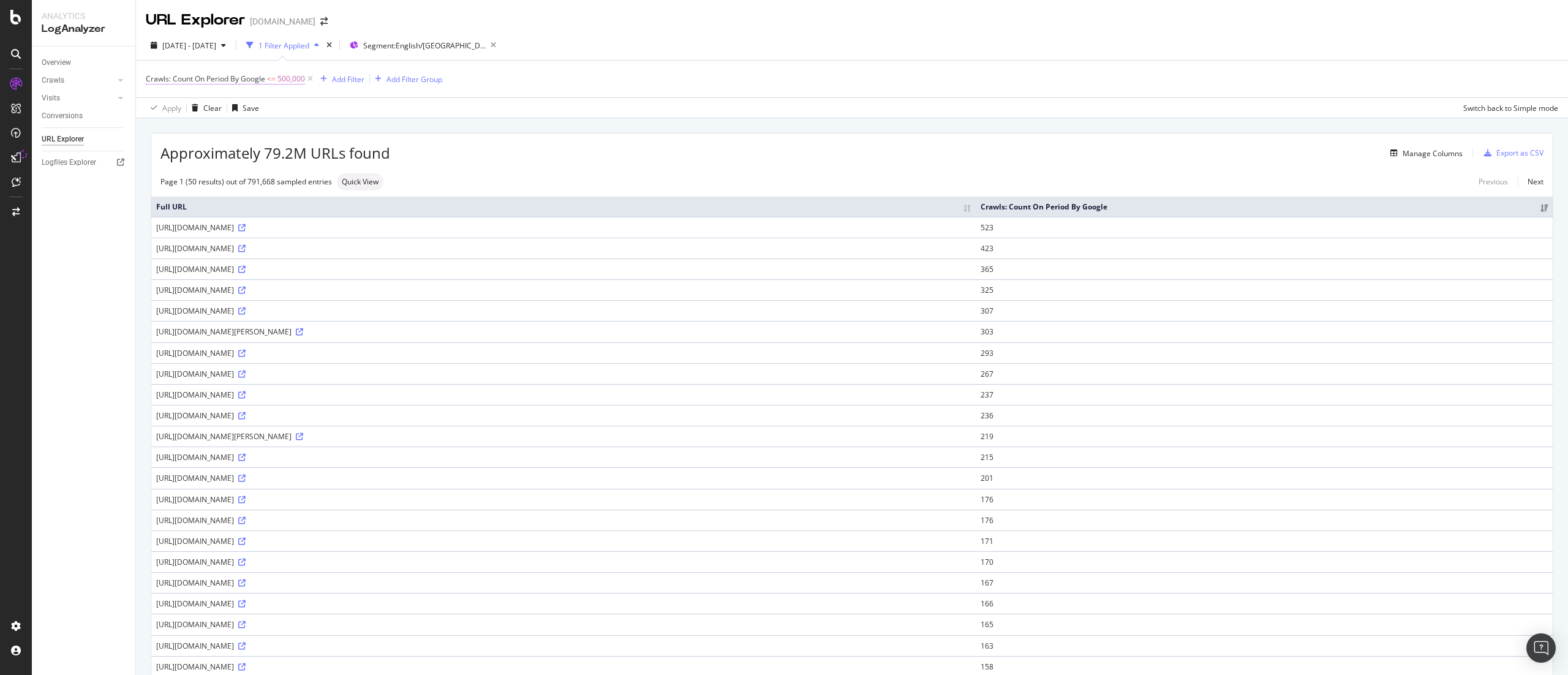
click at [226, 79] on span "Crawls: Count On Period By Google" at bounding box center [205, 78] width 119 height 10
click at [202, 130] on span "Less than or equal to" at bounding box center [192, 126] width 71 height 10
click at [215, 227] on span "Greater than or equal to" at bounding box center [203, 231] width 83 height 10
click at [256, 149] on input "500000" at bounding box center [224, 149] width 135 height 20
type input "1"
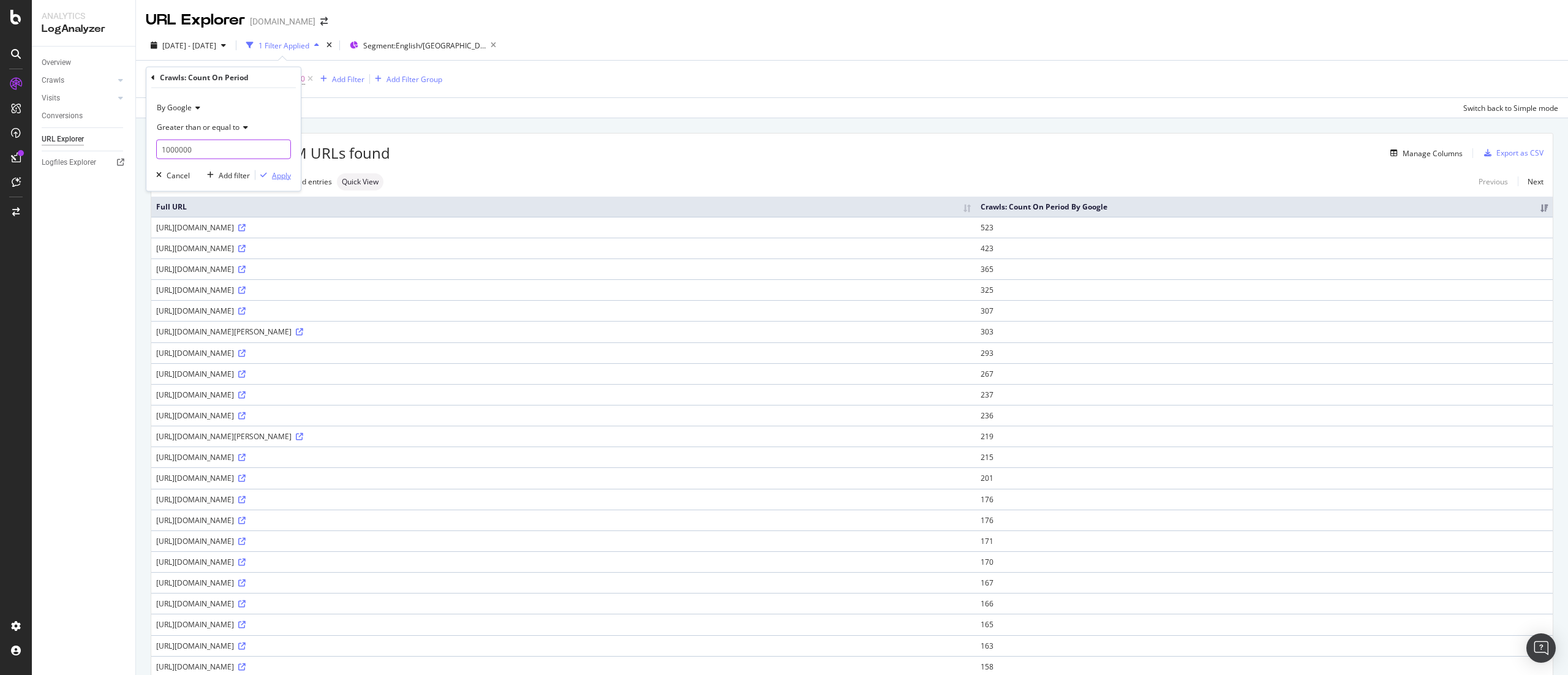
type input "1000000"
click at [287, 173] on div "Apply" at bounding box center [281, 174] width 19 height 10
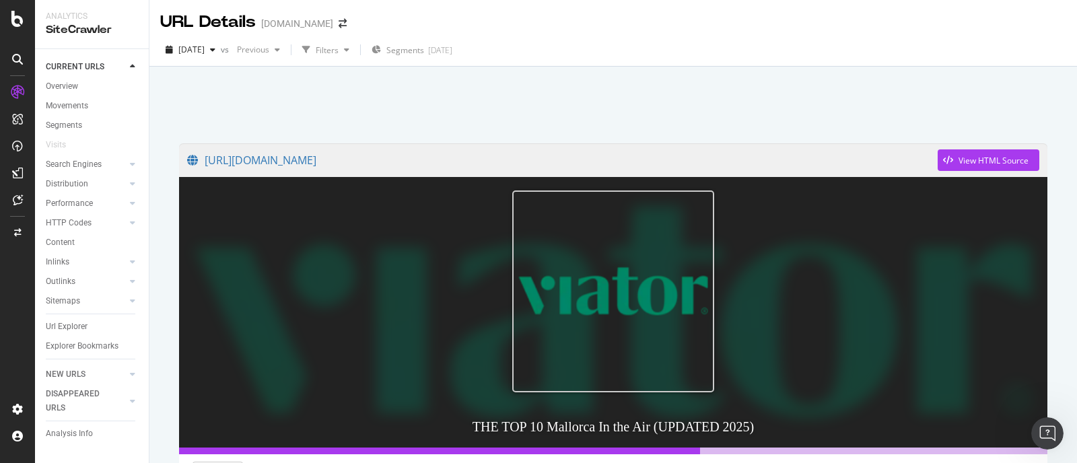
scroll to position [469, 0]
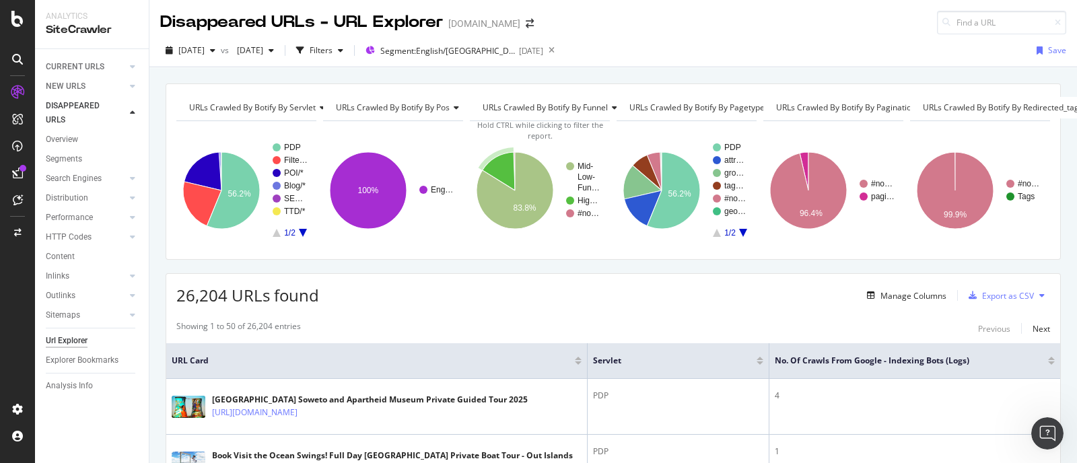
click at [444, 101] on div "URLs Crawled By Botify By pos" at bounding box center [401, 108] width 137 height 22
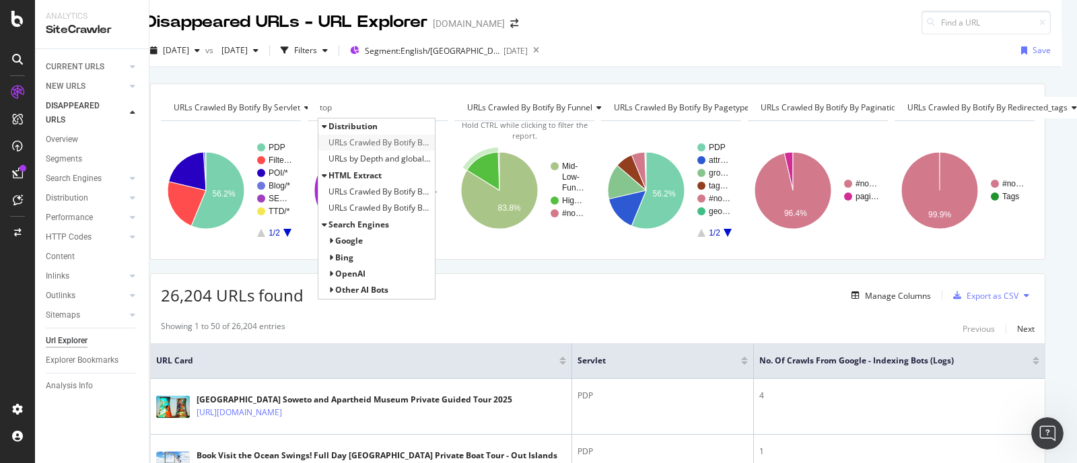
scroll to position [0, 16]
type input "top"
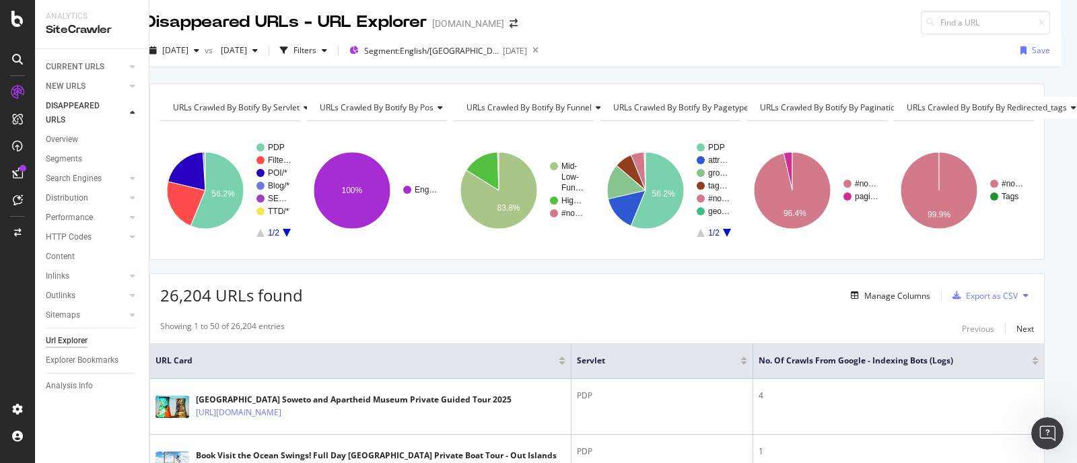
click at [281, 75] on div "URLs Crawled By Botify By servlet Chart (by Value) Table Expand Export as CSV E…" at bounding box center [597, 83] width 928 height 32
click at [414, 107] on span "URLs Crawled By Botify By pos" at bounding box center [377, 107] width 114 height 11
type input "top80"
click at [395, 136] on span "URLs Crawled By Botify By Top80%SEORevenue" at bounding box center [379, 142] width 103 height 13
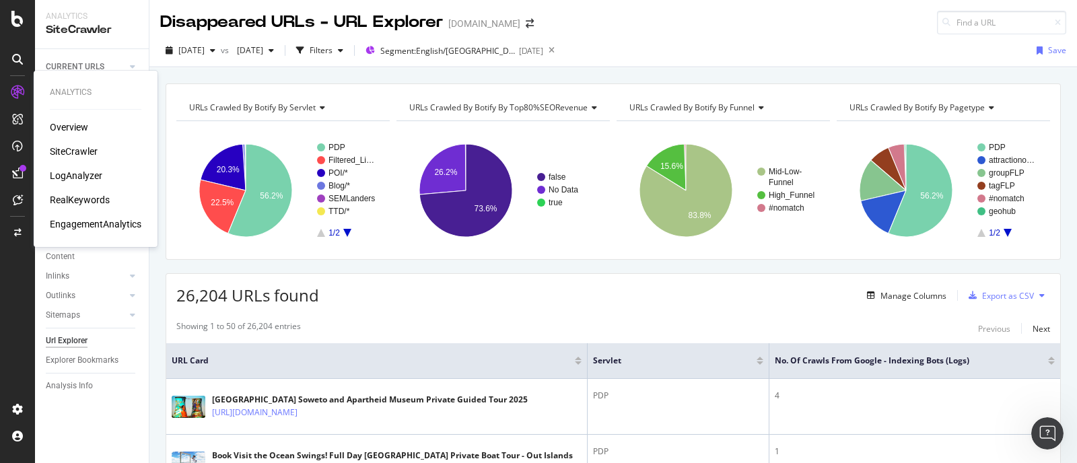
click at [71, 174] on div "LogAnalyzer" at bounding box center [76, 175] width 53 height 13
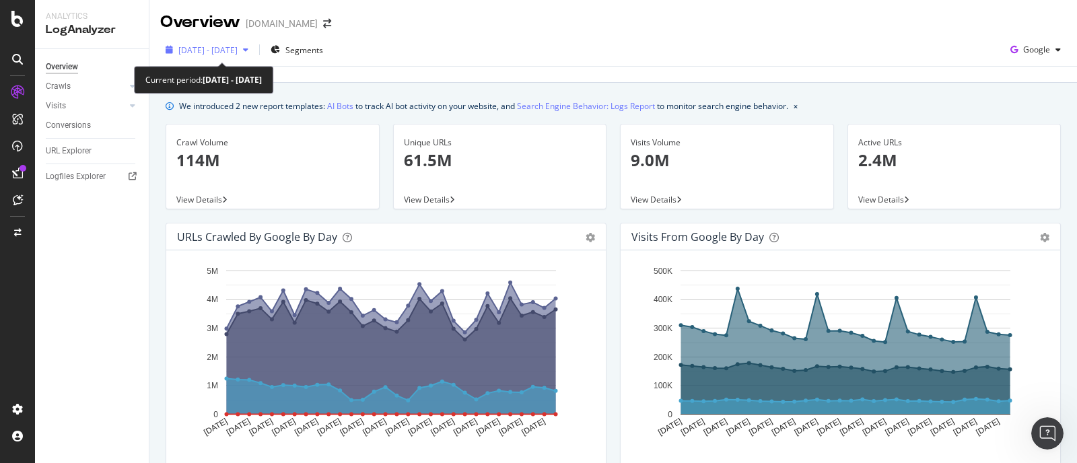
click at [254, 57] on div "2025 Aug. 5th - Sep. 3rd" at bounding box center [207, 50] width 94 height 20
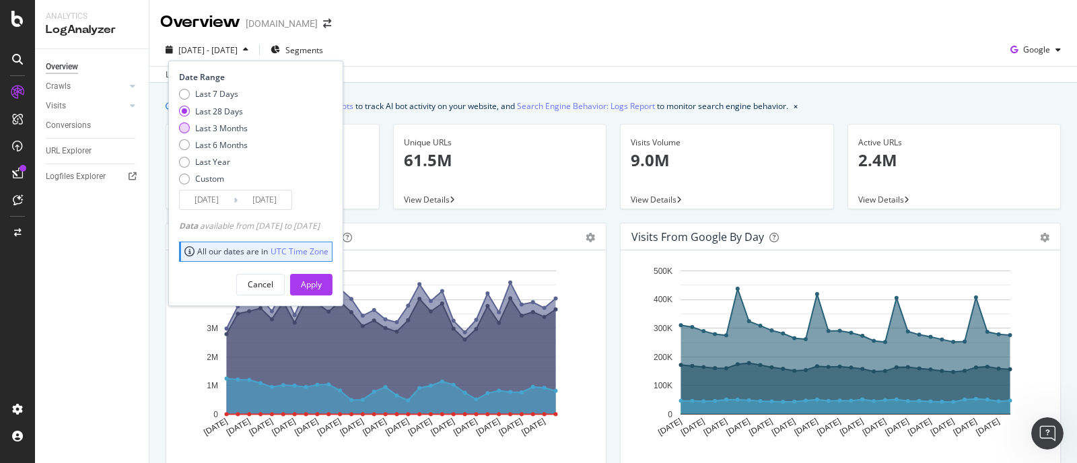
click at [234, 131] on div "Last 3 Months" at bounding box center [221, 128] width 53 height 11
type input "2025/06/04"
click at [322, 280] on div "Apply" at bounding box center [311, 284] width 21 height 11
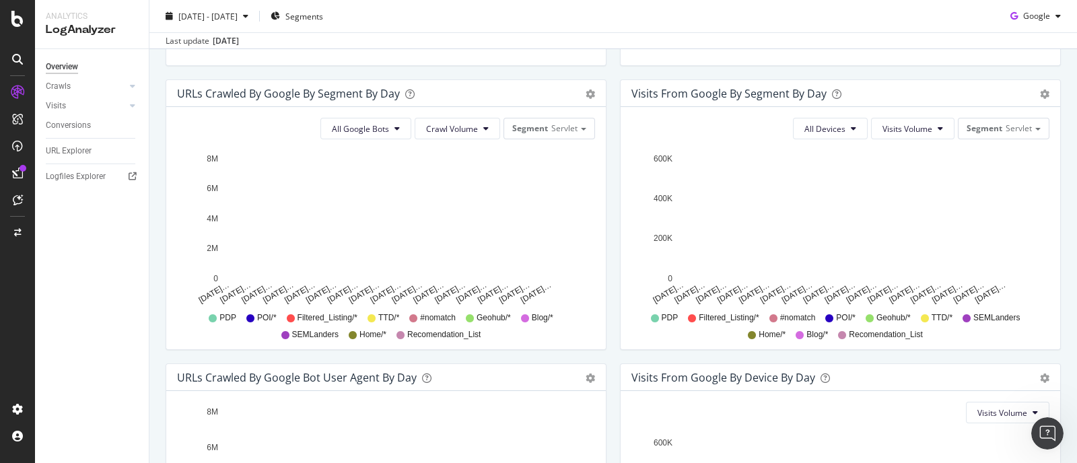
scroll to position [428, 0]
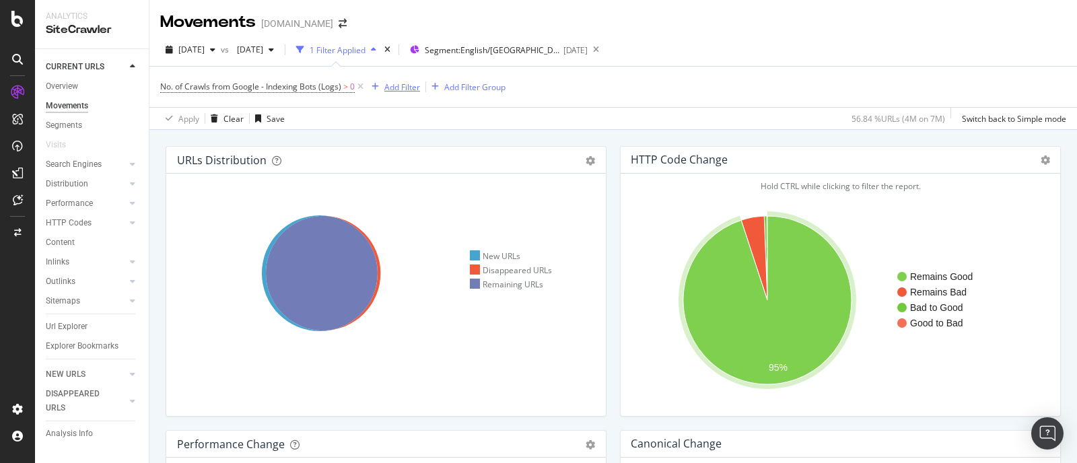
click at [417, 91] on div "Add Filter" at bounding box center [402, 86] width 36 height 11
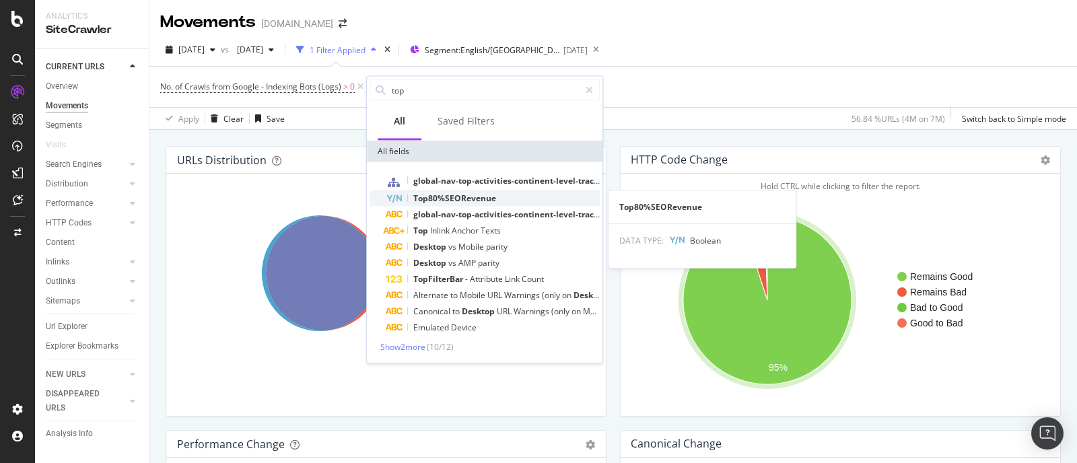
type input "top"
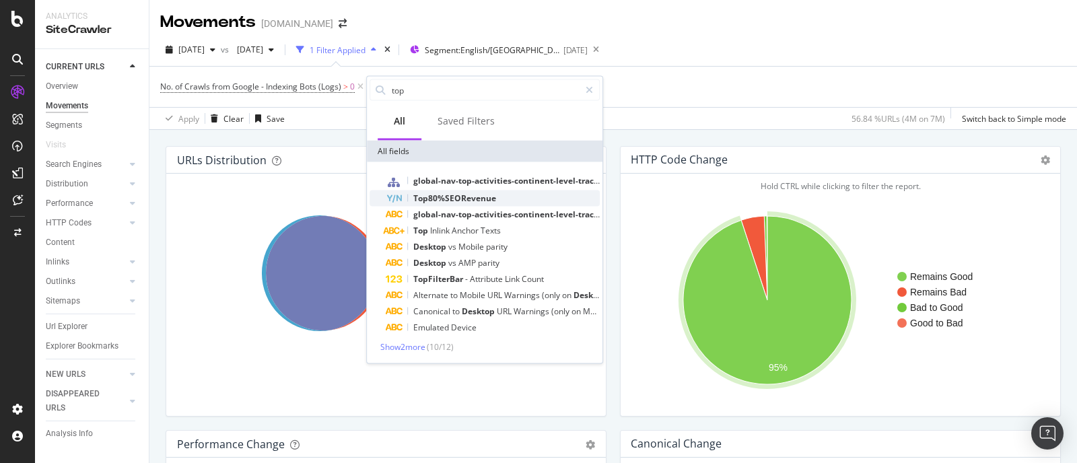
click at [478, 199] on span "Top80%SEORevenue" at bounding box center [454, 198] width 83 height 11
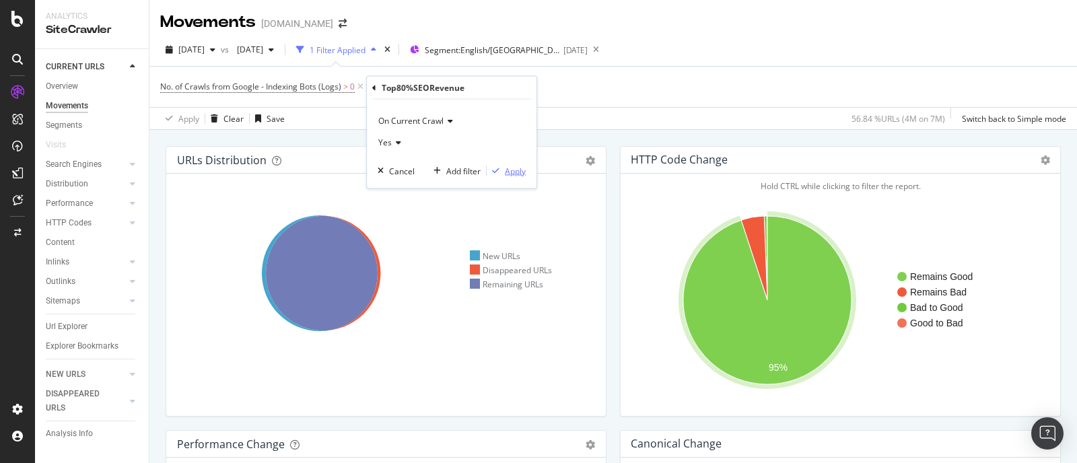
click at [502, 171] on div "button" at bounding box center [496, 171] width 18 height 8
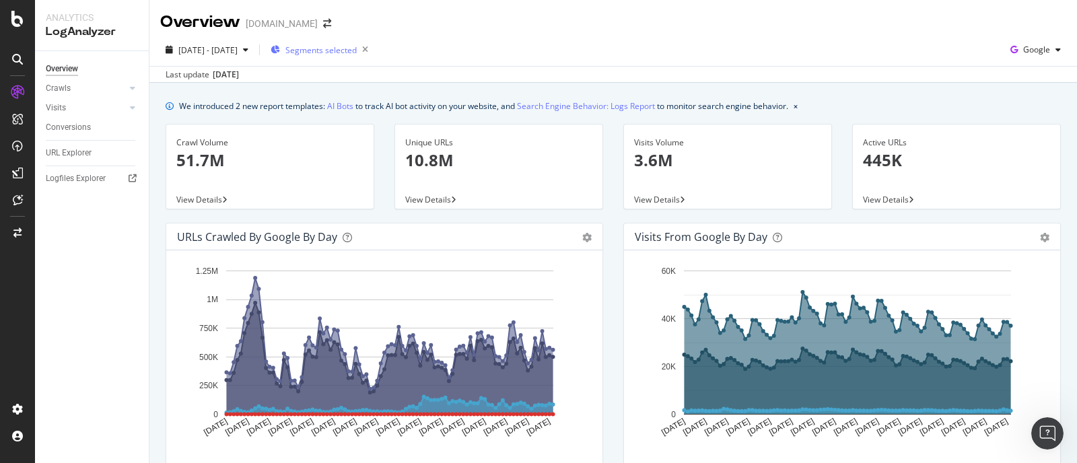
click at [322, 46] on span "Segments selected" at bounding box center [320, 49] width 71 height 11
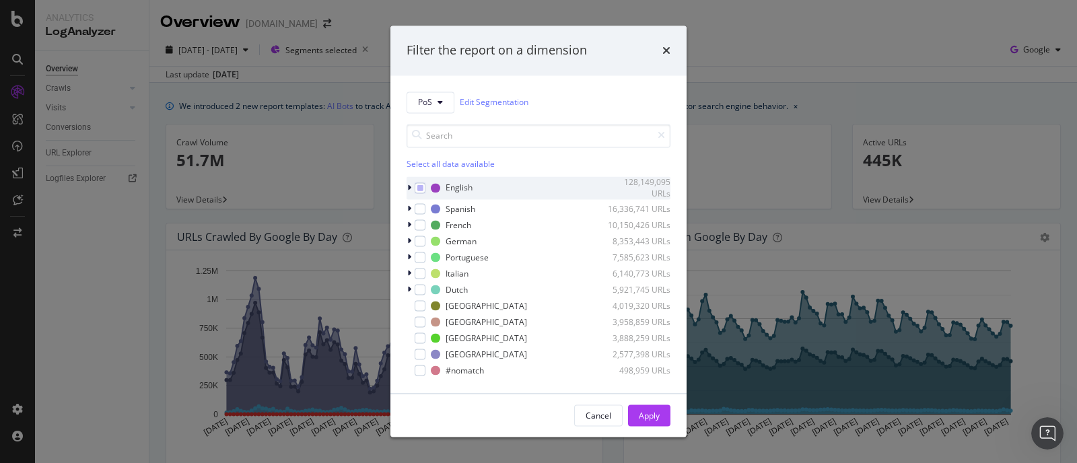
click at [409, 188] on icon "modal" at bounding box center [409, 188] width 4 height 8
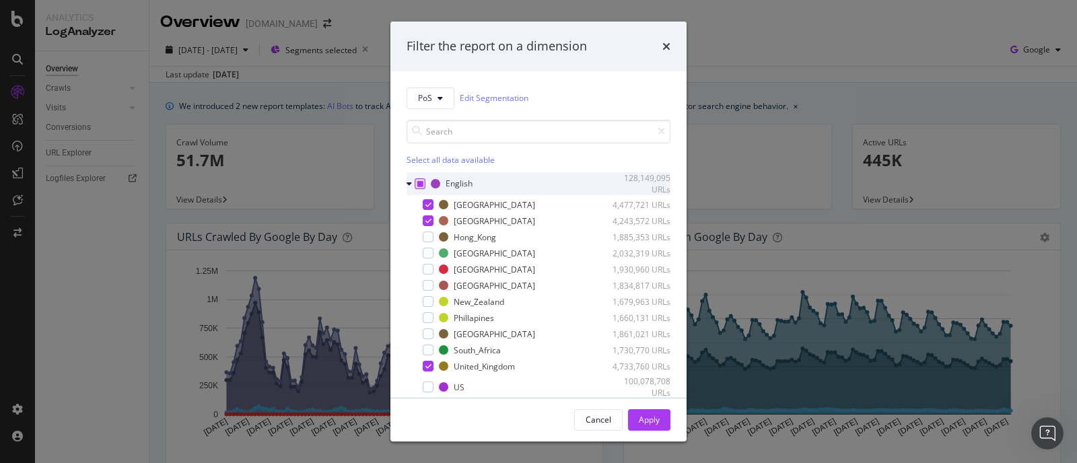
click at [419, 184] on icon "modal" at bounding box center [420, 183] width 6 height 7
click at [427, 387] on div "modal" at bounding box center [428, 387] width 11 height 11
click at [643, 417] on div "Apply" at bounding box center [649, 419] width 21 height 11
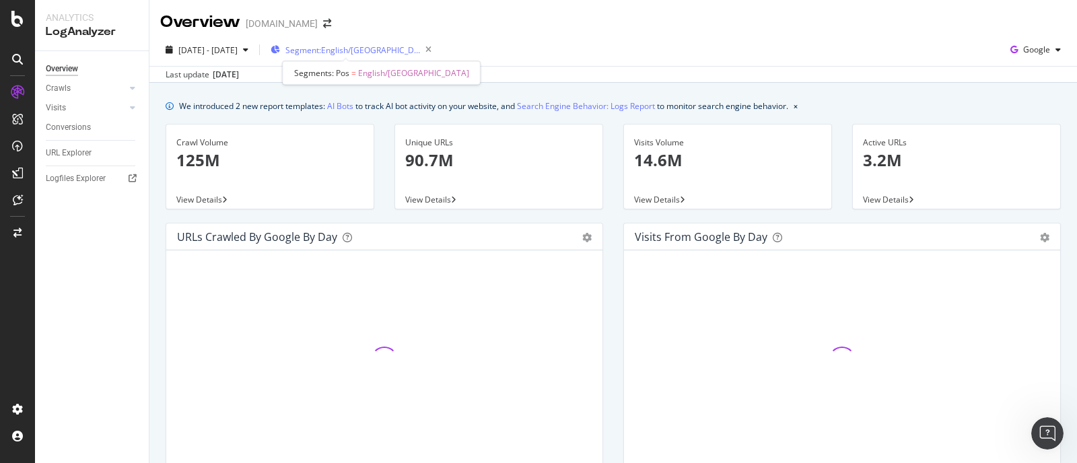
click at [320, 53] on span "Segment: English/US" at bounding box center [352, 49] width 135 height 11
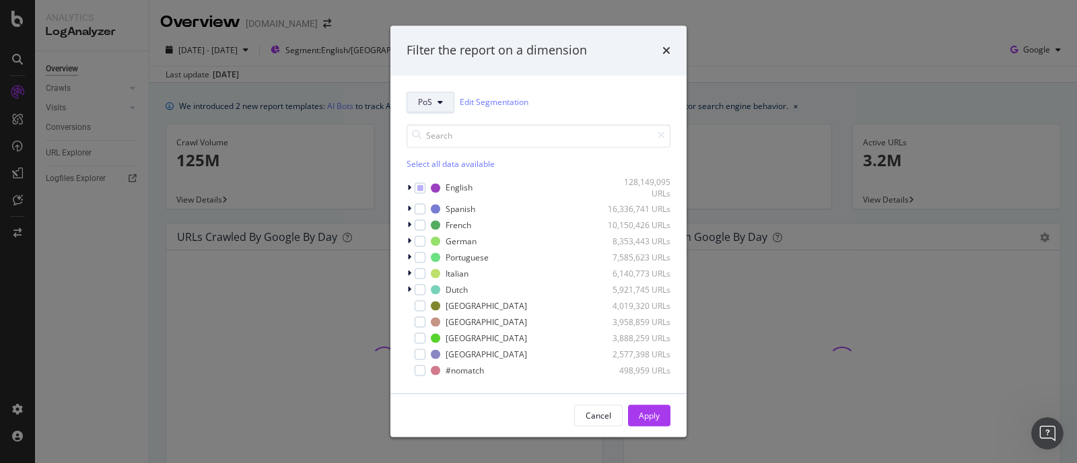
click at [426, 98] on span "PoS" at bounding box center [425, 102] width 14 height 11
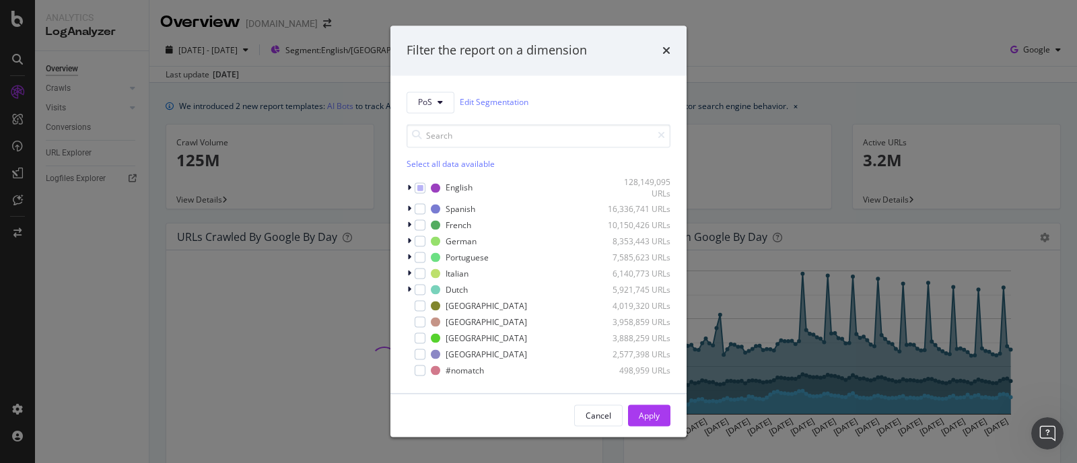
click at [426, 75] on div "Filter the report on a dimension" at bounding box center [538, 51] width 296 height 50
click at [663, 55] on icon "times" at bounding box center [666, 50] width 8 height 11
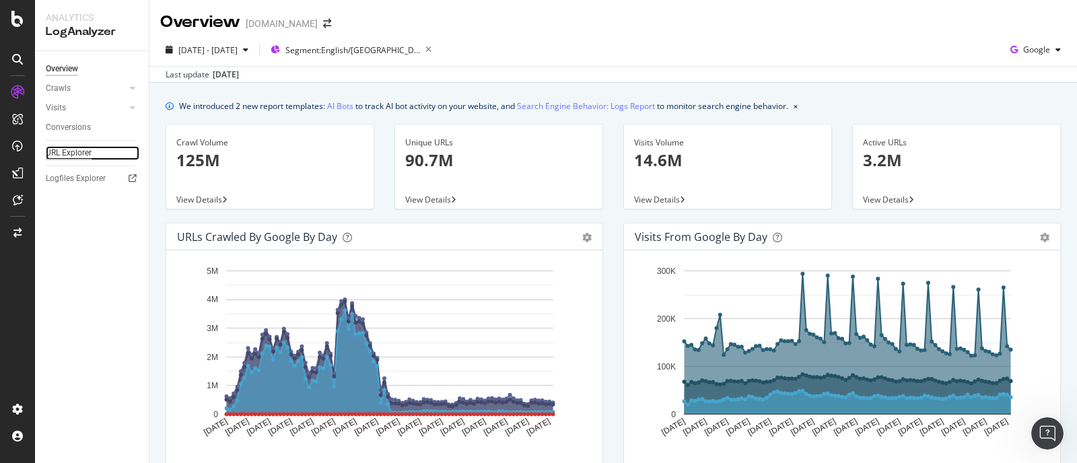
click at [89, 152] on div "URL Explorer" at bounding box center [69, 153] width 46 height 14
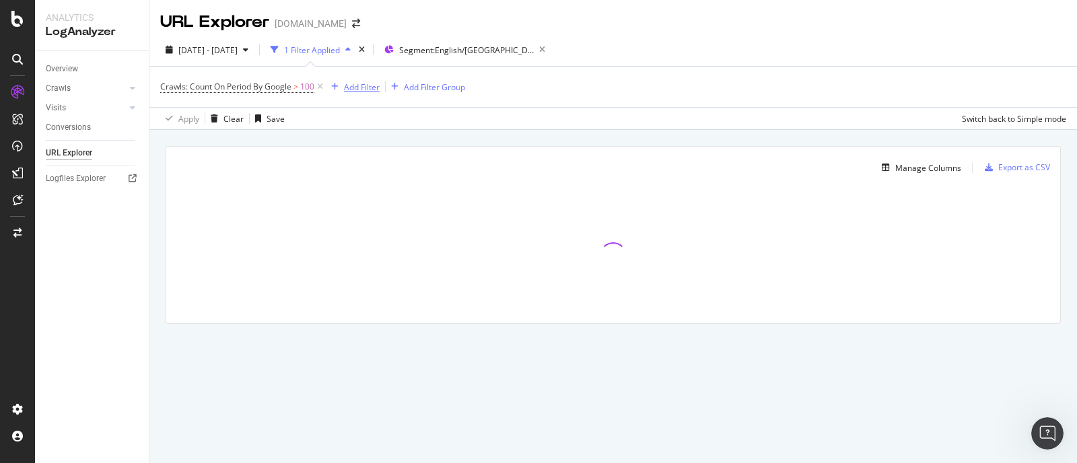
click at [374, 88] on div "Add Filter" at bounding box center [362, 86] width 36 height 11
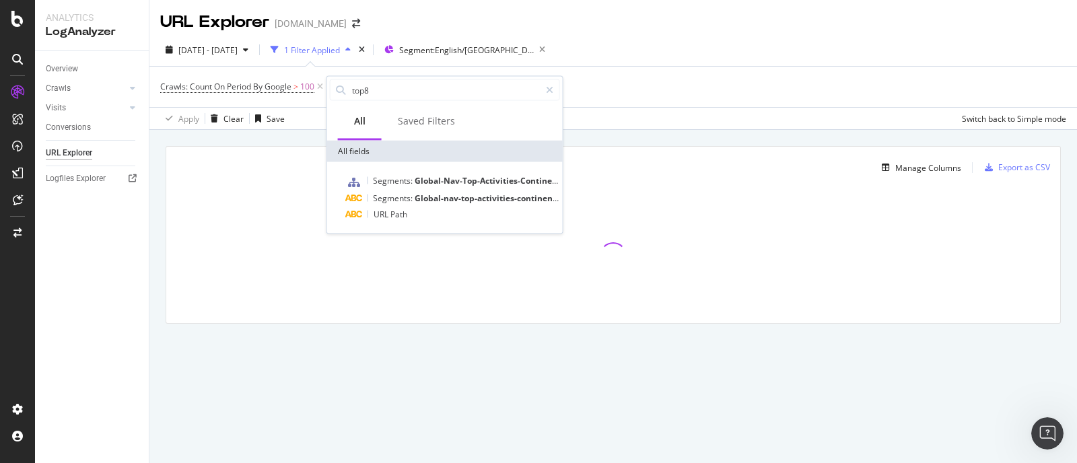
type input "top80"
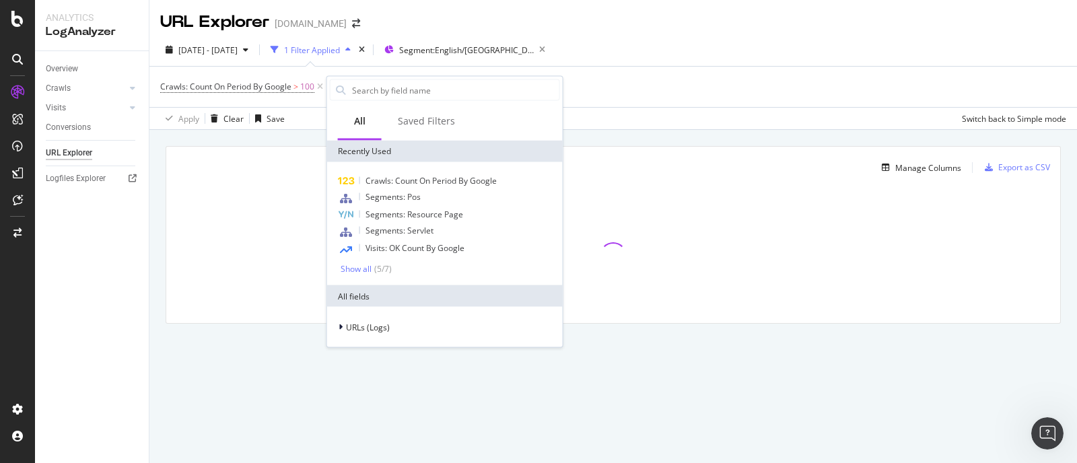
click at [616, 103] on div "Crawls: Count On Period By Google > 100 Add Filter Add Filter Group" at bounding box center [613, 87] width 906 height 40
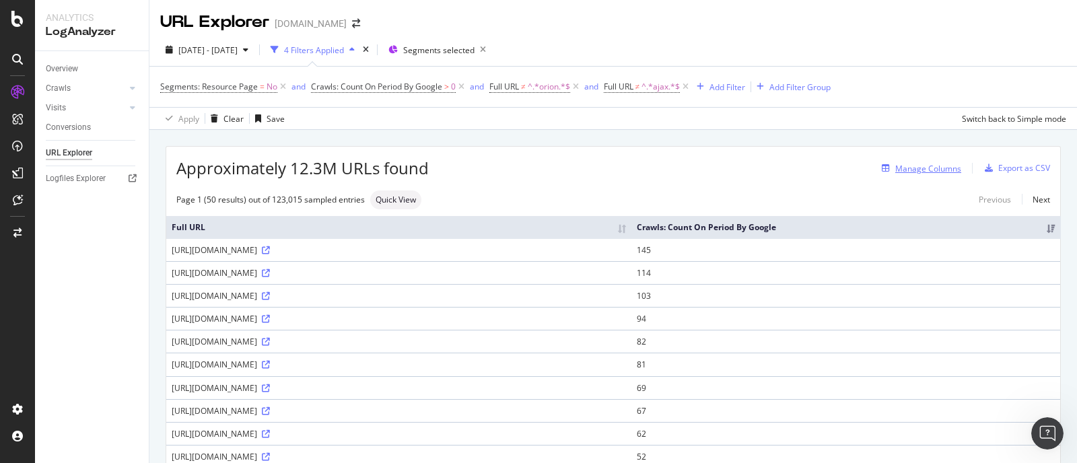
click at [920, 165] on div "Manage Columns" at bounding box center [928, 168] width 66 height 11
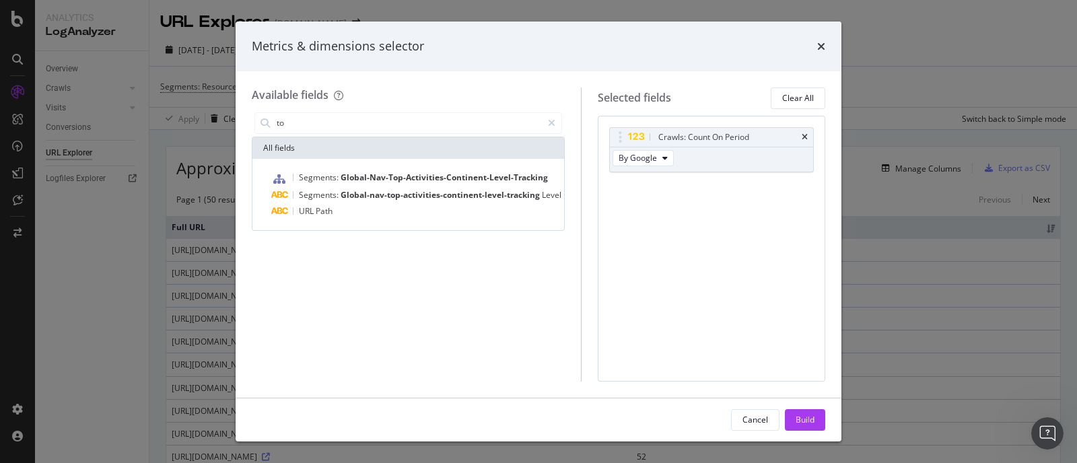
type input "t"
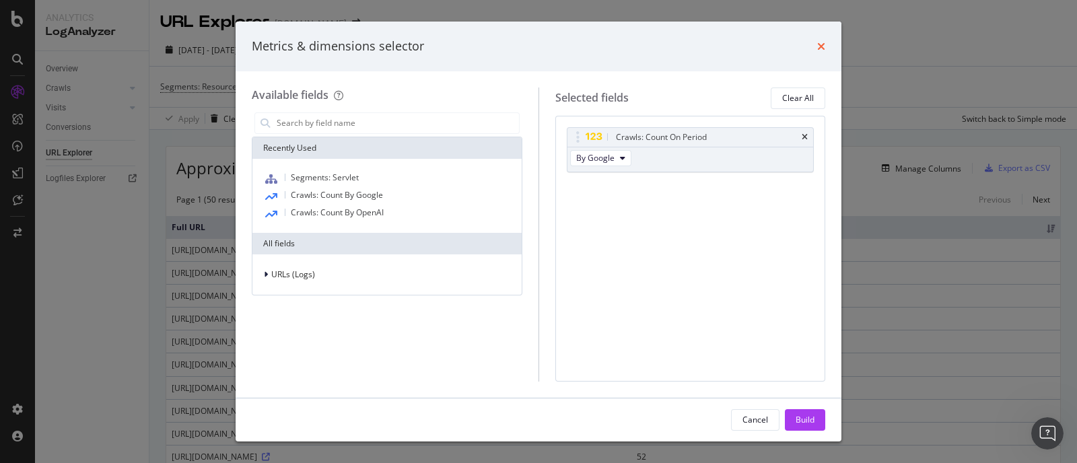
click at [822, 49] on icon "times" at bounding box center [821, 46] width 8 height 11
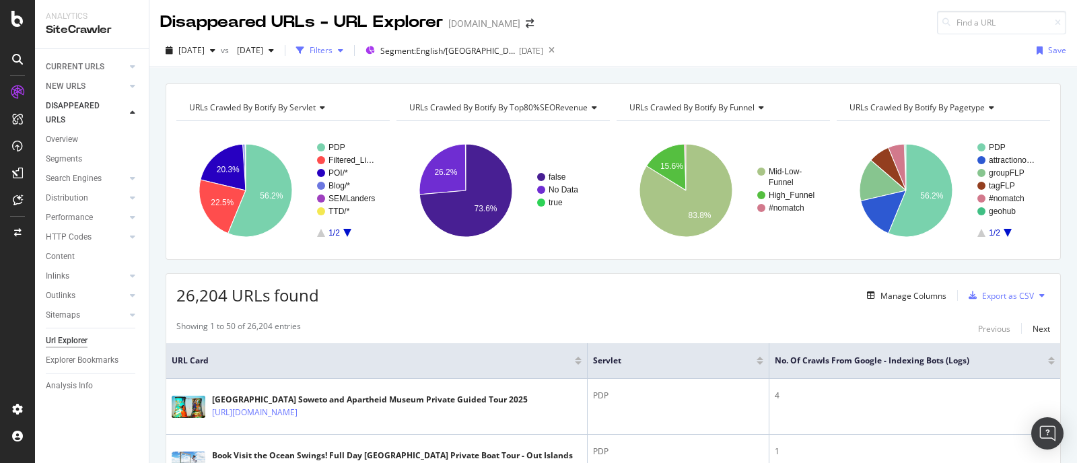
click at [343, 50] on icon "button" at bounding box center [340, 50] width 5 height 8
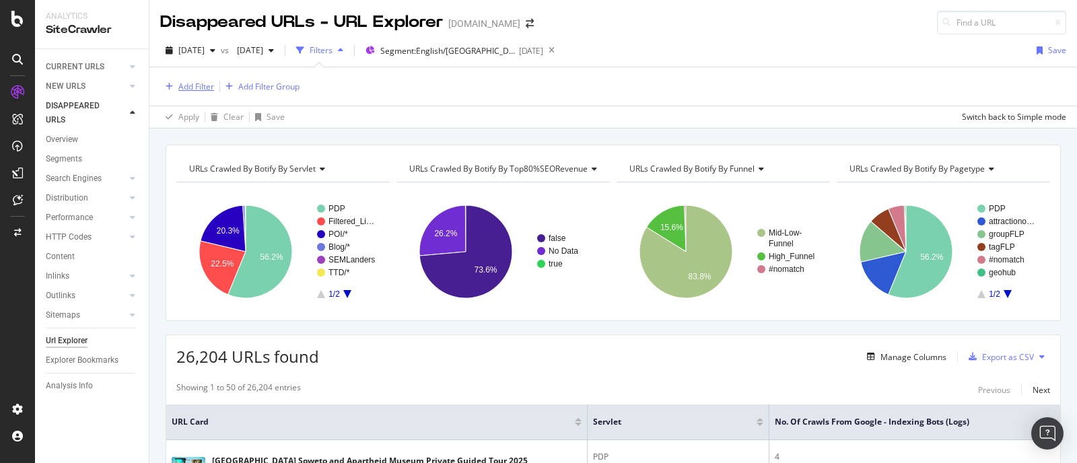
click at [193, 88] on div "Add Filter" at bounding box center [196, 86] width 36 height 11
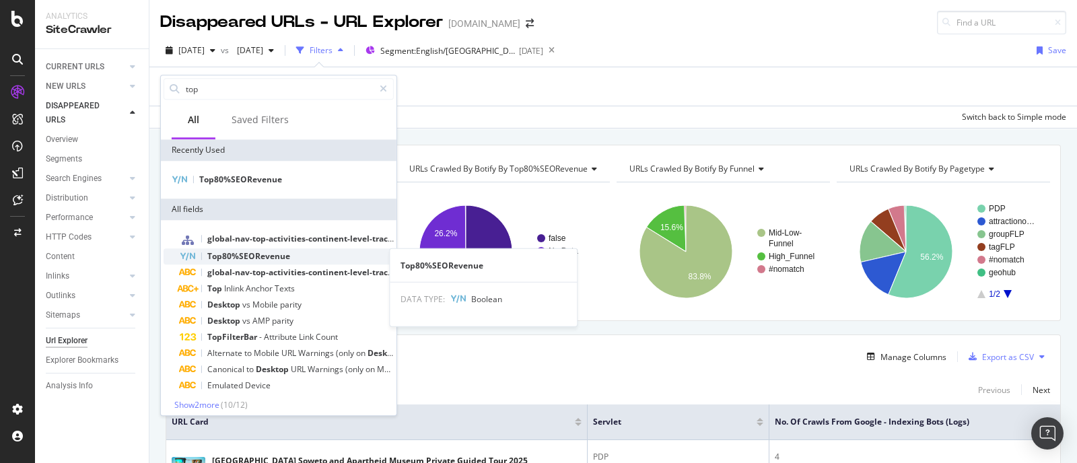
type input "top"
click at [242, 252] on span "Top80%SEORevenue" at bounding box center [248, 255] width 83 height 11
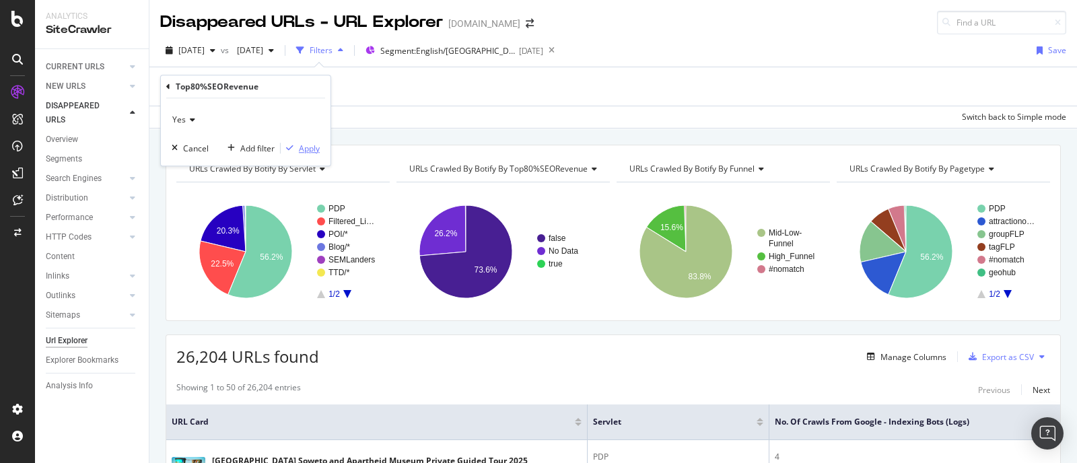
click at [301, 149] on div "Apply" at bounding box center [309, 148] width 21 height 11
